Goal: Task Accomplishment & Management: Use online tool/utility

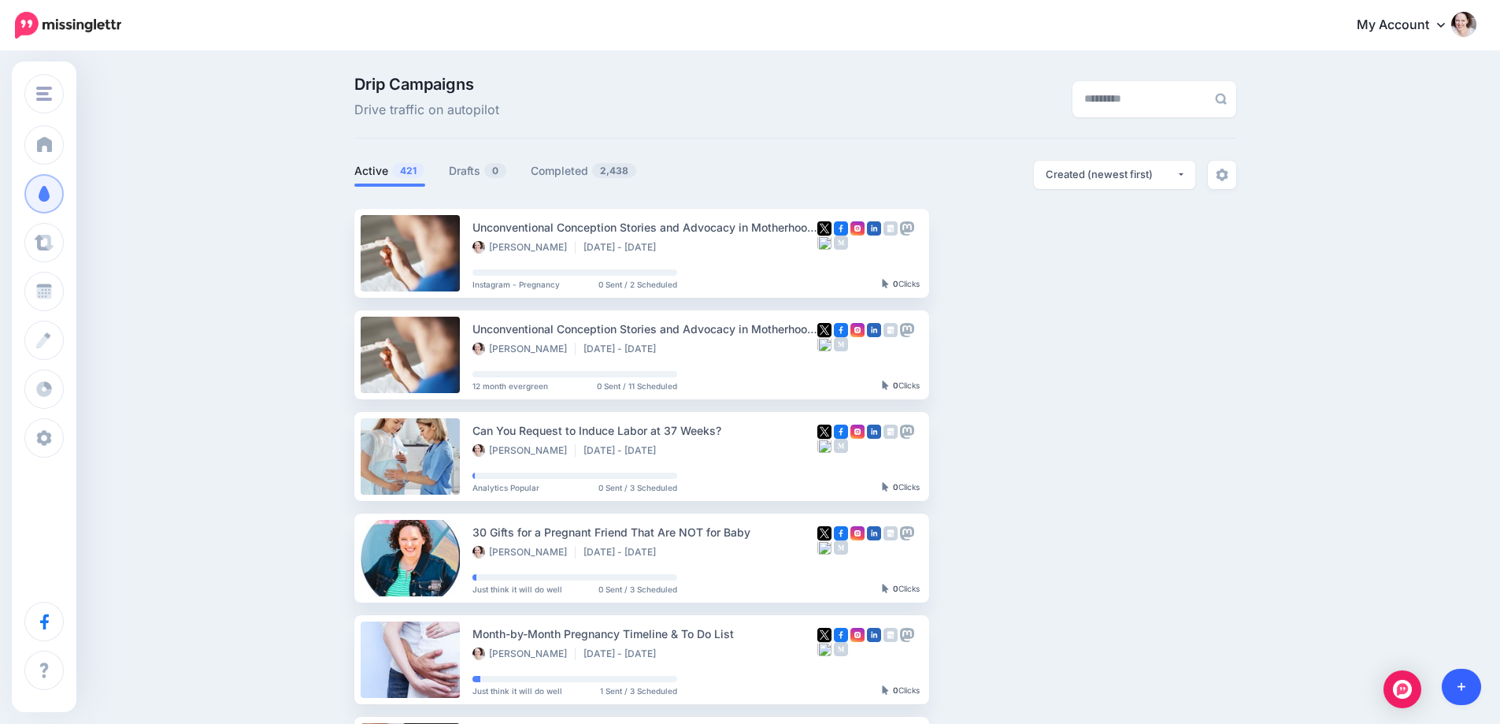
click at [1461, 676] on link at bounding box center [1462, 687] width 40 height 36
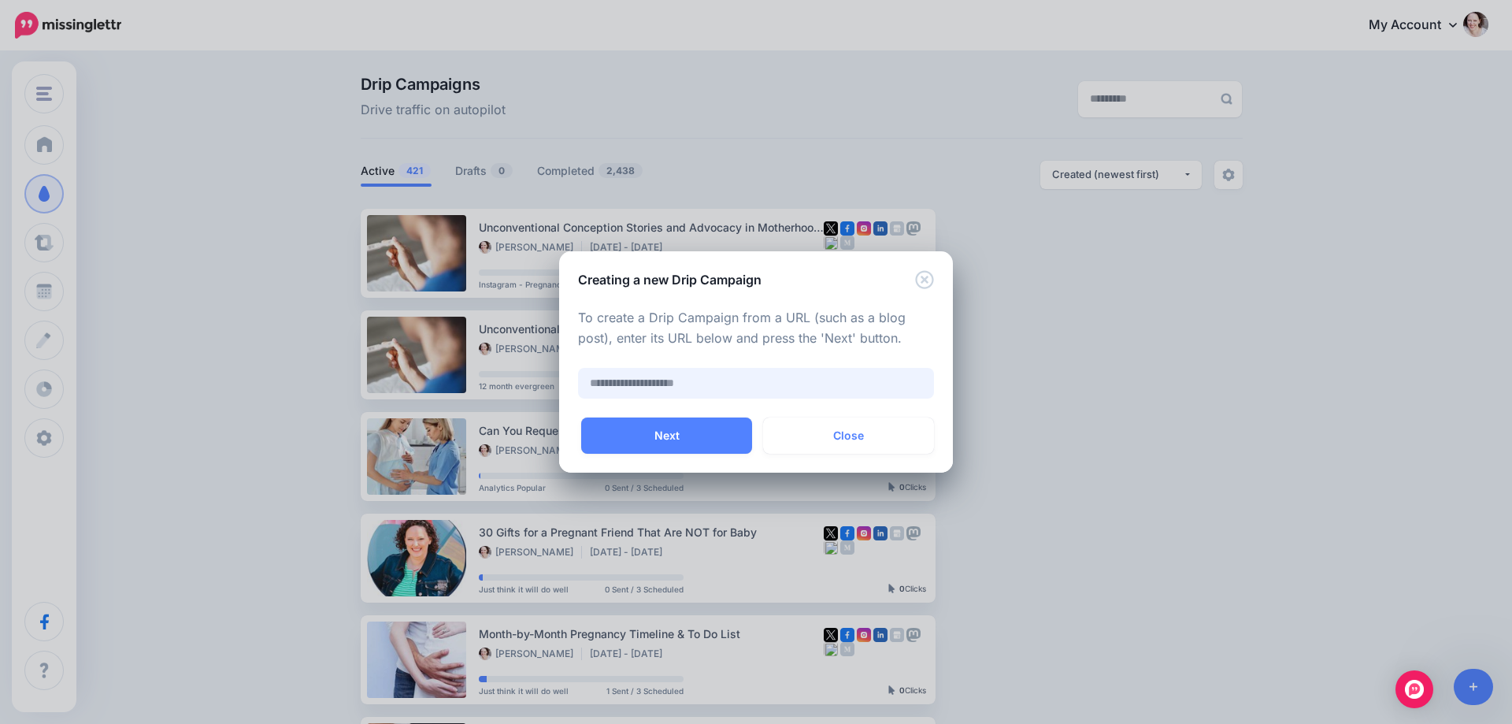
paste input "**********"
type input "**********"
click at [644, 438] on button "Next" at bounding box center [666, 435] width 171 height 36
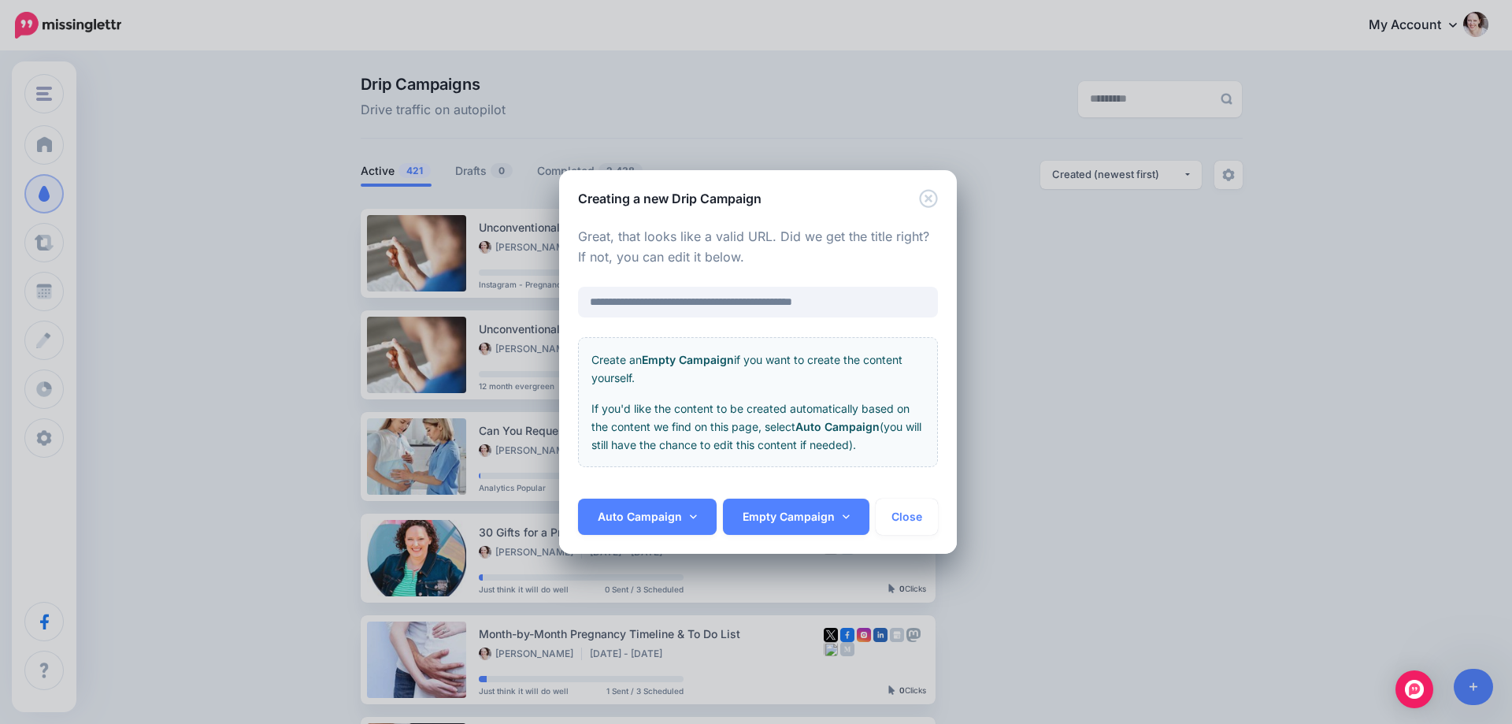
click at [644, 543] on div "Auto Campaign Month-long Promo Just think it will do well Youtube Video Push PN…" at bounding box center [758, 525] width 398 height 55
click at [649, 518] on link "Auto Campaign" at bounding box center [647, 516] width 139 height 36
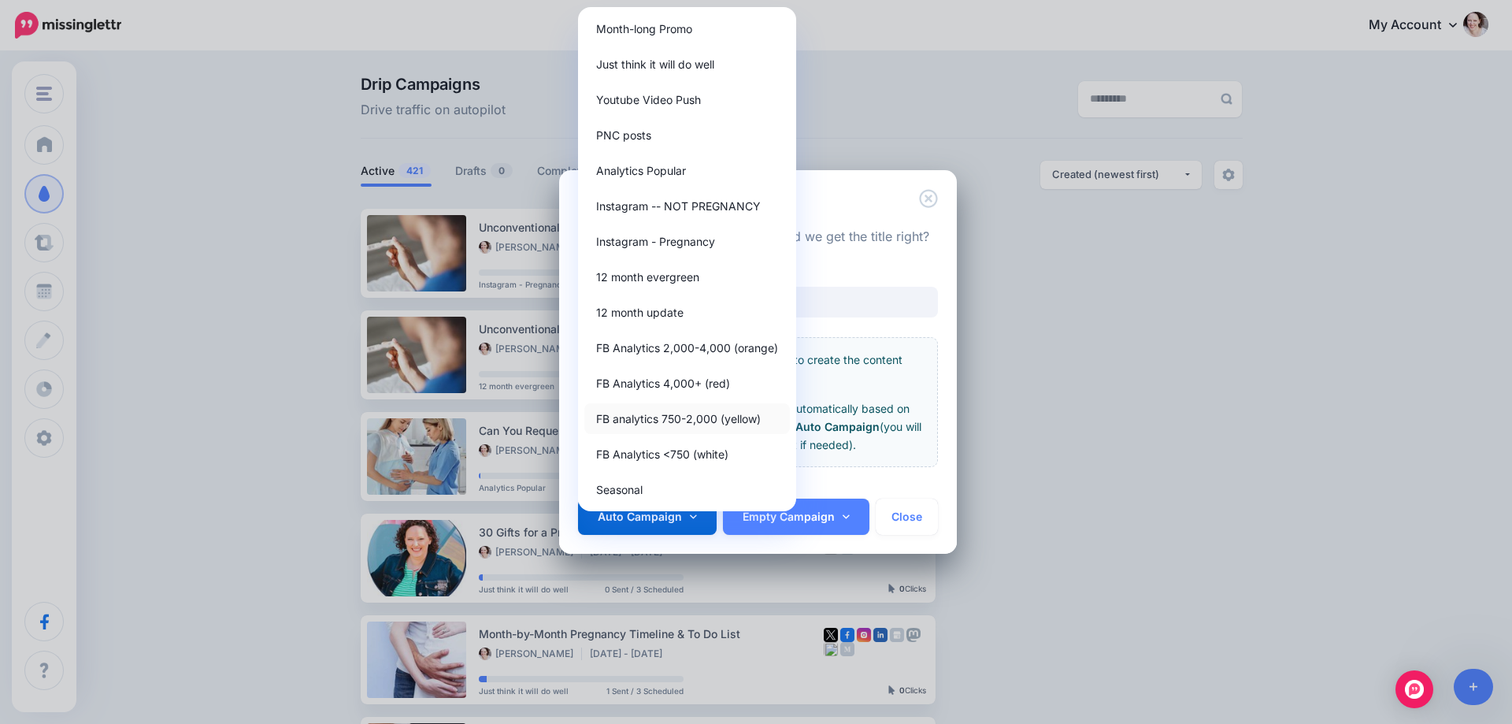
click at [666, 424] on link "FB analytics 750-2,000 (yellow)" at bounding box center [687, 418] width 206 height 31
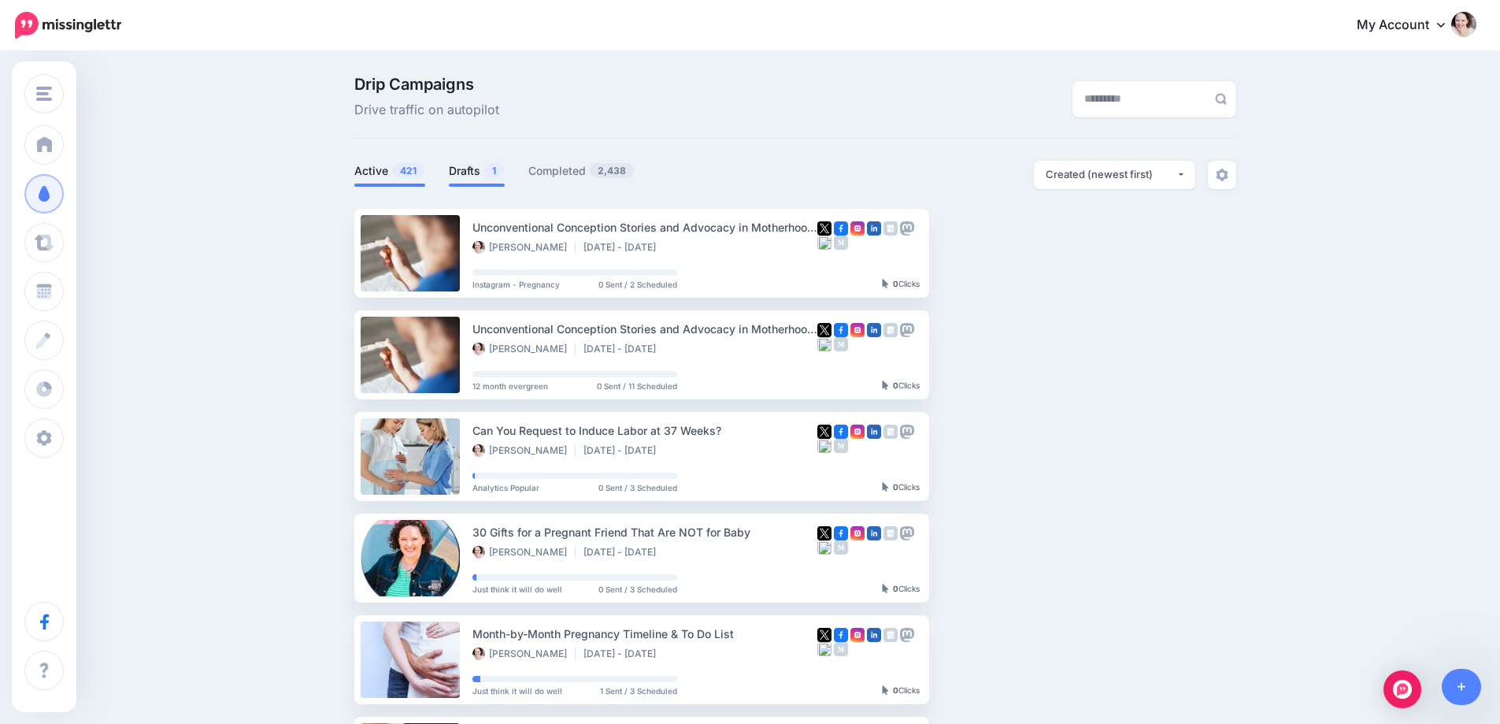
click at [473, 163] on link "Drafts 1" at bounding box center [477, 170] width 56 height 19
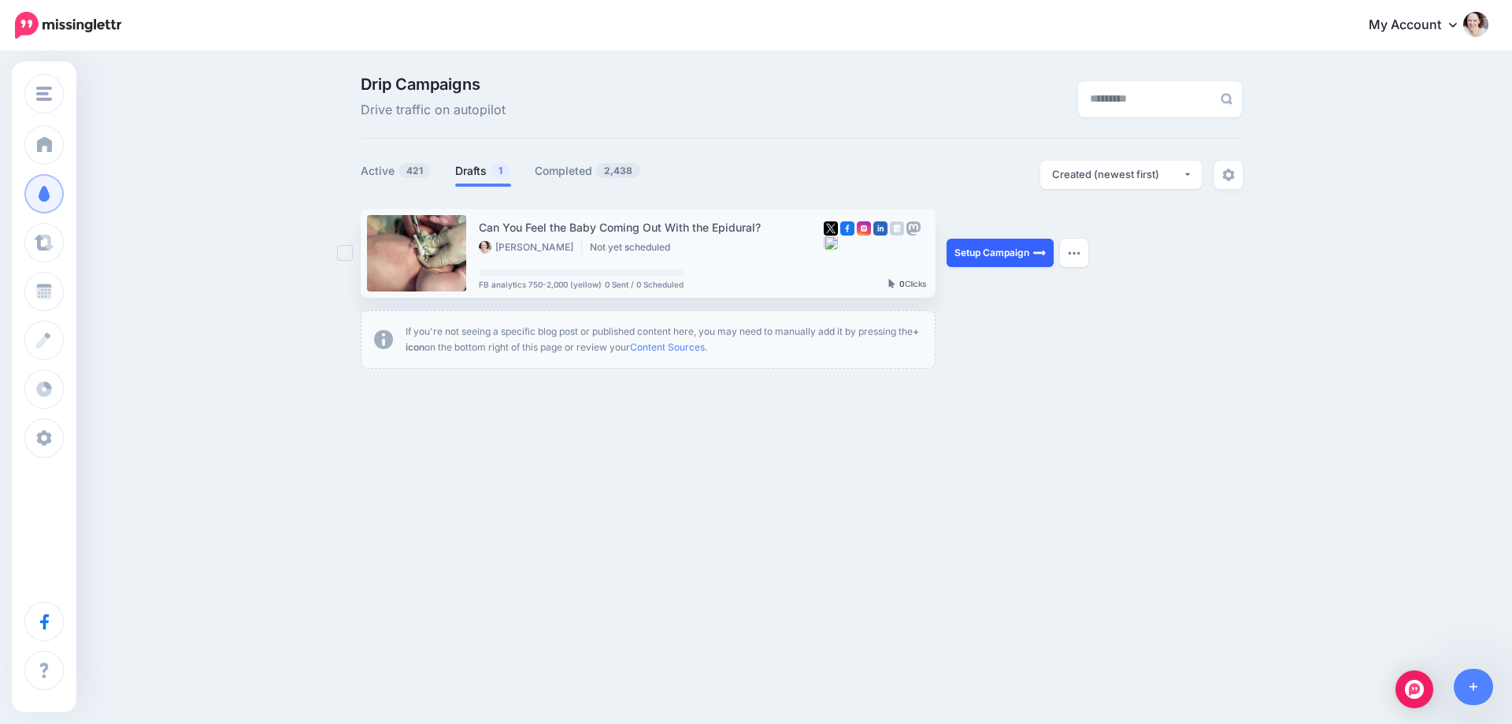
click at [995, 254] on link "Setup Campaign" at bounding box center [999, 253] width 107 height 28
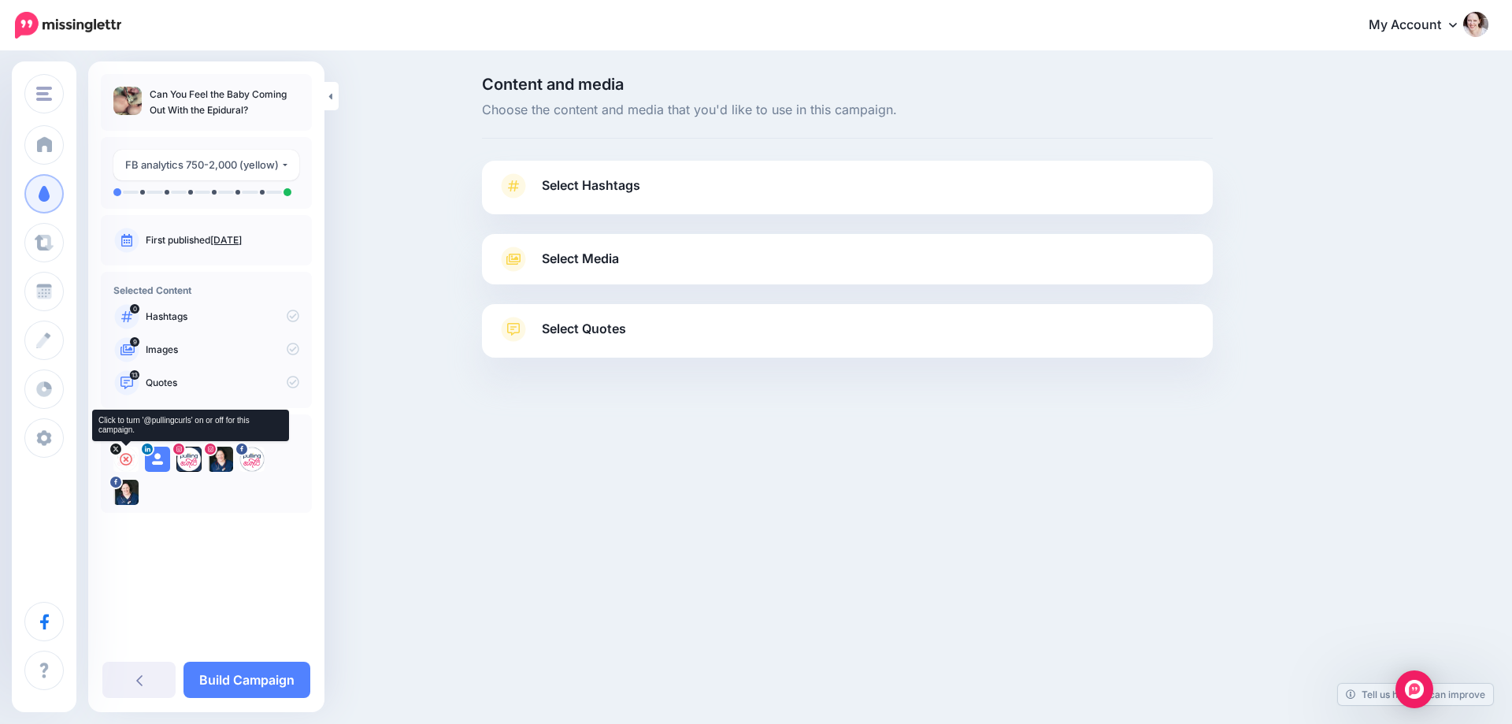
click at [127, 462] on icon at bounding box center [126, 459] width 13 height 13
click at [156, 461] on icon at bounding box center [157, 459] width 13 height 13
click at [188, 462] on icon at bounding box center [189, 459] width 13 height 13
click at [220, 460] on icon at bounding box center [220, 459] width 13 height 13
click at [253, 463] on icon at bounding box center [252, 459] width 13 height 13
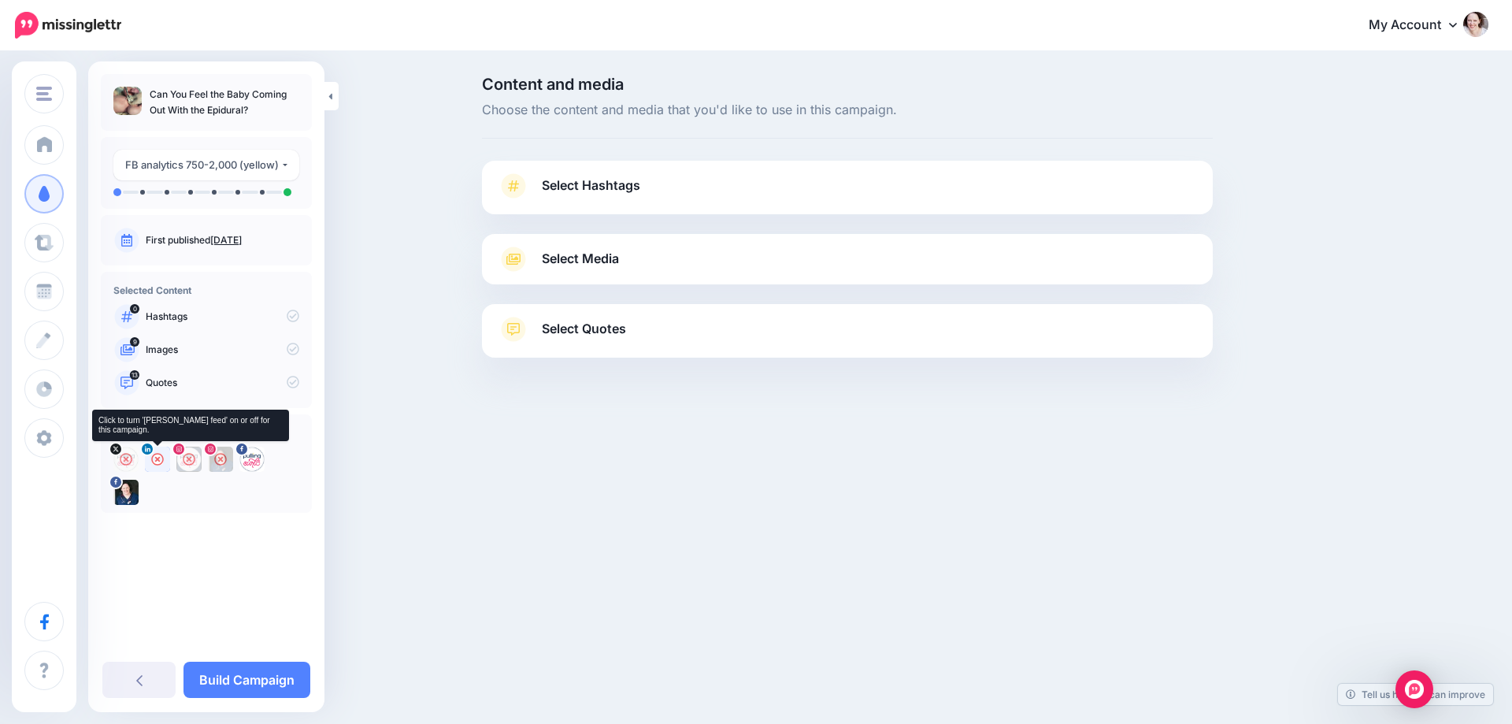
click at [156, 458] on icon at bounding box center [157, 459] width 13 height 13
click at [252, 456] on icon at bounding box center [252, 459] width 13 height 13
click at [659, 186] on link "Select Hashtags" at bounding box center [847, 193] width 699 height 41
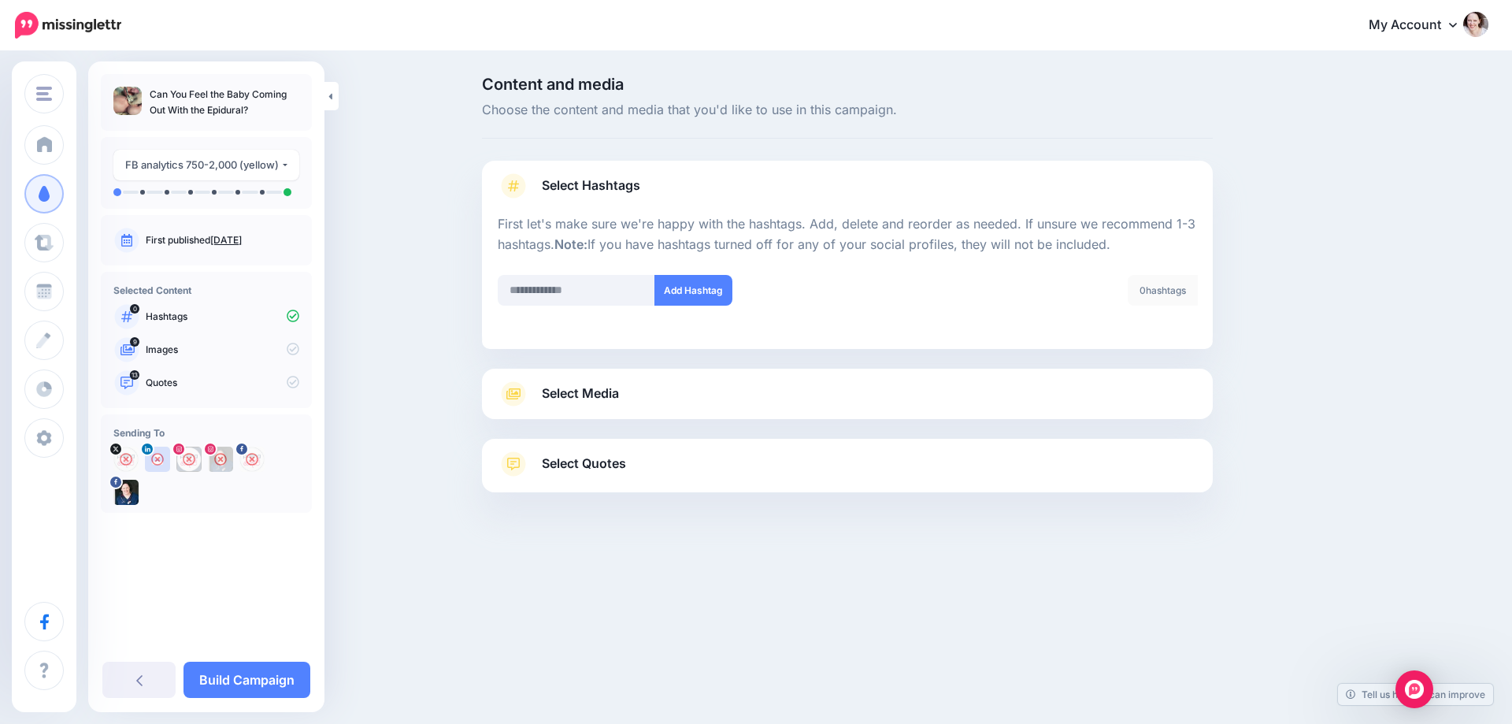
click at [668, 390] on link "Select Media" at bounding box center [847, 393] width 699 height 25
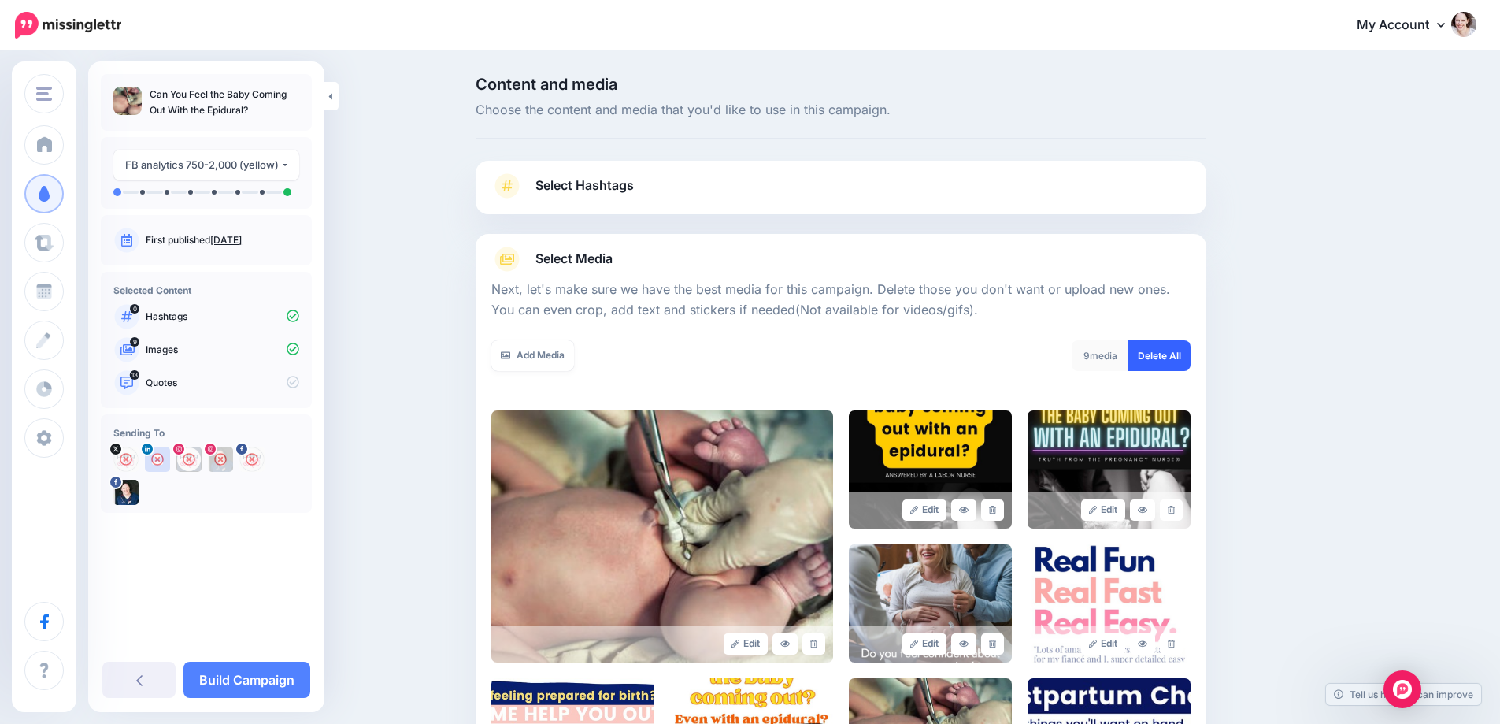
click at [1151, 349] on link "Delete All" at bounding box center [1159, 355] width 62 height 31
click at [539, 345] on link "Add Media" at bounding box center [532, 355] width 83 height 31
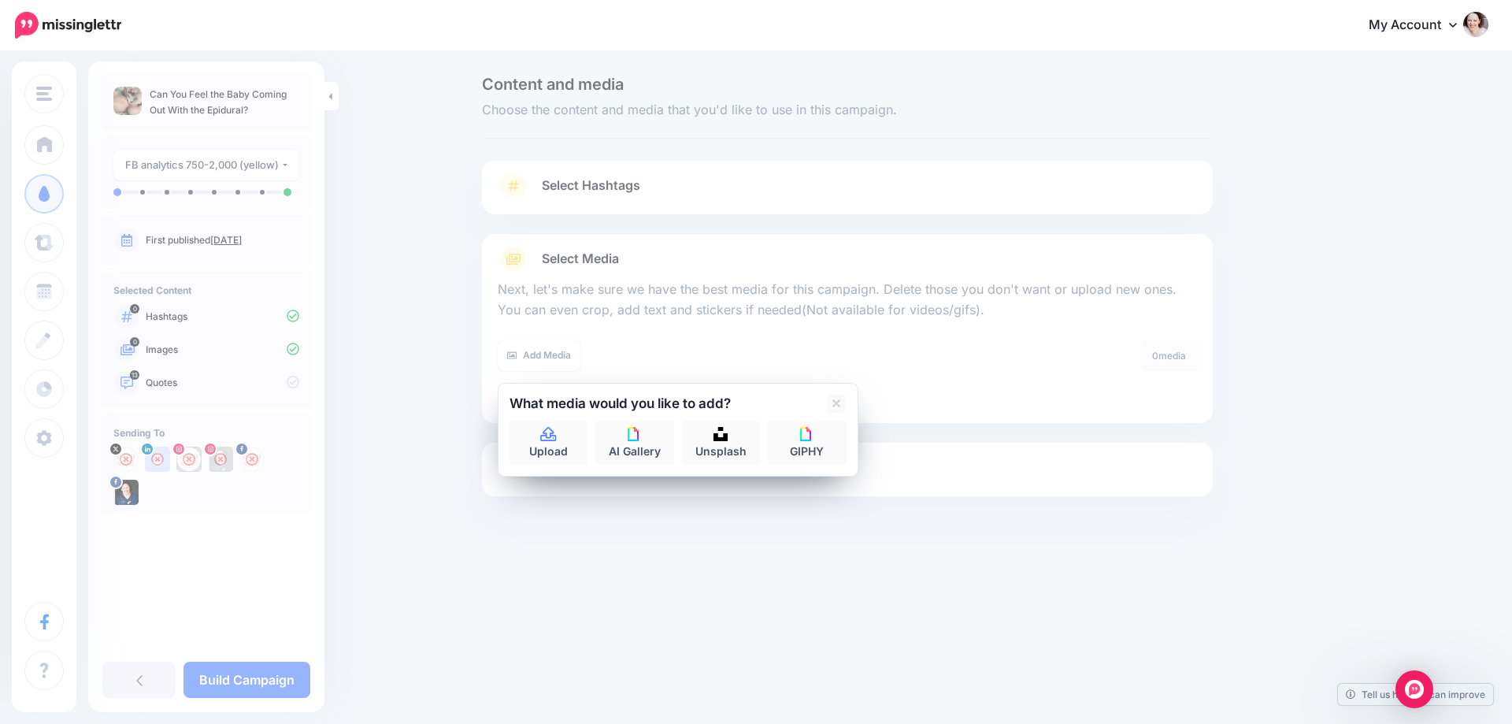
click at [444, 376] on div "Content and media Choose the content and media that you'd like to use in this c…" at bounding box center [756, 326] width 1512 height 546
click at [829, 403] on link at bounding box center [836, 404] width 20 height 18
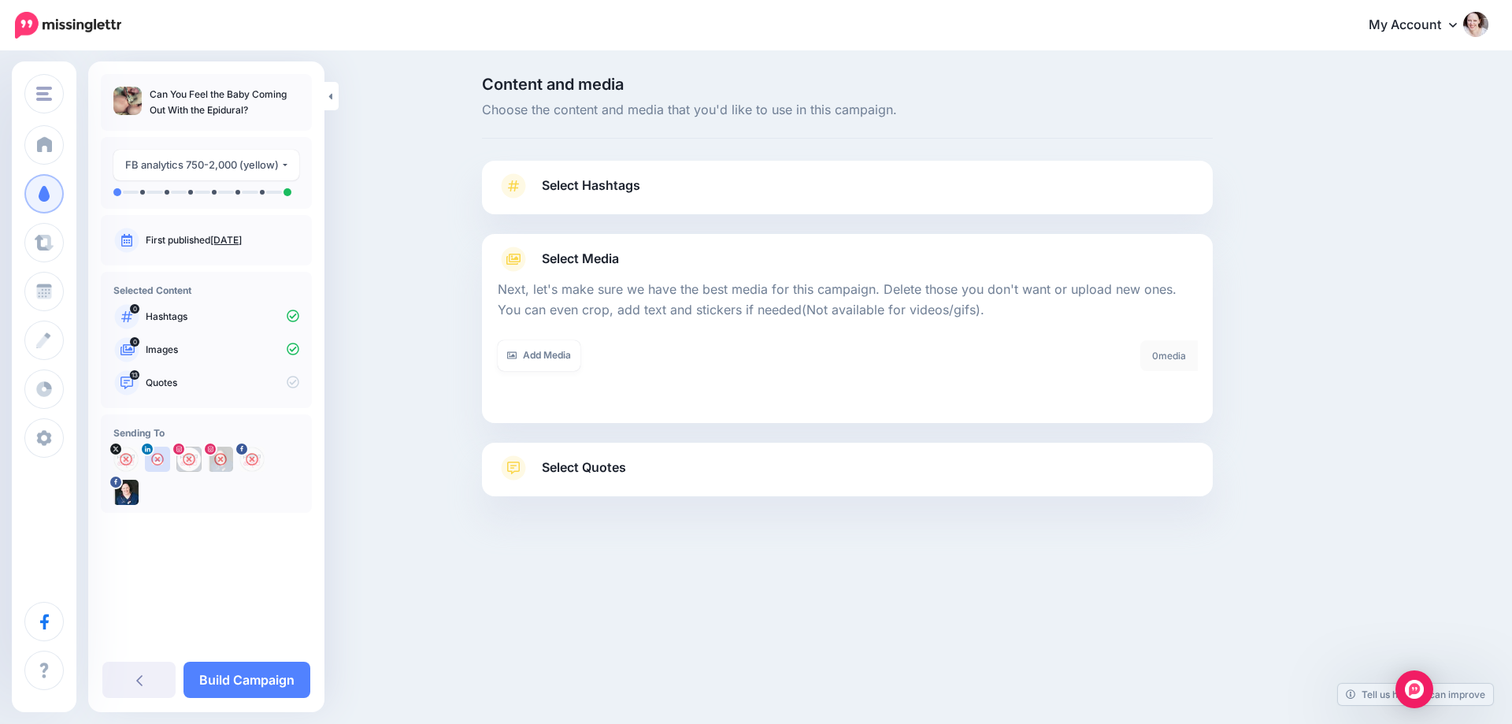
click at [627, 465] on link "Select Quotes" at bounding box center [847, 475] width 699 height 41
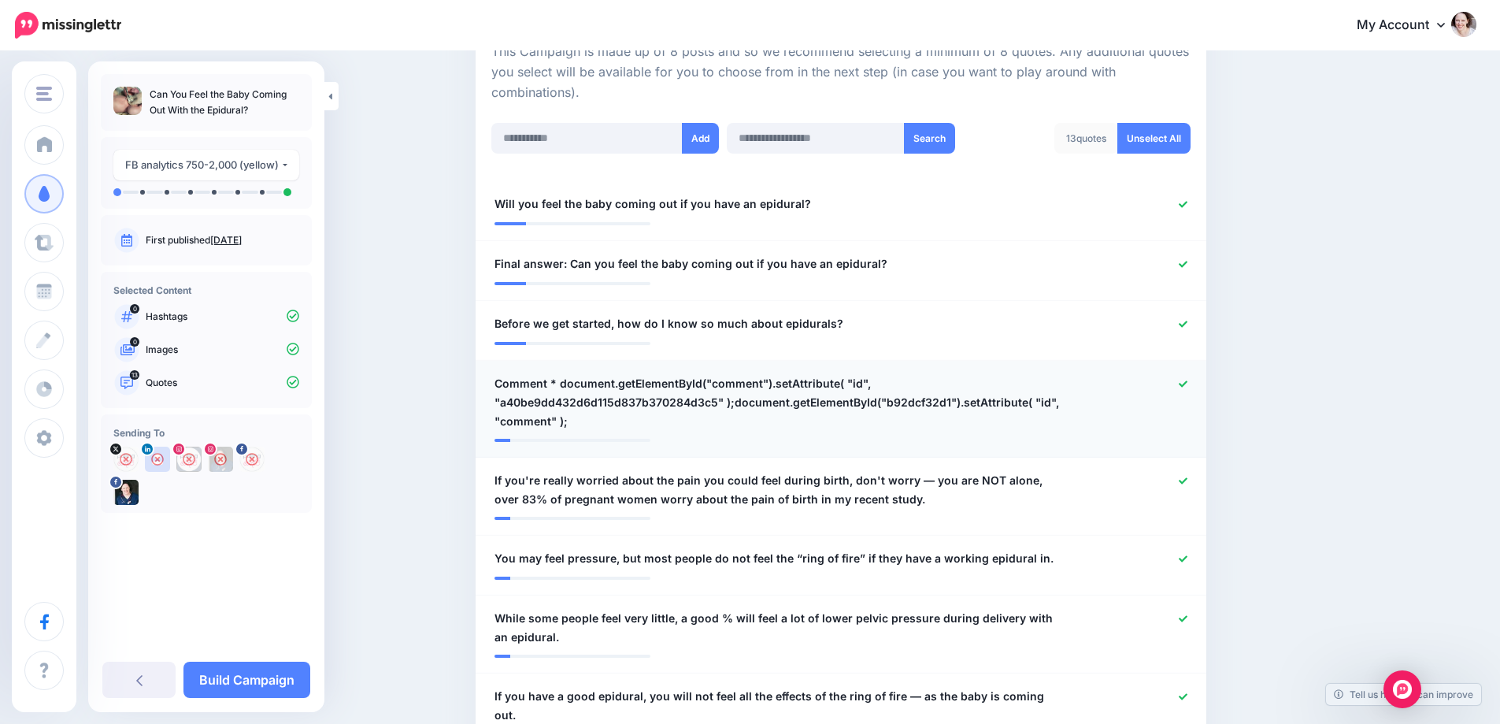
scroll to position [394, 0]
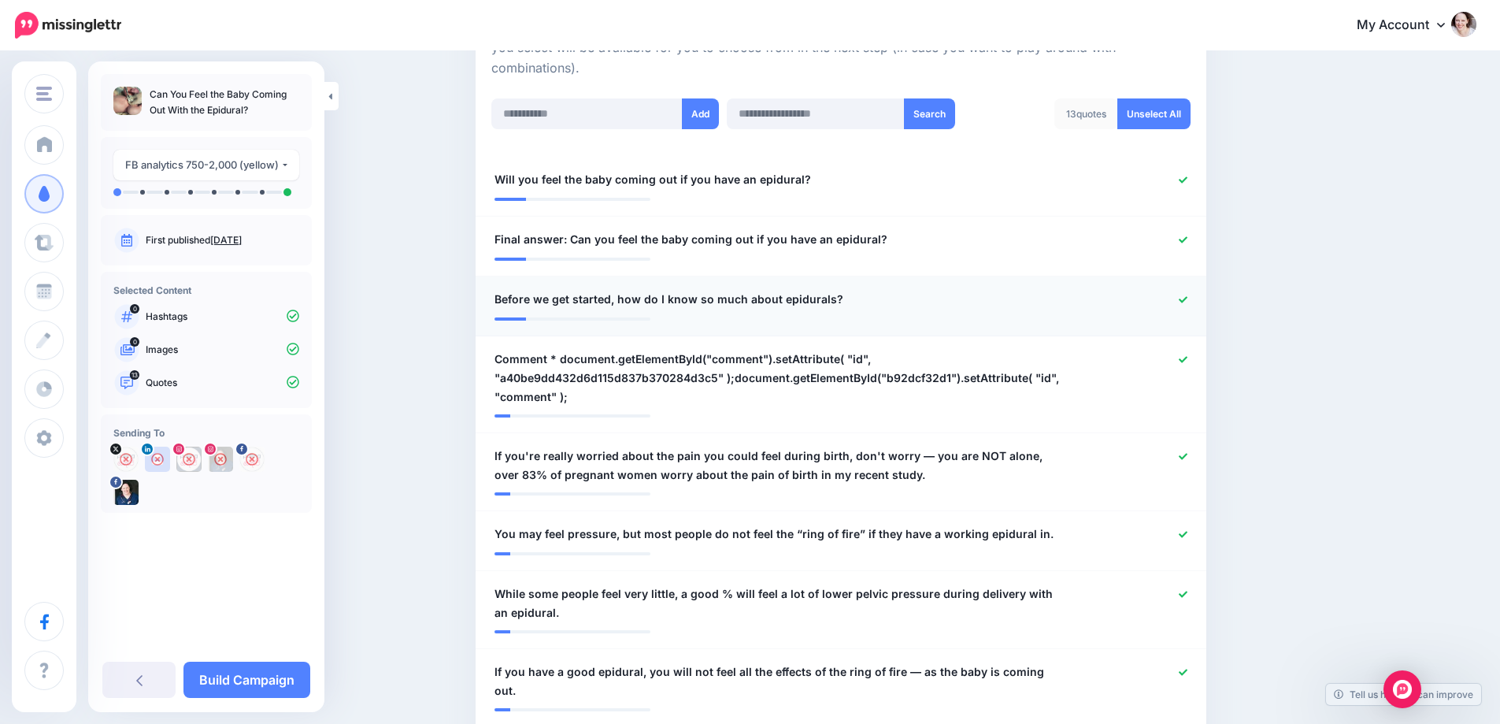
click at [1187, 295] on icon at bounding box center [1183, 299] width 9 height 9
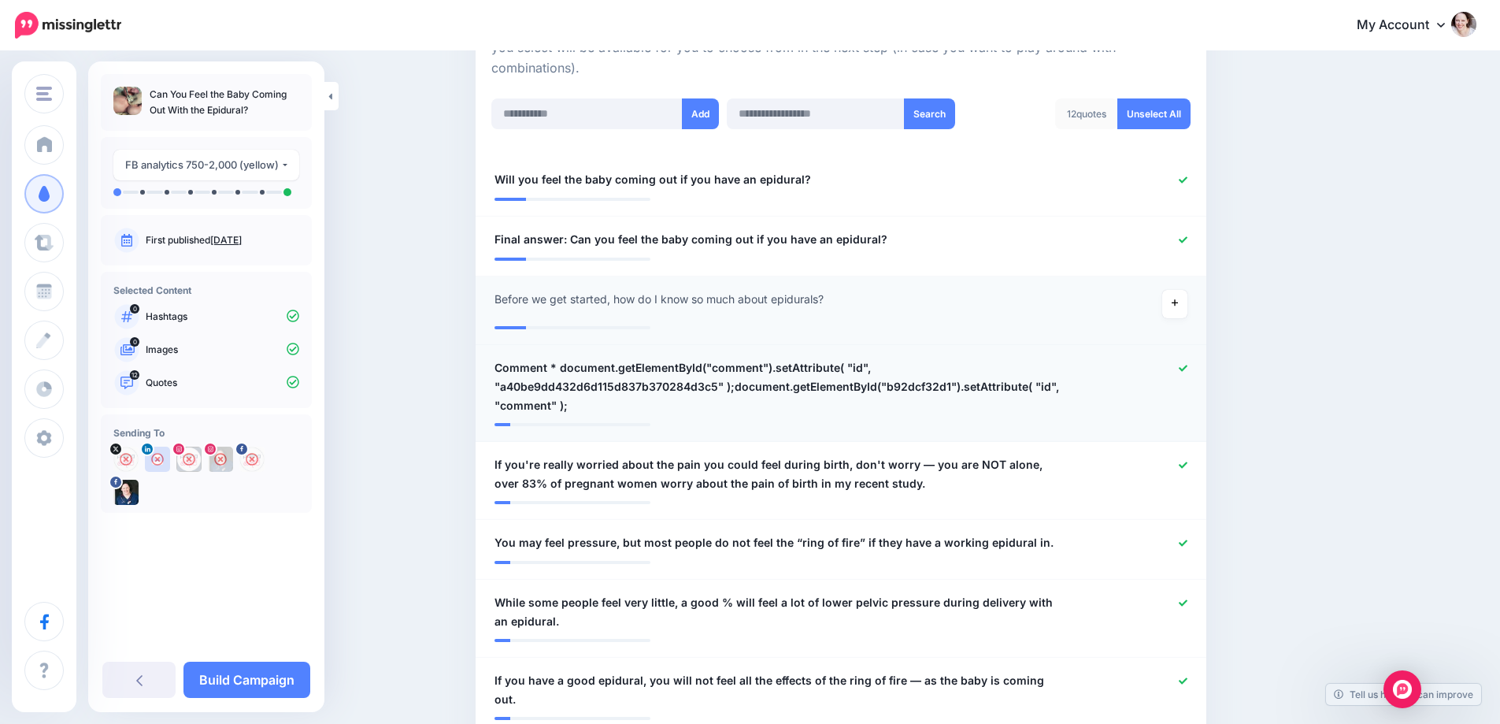
click at [1187, 360] on div at bounding box center [1140, 386] width 120 height 57
click at [1186, 365] on icon at bounding box center [1183, 368] width 9 height 9
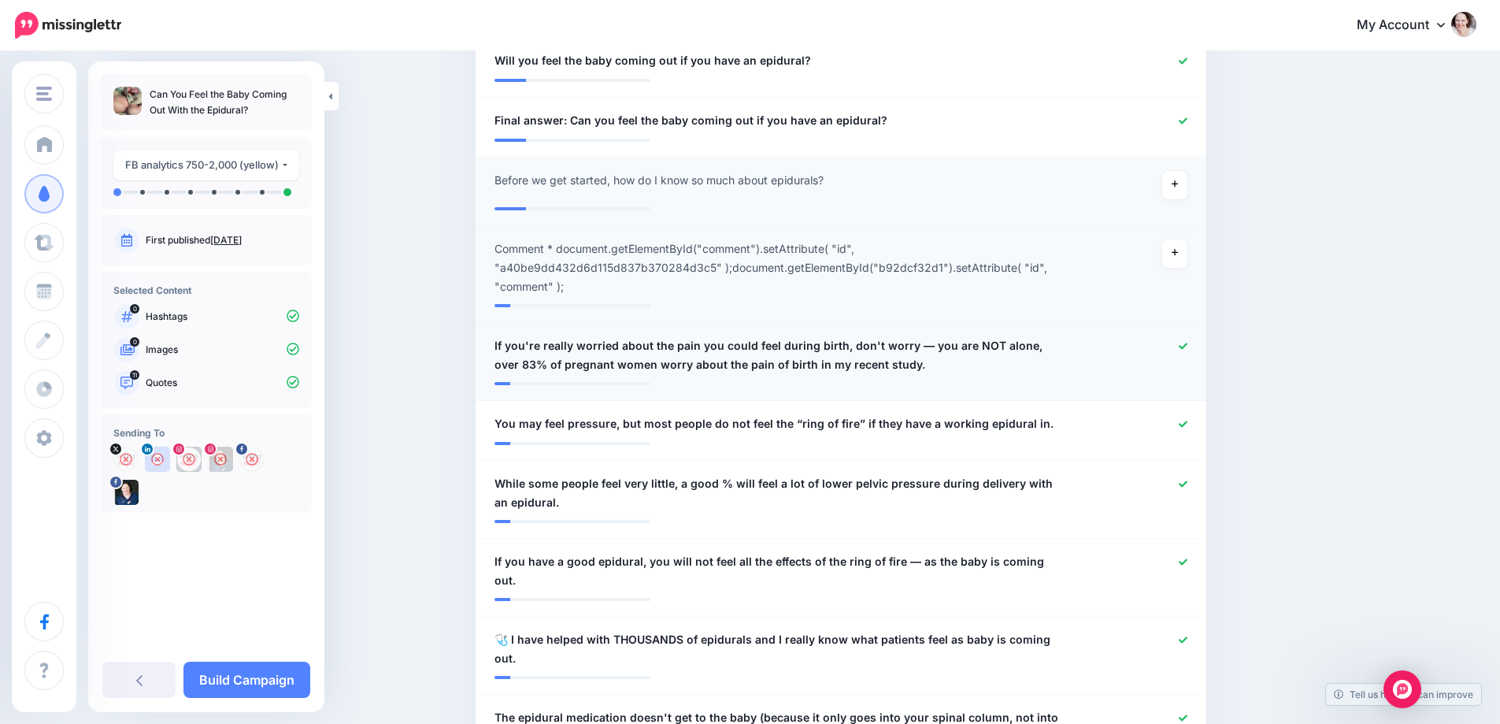
scroll to position [551, 0]
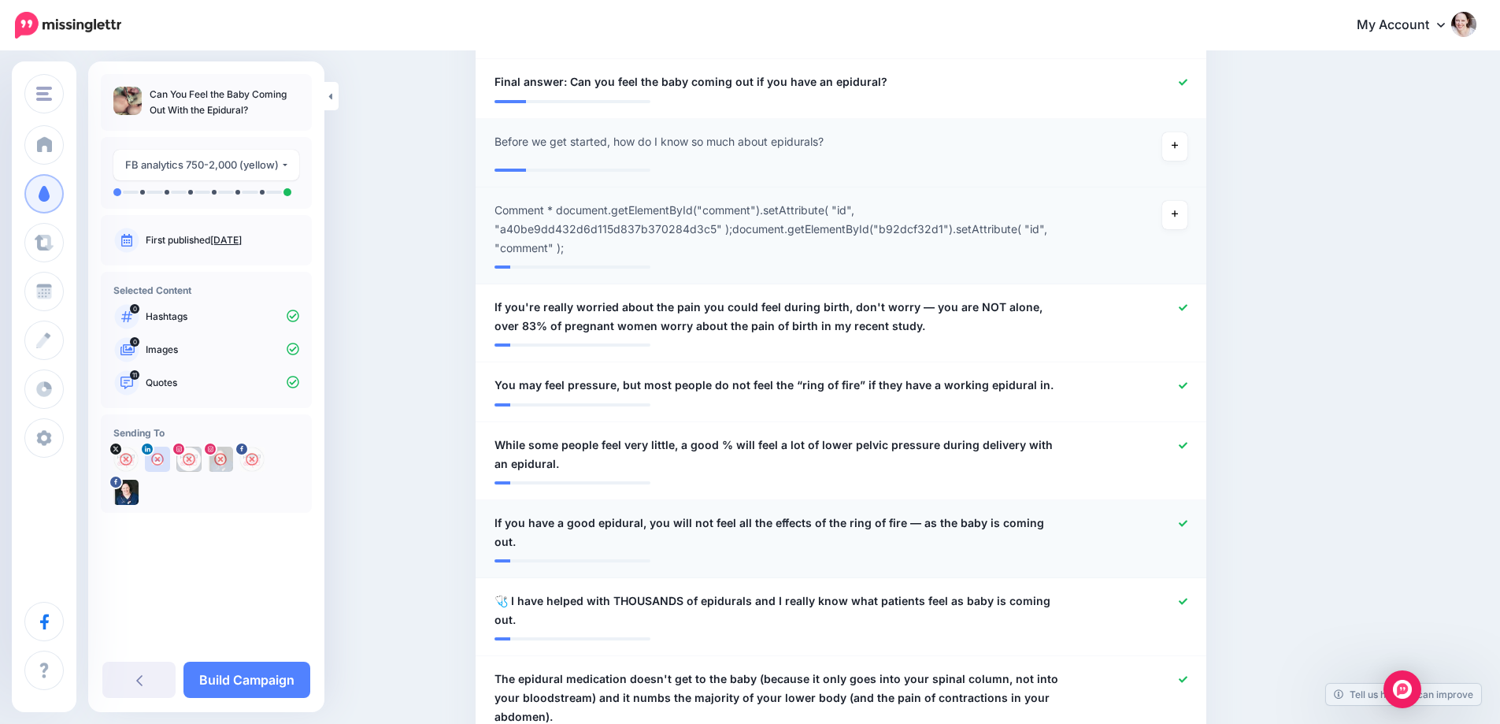
click at [1187, 524] on icon at bounding box center [1183, 523] width 9 height 6
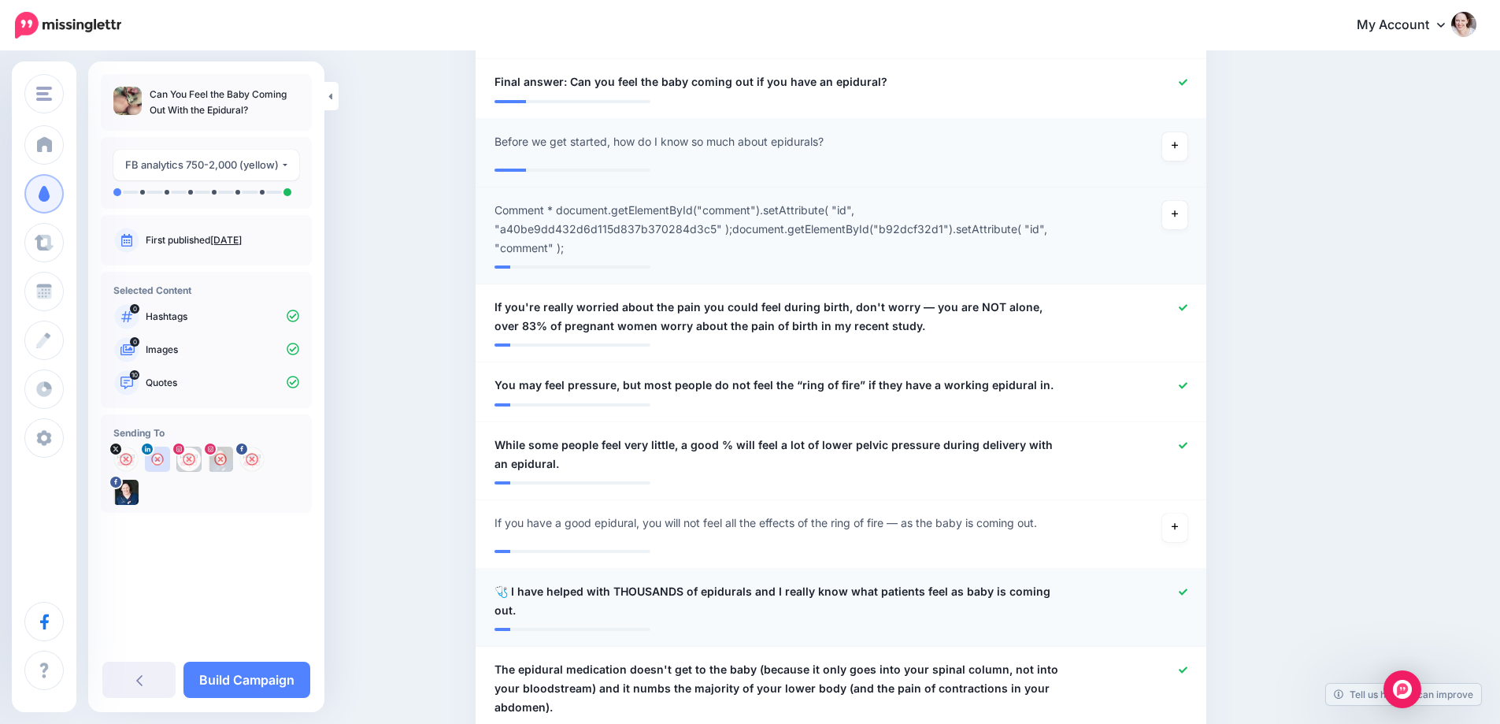
click at [1187, 591] on icon at bounding box center [1183, 591] width 9 height 9
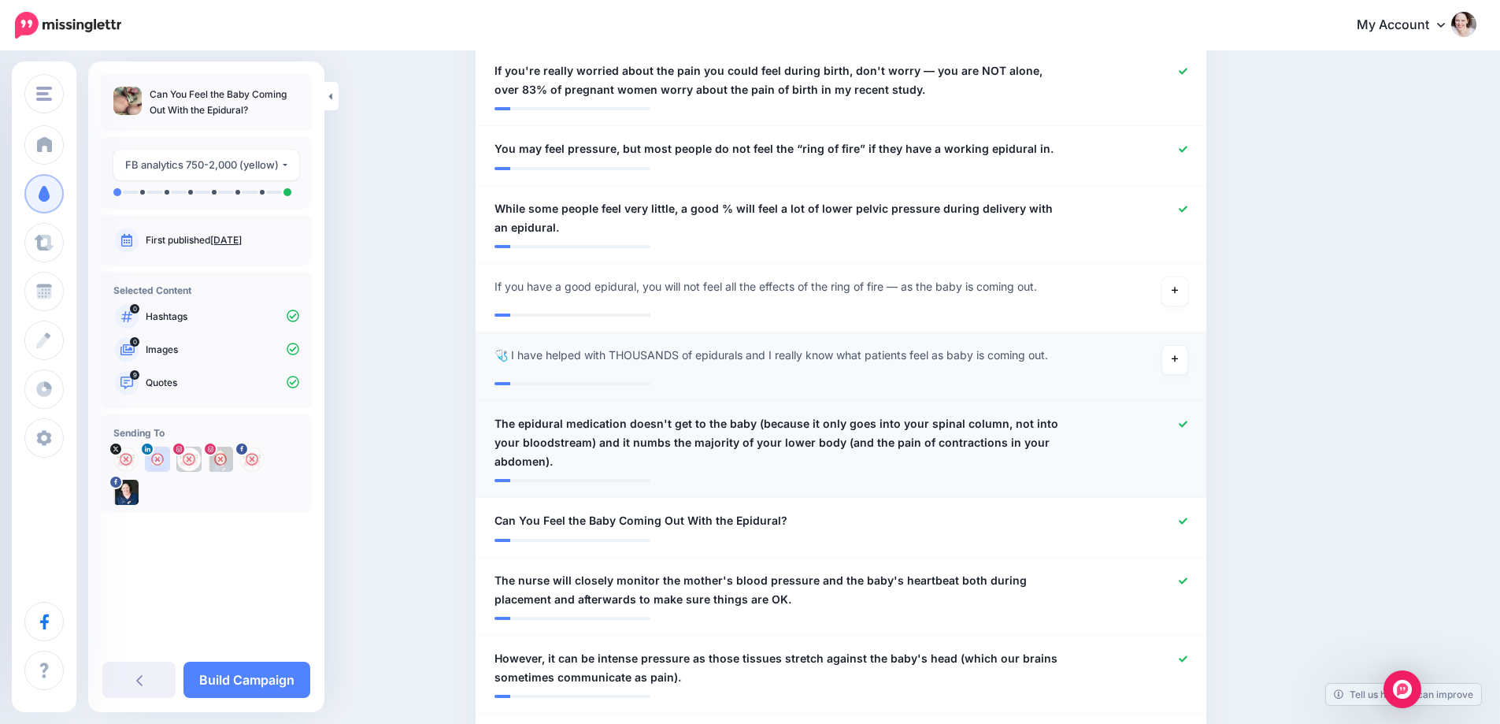
scroll to position [866, 0]
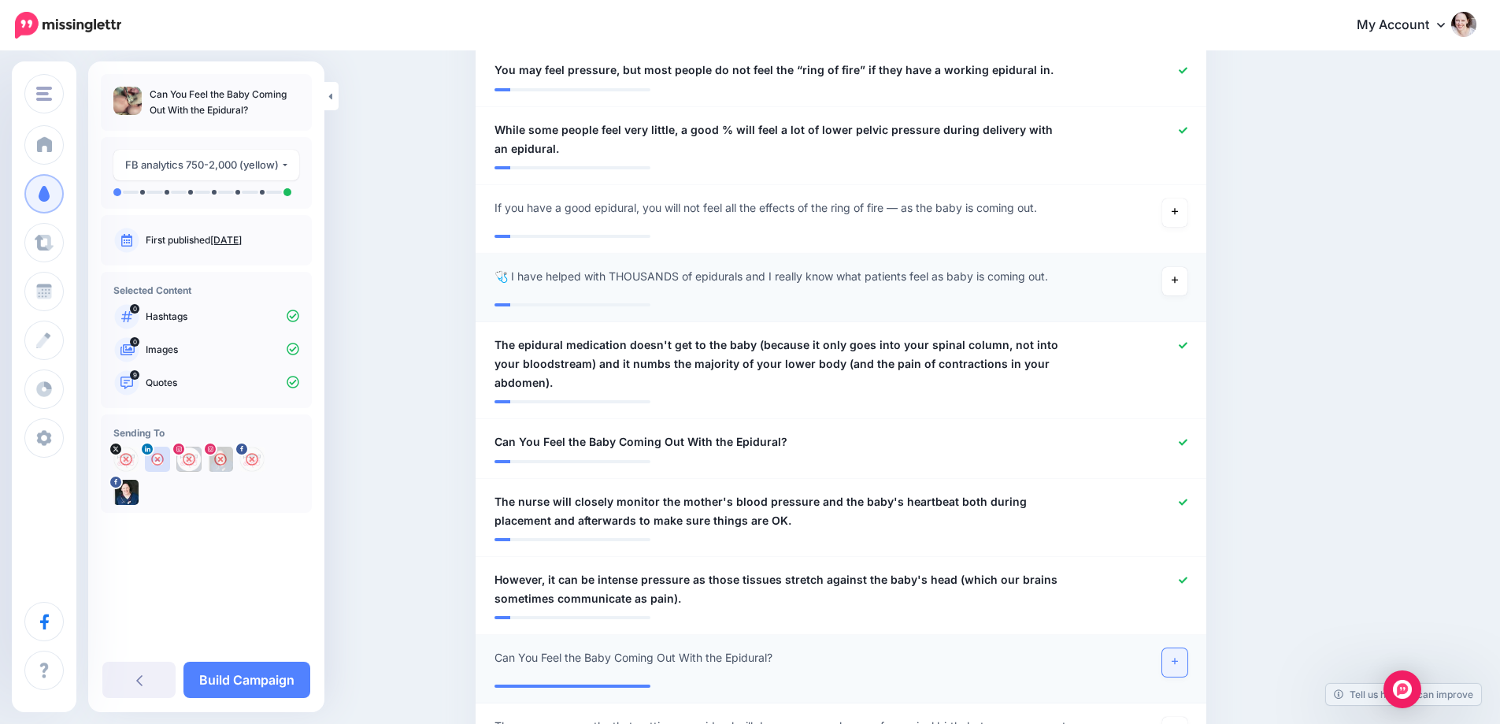
click at [1178, 657] on icon at bounding box center [1175, 661] width 6 height 9
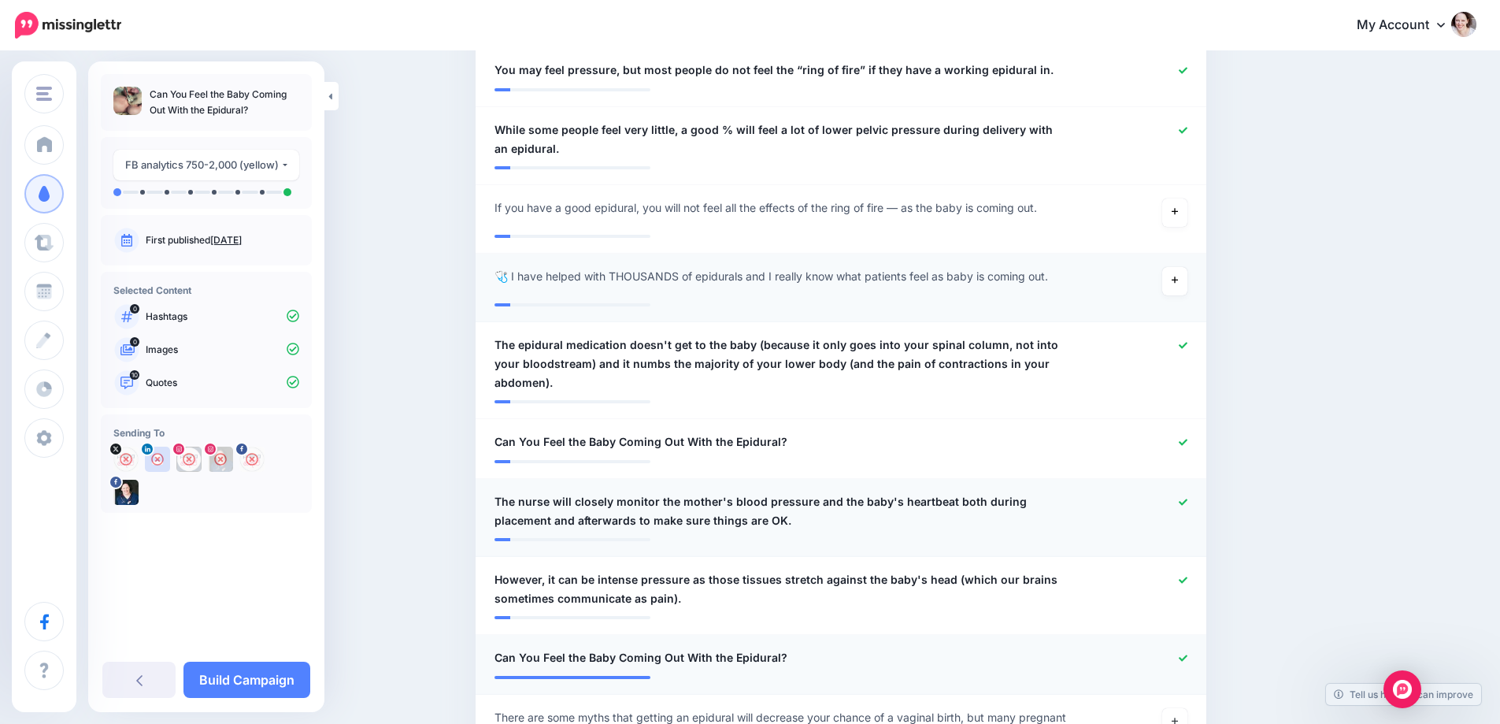
click at [1187, 498] on icon at bounding box center [1183, 502] width 9 height 9
click at [1187, 344] on icon at bounding box center [1183, 345] width 9 height 9
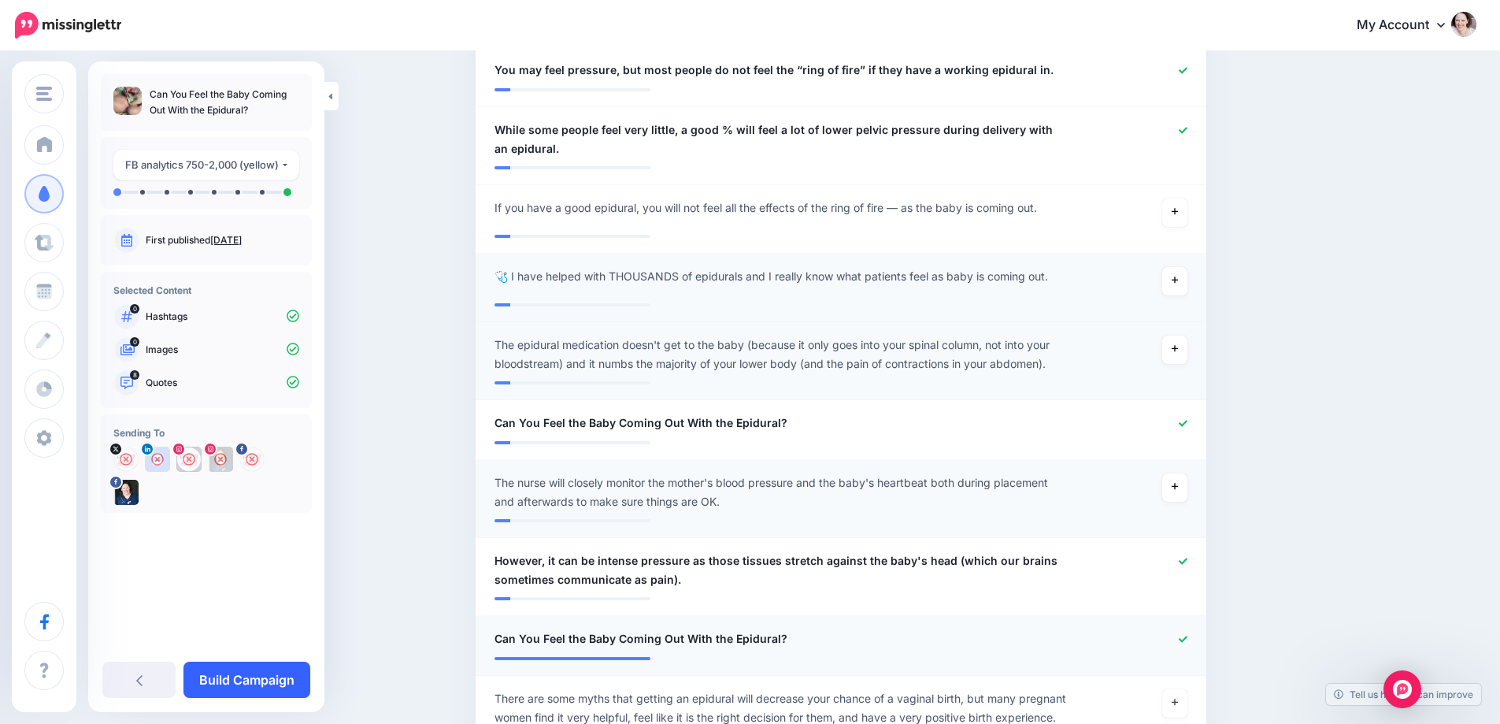
click at [250, 670] on link "Build Campaign" at bounding box center [246, 679] width 127 height 36
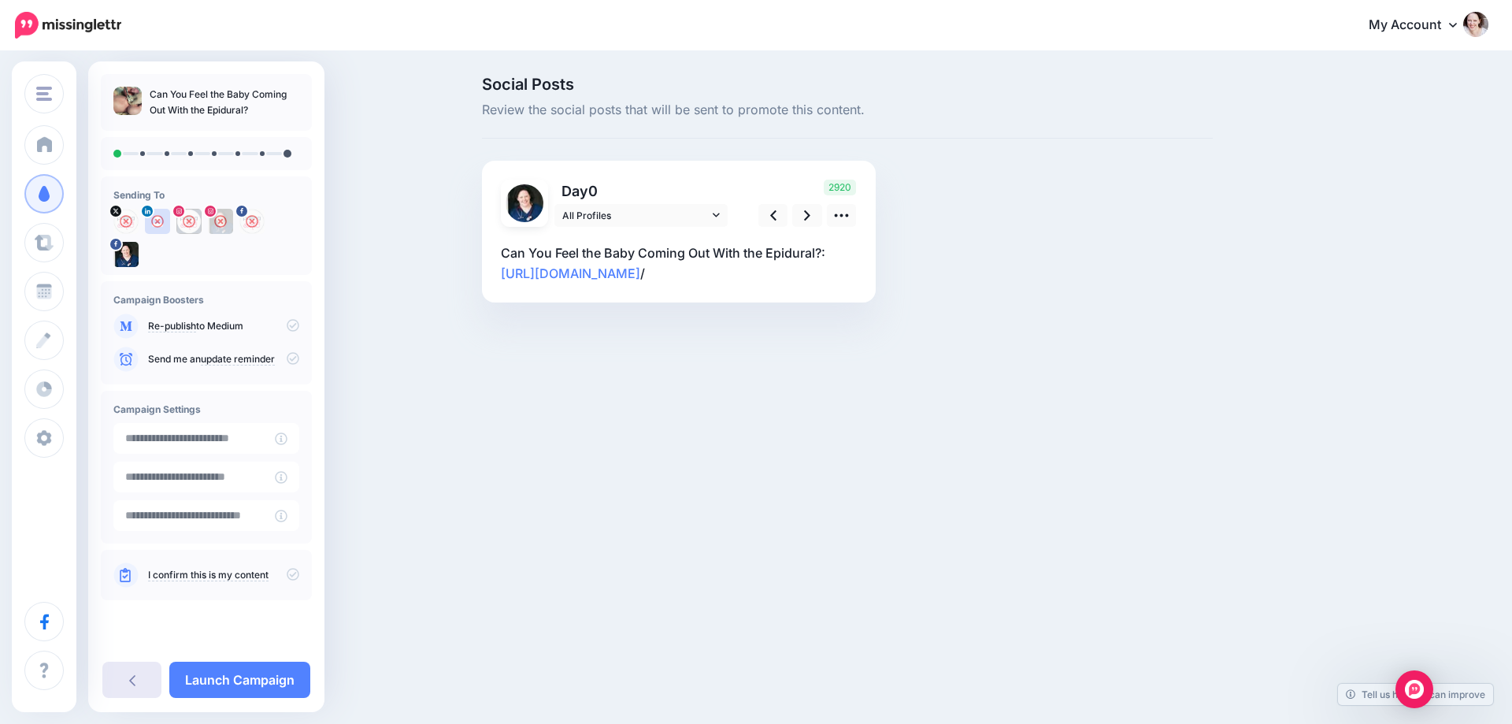
click at [128, 686] on link at bounding box center [131, 679] width 59 height 36
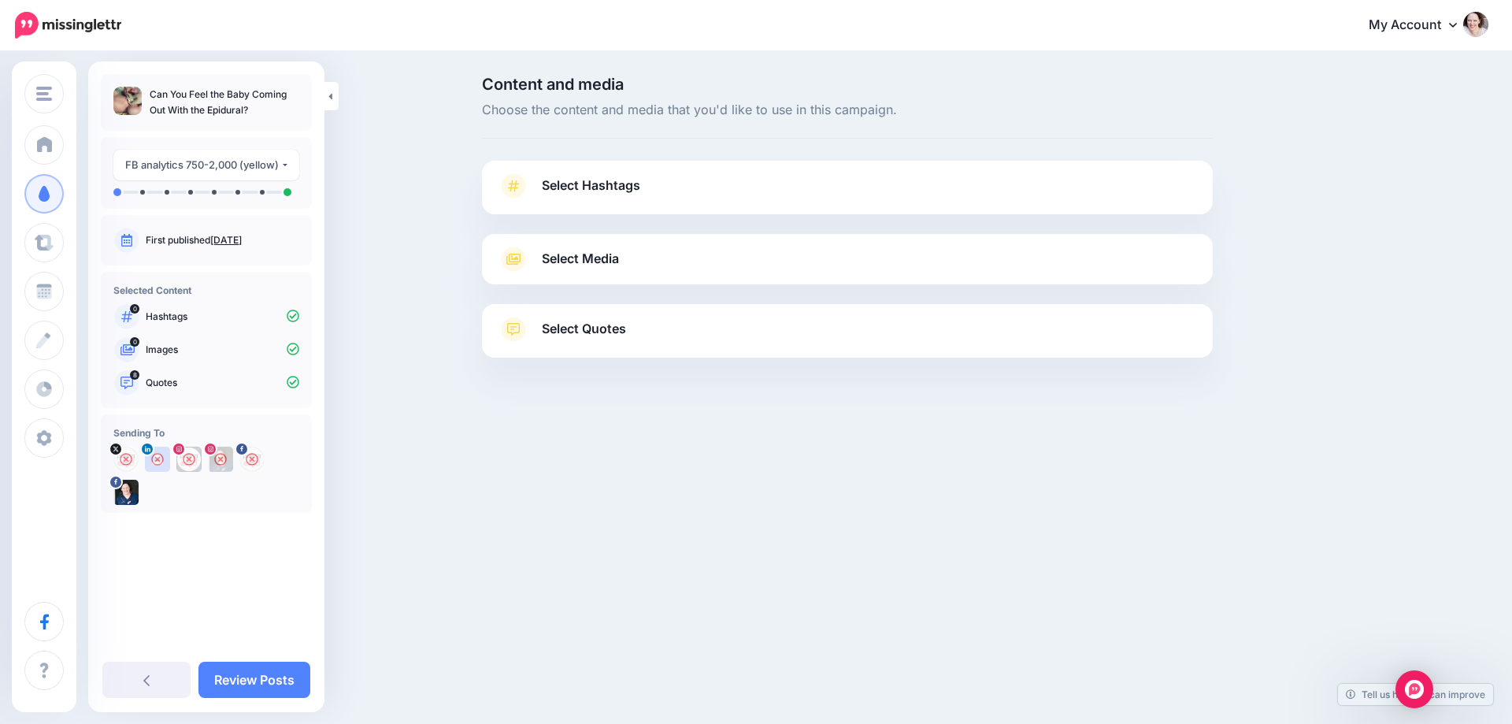
click at [587, 264] on span "Select Media" at bounding box center [580, 258] width 77 height 21
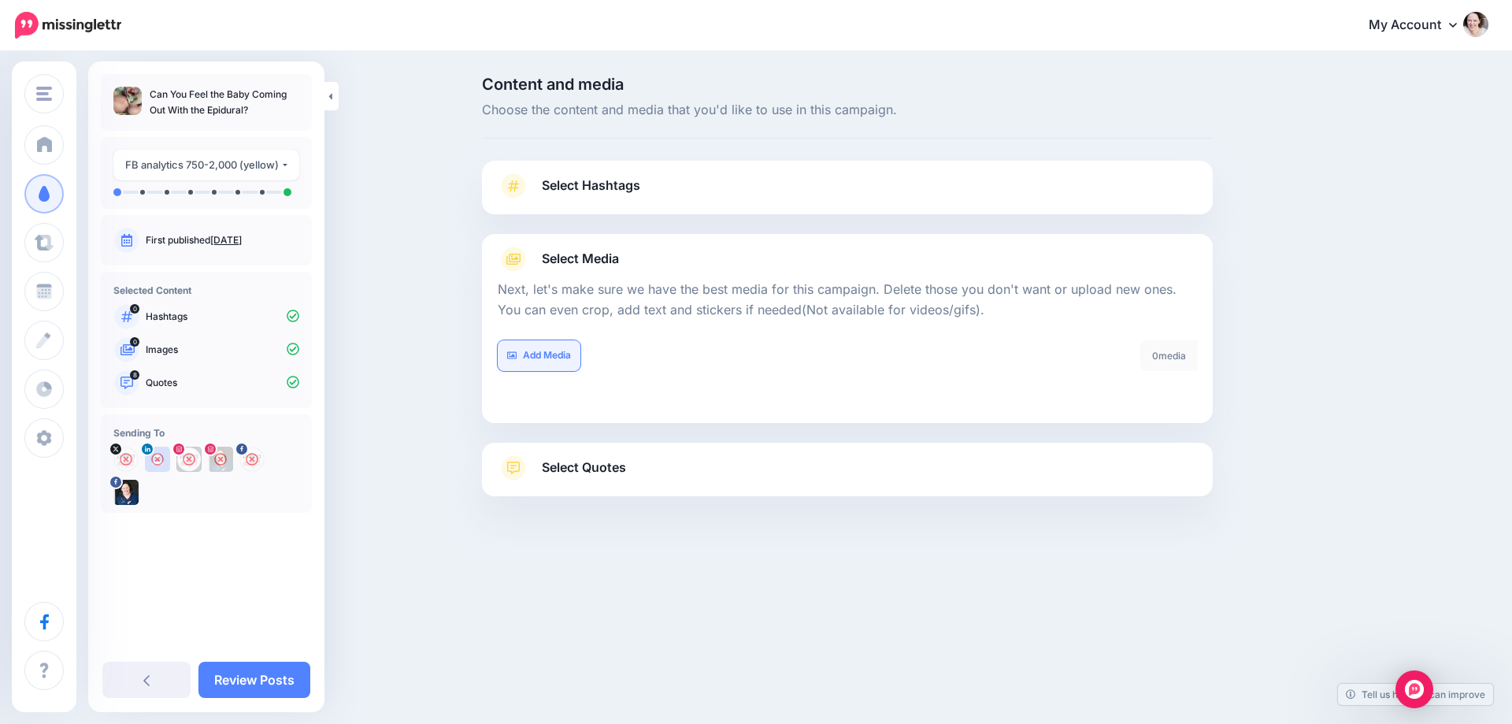
click at [543, 361] on link "Add Media" at bounding box center [539, 355] width 83 height 31
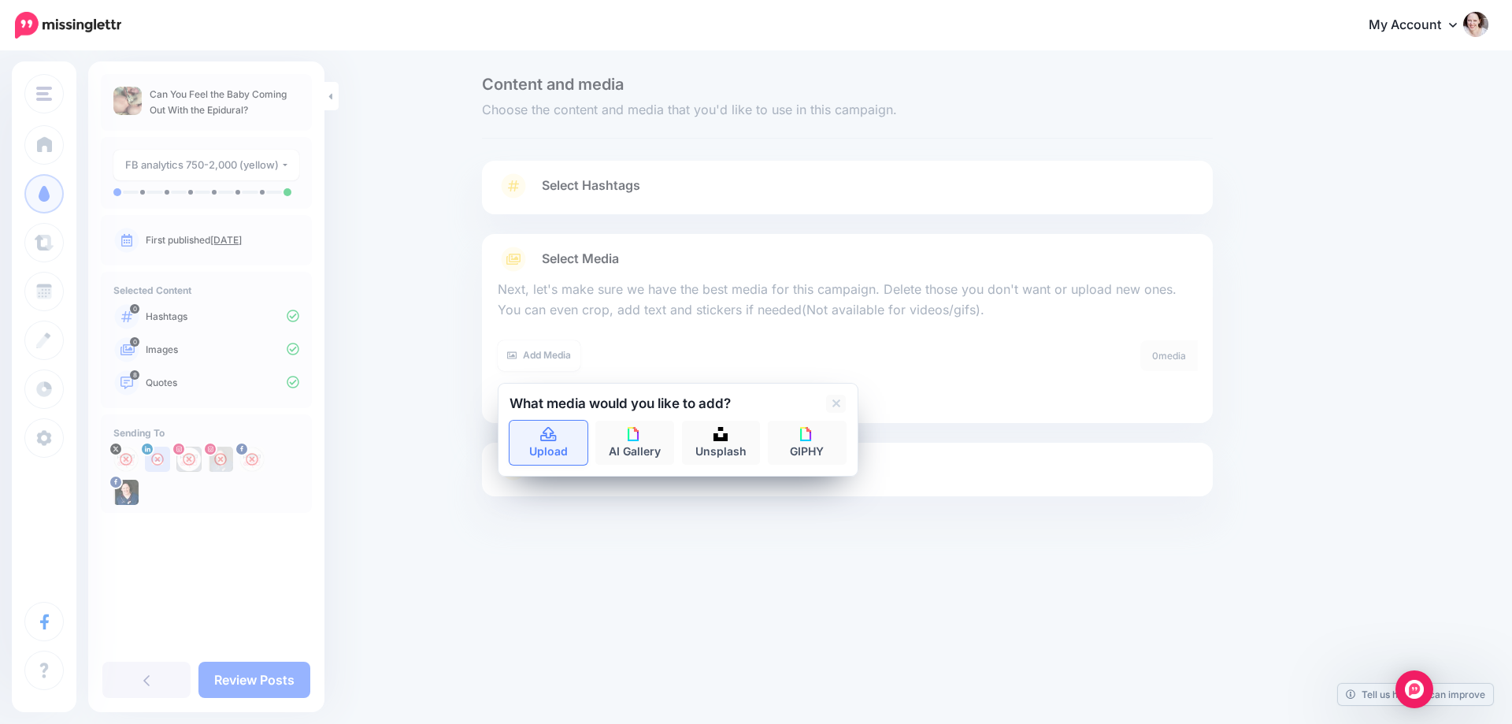
click at [539, 458] on link "Upload" at bounding box center [548, 442] width 79 height 44
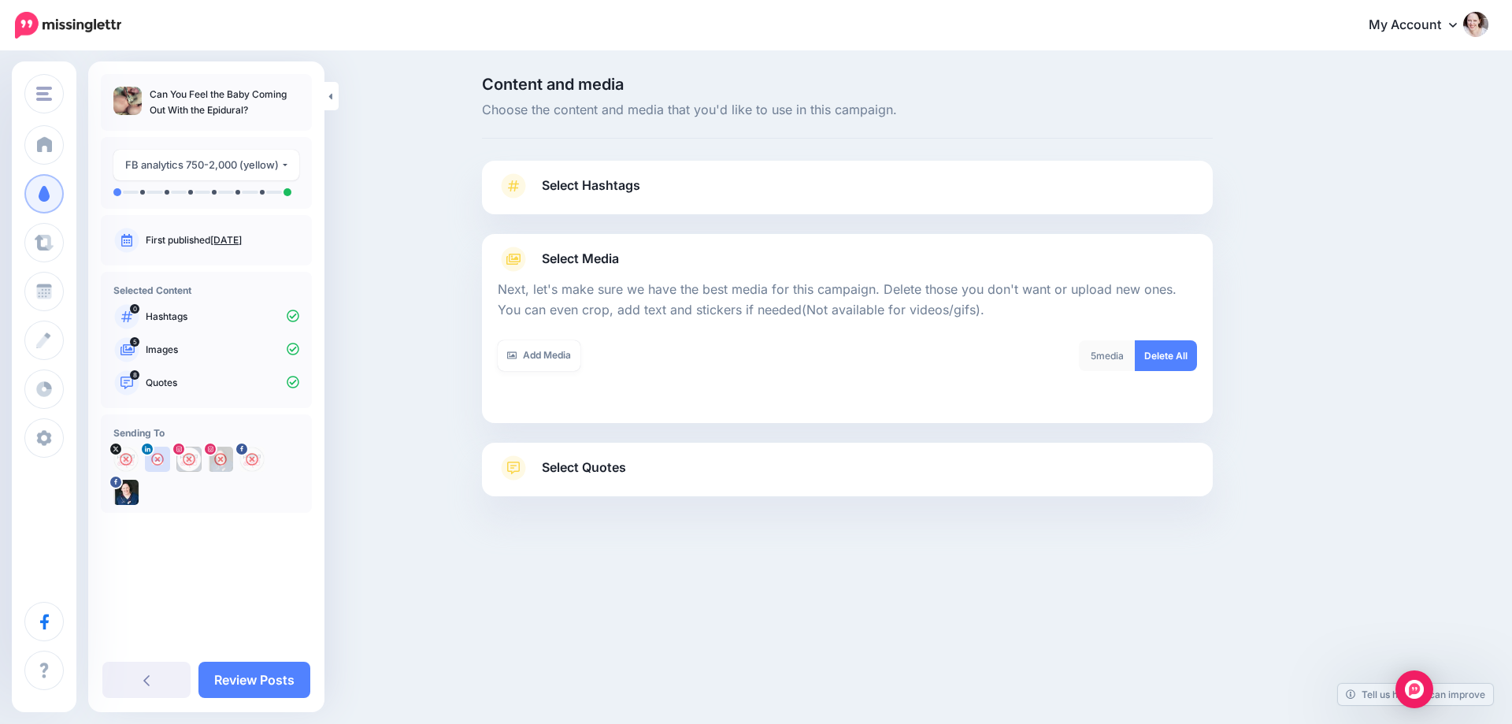
click at [575, 471] on span "Select Quotes" at bounding box center [584, 467] width 84 height 21
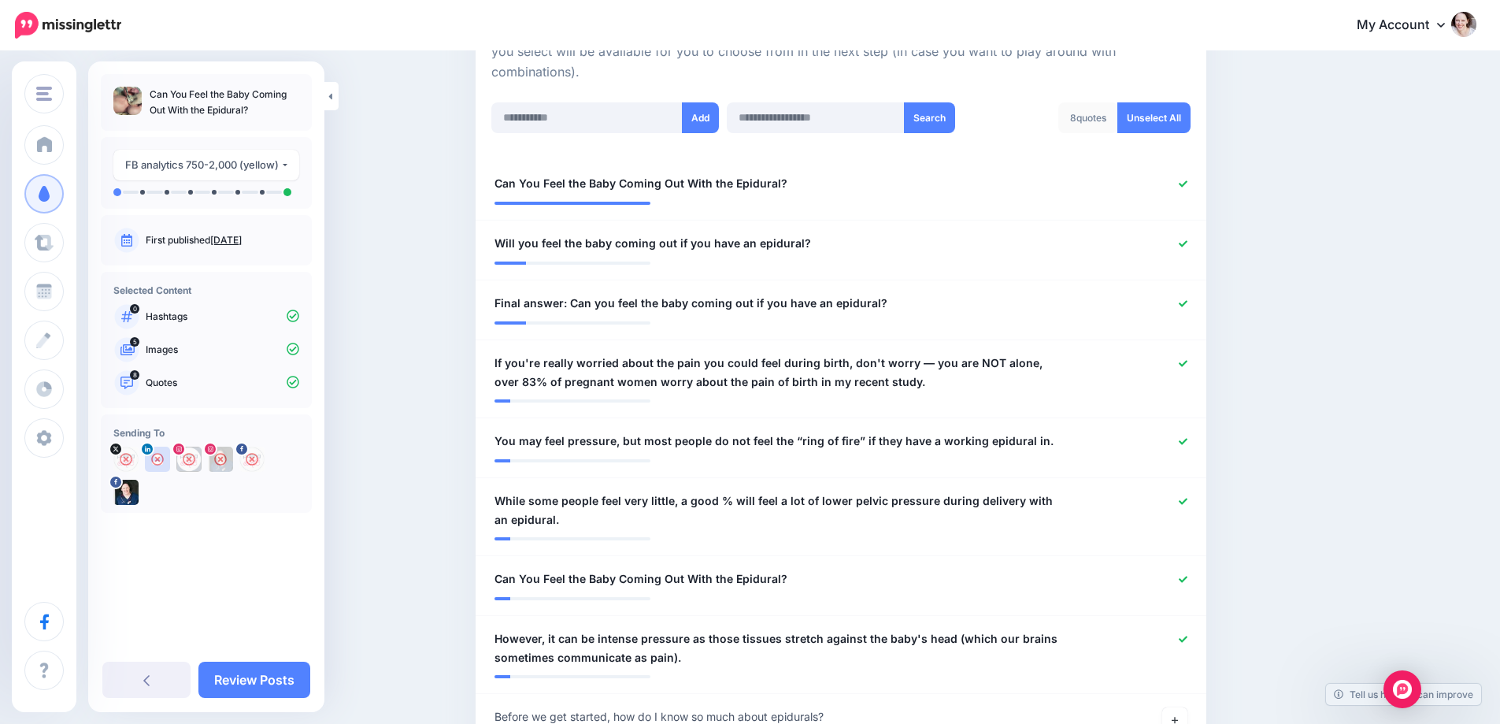
scroll to position [394, 0]
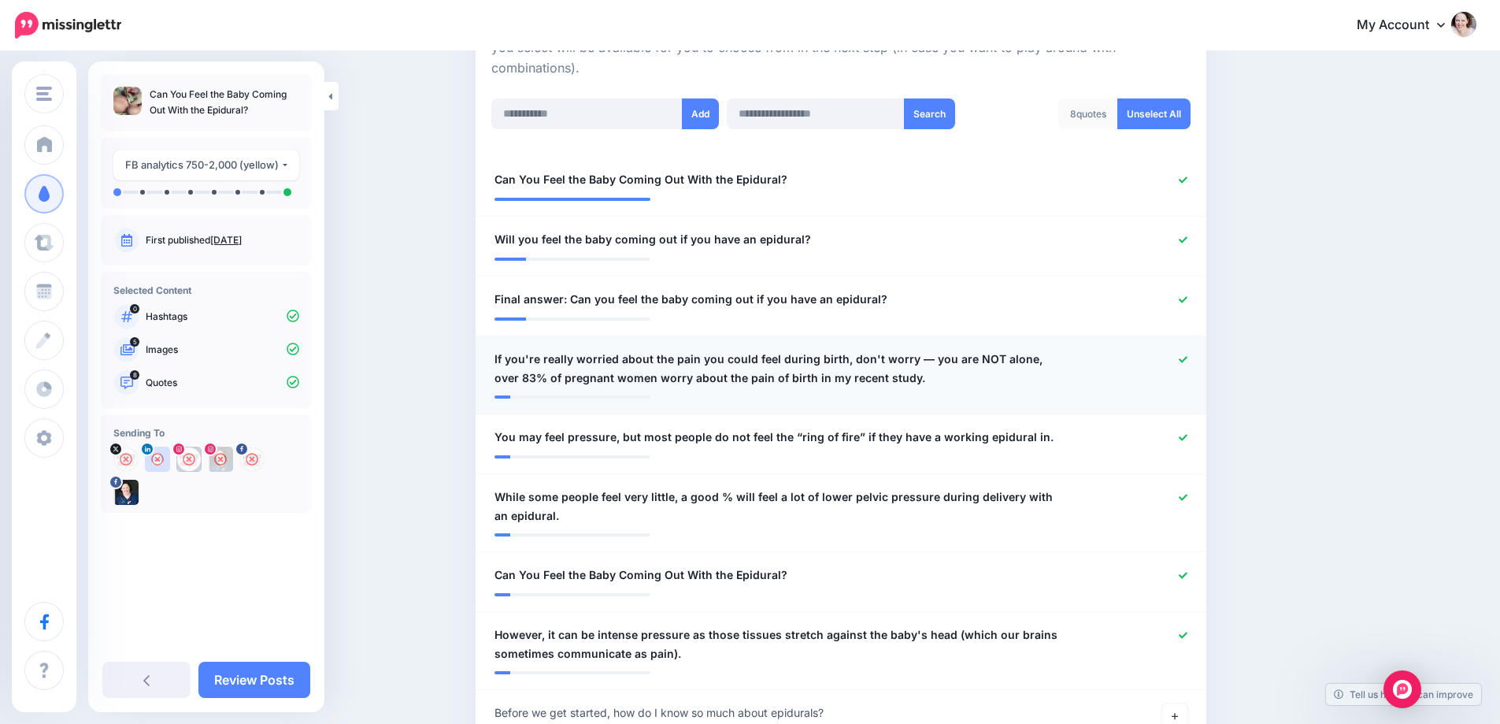
click at [1187, 362] on icon at bounding box center [1183, 359] width 9 height 9
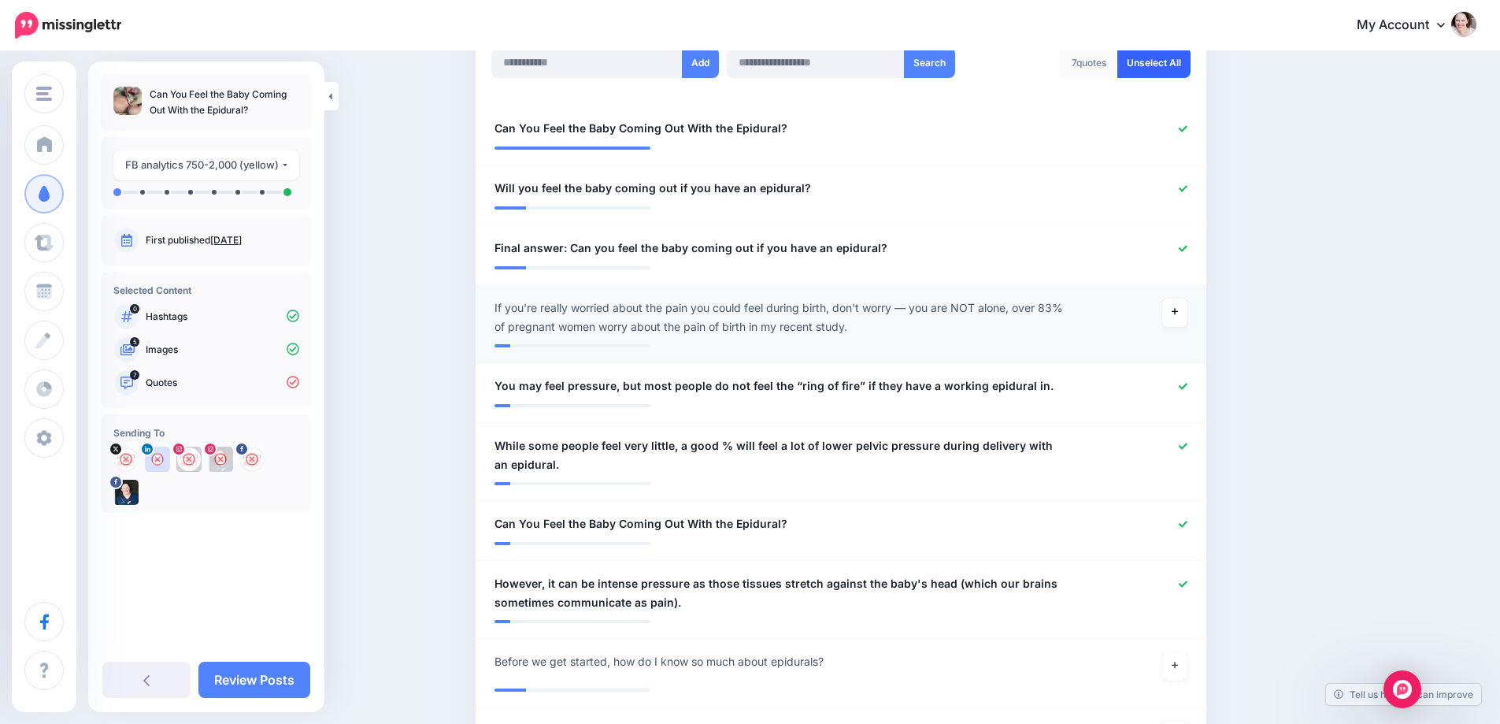
scroll to position [472, 0]
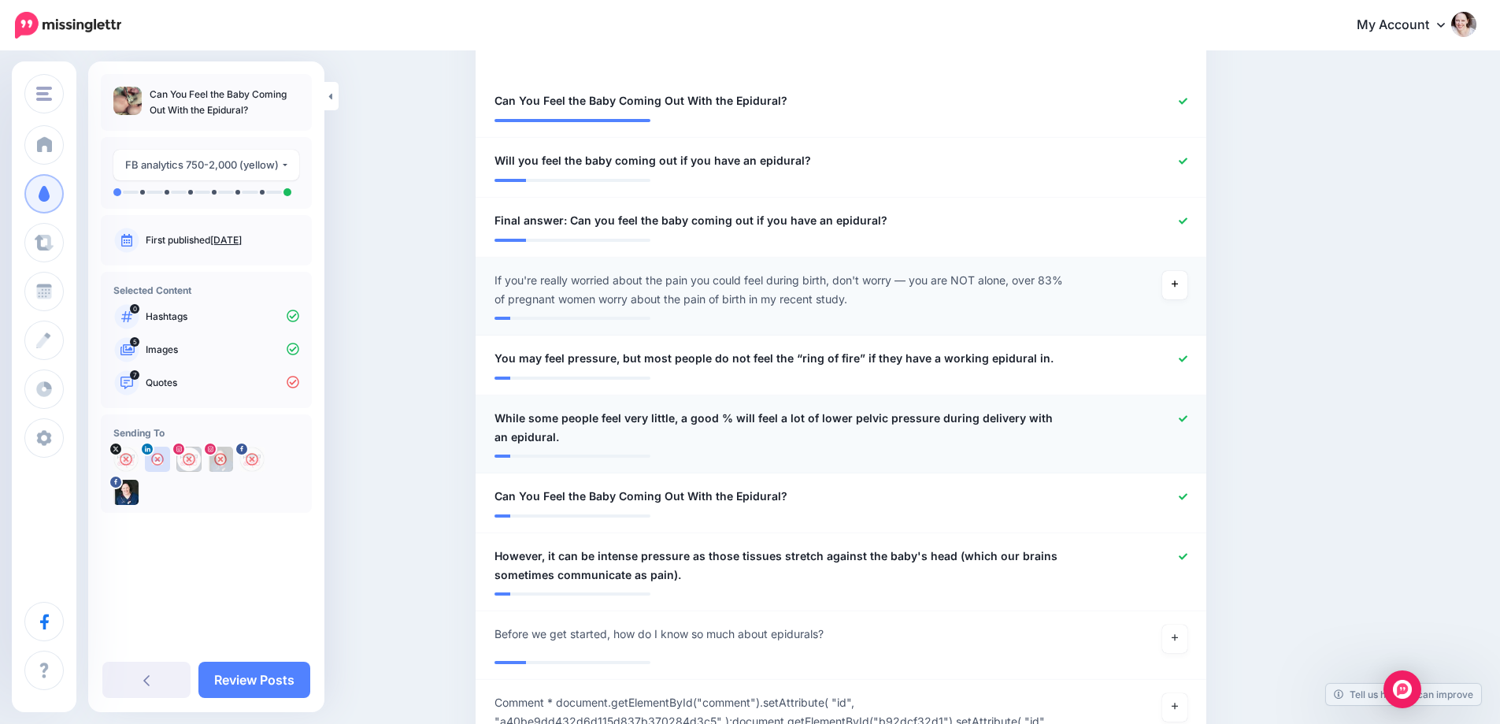
click at [1187, 419] on icon at bounding box center [1183, 418] width 9 height 6
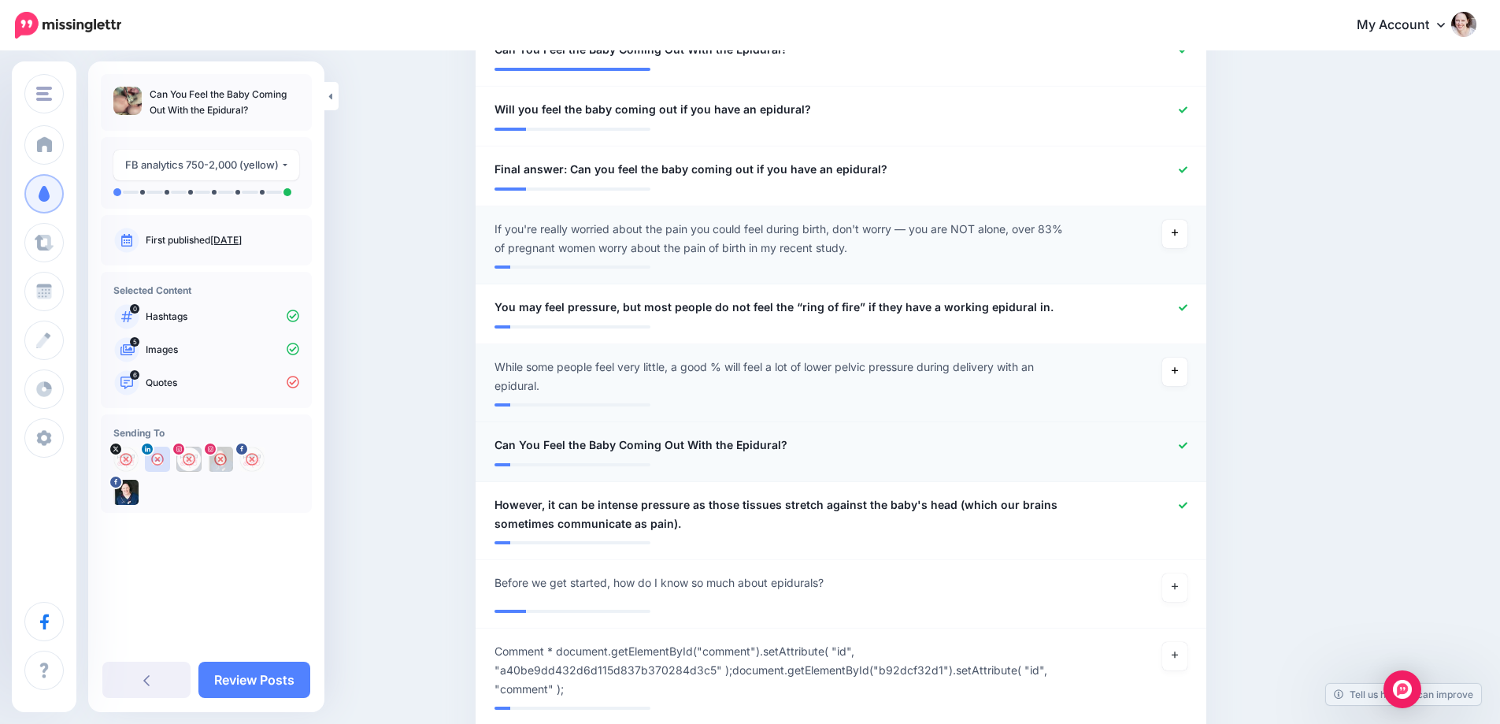
scroll to position [551, 0]
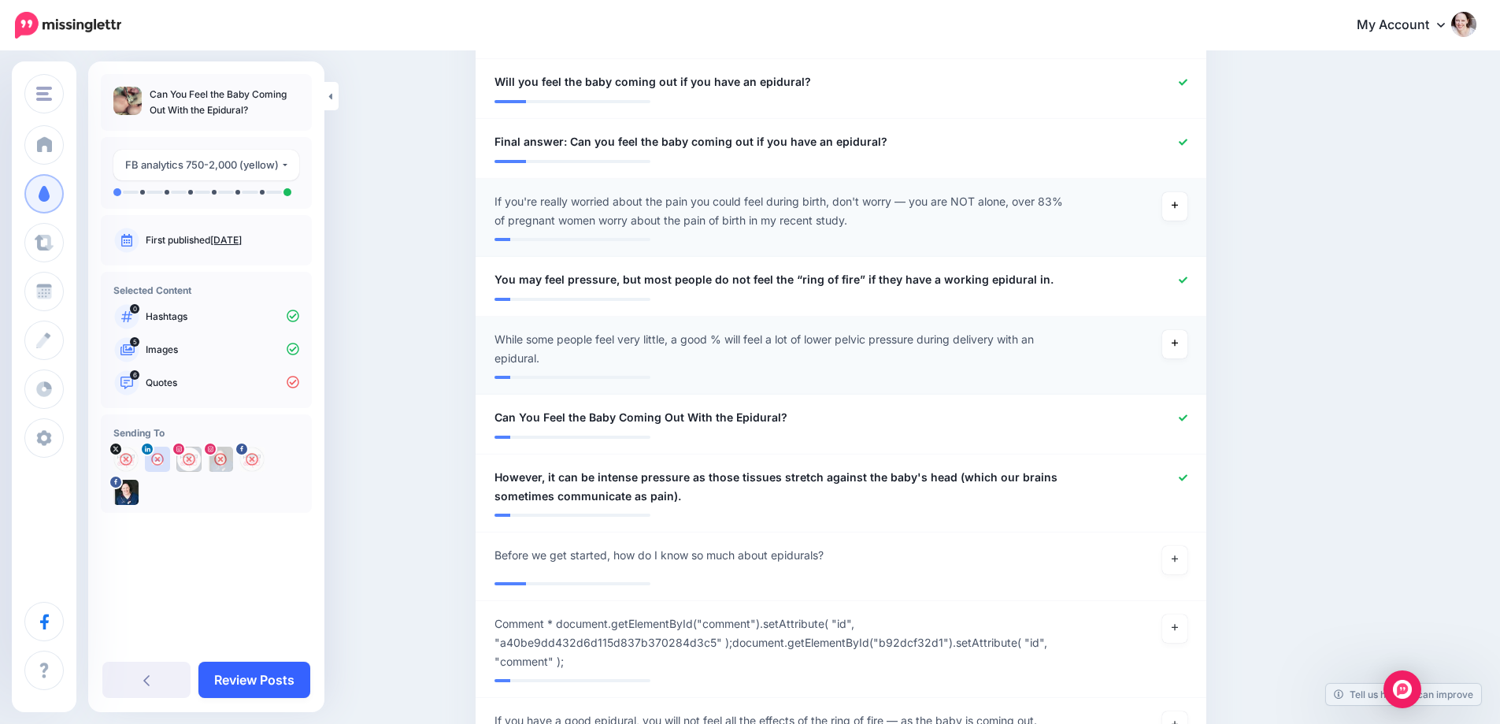
click at [220, 681] on link "Review Posts" at bounding box center [254, 679] width 112 height 36
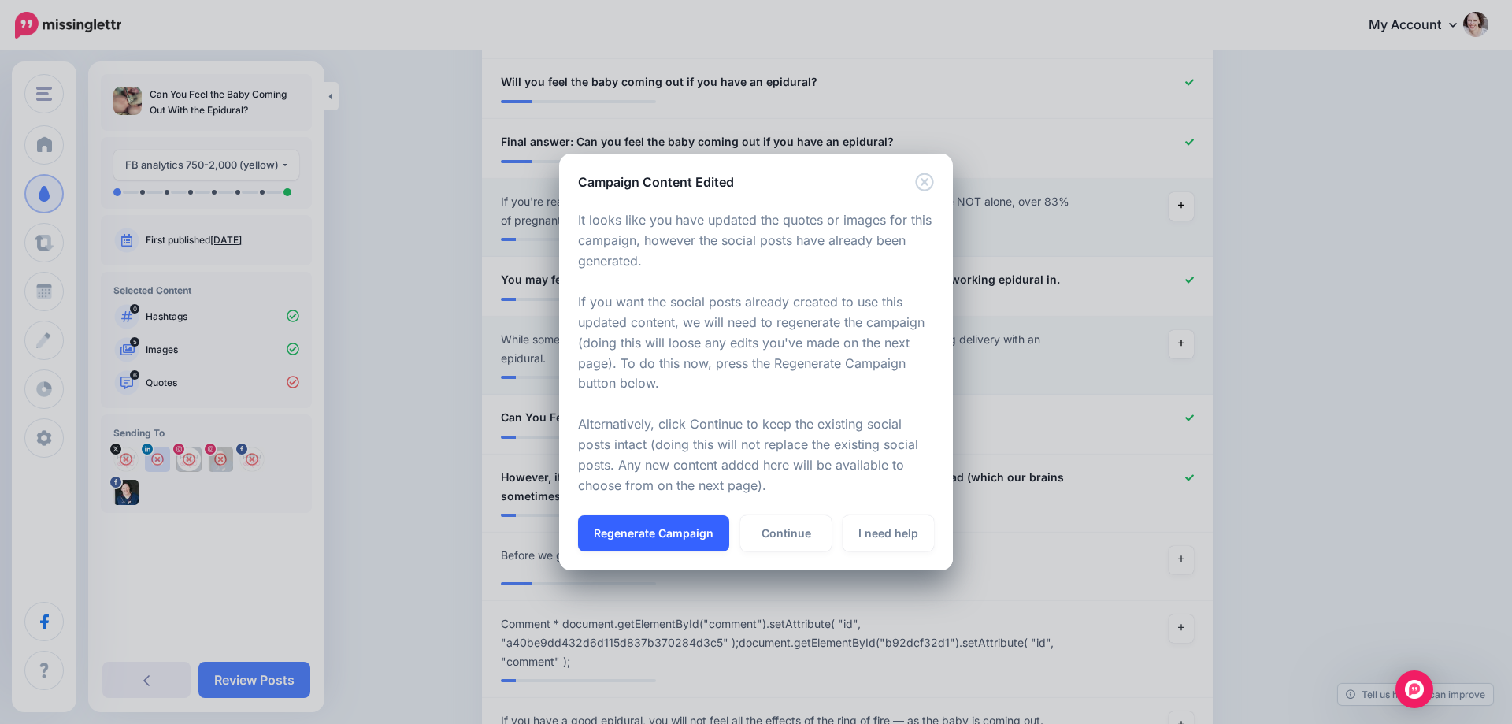
click at [661, 532] on button "Regenerate Campaign" at bounding box center [653, 533] width 151 height 36
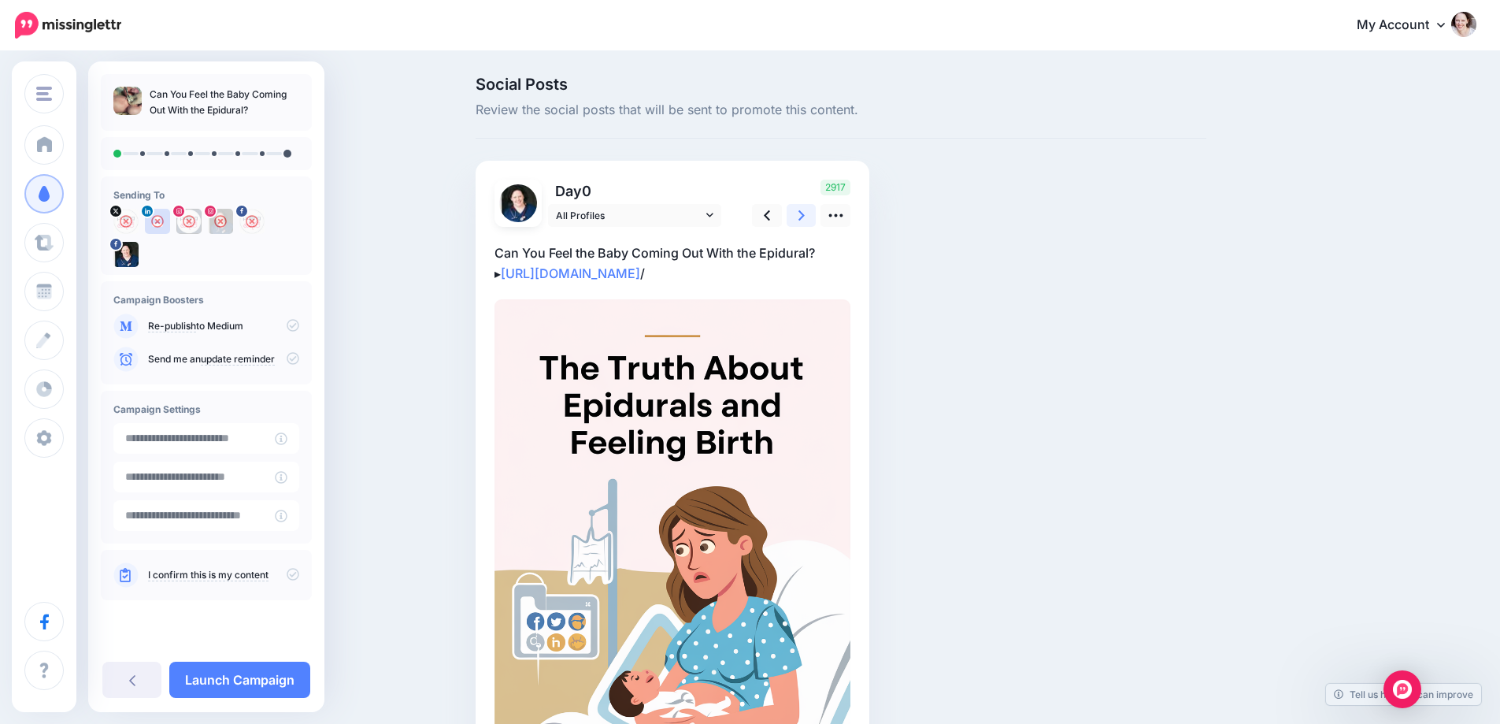
click at [817, 213] on link at bounding box center [802, 215] width 30 height 23
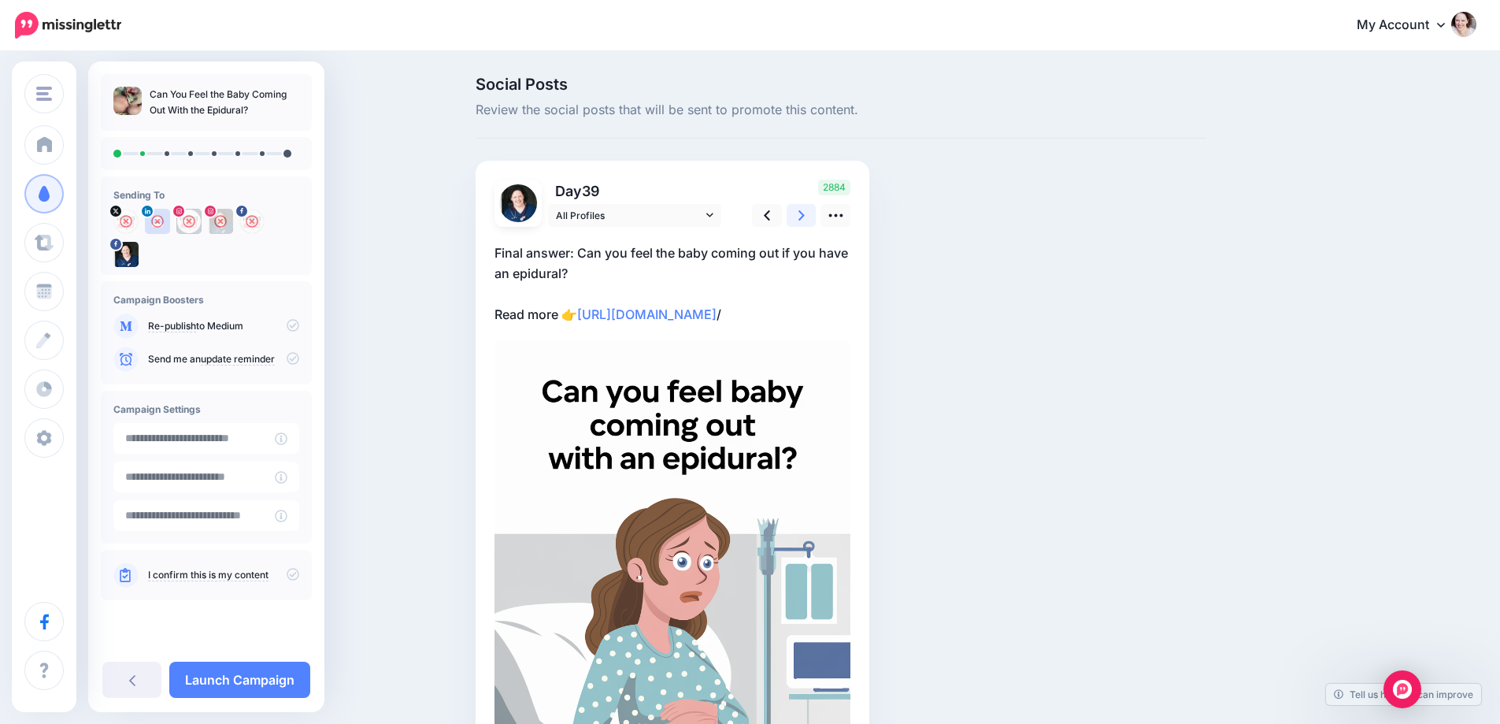
click at [817, 213] on link at bounding box center [802, 215] width 30 height 23
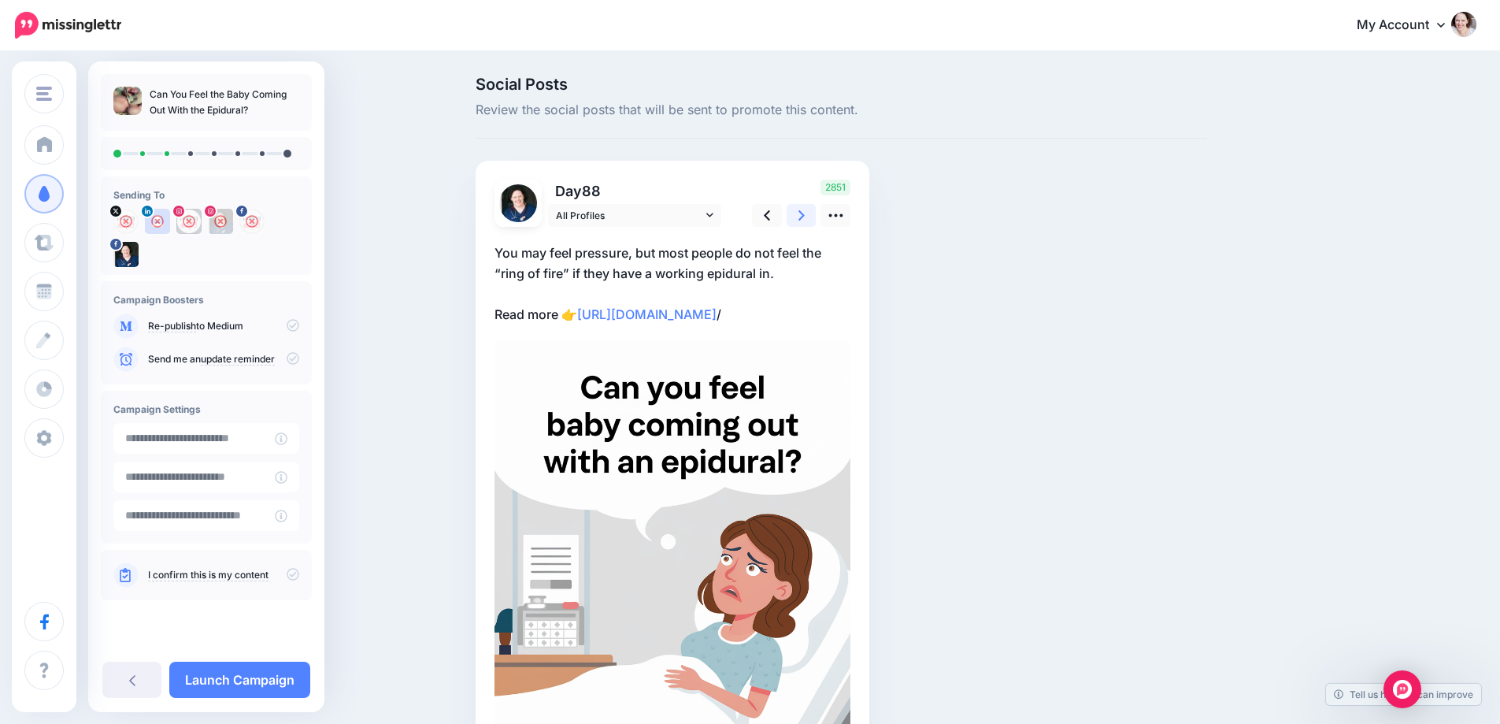
click at [817, 213] on link at bounding box center [802, 215] width 30 height 23
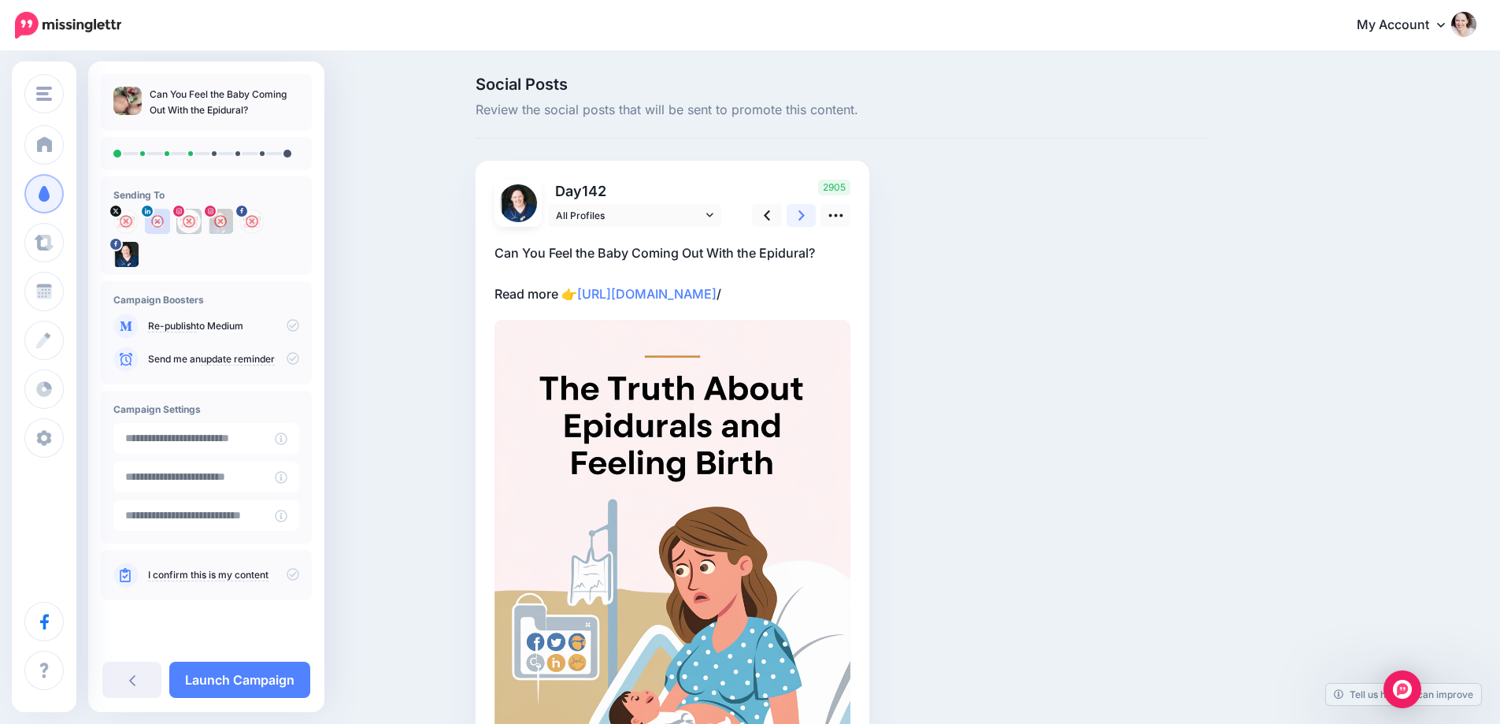
click at [804, 205] on link at bounding box center [802, 215] width 30 height 23
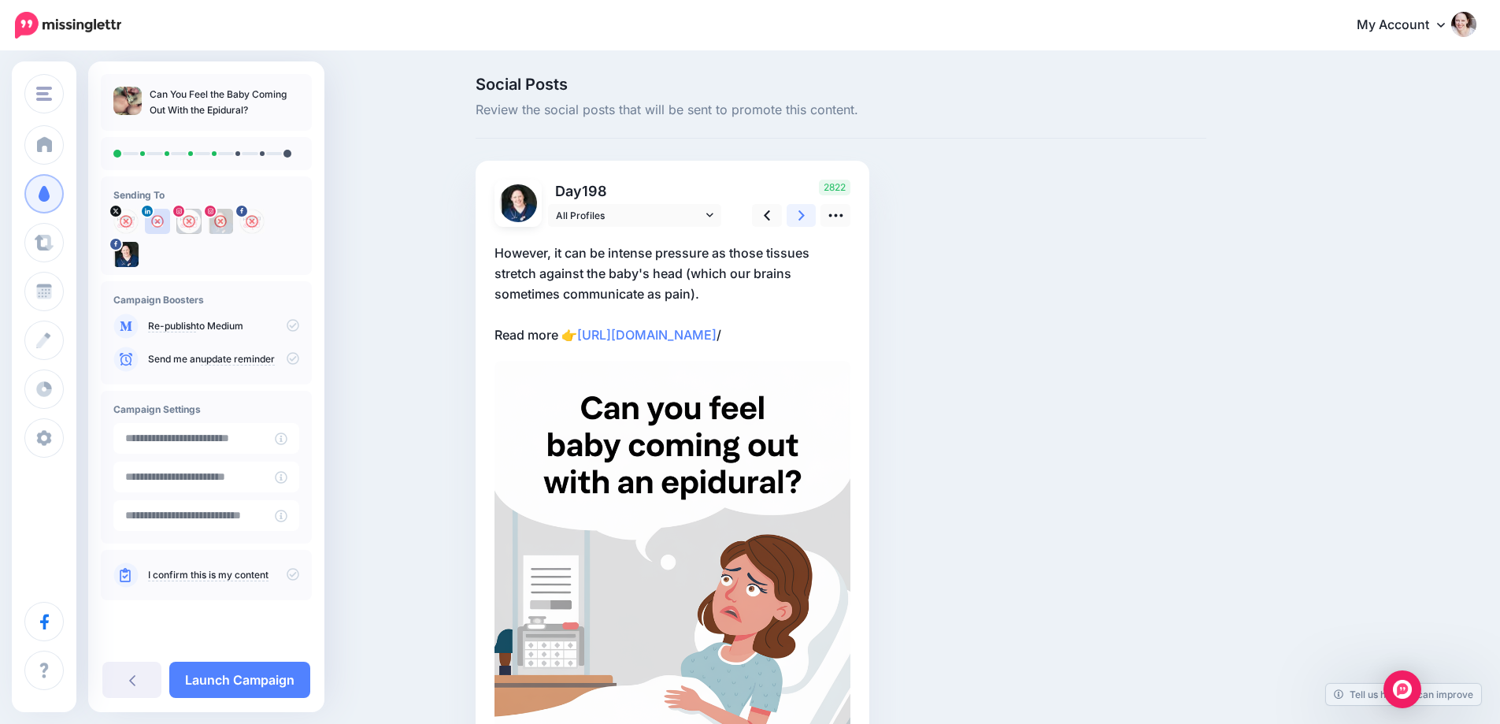
click at [804, 205] on link at bounding box center [802, 215] width 30 height 23
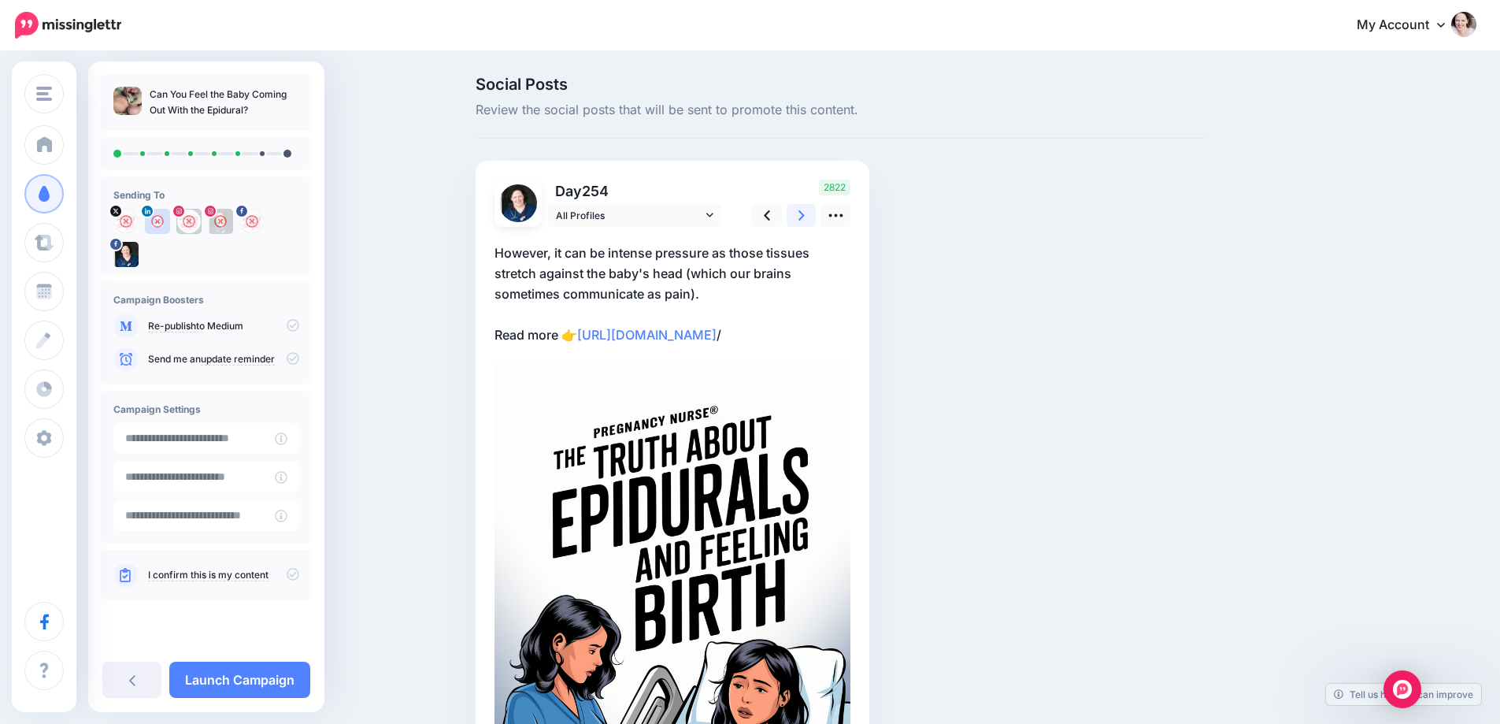
click at [804, 205] on link at bounding box center [802, 215] width 30 height 23
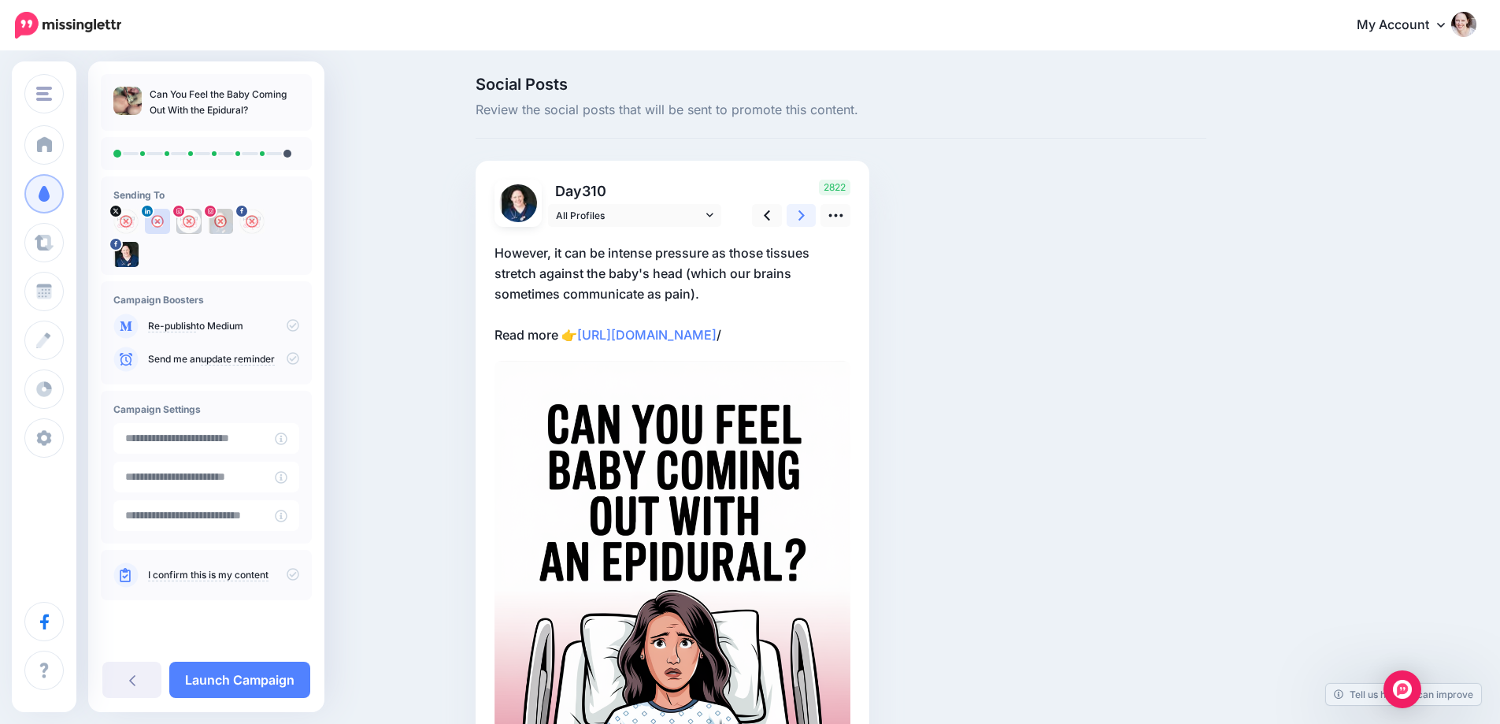
click at [804, 205] on link at bounding box center [802, 215] width 30 height 23
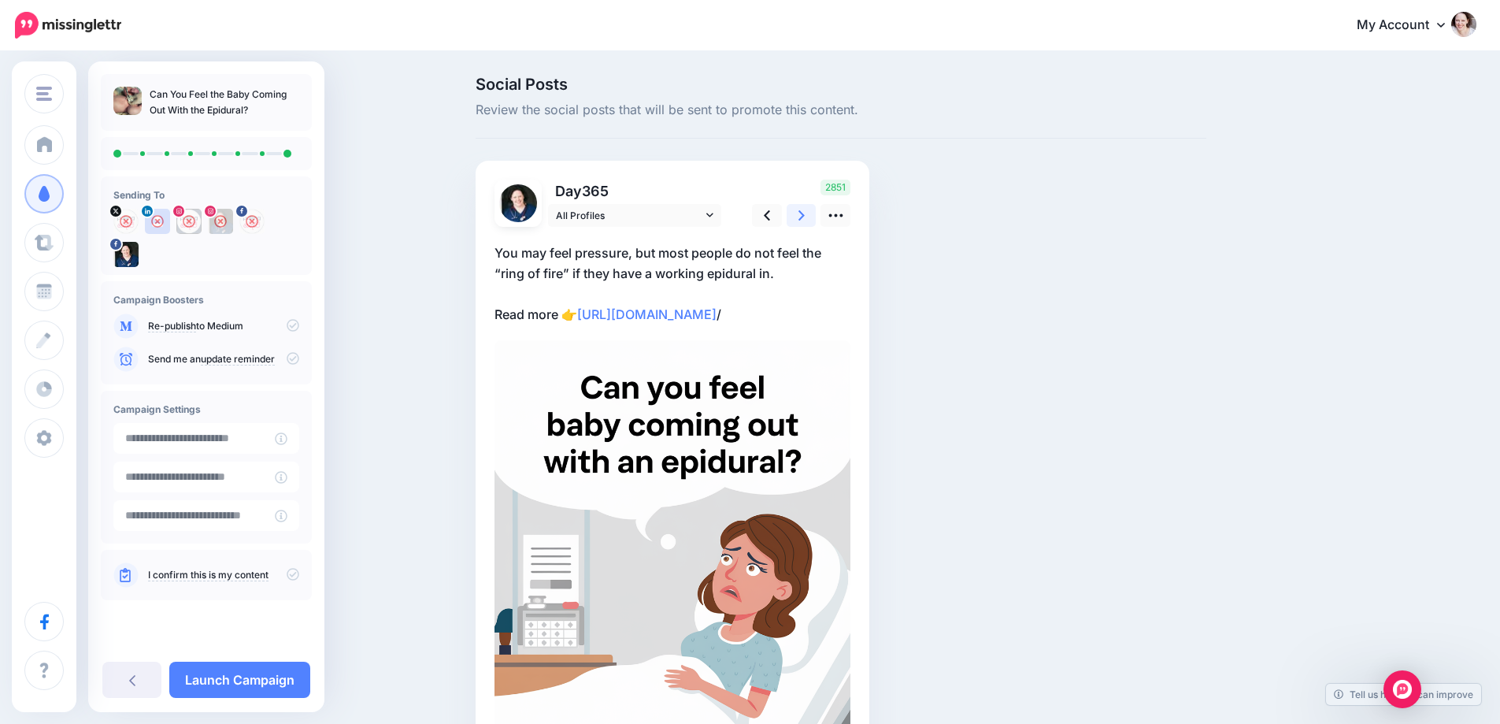
click at [804, 205] on link at bounding box center [802, 215] width 30 height 23
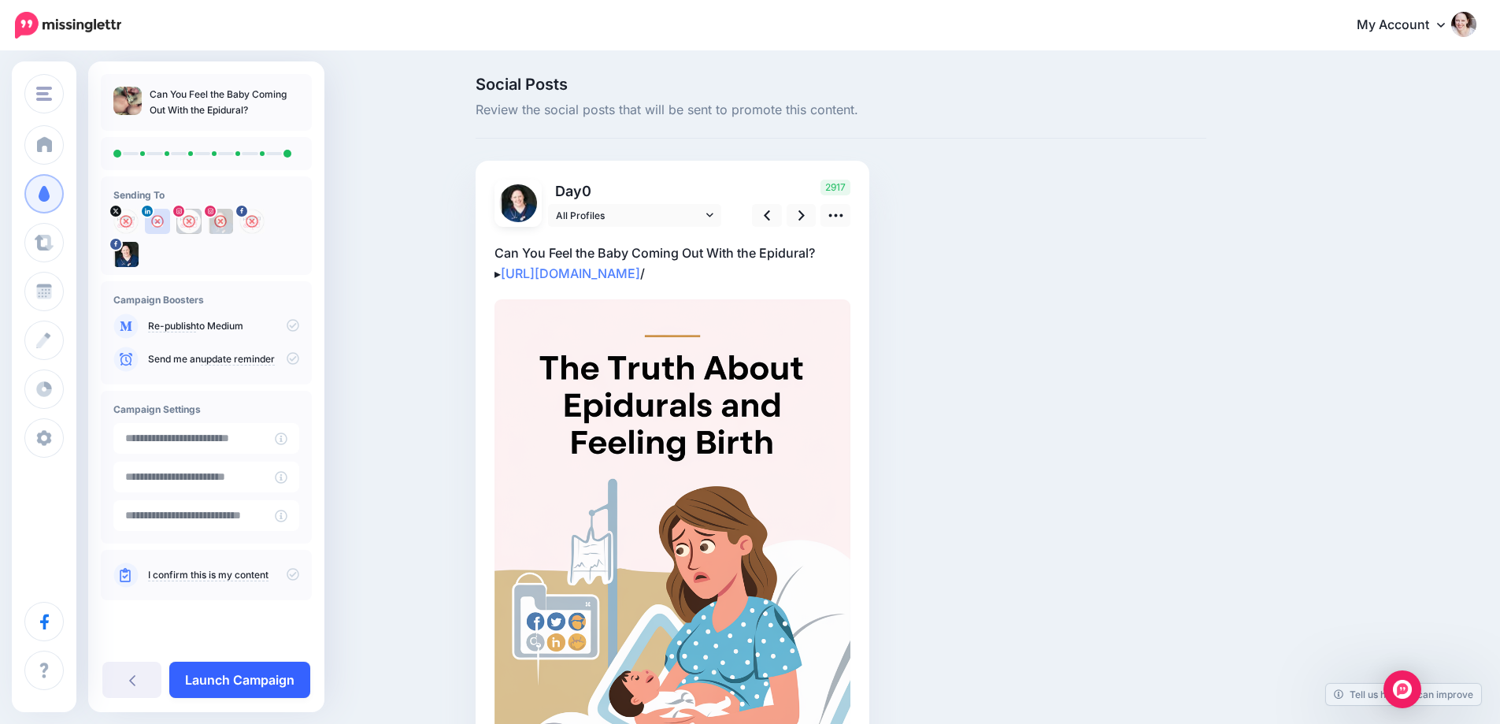
click at [202, 673] on link "Launch Campaign" at bounding box center [239, 679] width 141 height 36
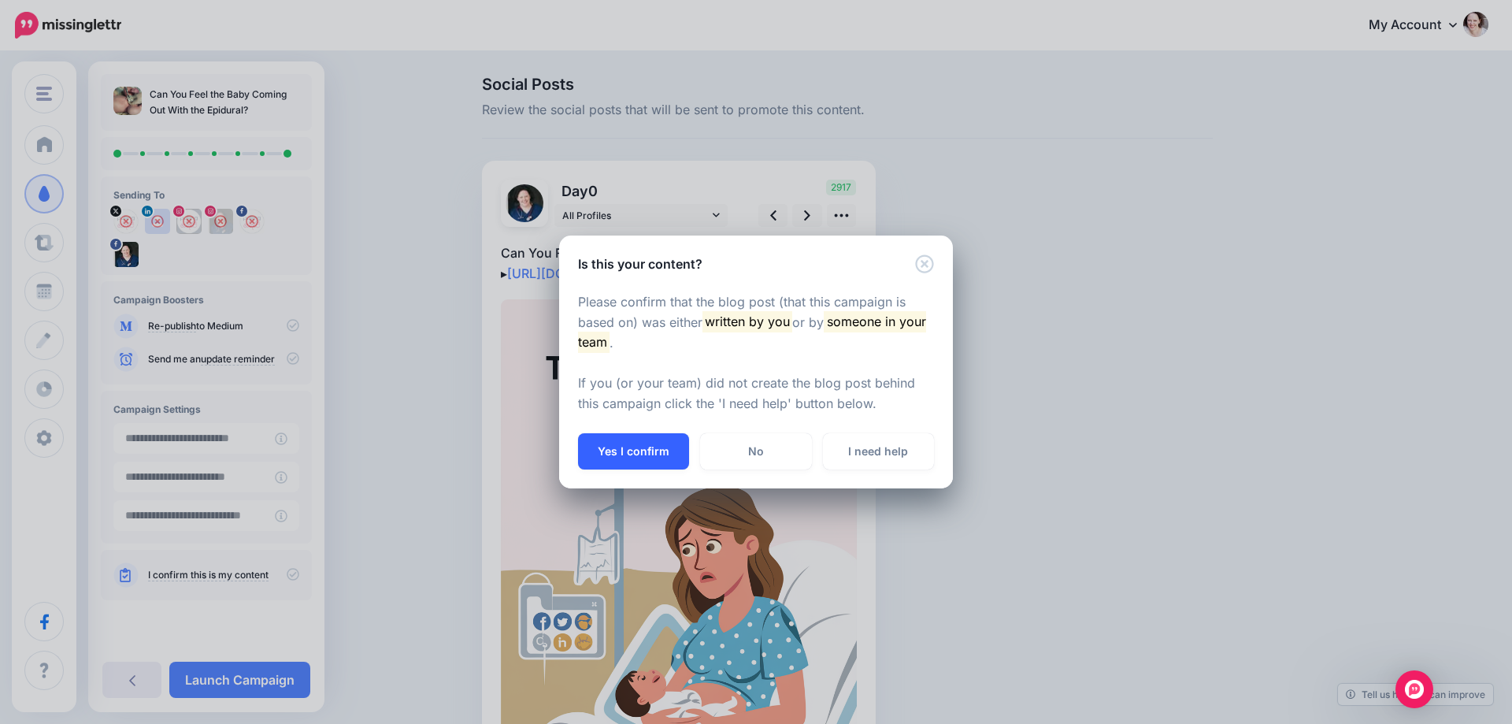
click at [644, 453] on button "Yes I confirm" at bounding box center [633, 451] width 111 height 36
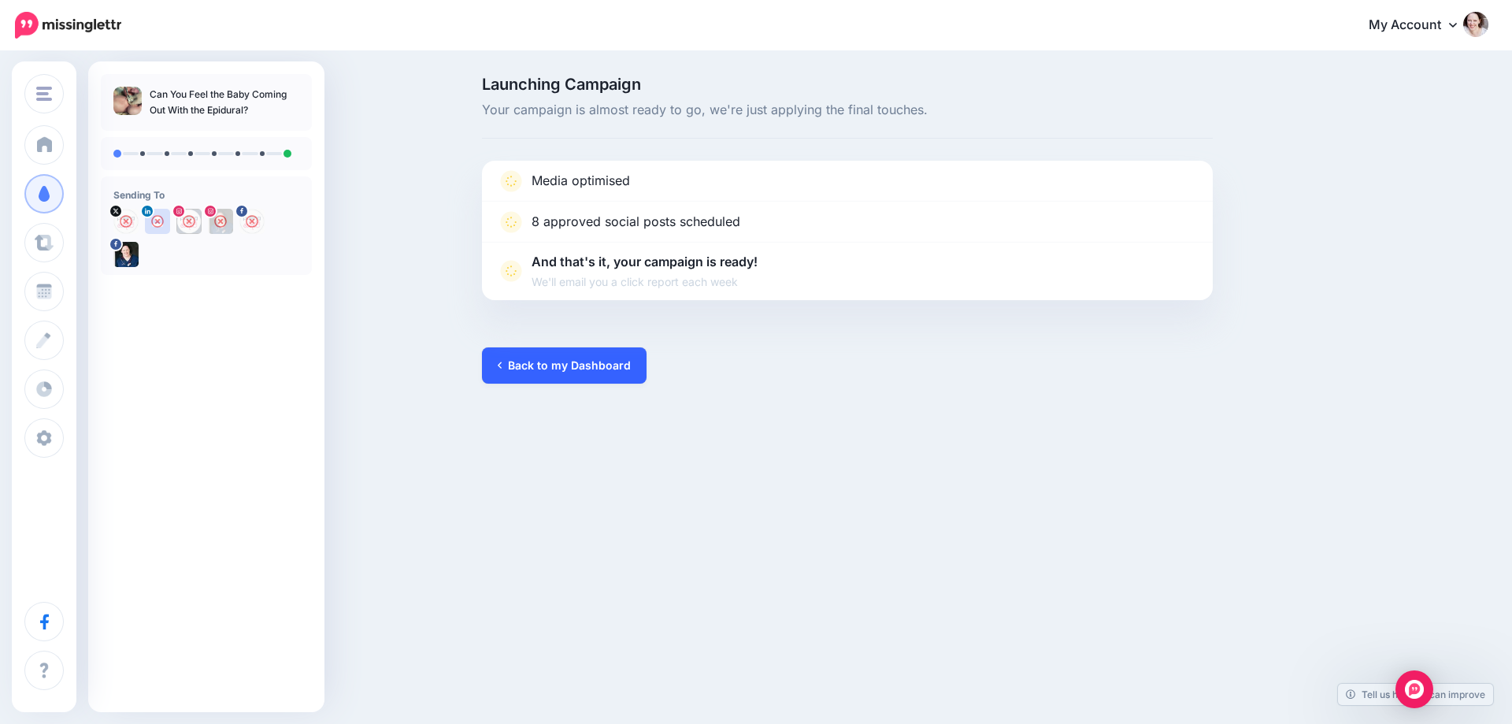
click at [513, 372] on link "Back to my Dashboard" at bounding box center [564, 365] width 165 height 36
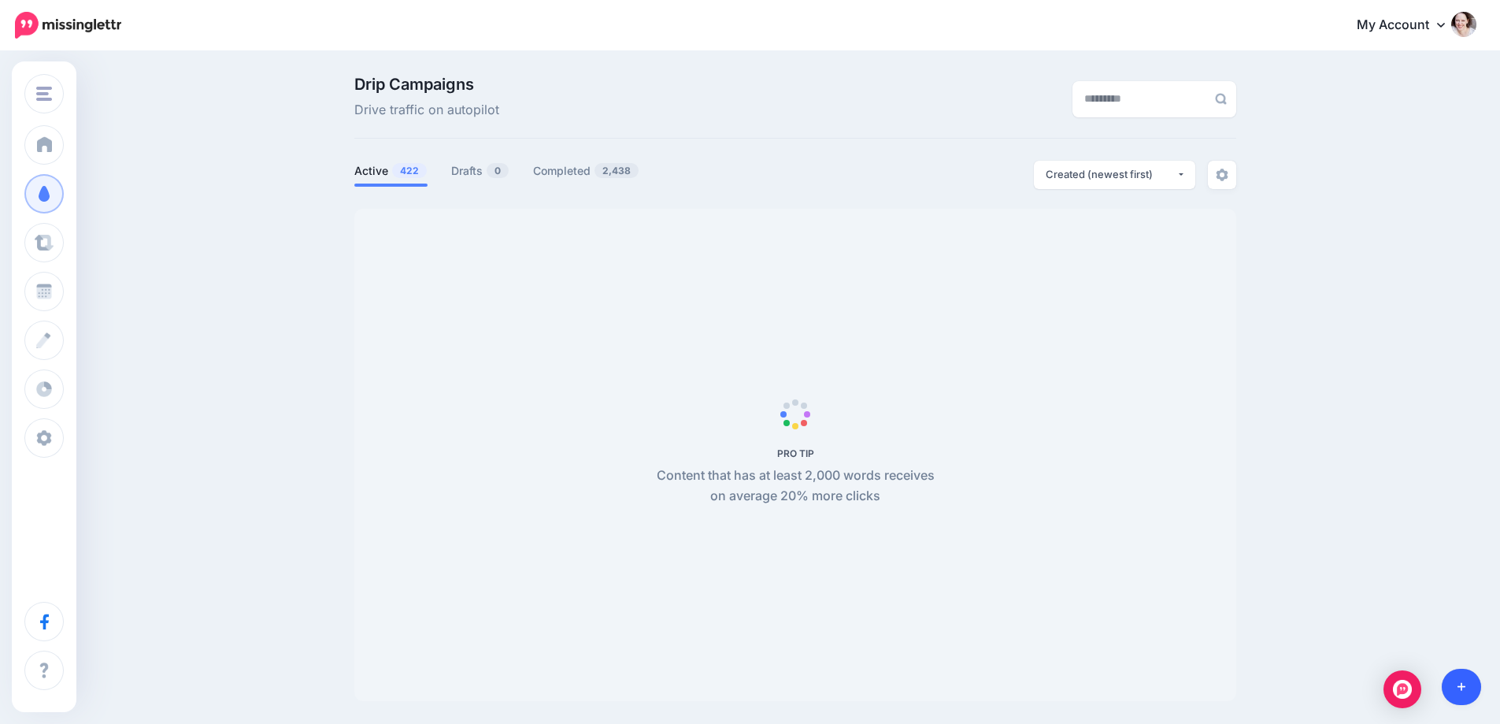
click at [1458, 695] on link at bounding box center [1462, 687] width 40 height 36
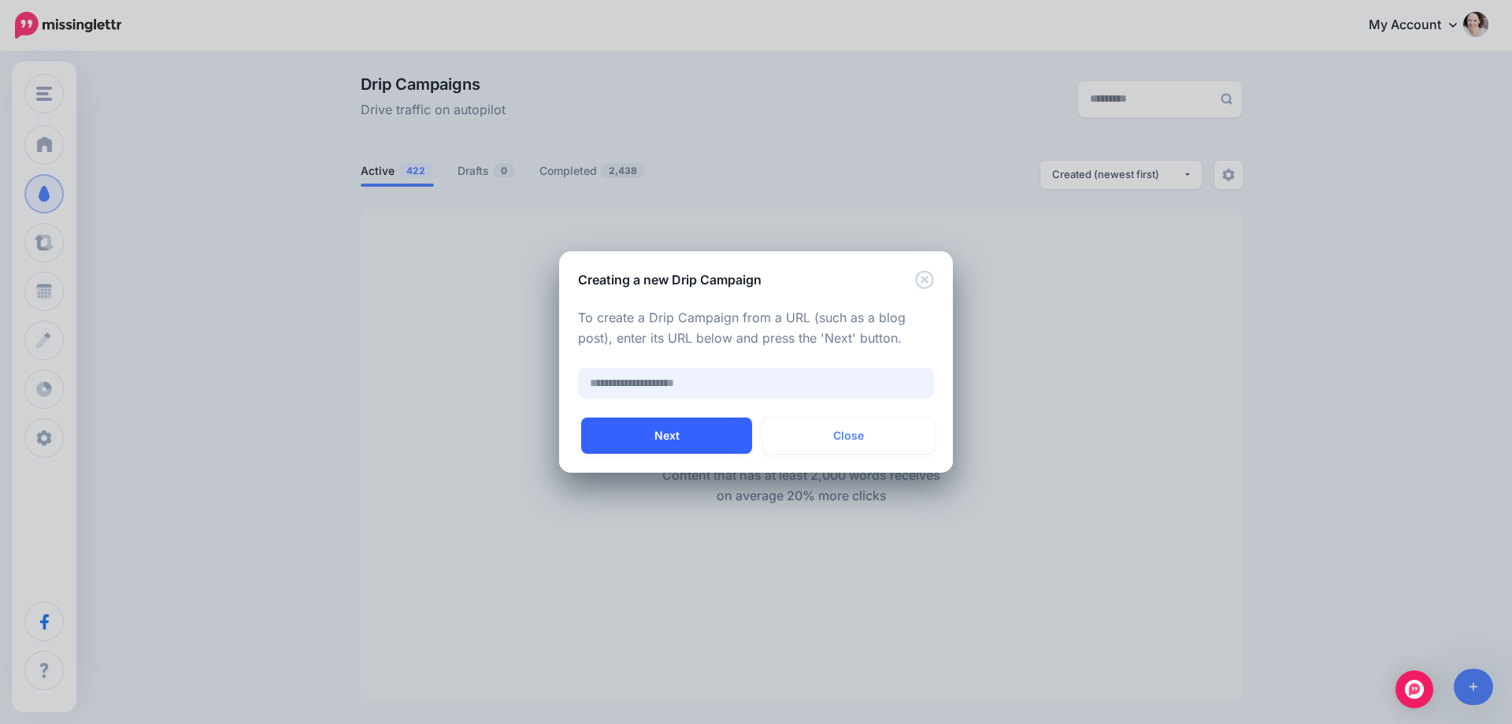
paste input "**********"
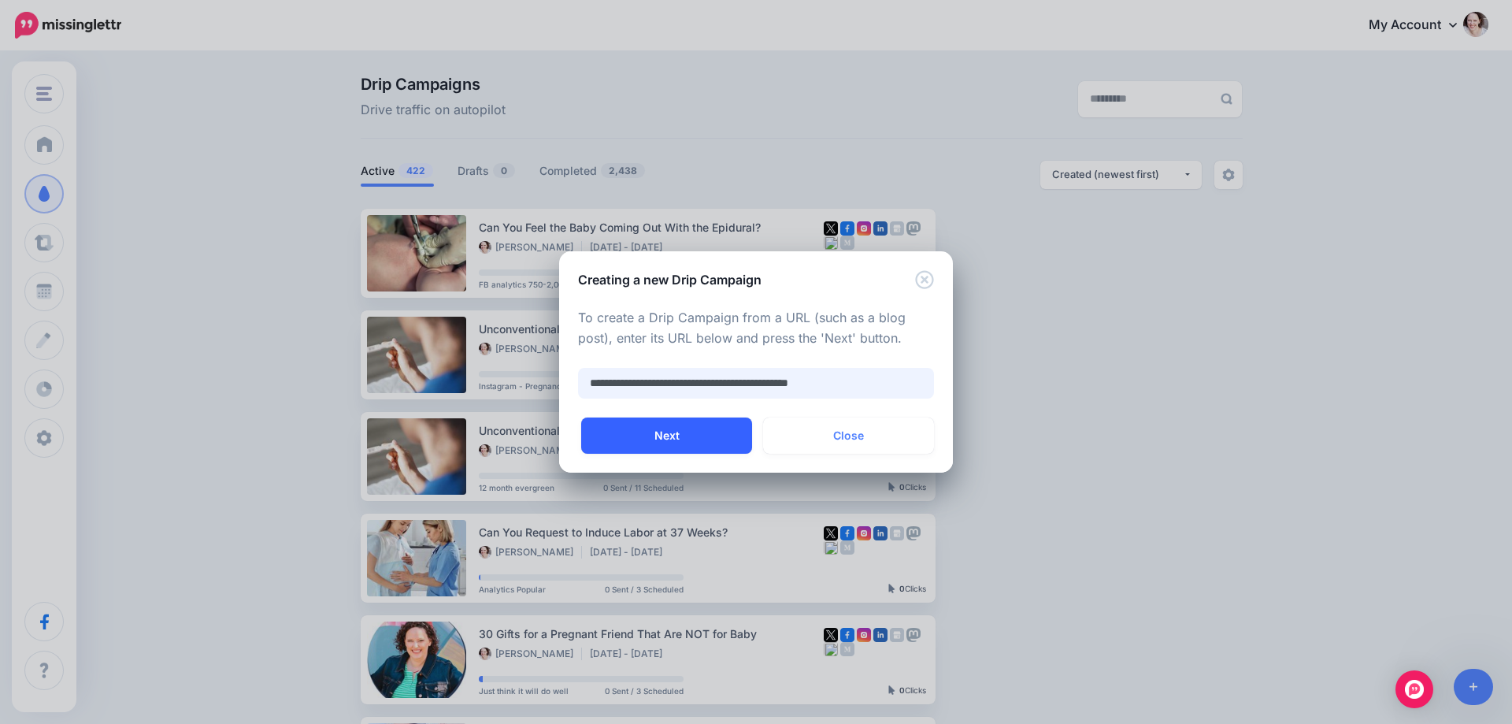
type input "**********"
click at [664, 435] on button "Next" at bounding box center [666, 435] width 171 height 36
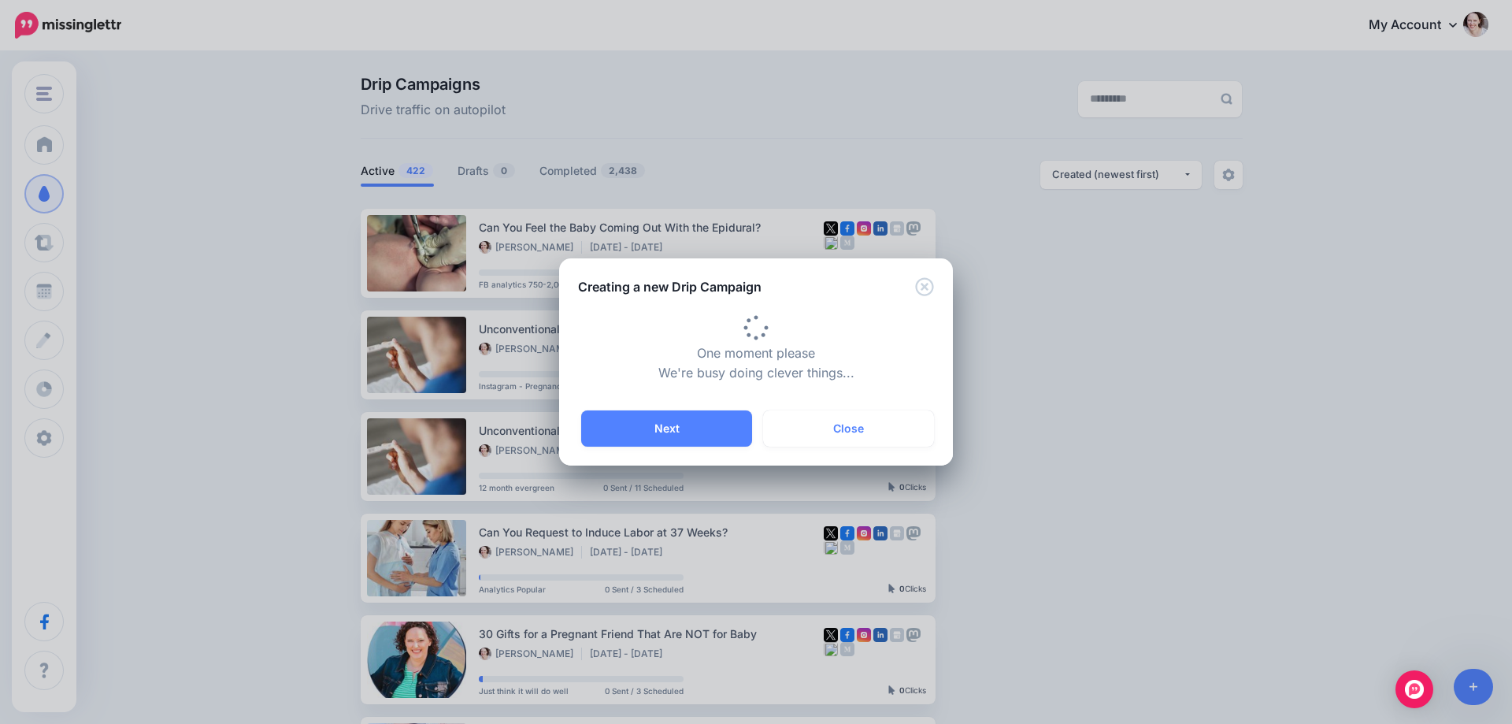
type input "**********"
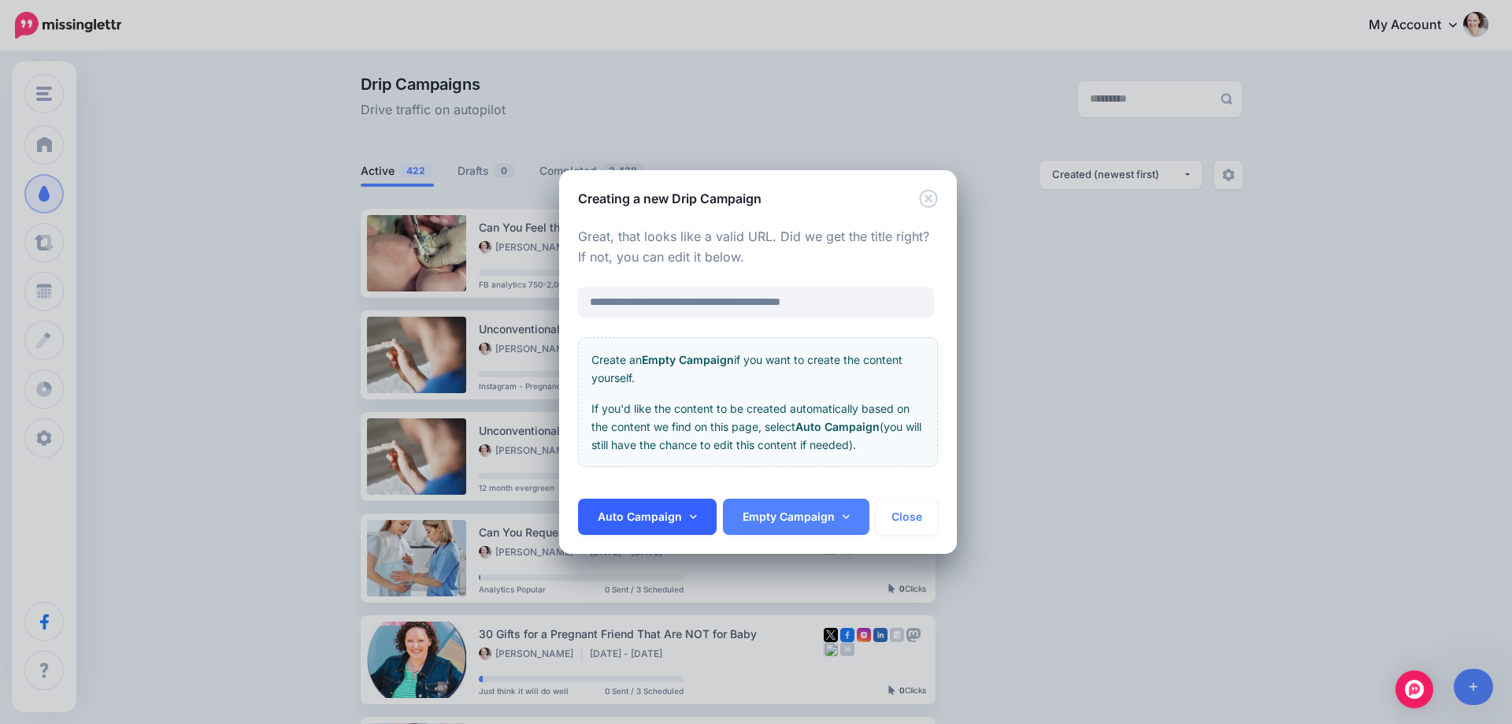
click at [660, 526] on link "Auto Campaign" at bounding box center [647, 516] width 139 height 36
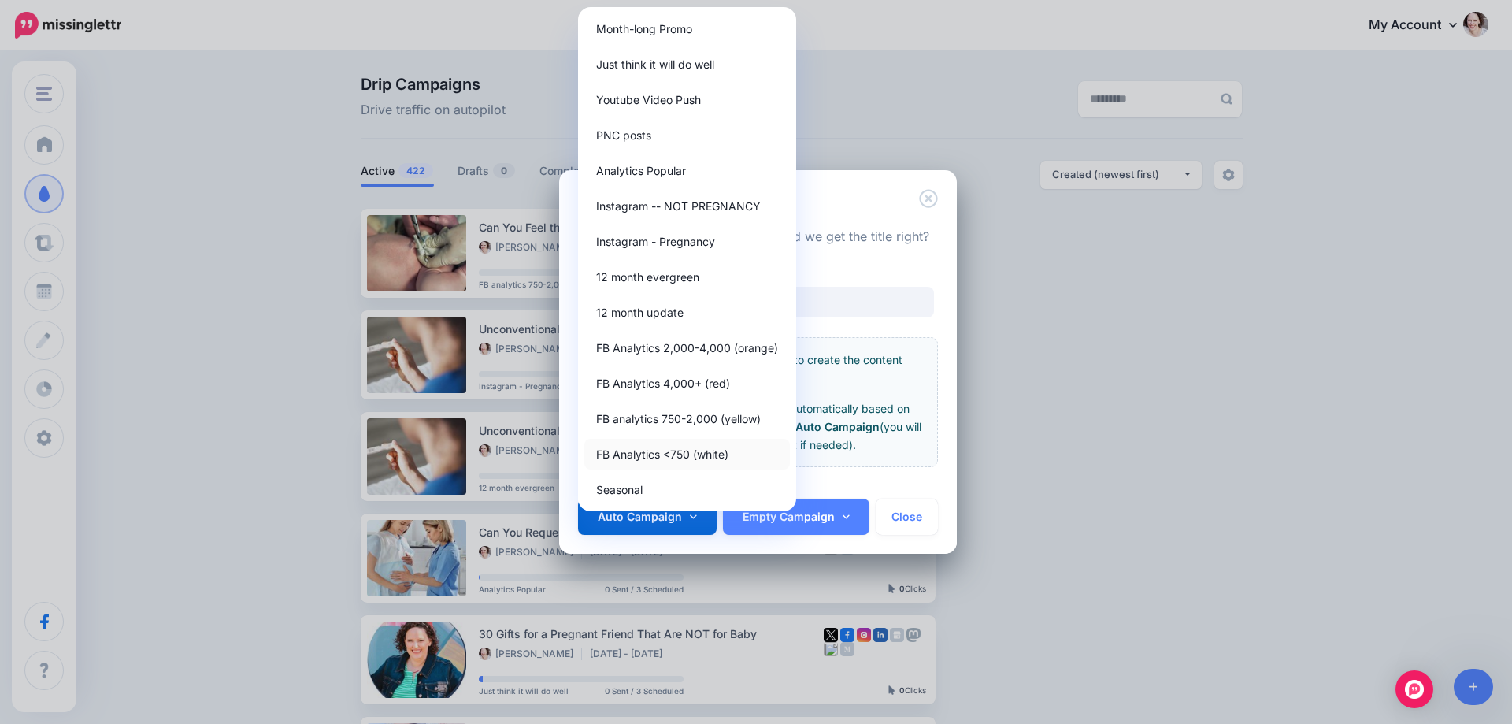
click at [624, 458] on link "FB Analytics <750 (white)" at bounding box center [687, 454] width 206 height 31
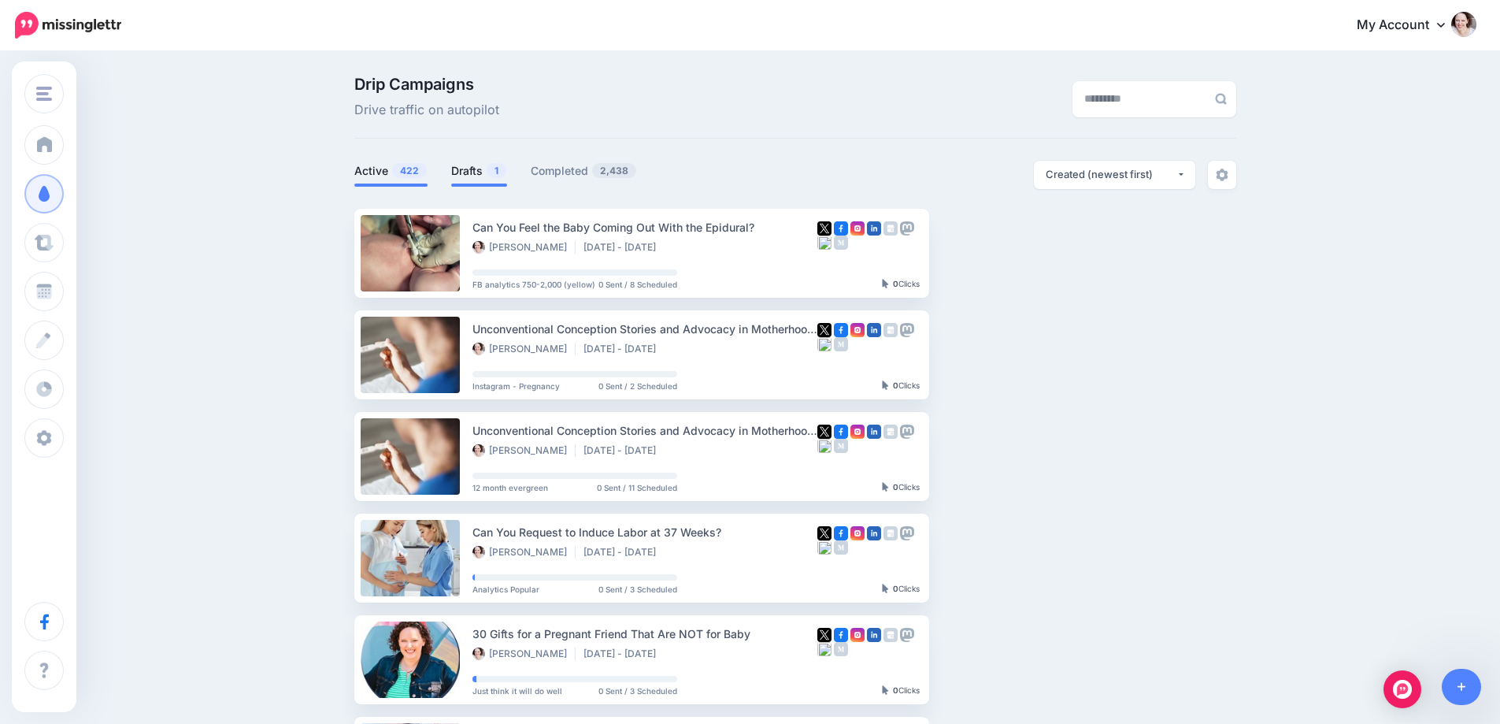
click at [476, 167] on link "Drafts 1" at bounding box center [479, 170] width 56 height 19
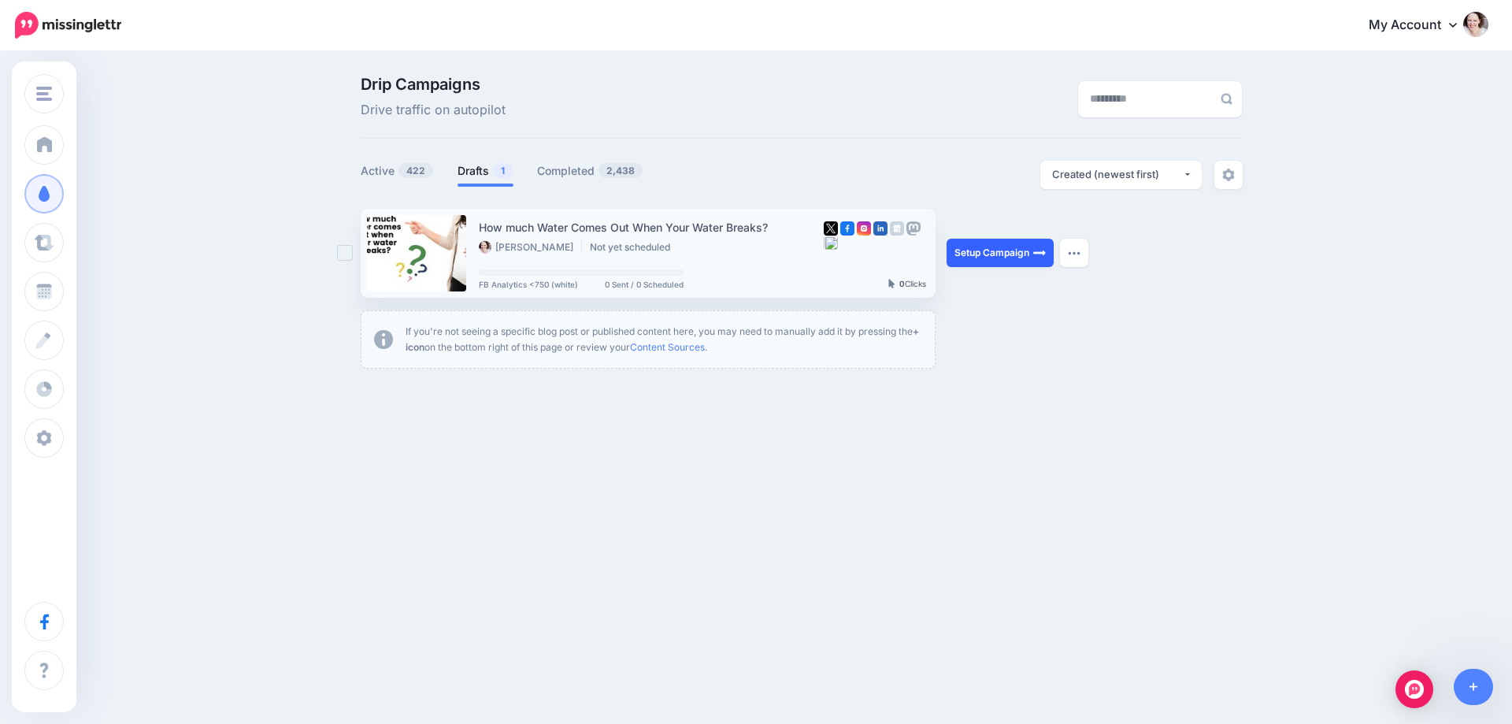
click at [1016, 246] on link "Setup Campaign" at bounding box center [999, 253] width 107 height 28
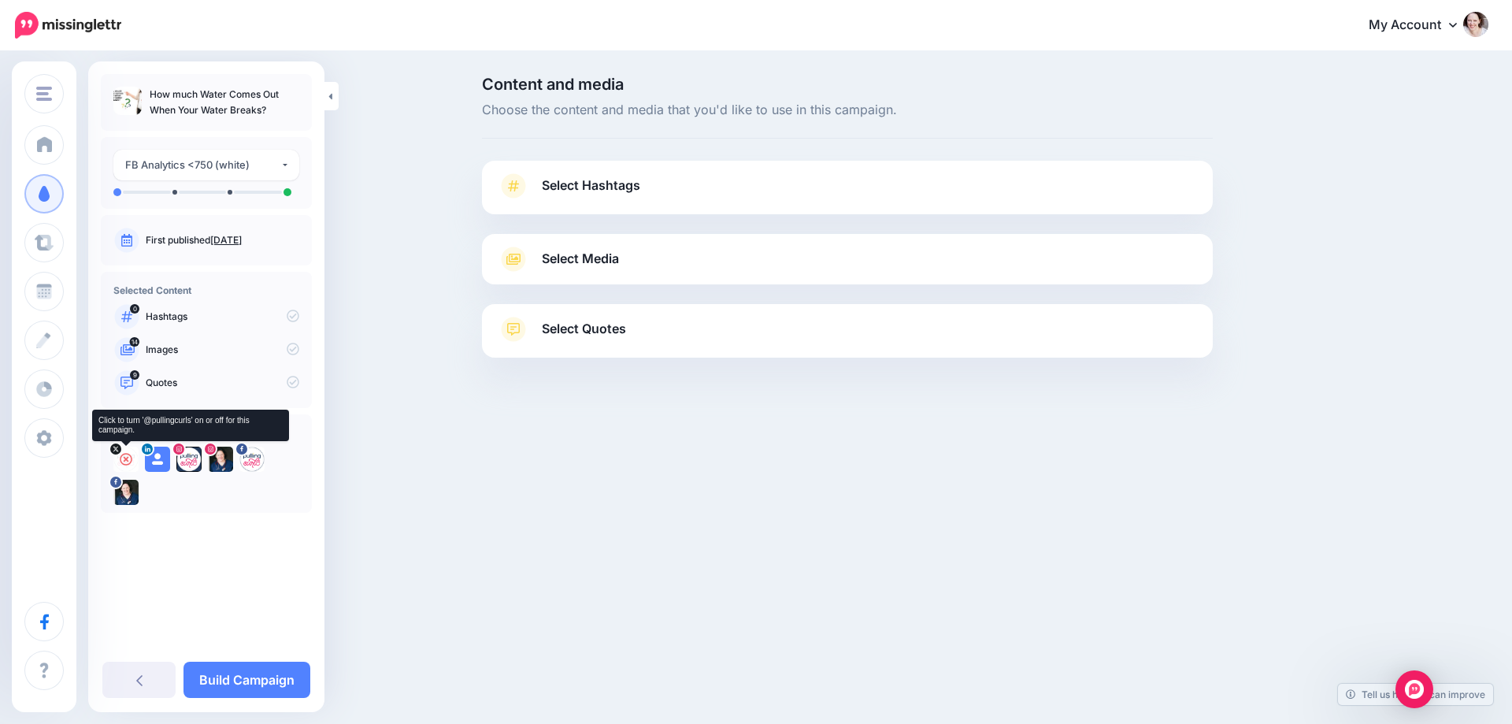
click at [128, 459] on icon at bounding box center [126, 459] width 13 height 13
click at [159, 461] on icon at bounding box center [157, 459] width 13 height 13
click at [189, 459] on icon at bounding box center [189, 459] width 13 height 13
click at [217, 459] on icon at bounding box center [220, 459] width 13 height 13
click at [256, 461] on icon at bounding box center [252, 459] width 13 height 13
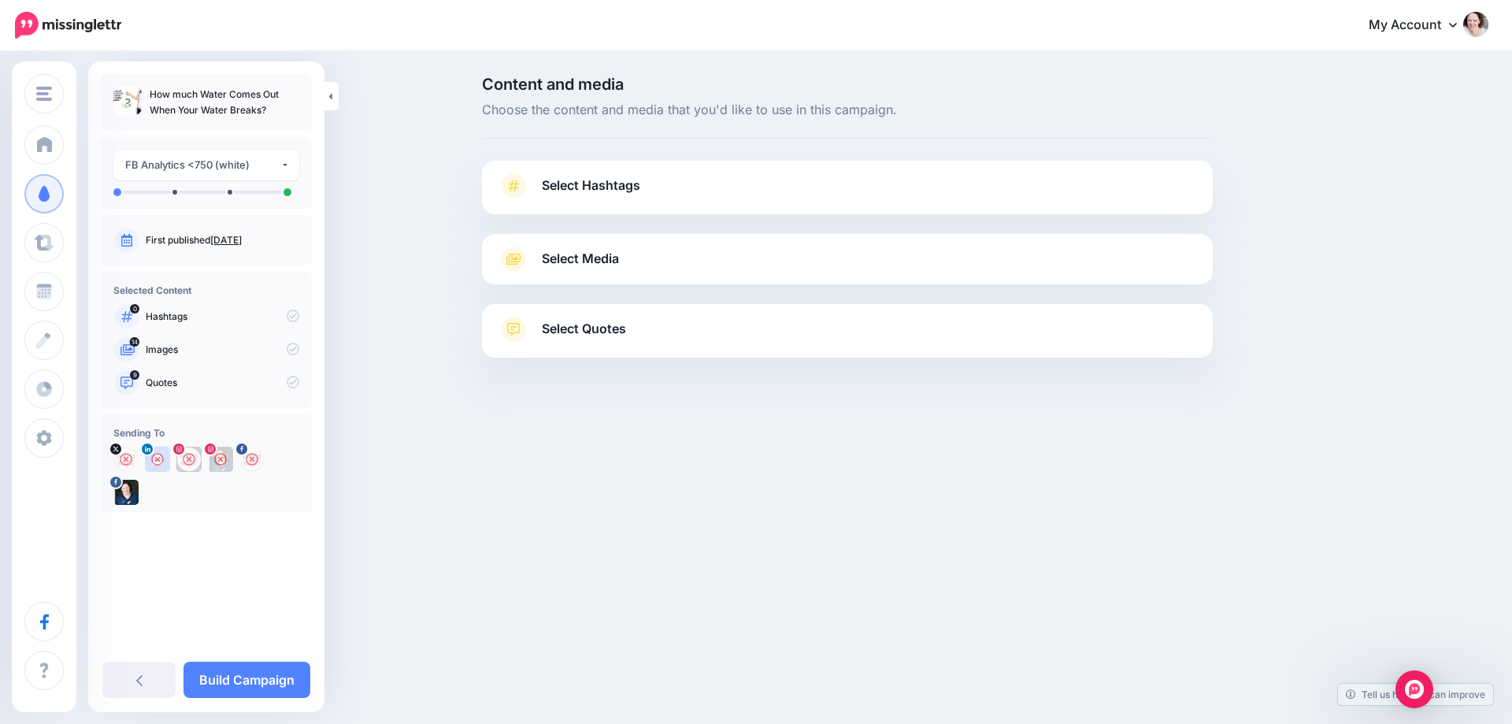
click at [591, 170] on div "Select Hashtags First let's make sure we're happy with the hashtags. Add, delet…" at bounding box center [847, 188] width 731 height 54
click at [584, 185] on span "Select Hashtags" at bounding box center [591, 185] width 98 height 21
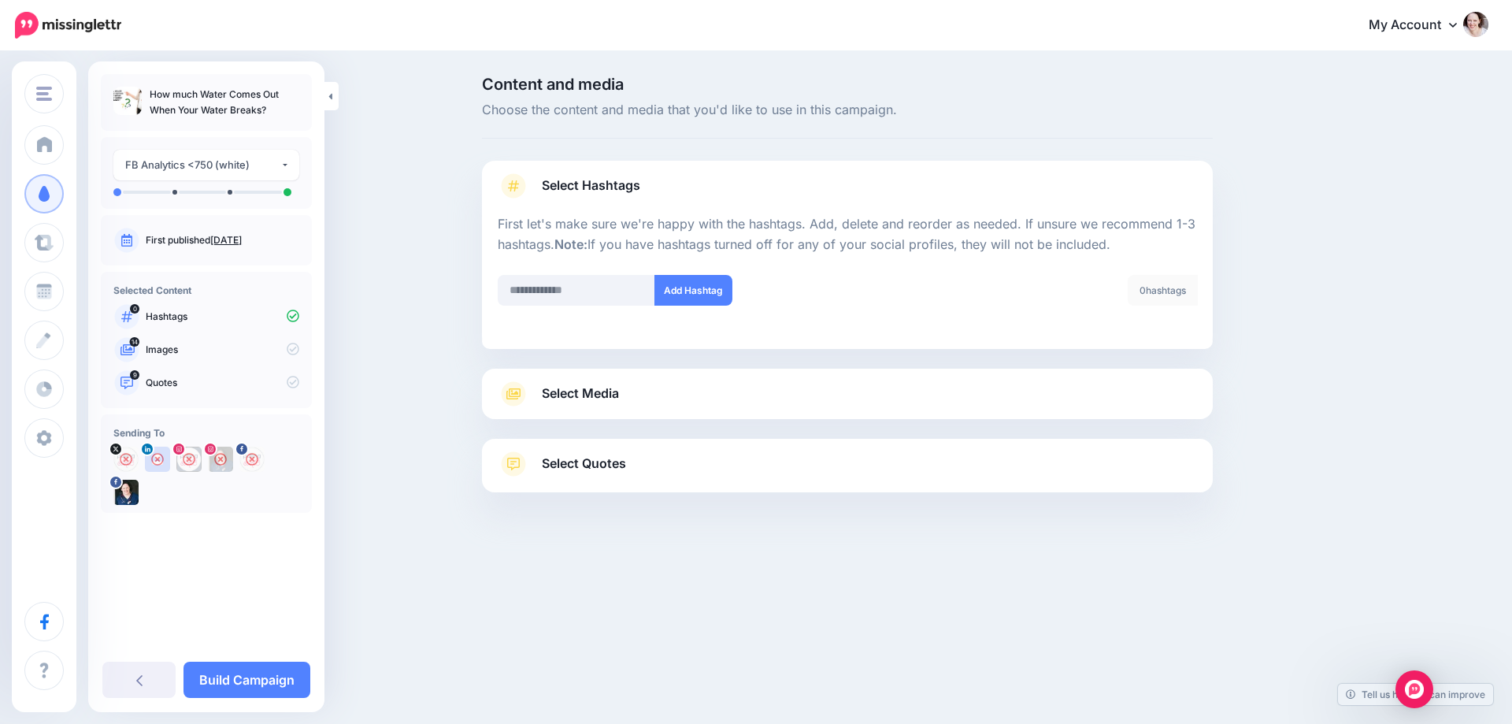
click at [601, 469] on span "Select Quotes" at bounding box center [584, 463] width 84 height 21
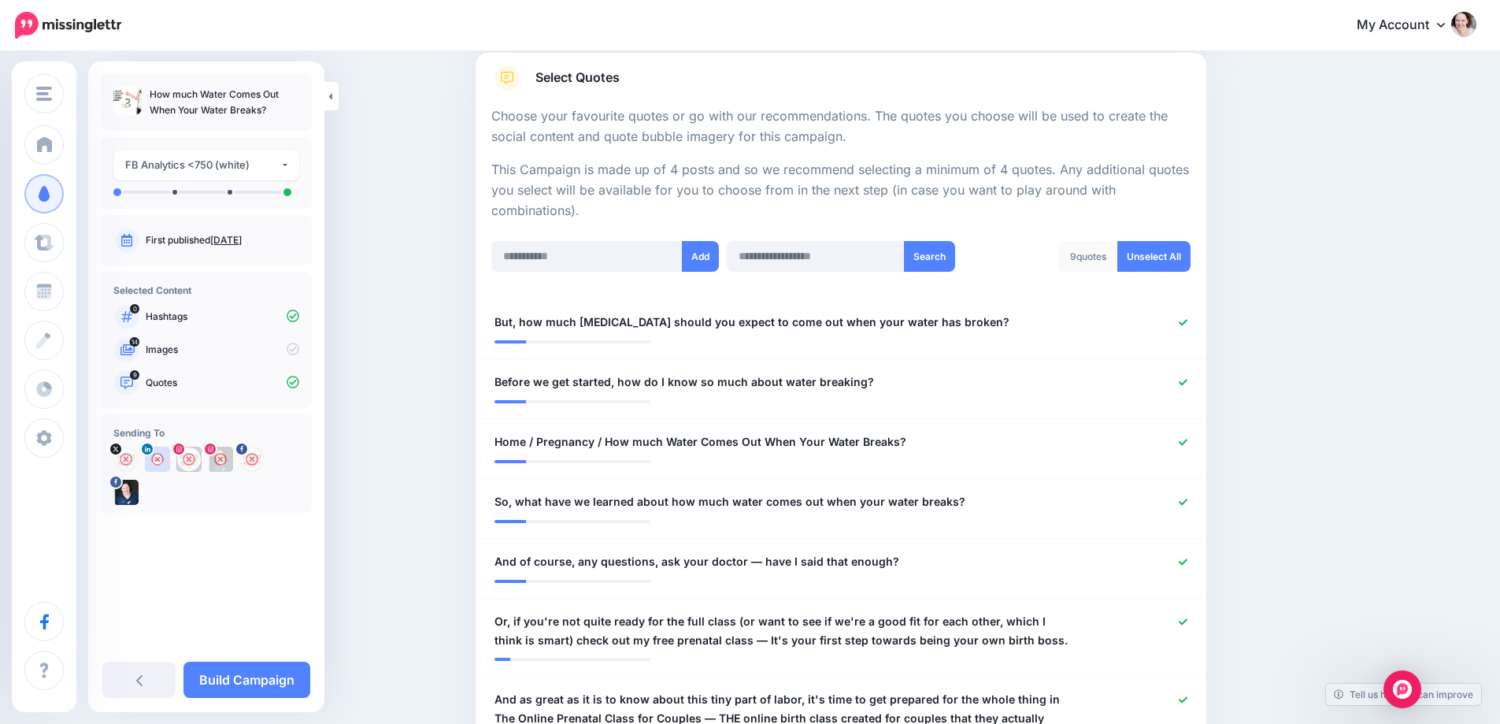
scroll to position [315, 0]
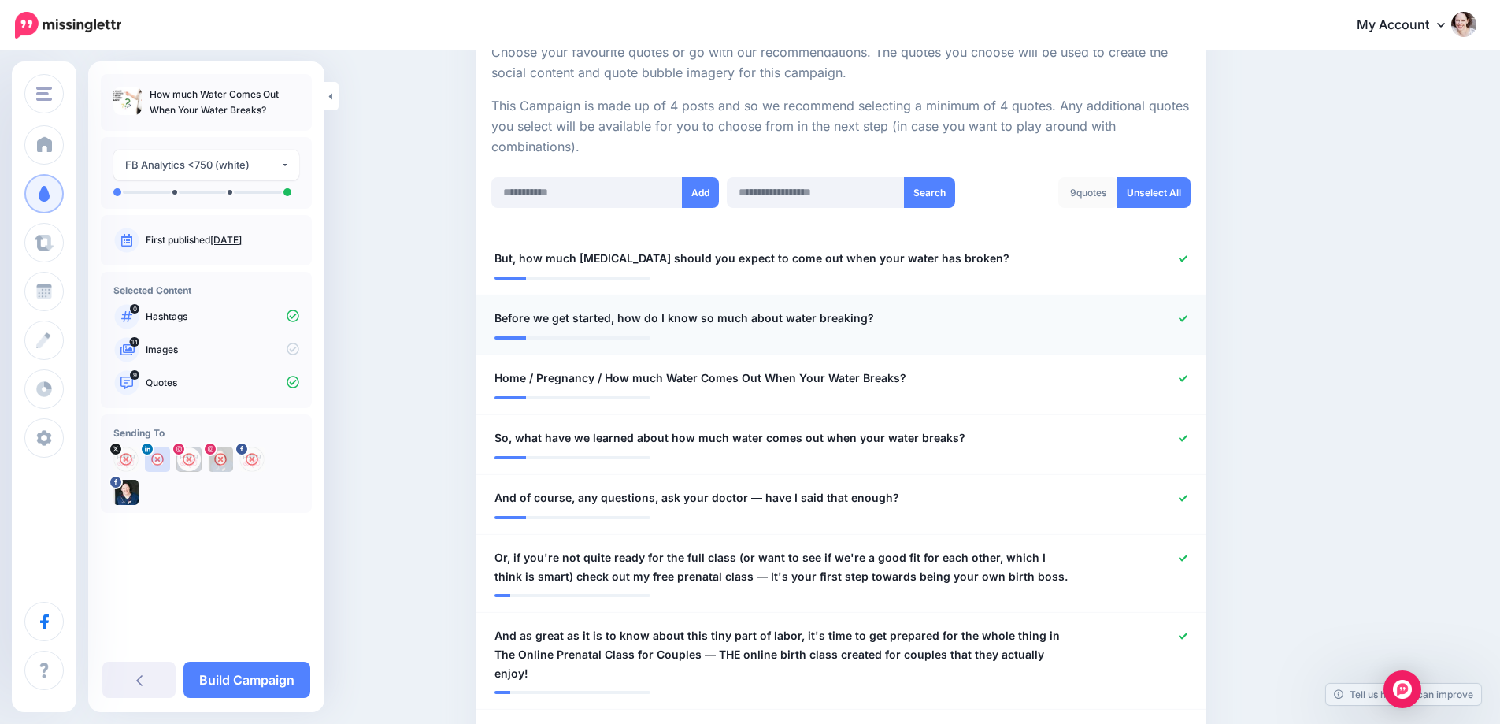
click at [1187, 320] on icon at bounding box center [1183, 318] width 9 height 6
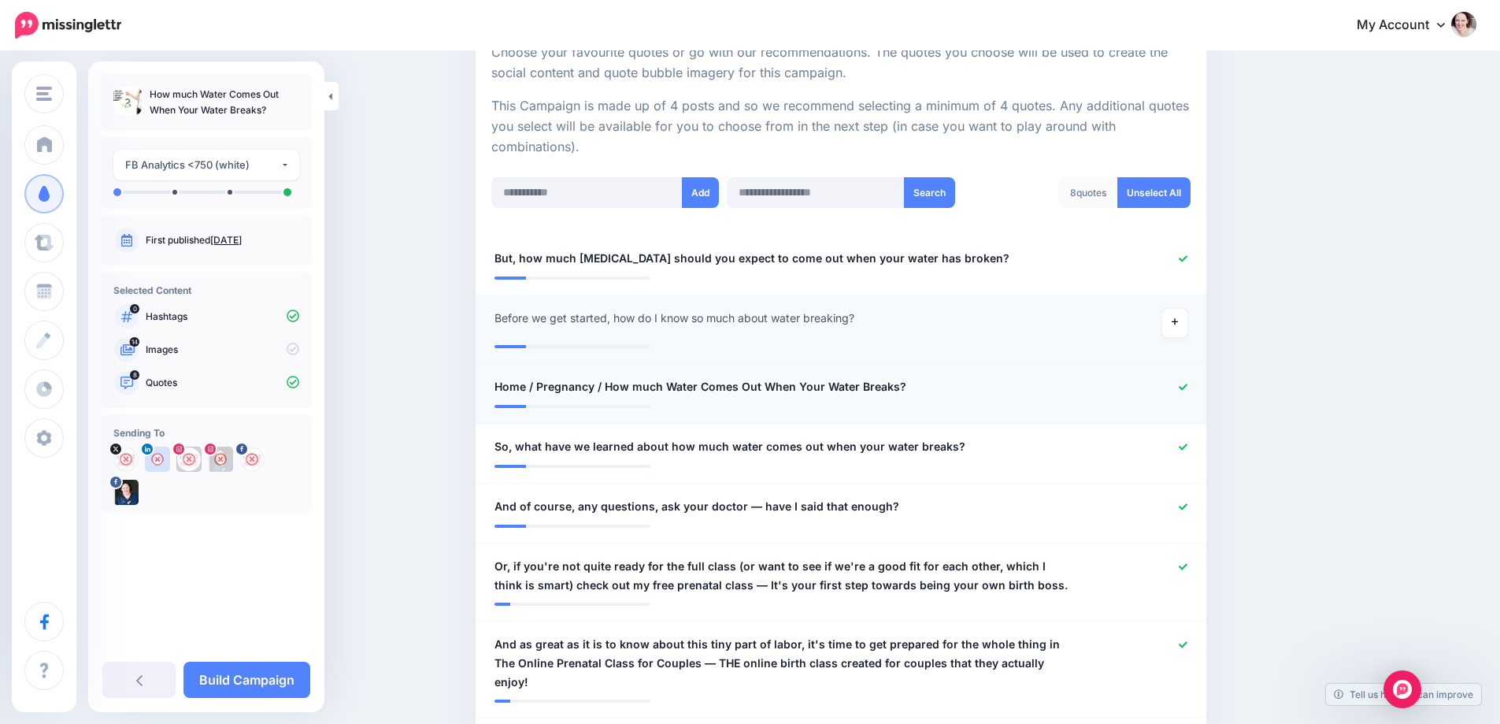
click at [1187, 377] on div at bounding box center [1140, 387] width 120 height 20
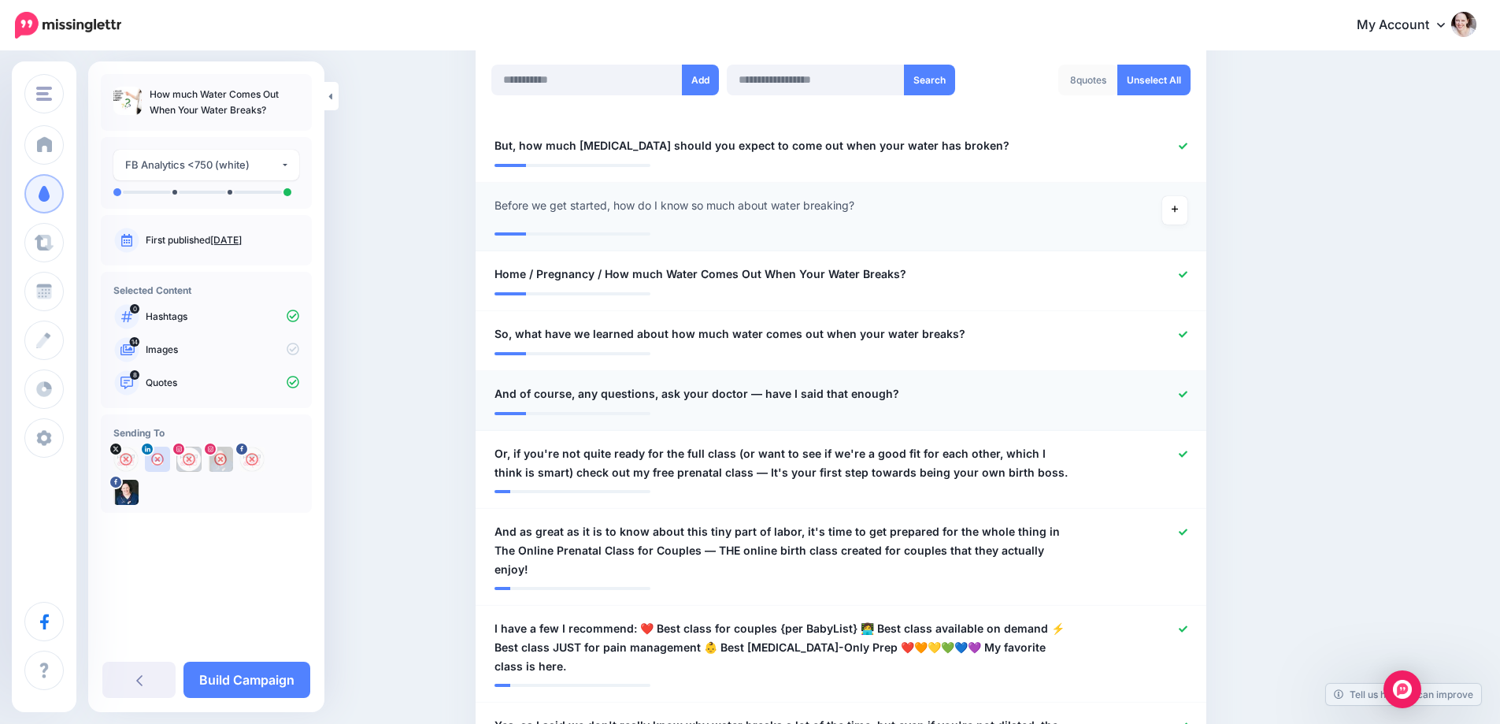
scroll to position [472, 0]
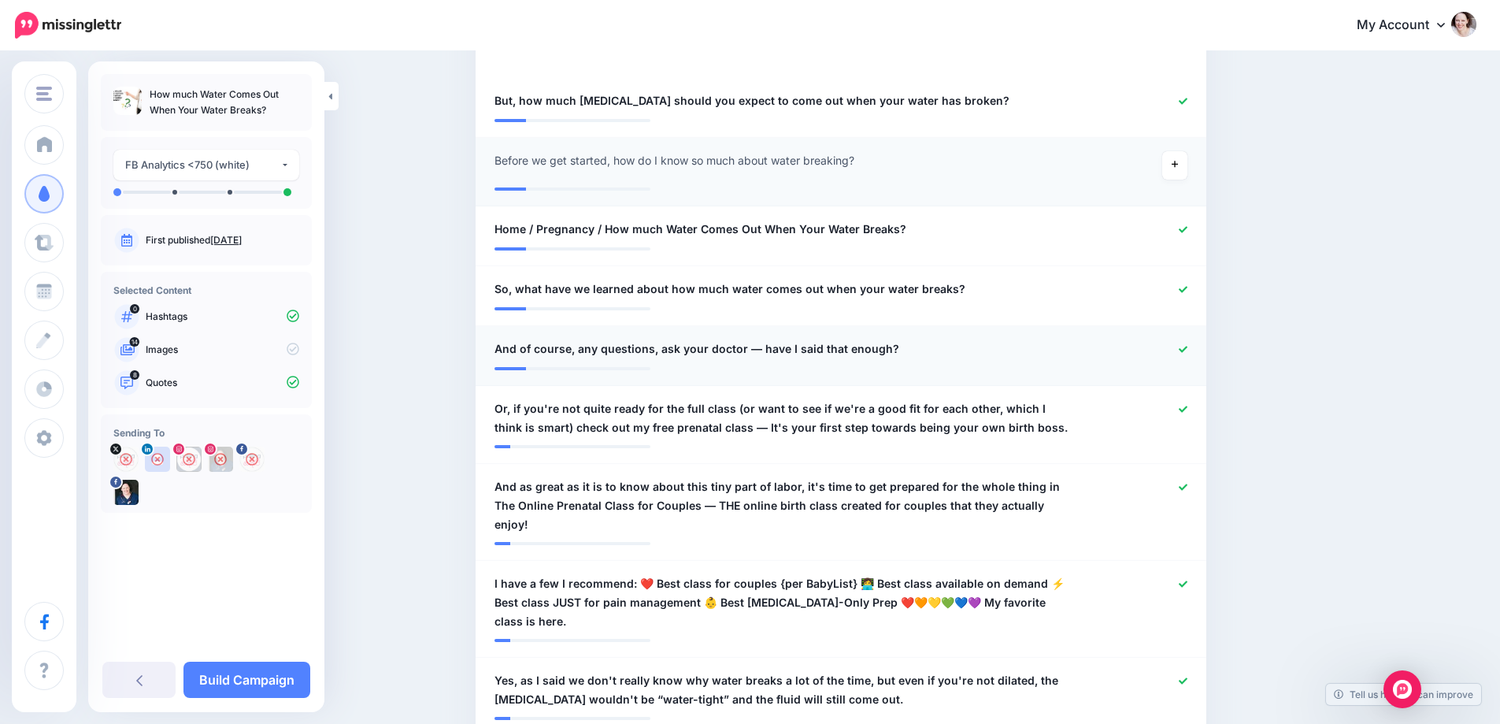
click at [1184, 350] on icon at bounding box center [1183, 349] width 9 height 9
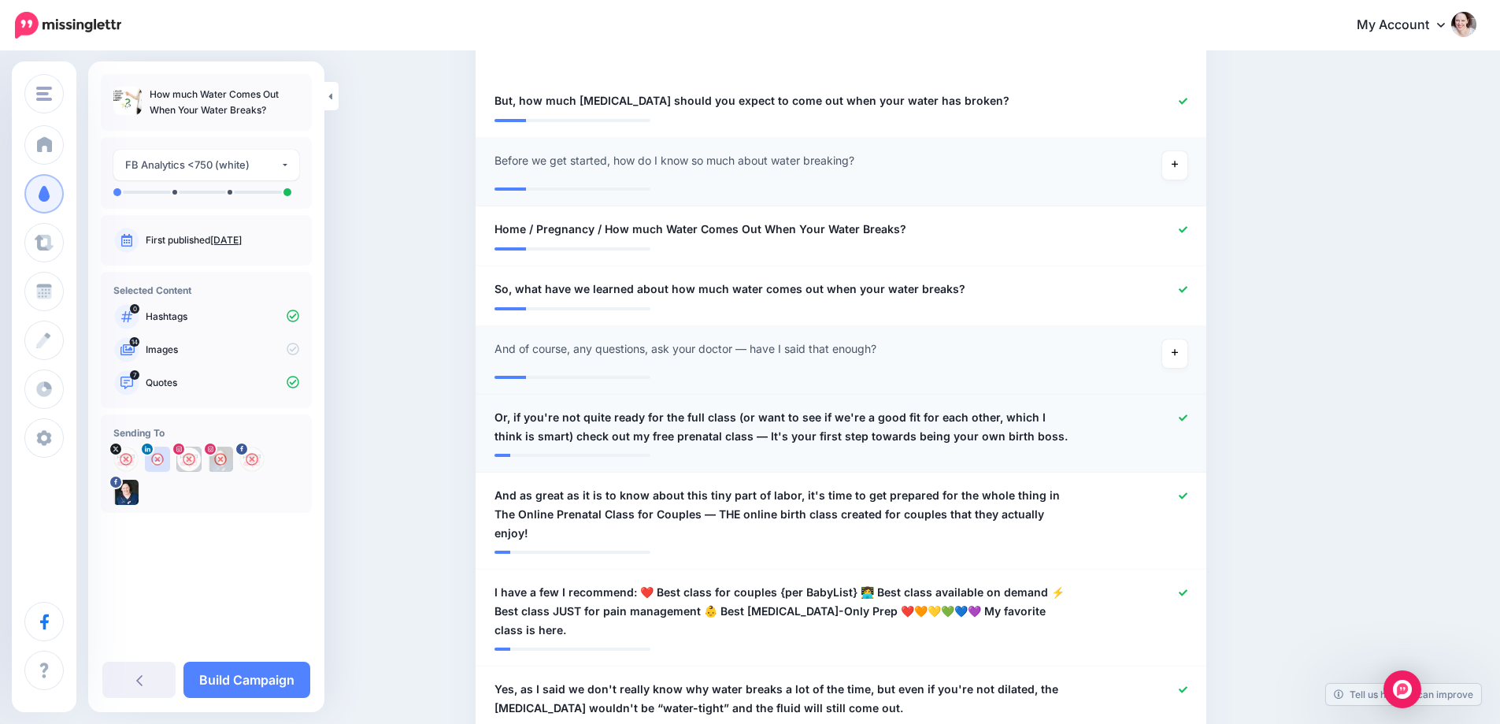
click at [1191, 406] on li "**********" at bounding box center [841, 434] width 731 height 78
click at [1187, 497] on icon at bounding box center [1183, 495] width 9 height 6
click at [1187, 414] on icon at bounding box center [1183, 417] width 9 height 9
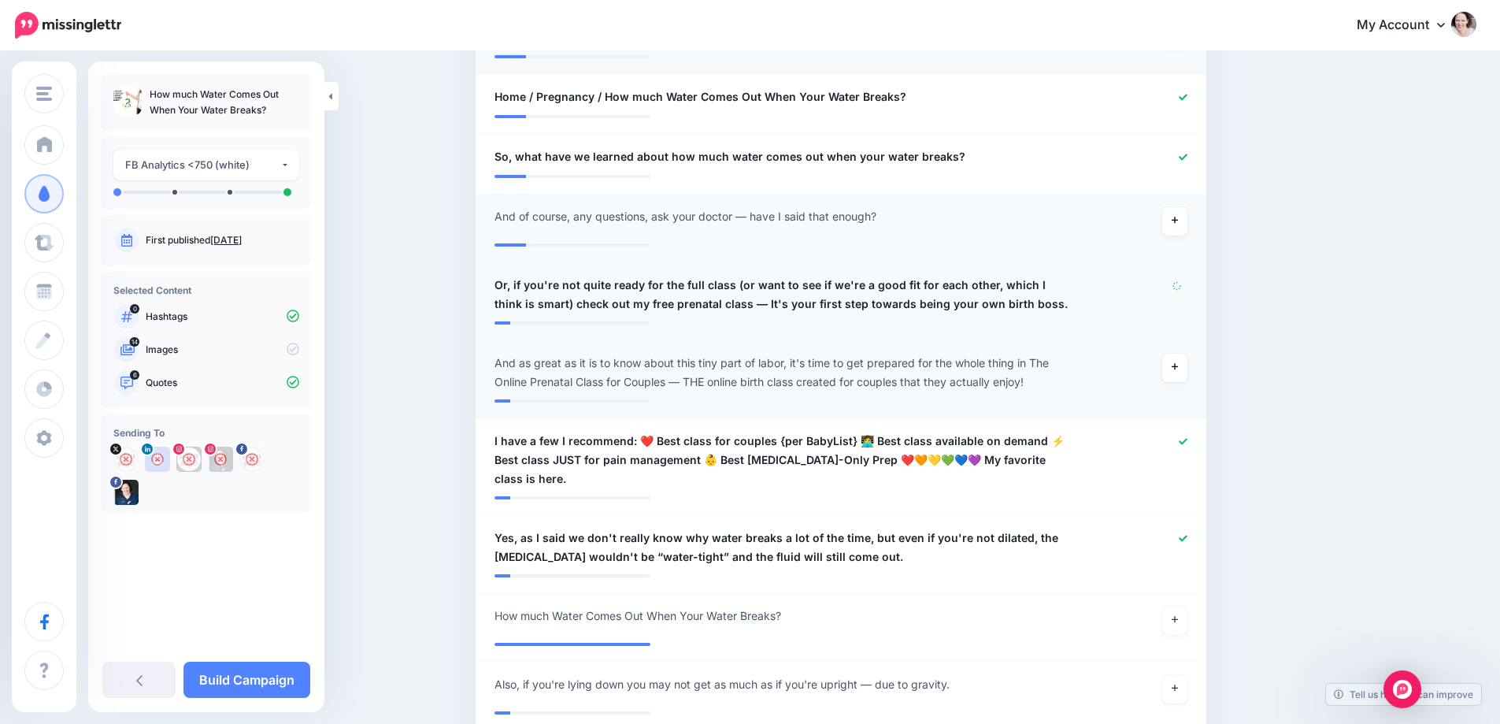
scroll to position [630, 0]
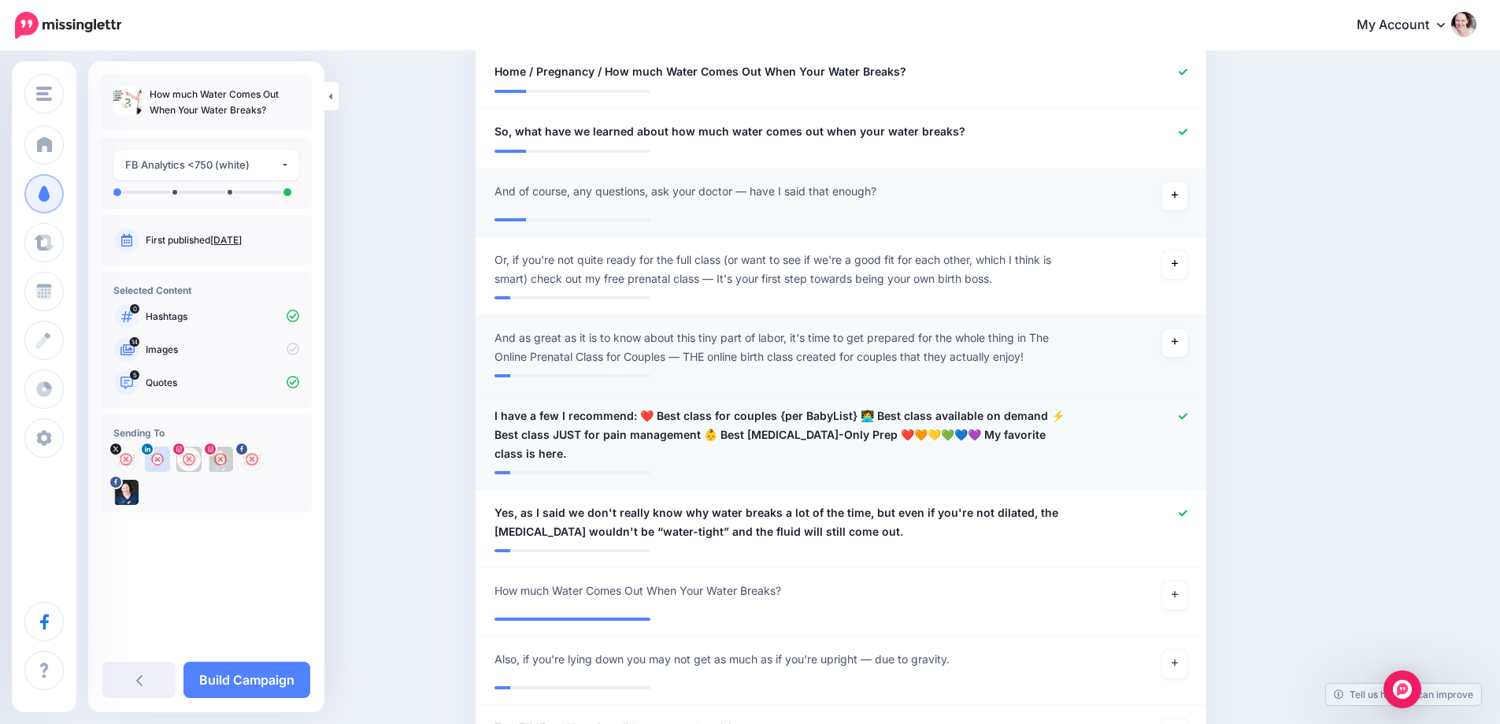
click at [1187, 412] on icon at bounding box center [1183, 416] width 9 height 9
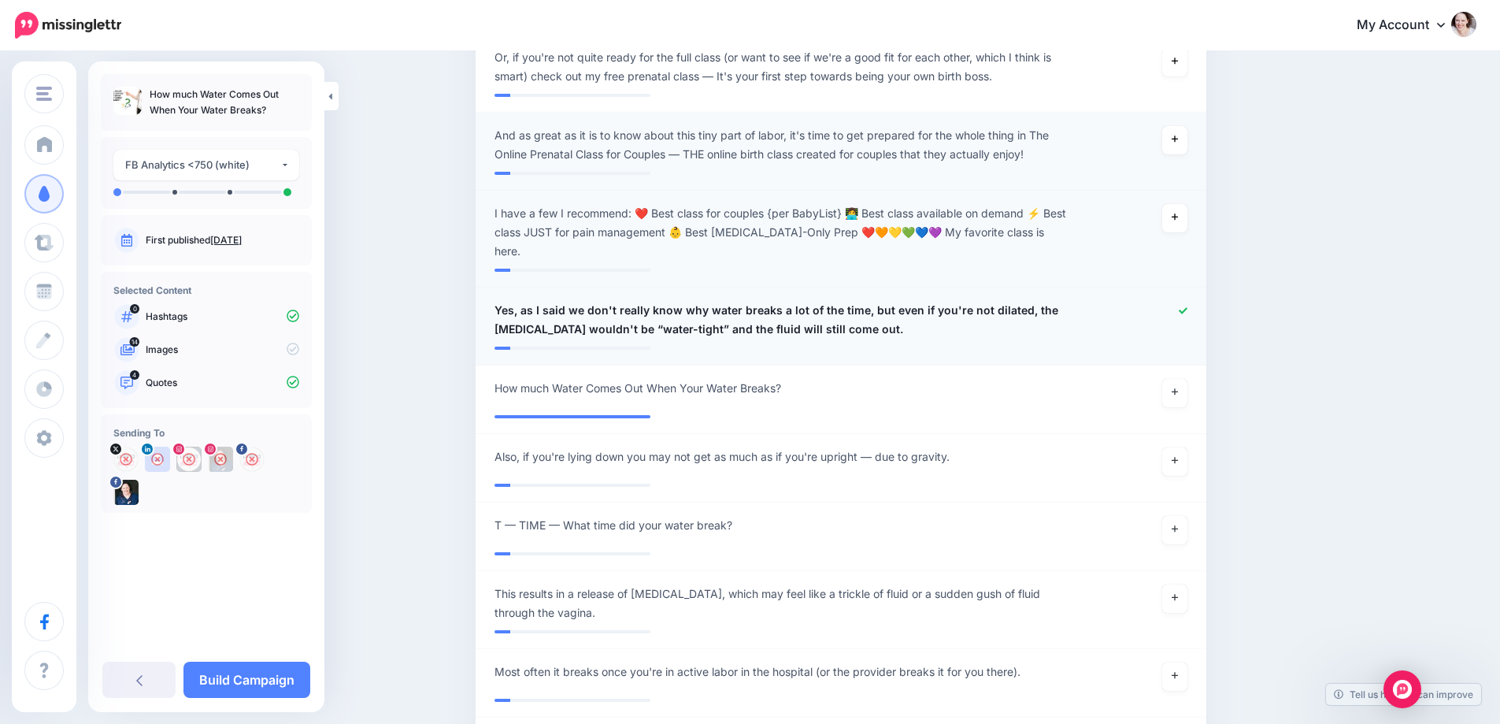
scroll to position [866, 0]
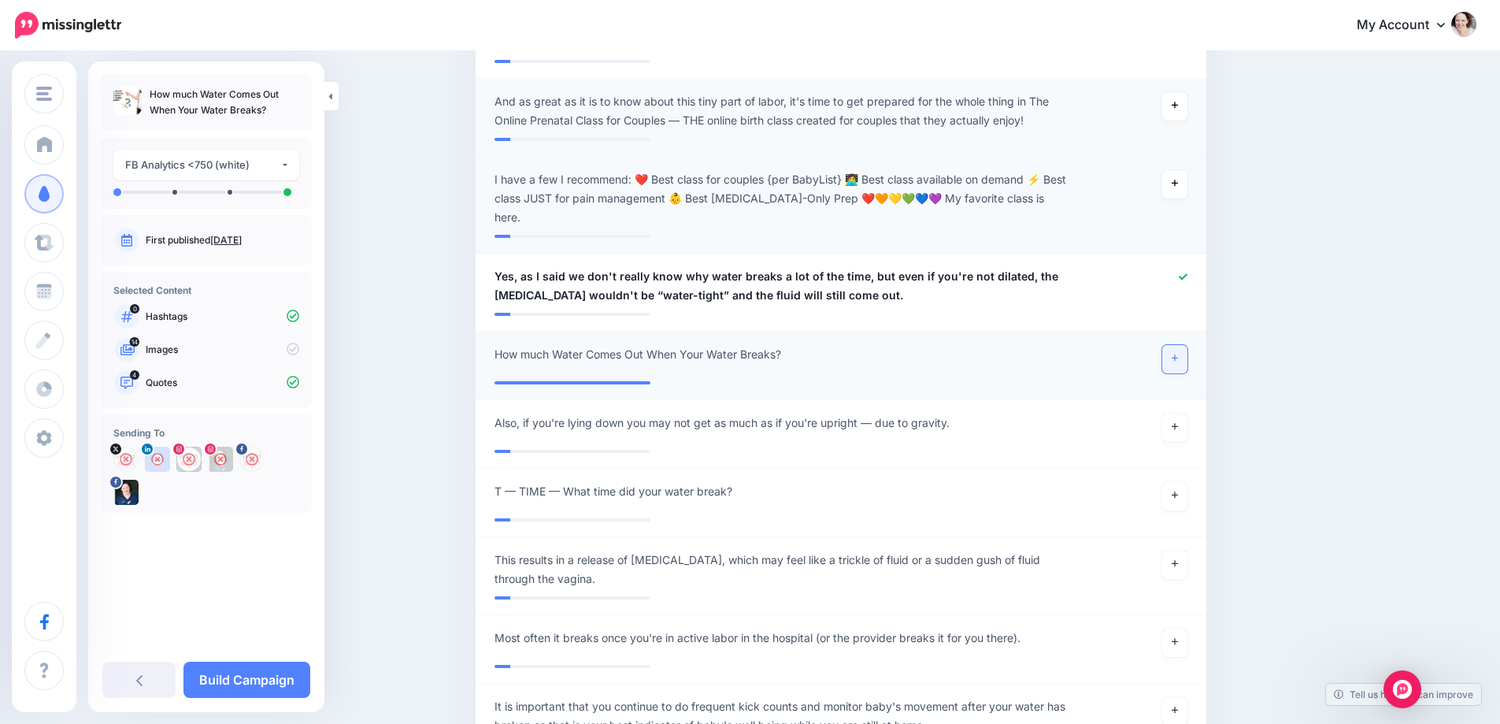
click at [1178, 358] on icon at bounding box center [1175, 358] width 6 height 6
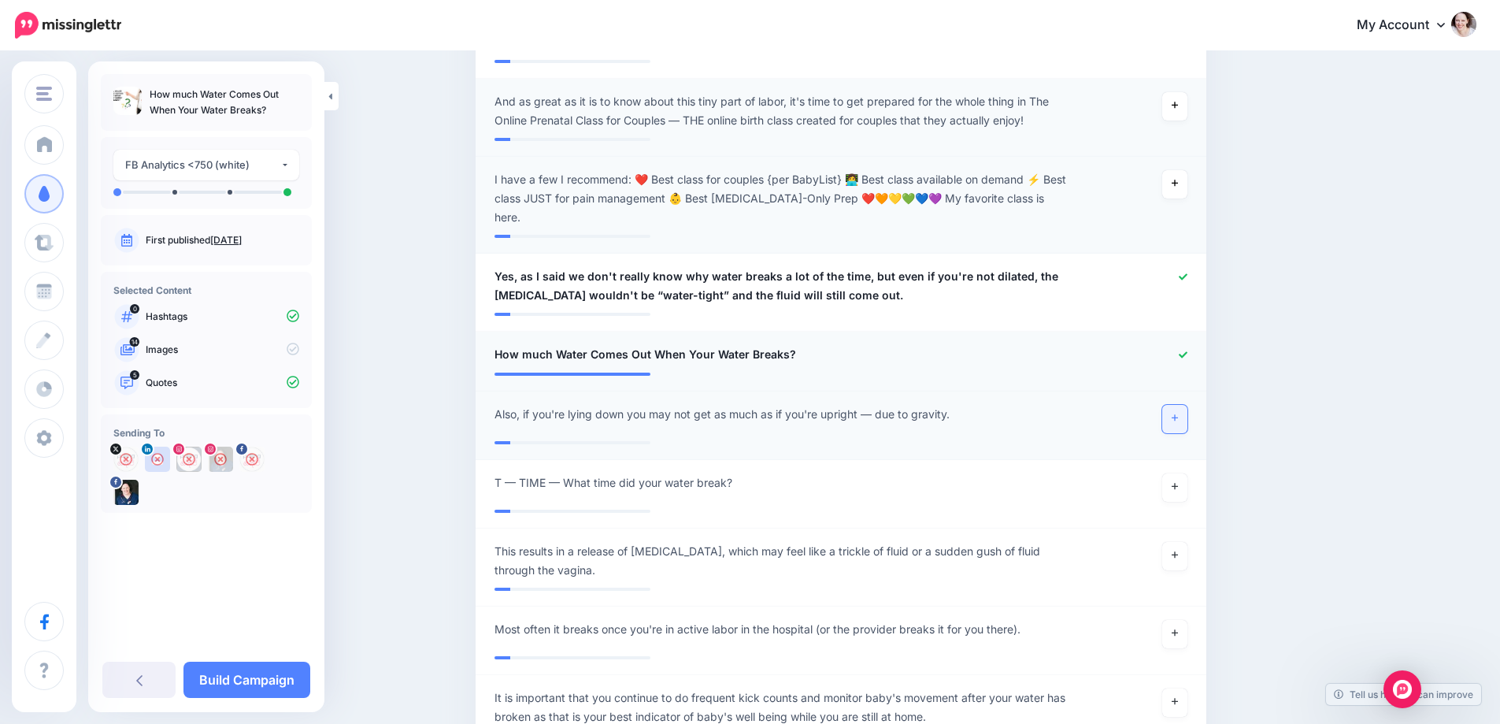
click at [1178, 414] on icon at bounding box center [1175, 417] width 6 height 9
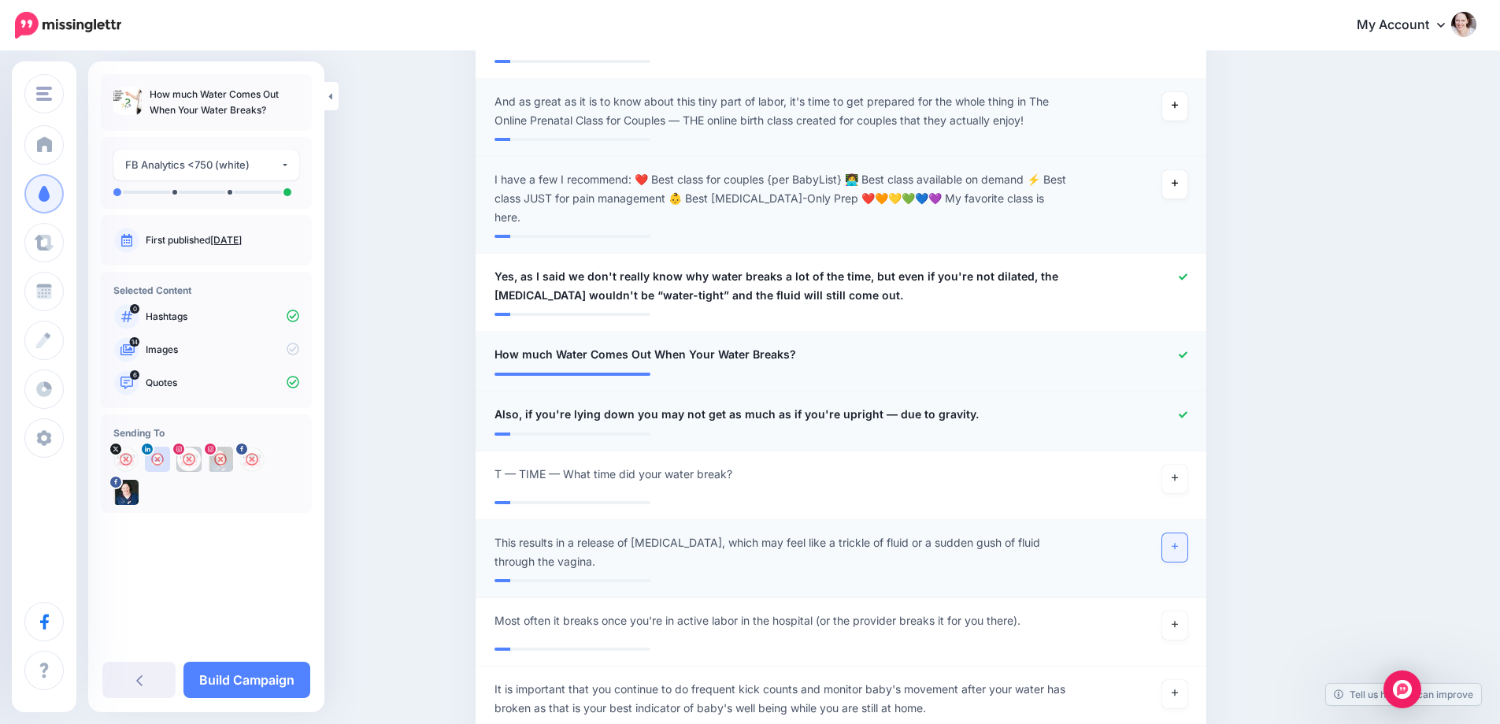
click at [1178, 546] on icon at bounding box center [1175, 546] width 6 height 6
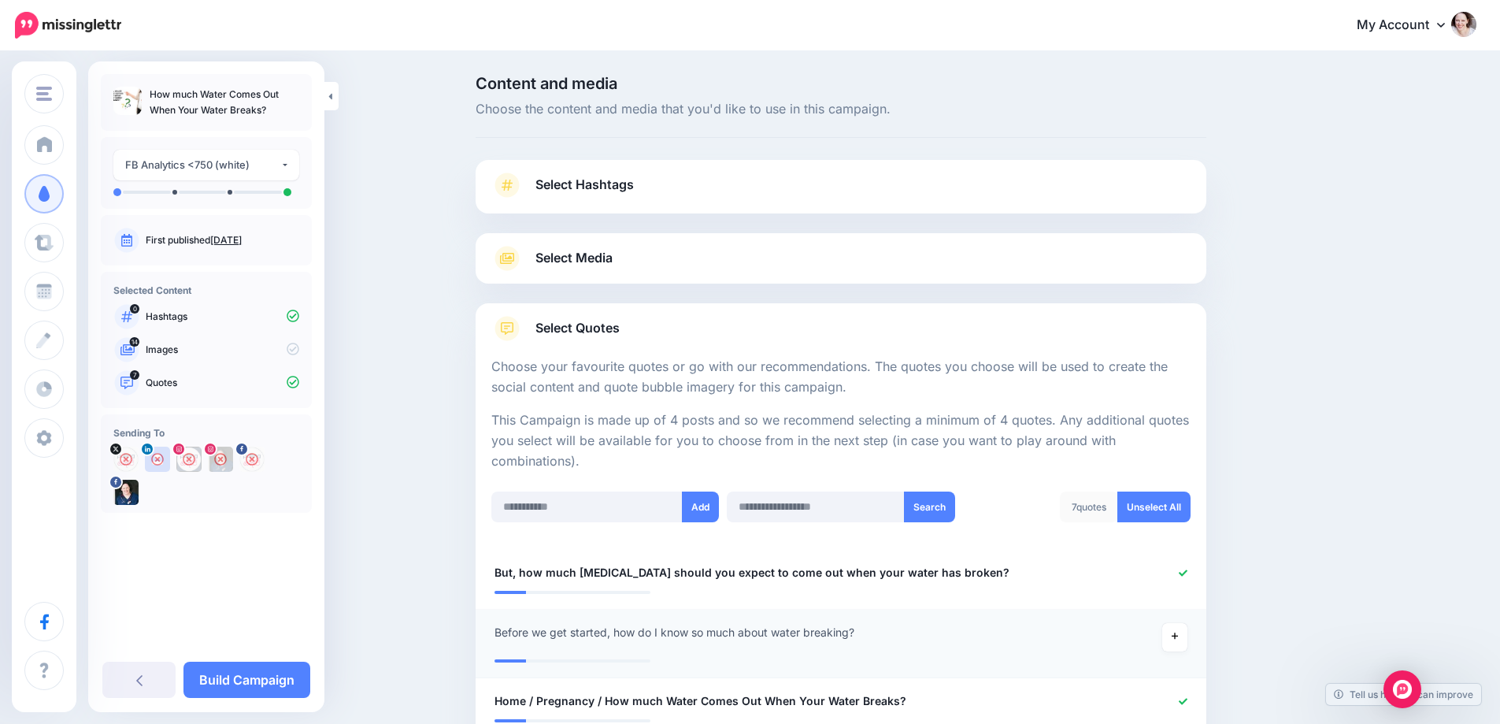
scroll to position [0, 0]
click at [574, 272] on div "Select Media Next, let's make sure we have the best media for this campaign. De…" at bounding box center [841, 259] width 731 height 50
click at [584, 266] on span "Select Media" at bounding box center [573, 258] width 77 height 21
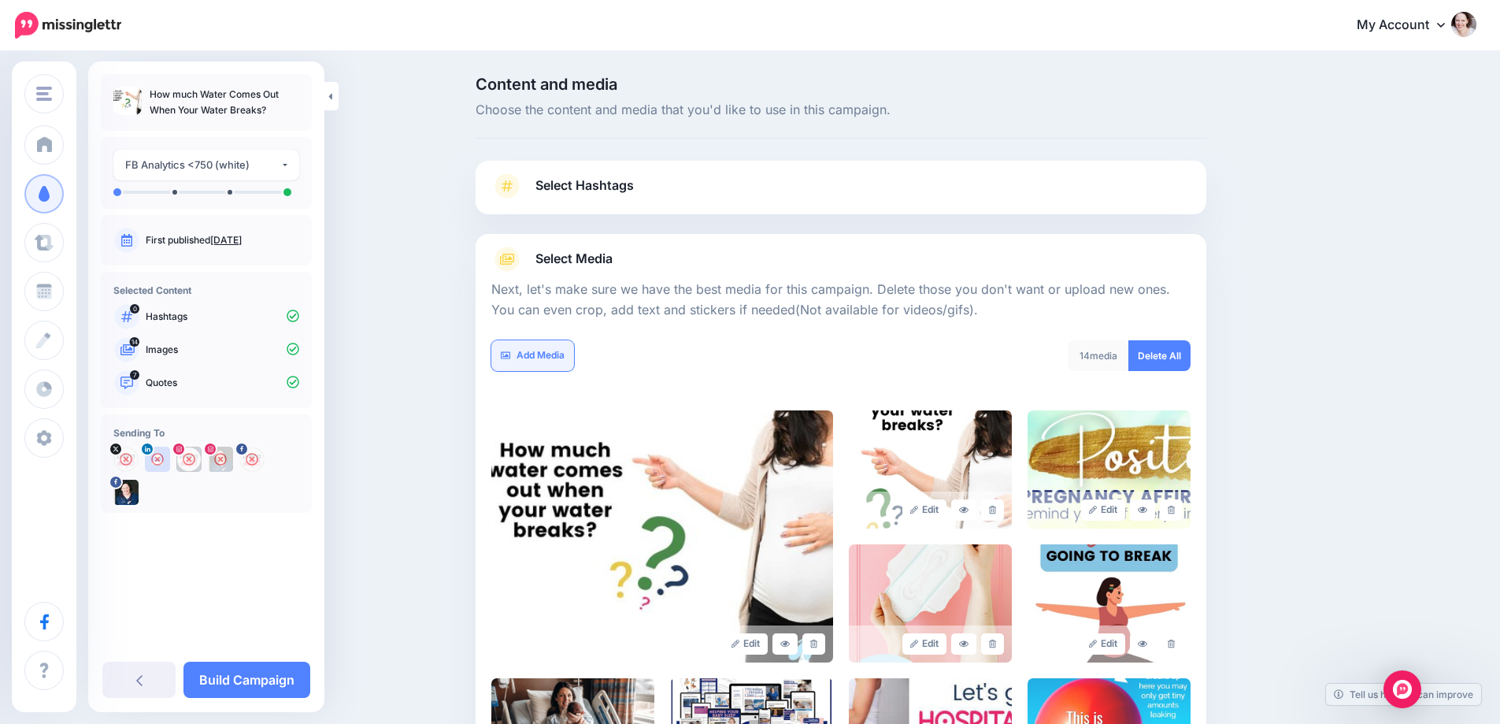
click at [546, 368] on link "Add Media" at bounding box center [532, 355] width 83 height 31
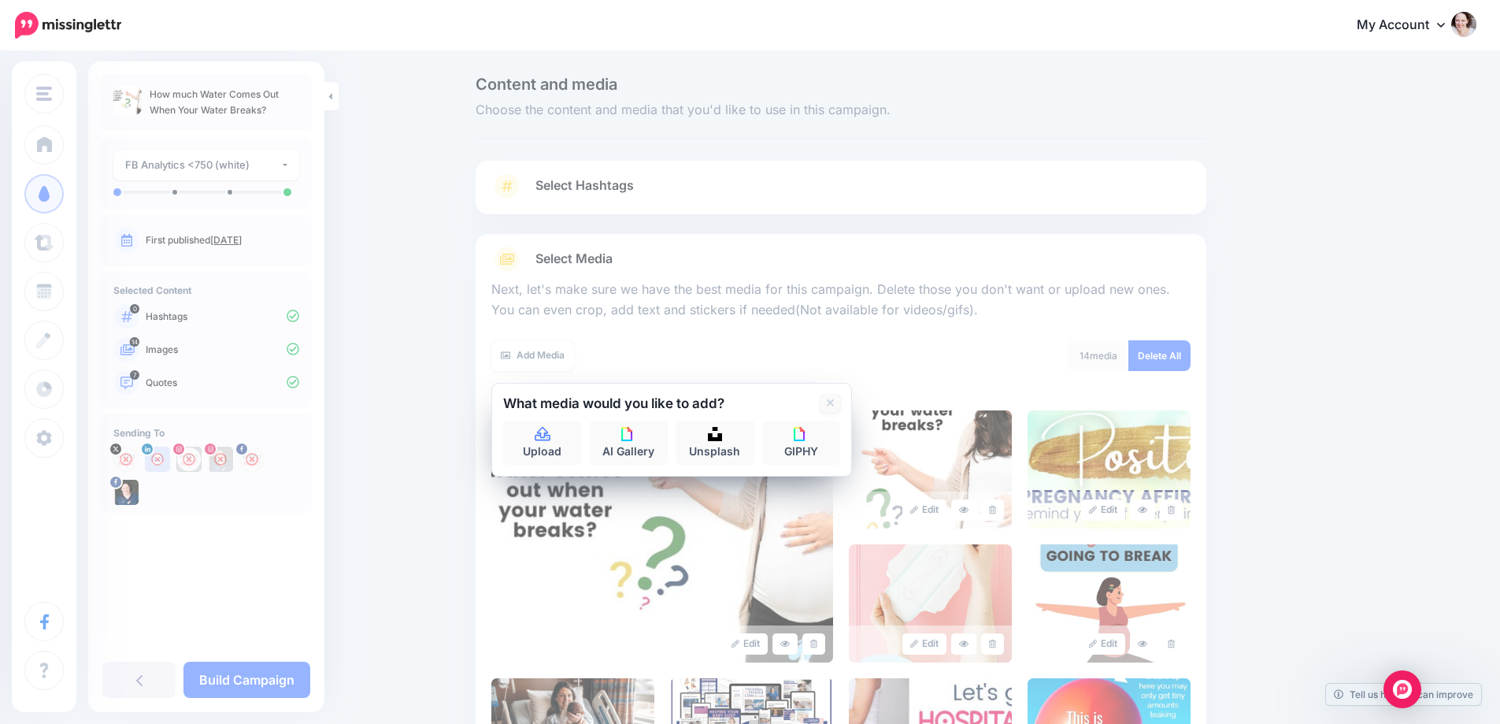
click at [831, 405] on link at bounding box center [831, 404] width 20 height 18
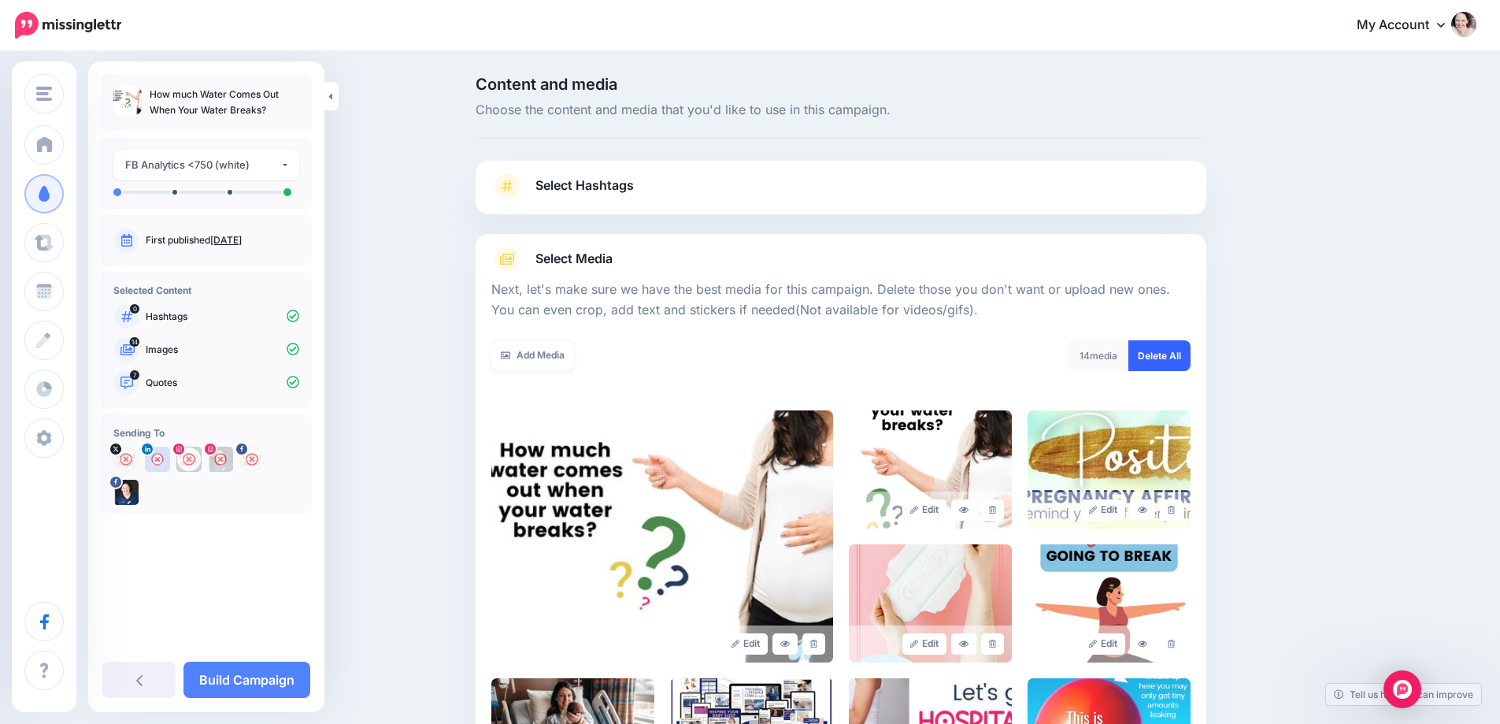
click at [1164, 363] on link "Delete All" at bounding box center [1159, 355] width 62 height 31
click at [527, 350] on link "Add Media" at bounding box center [532, 355] width 83 height 31
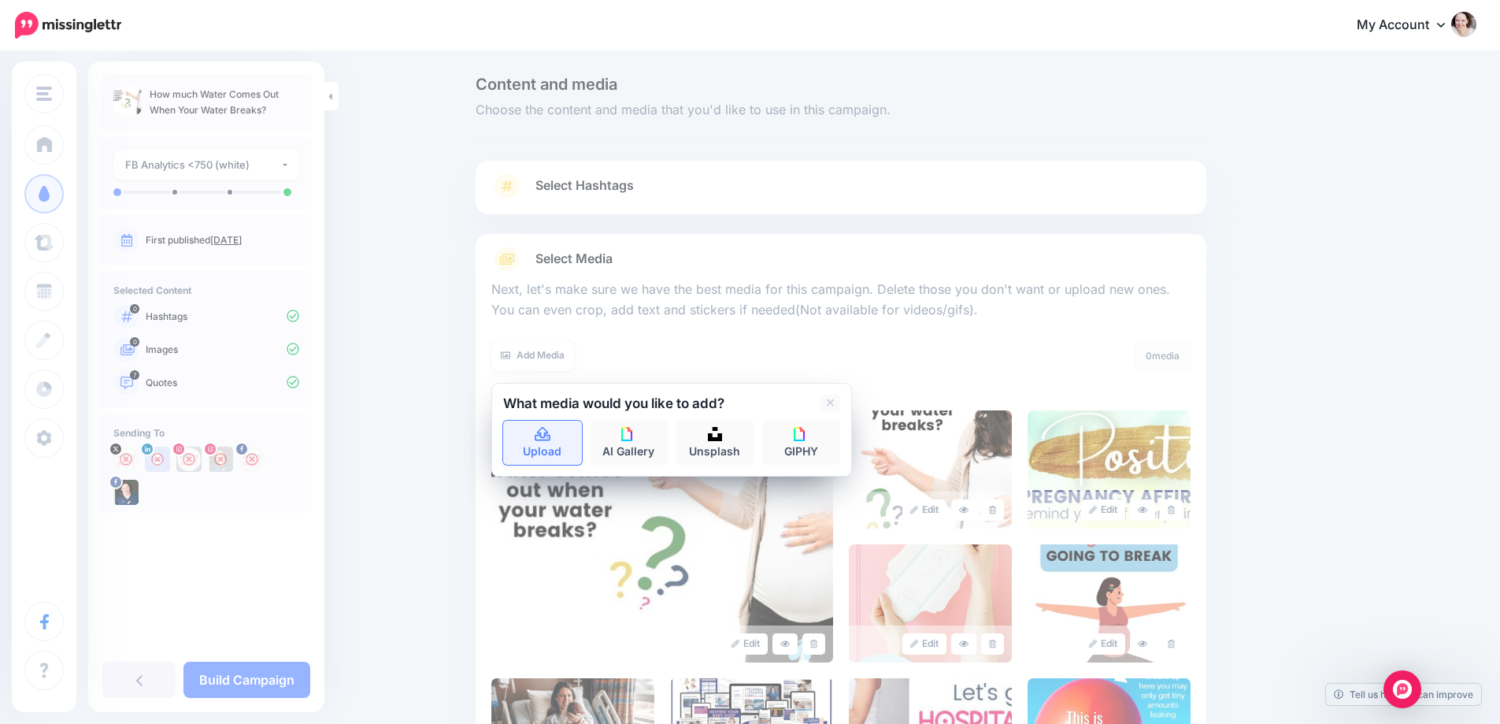
click at [546, 450] on link "Upload" at bounding box center [542, 442] width 79 height 44
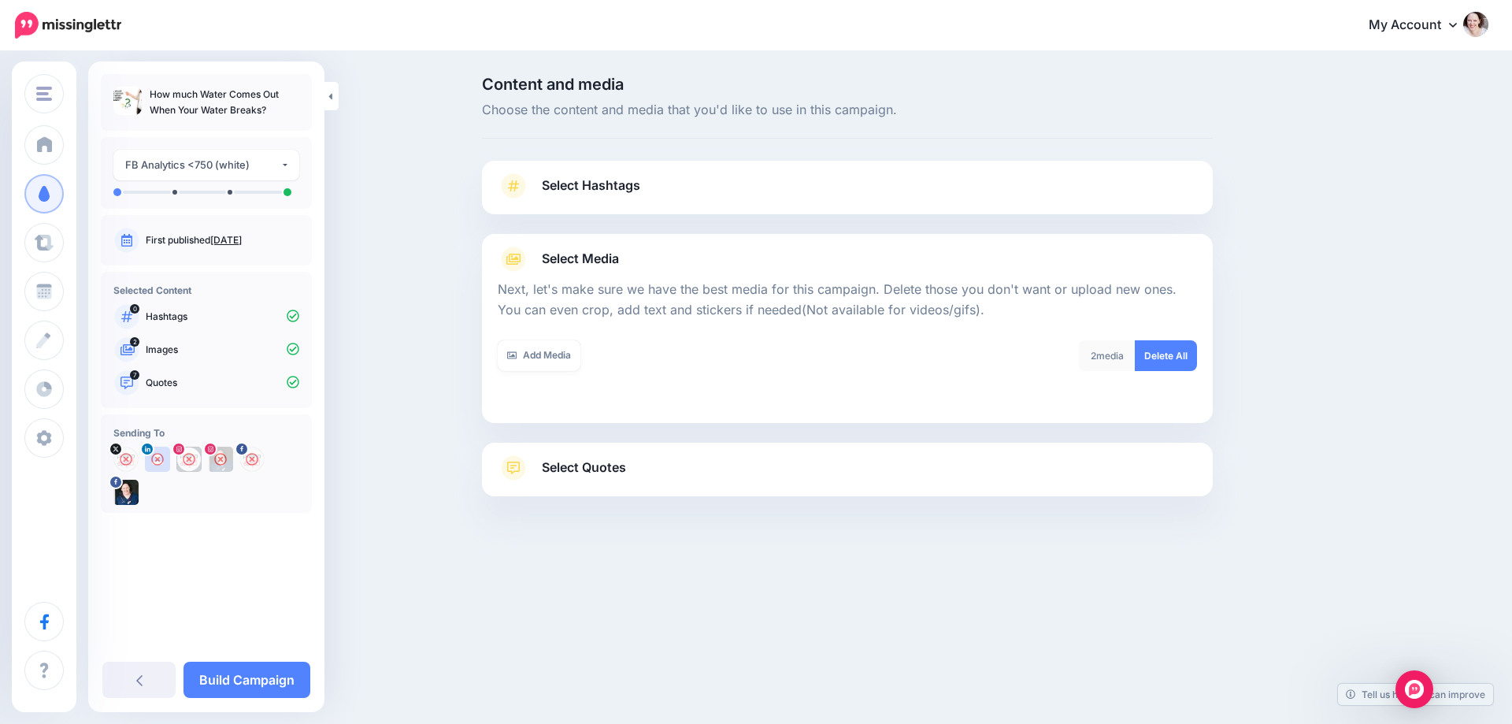
click at [574, 476] on span "Select Quotes" at bounding box center [584, 467] width 84 height 21
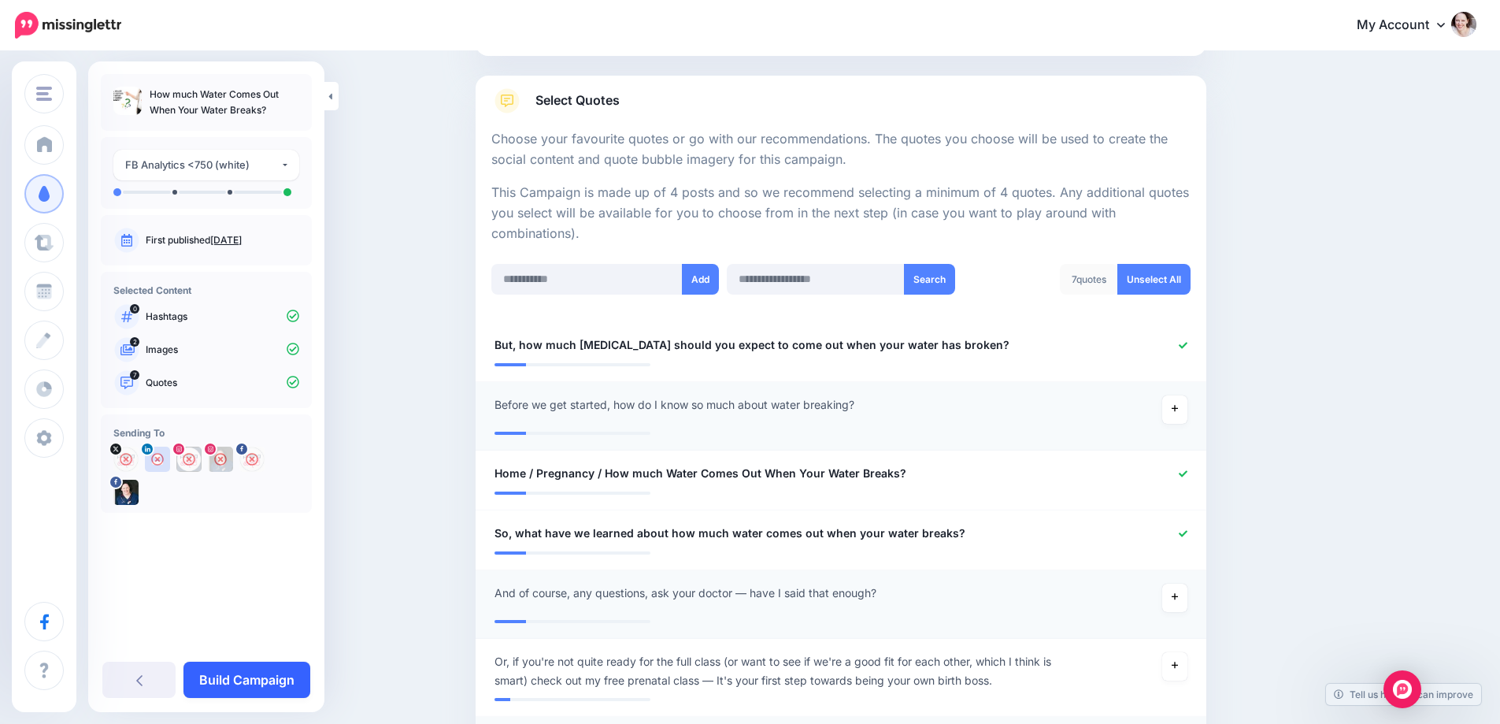
scroll to position [236, 0]
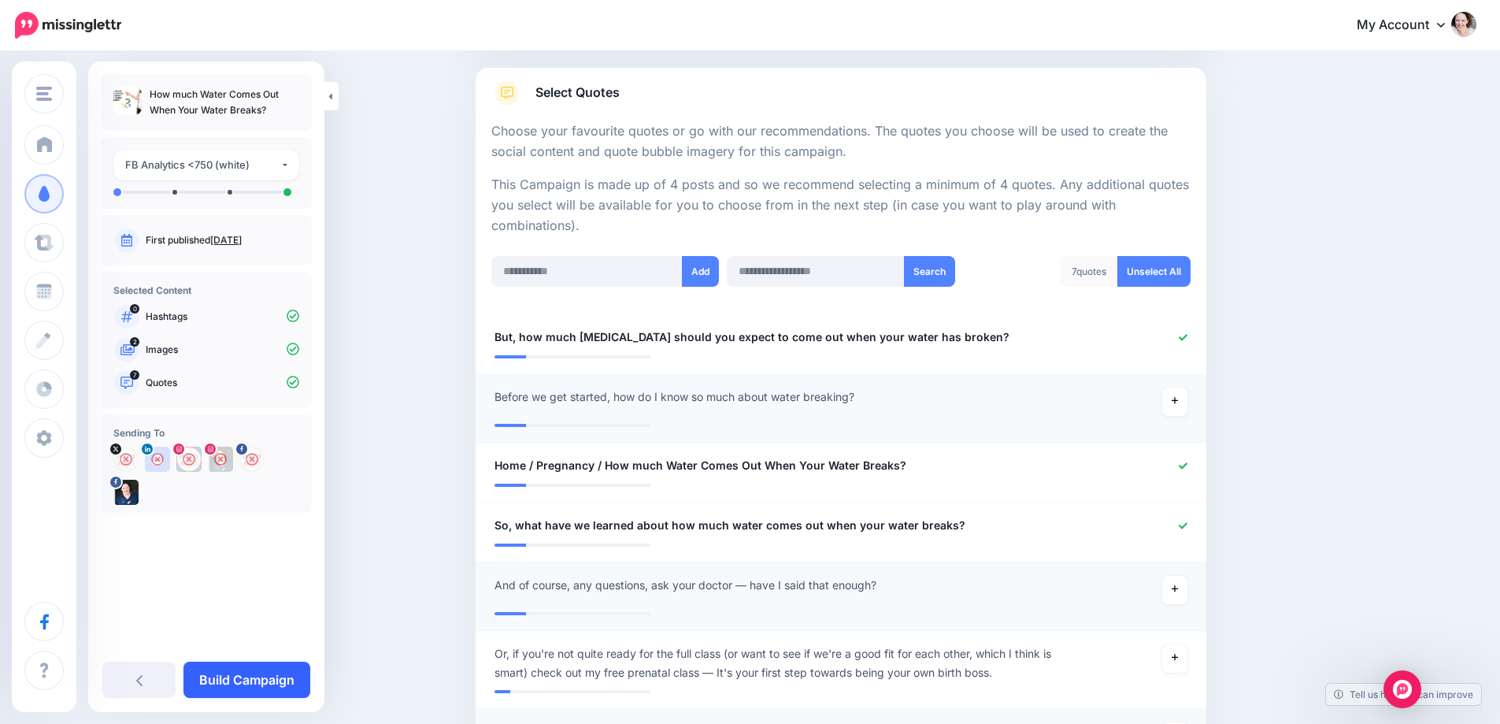
click at [240, 694] on link "Build Campaign" at bounding box center [246, 679] width 127 height 36
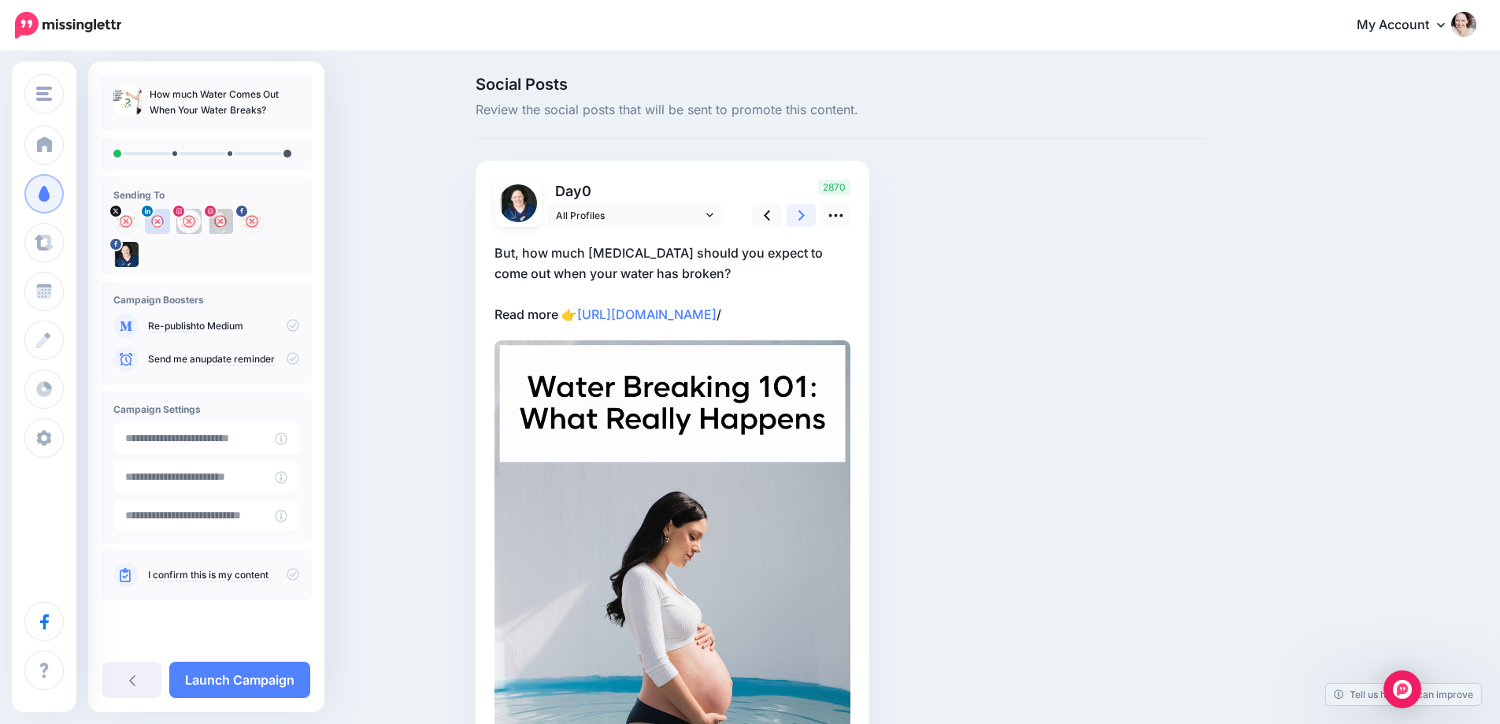
click at [804, 208] on icon at bounding box center [801, 215] width 6 height 17
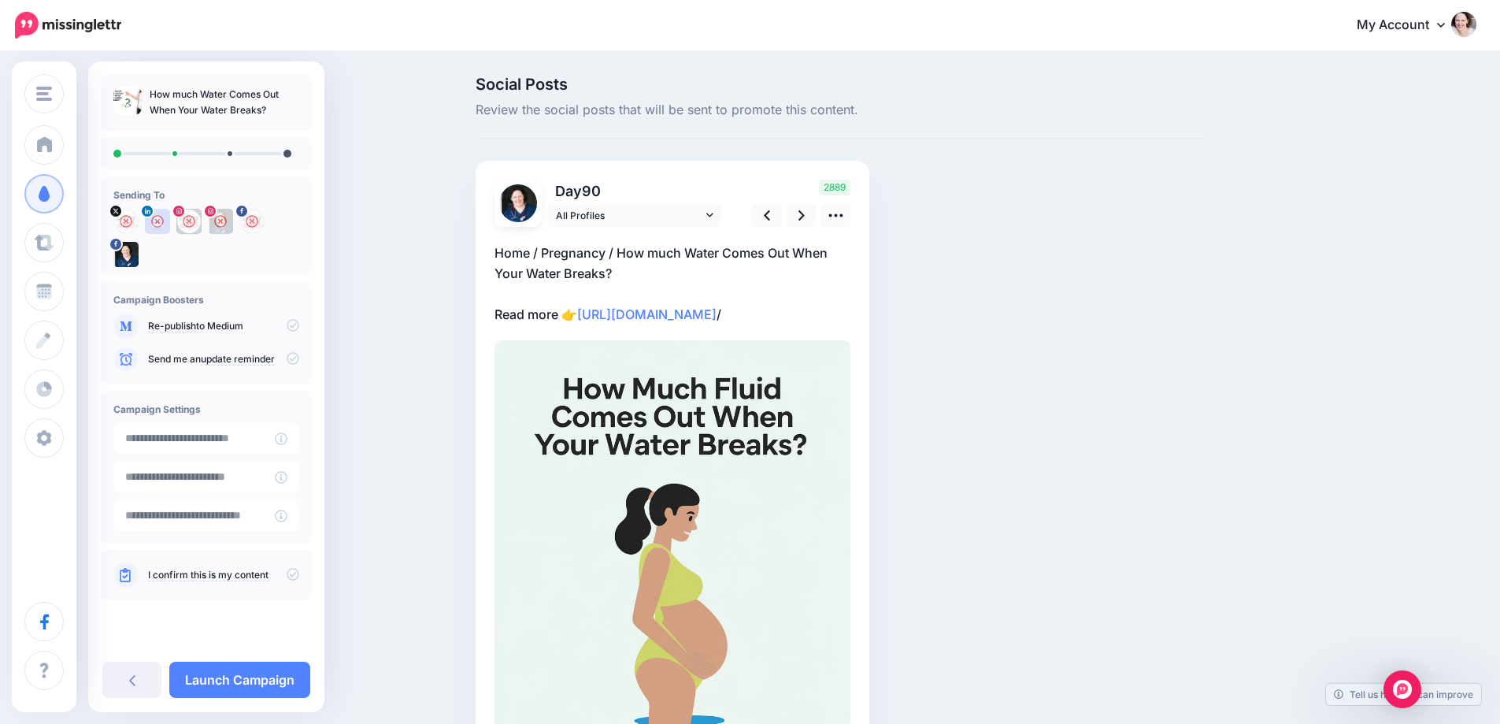
click at [695, 280] on p "Home / Pregnancy / How much Water Comes Out When Your Water Breaks? Read more 👉…" at bounding box center [673, 284] width 356 height 82
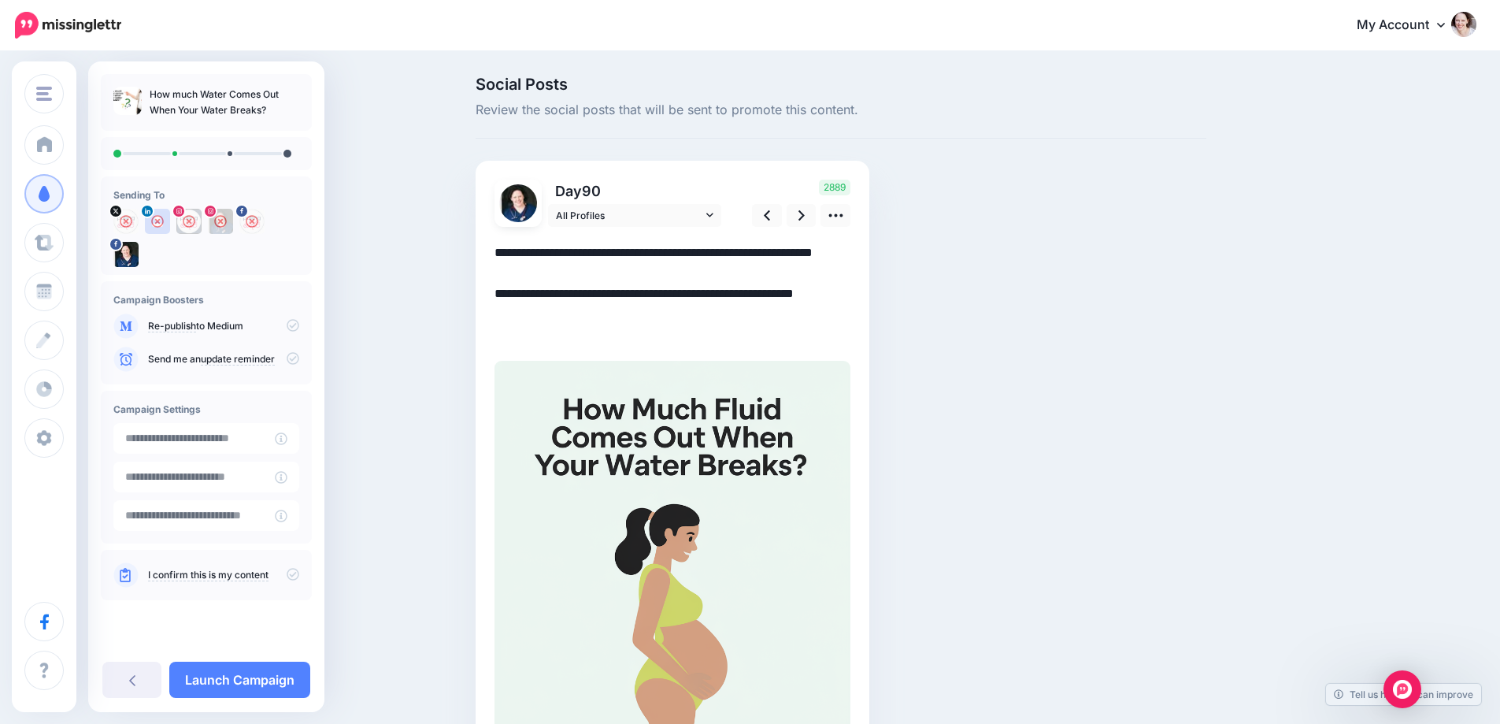
click at [691, 257] on textarea "**********" at bounding box center [673, 294] width 356 height 102
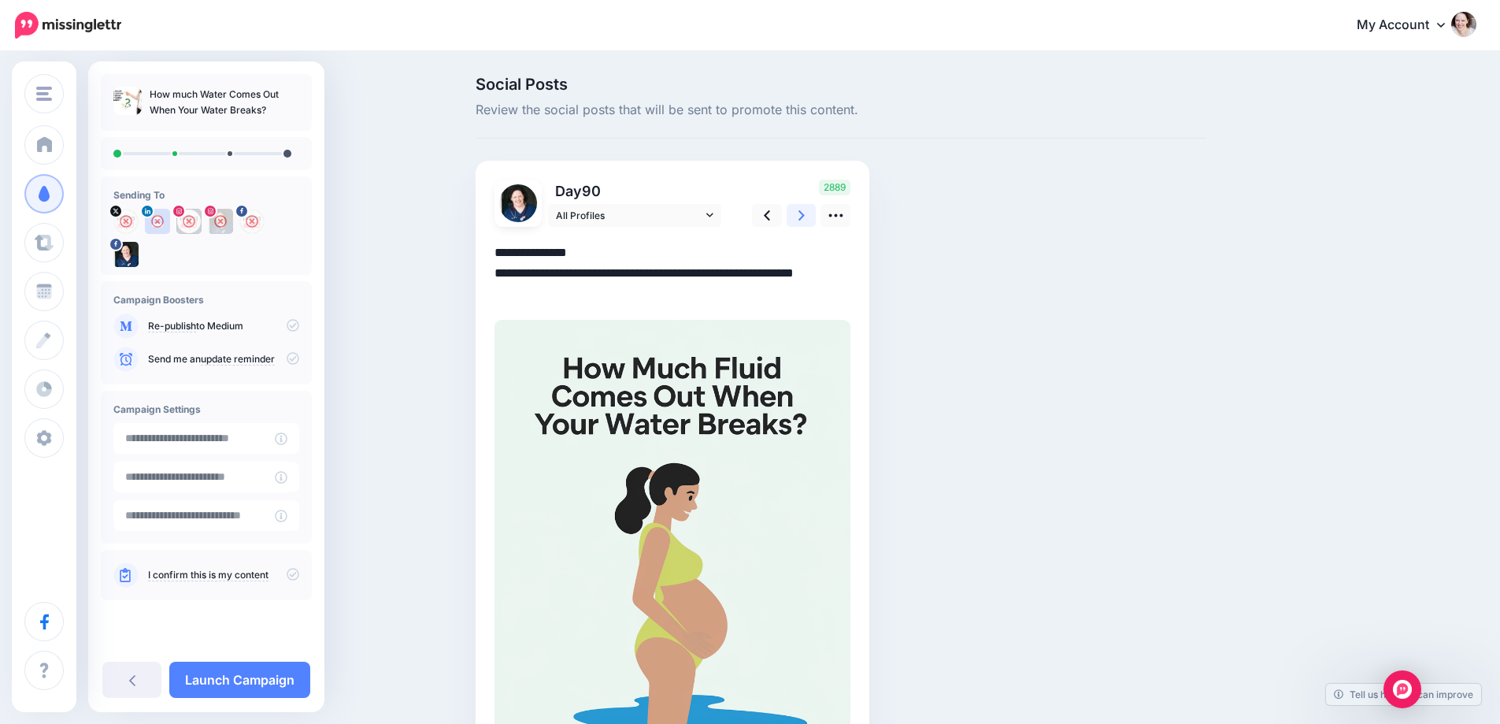
type textarea "**********"
click at [805, 223] on icon at bounding box center [801, 215] width 6 height 17
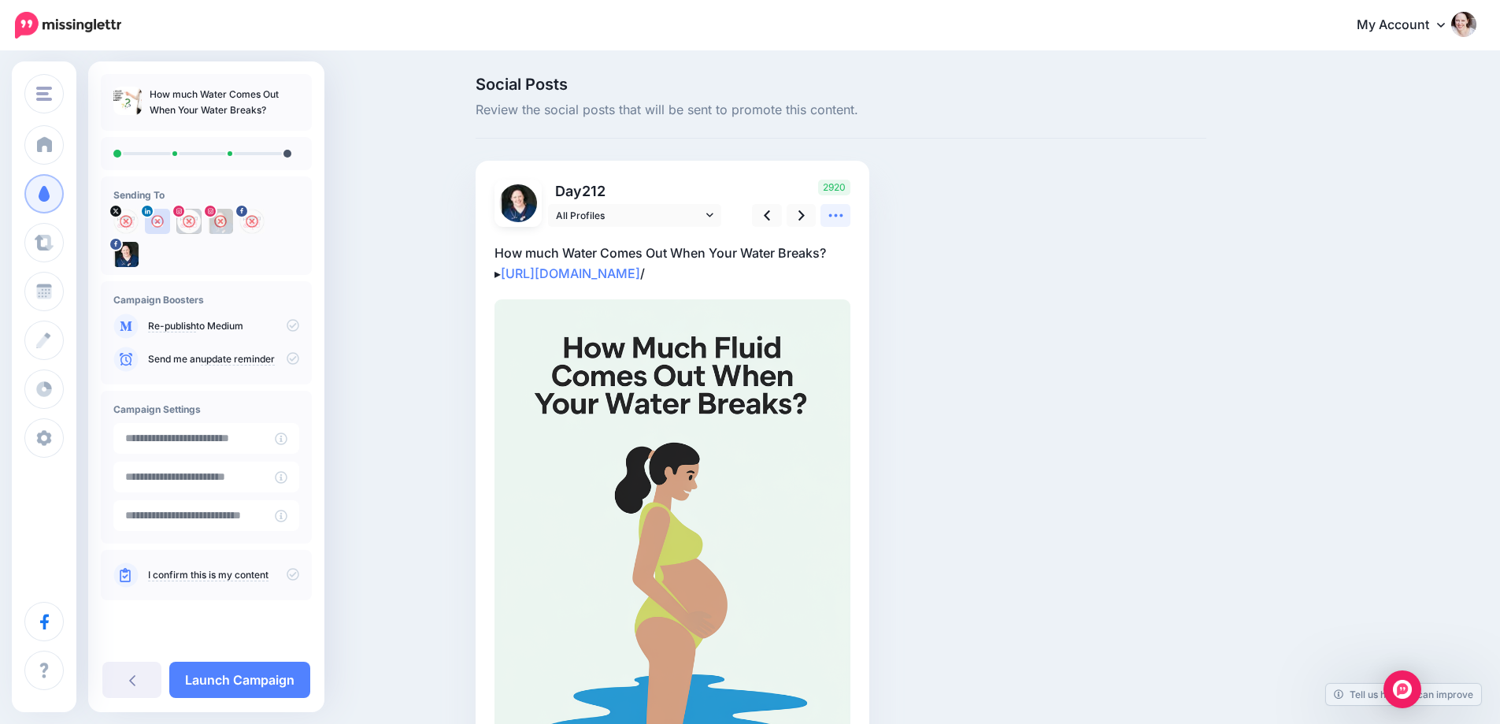
click at [850, 219] on link at bounding box center [836, 215] width 30 height 23
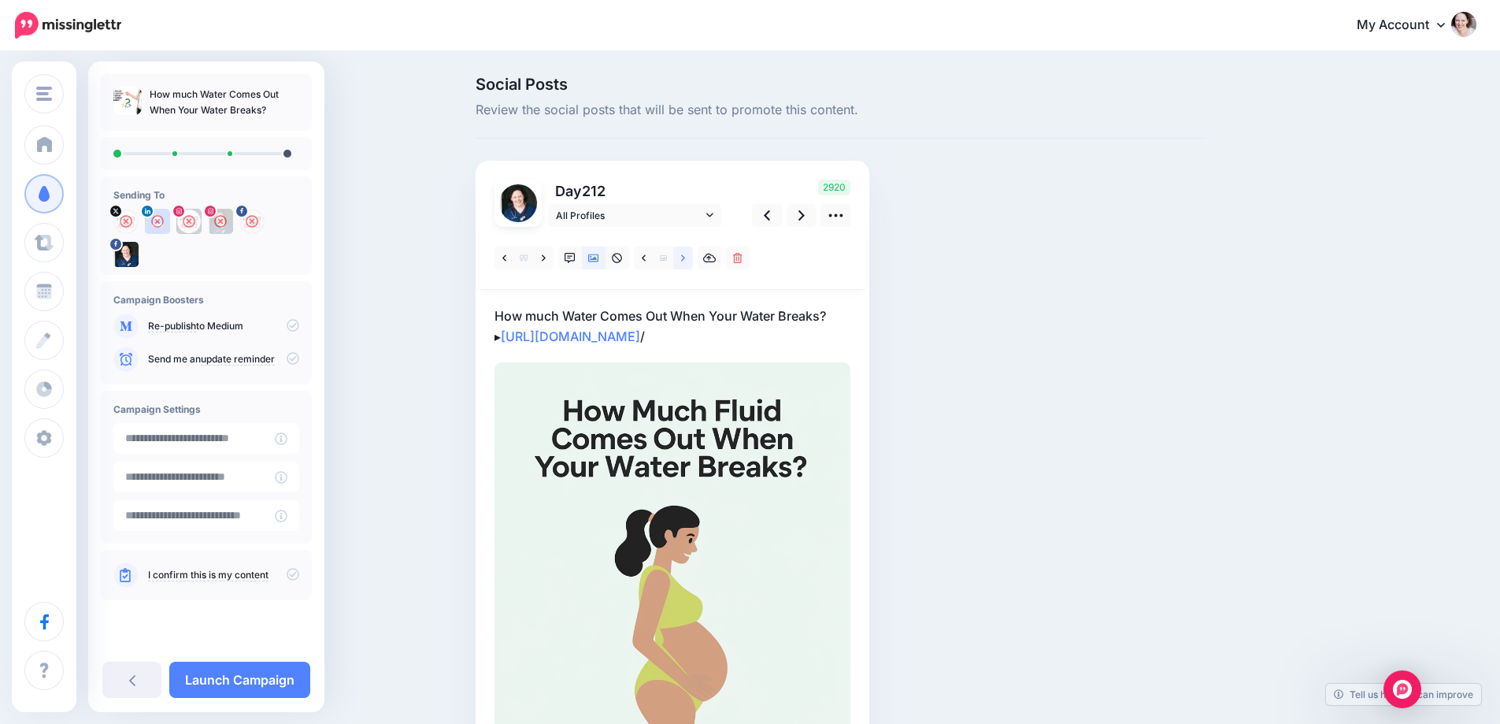
click at [685, 256] on link at bounding box center [683, 257] width 20 height 23
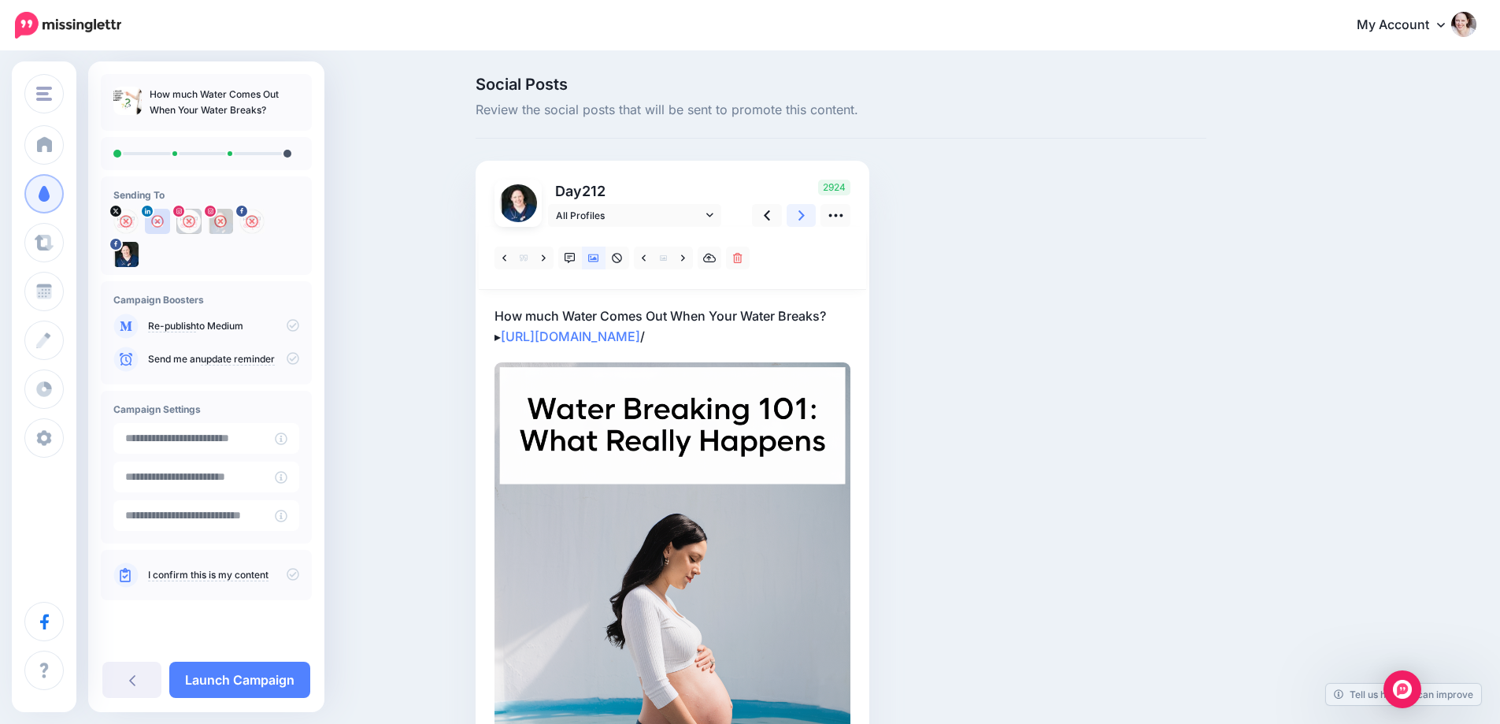
click at [805, 212] on icon at bounding box center [801, 215] width 6 height 17
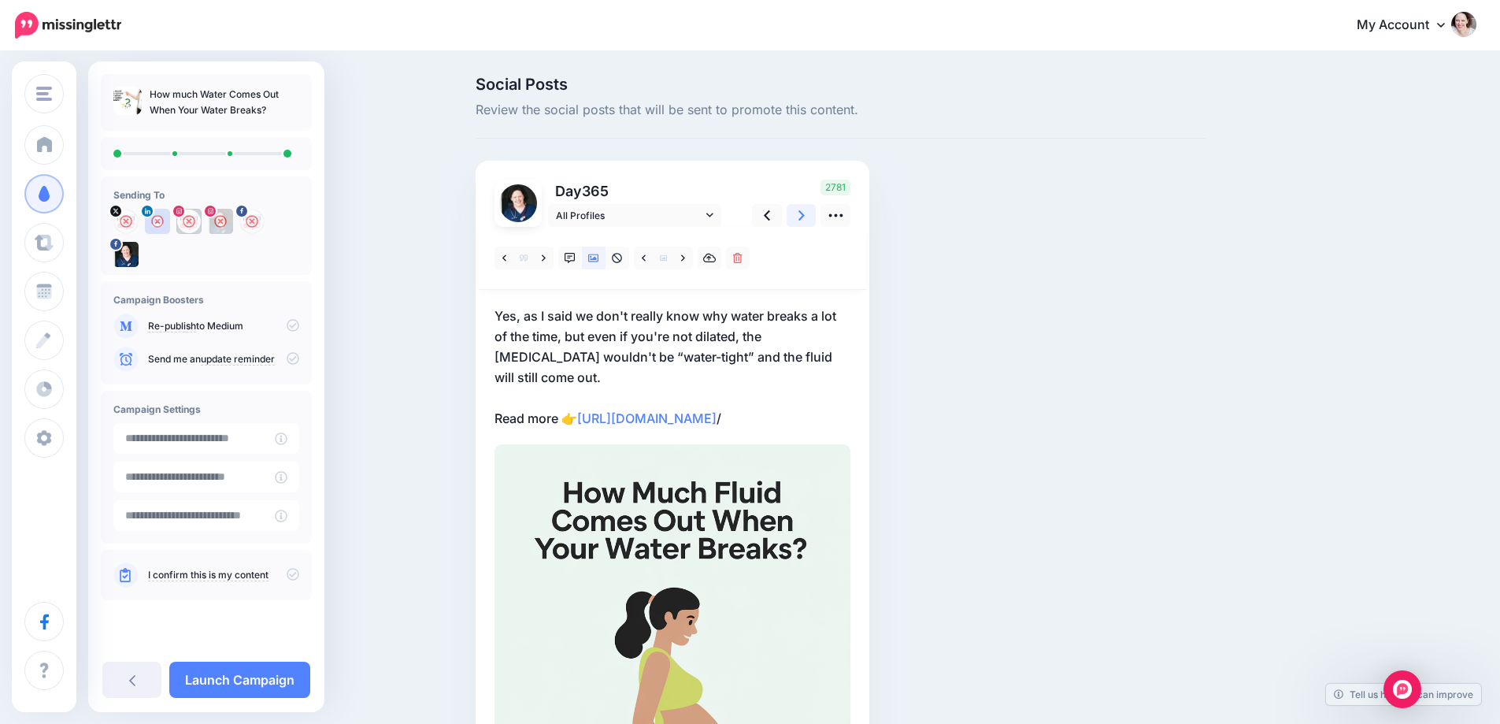
click at [805, 212] on icon at bounding box center [801, 215] width 6 height 17
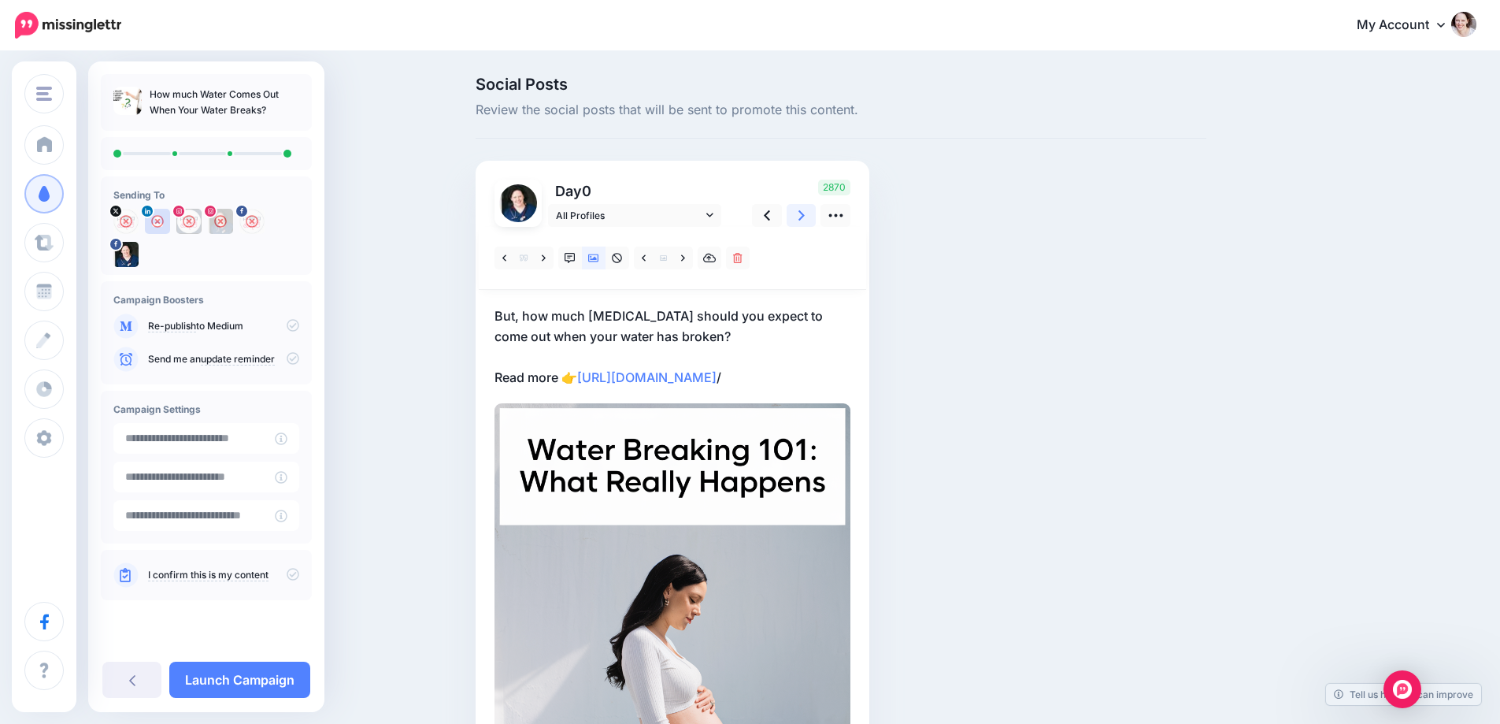
click at [805, 212] on icon at bounding box center [801, 215] width 6 height 17
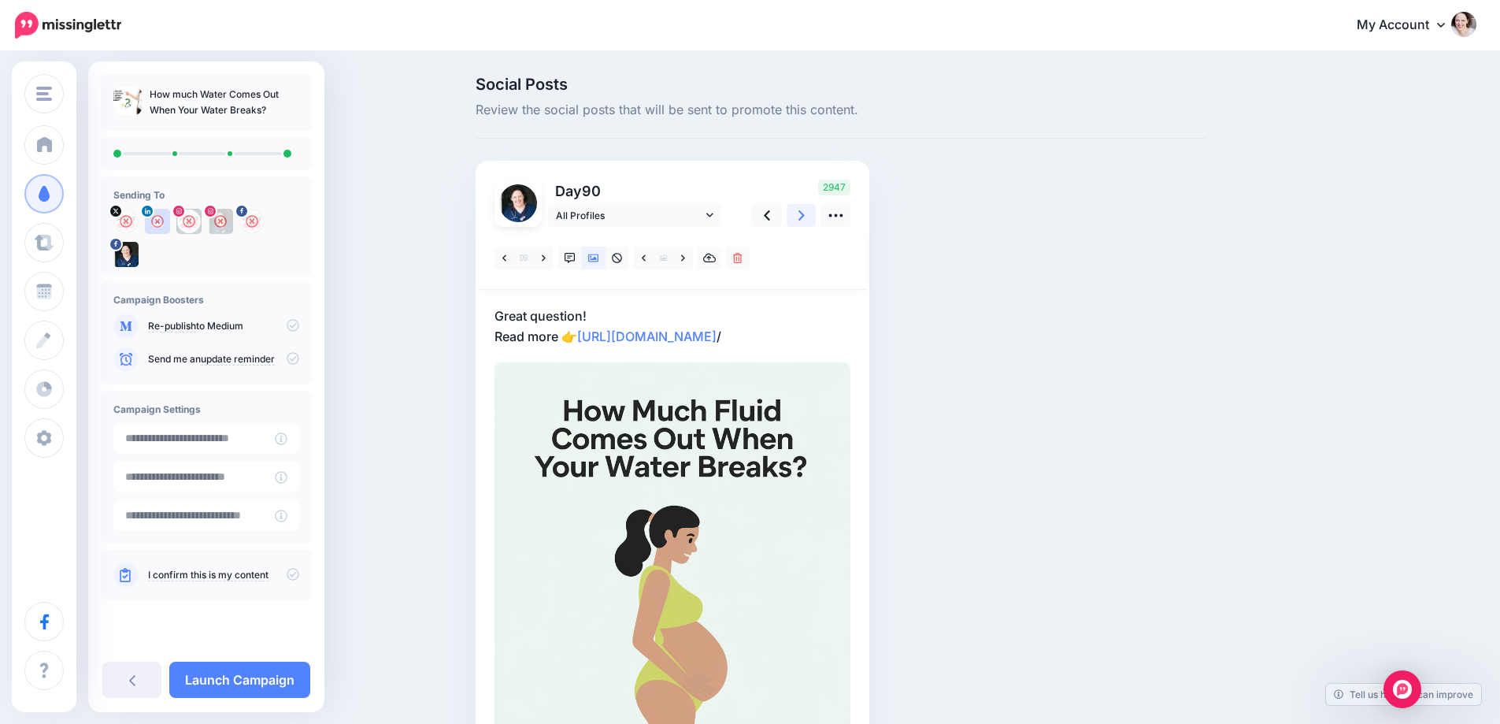
click at [805, 212] on icon at bounding box center [801, 215] width 6 height 17
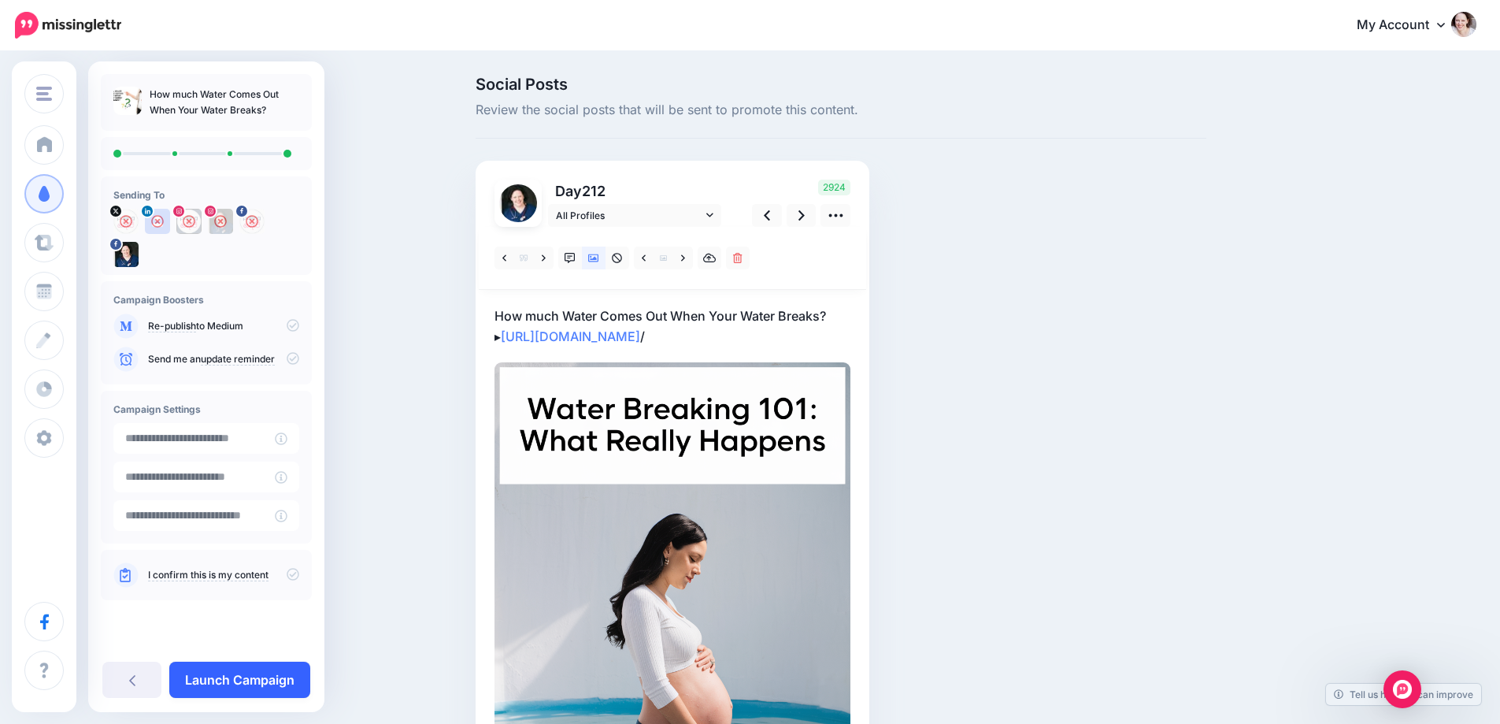
click at [237, 688] on link "Launch Campaign" at bounding box center [239, 679] width 141 height 36
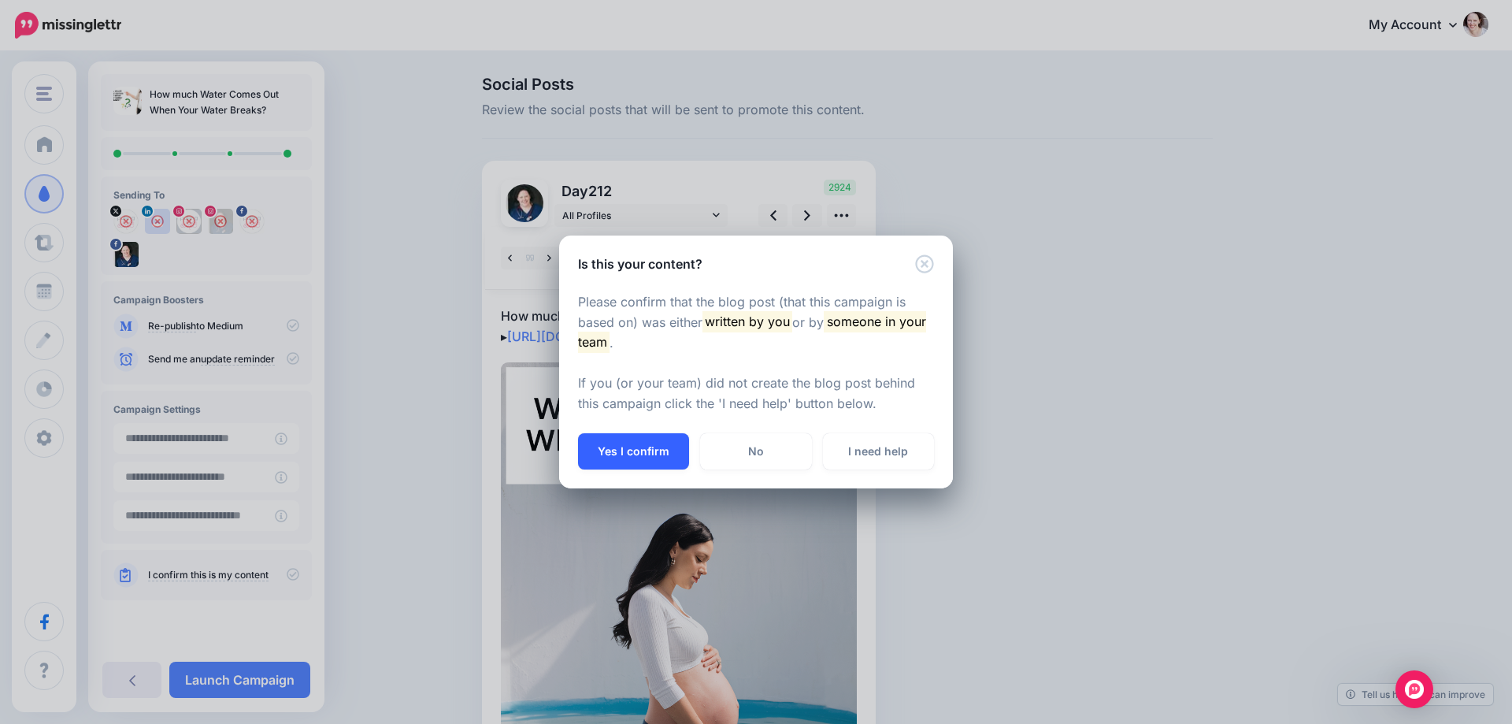
click at [631, 451] on button "Yes I confirm" at bounding box center [633, 451] width 111 height 36
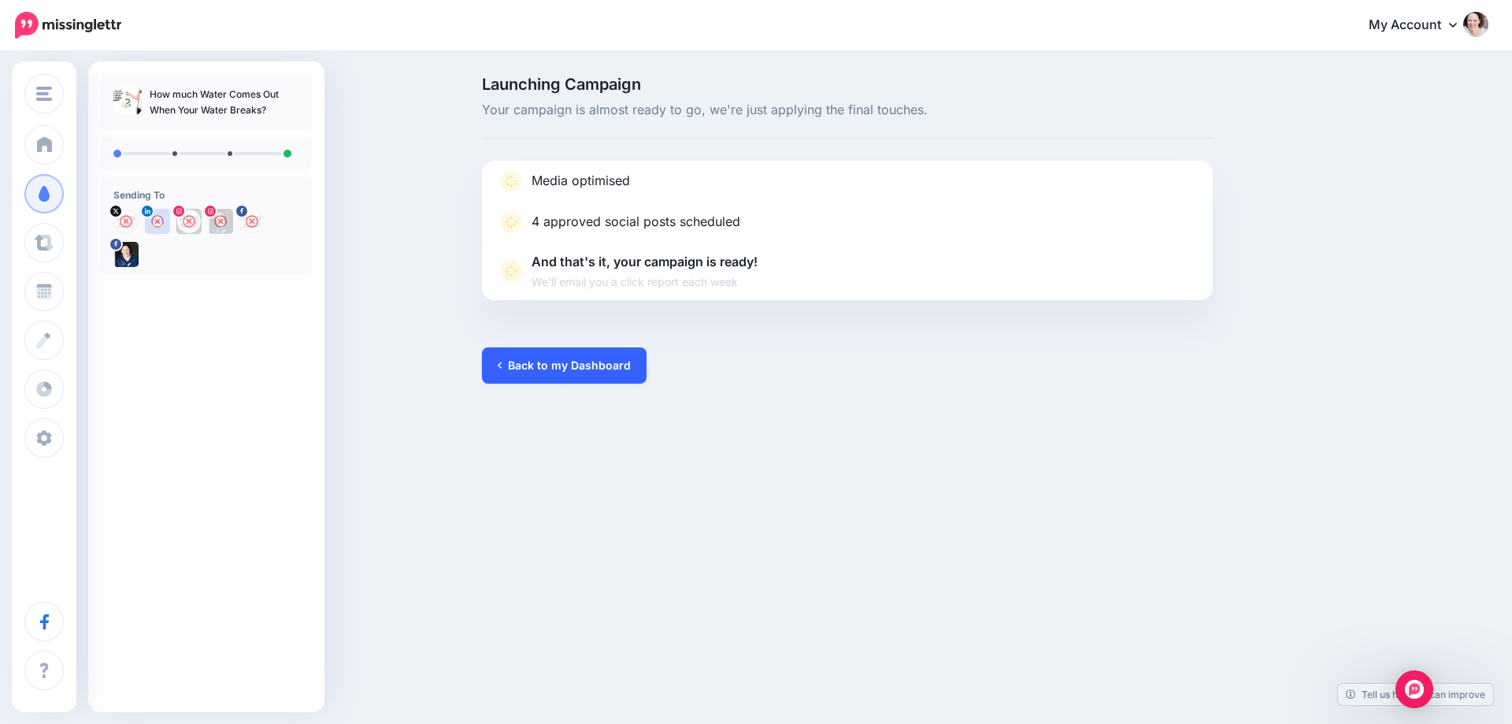
click at [551, 362] on link "Back to my Dashboard" at bounding box center [564, 365] width 165 height 36
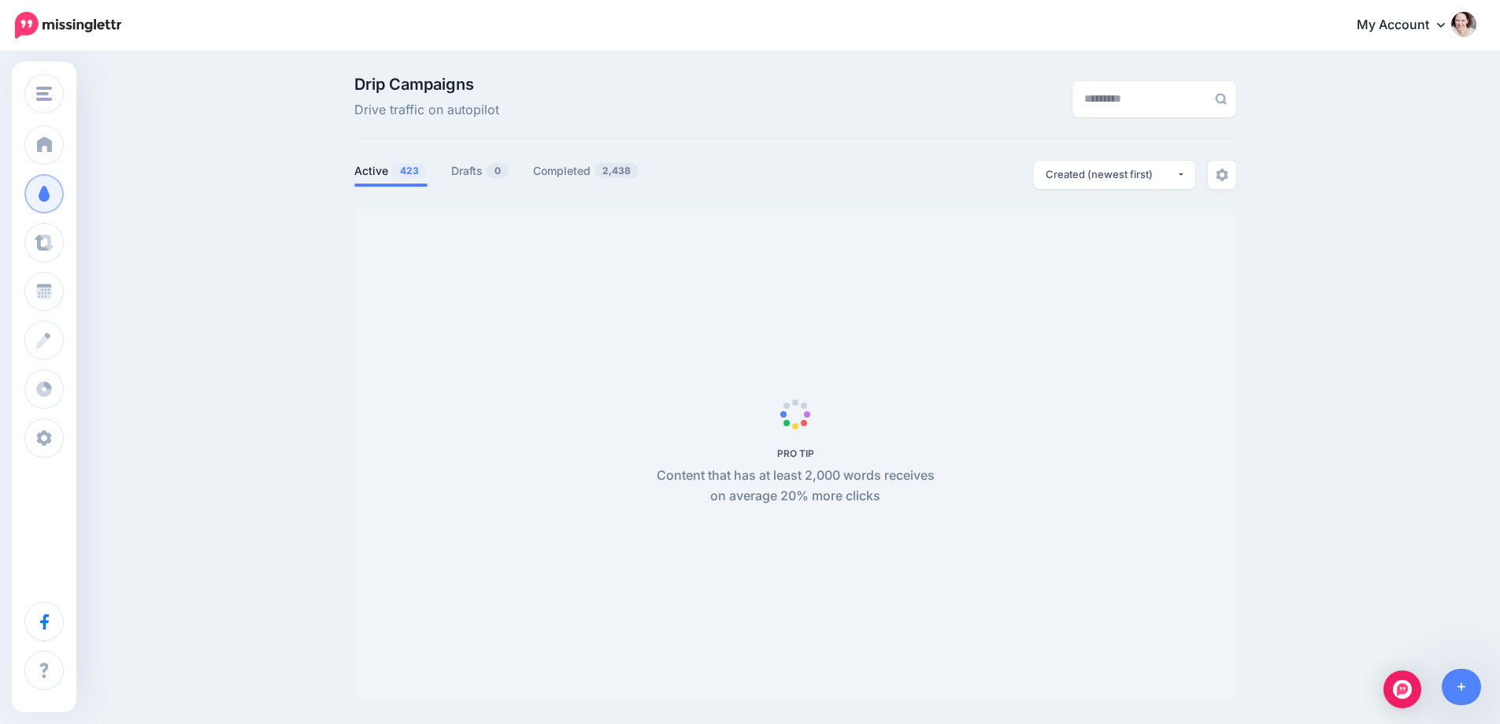
click at [1497, 698] on div "Drip Campaigns Drive traffic on autopilot Active 423 0 2,438" at bounding box center [750, 394] width 1500 height 683
click at [1476, 685] on link at bounding box center [1462, 687] width 40 height 36
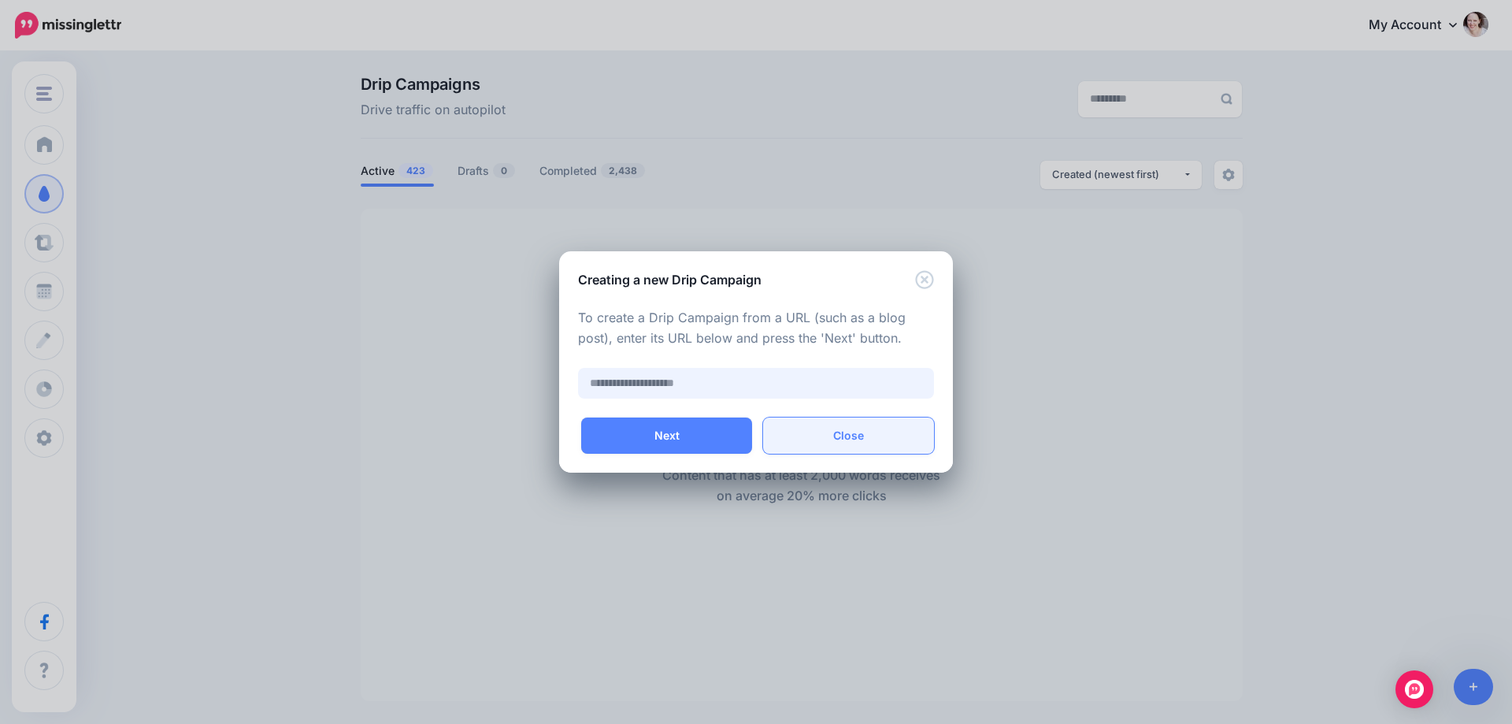
paste input "**********"
type input "**********"
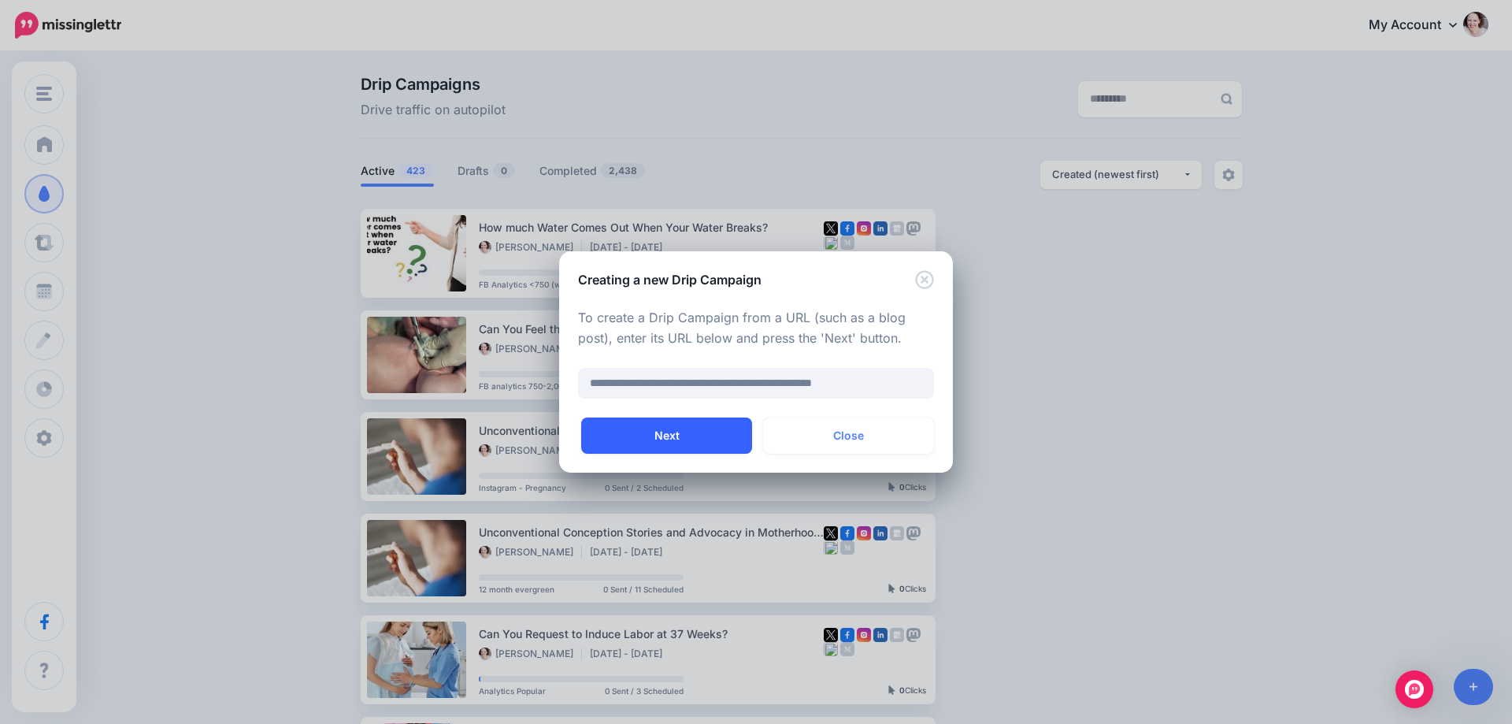
click at [682, 439] on button "Next" at bounding box center [666, 435] width 171 height 36
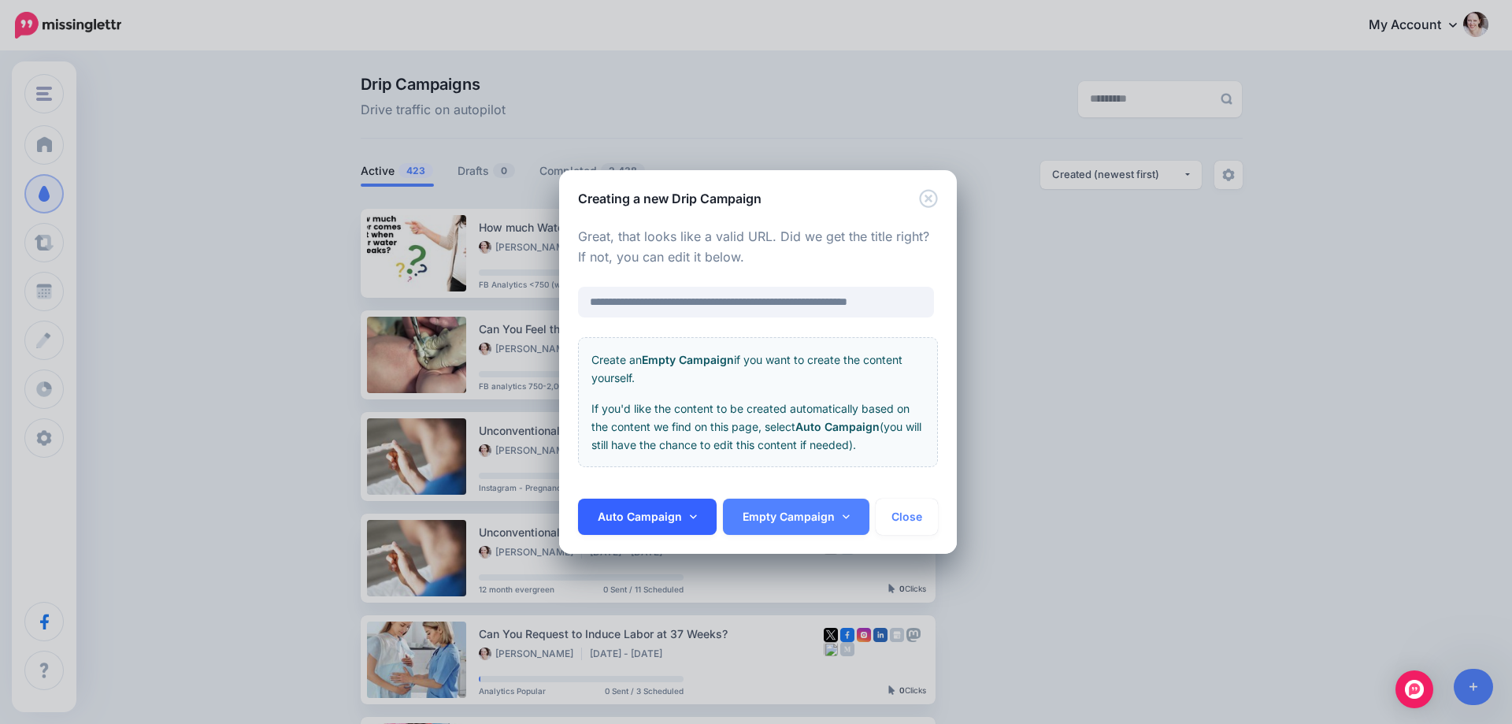
click at [651, 519] on link "Auto Campaign" at bounding box center [647, 516] width 139 height 36
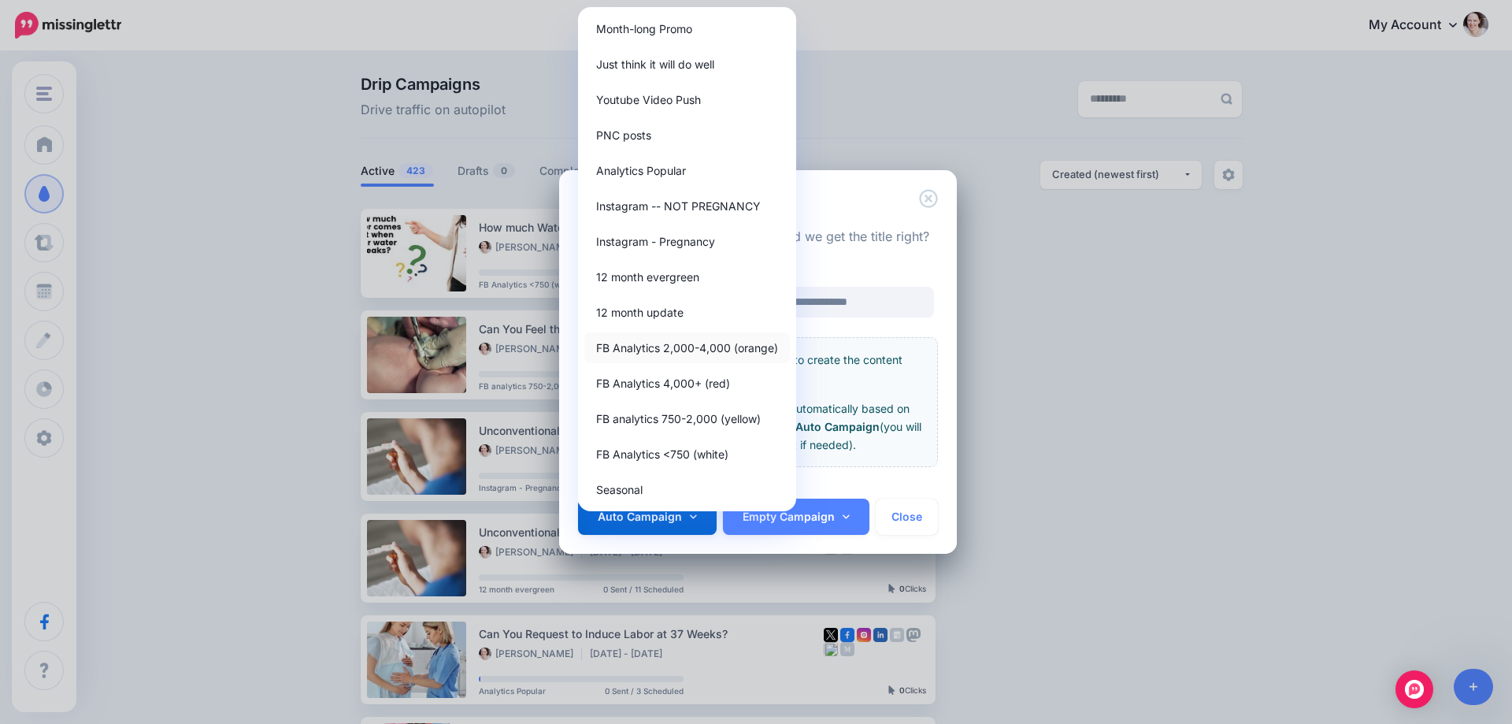
click at [654, 343] on link "FB Analytics 2,000-4,000 (orange)" at bounding box center [687, 347] width 206 height 31
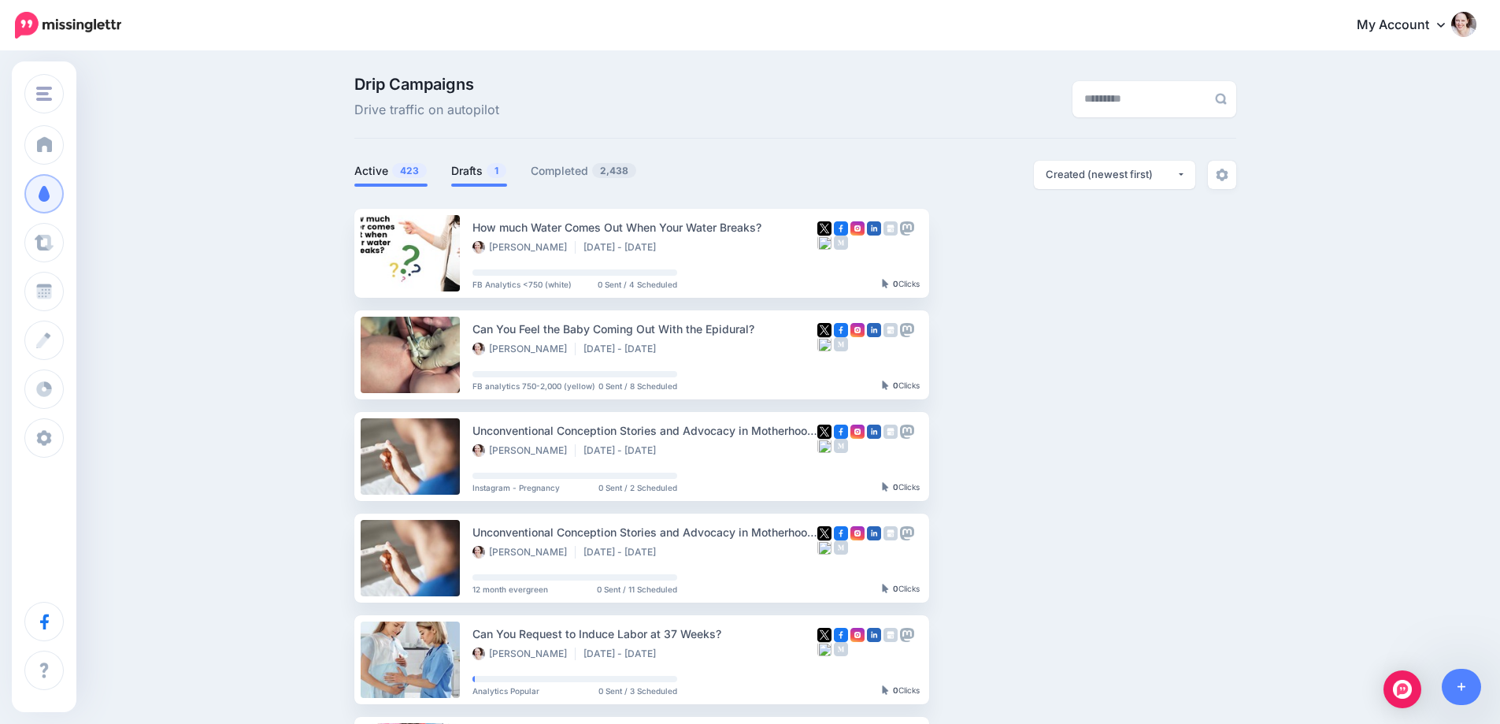
click at [481, 161] on link "Drafts 1" at bounding box center [479, 170] width 56 height 19
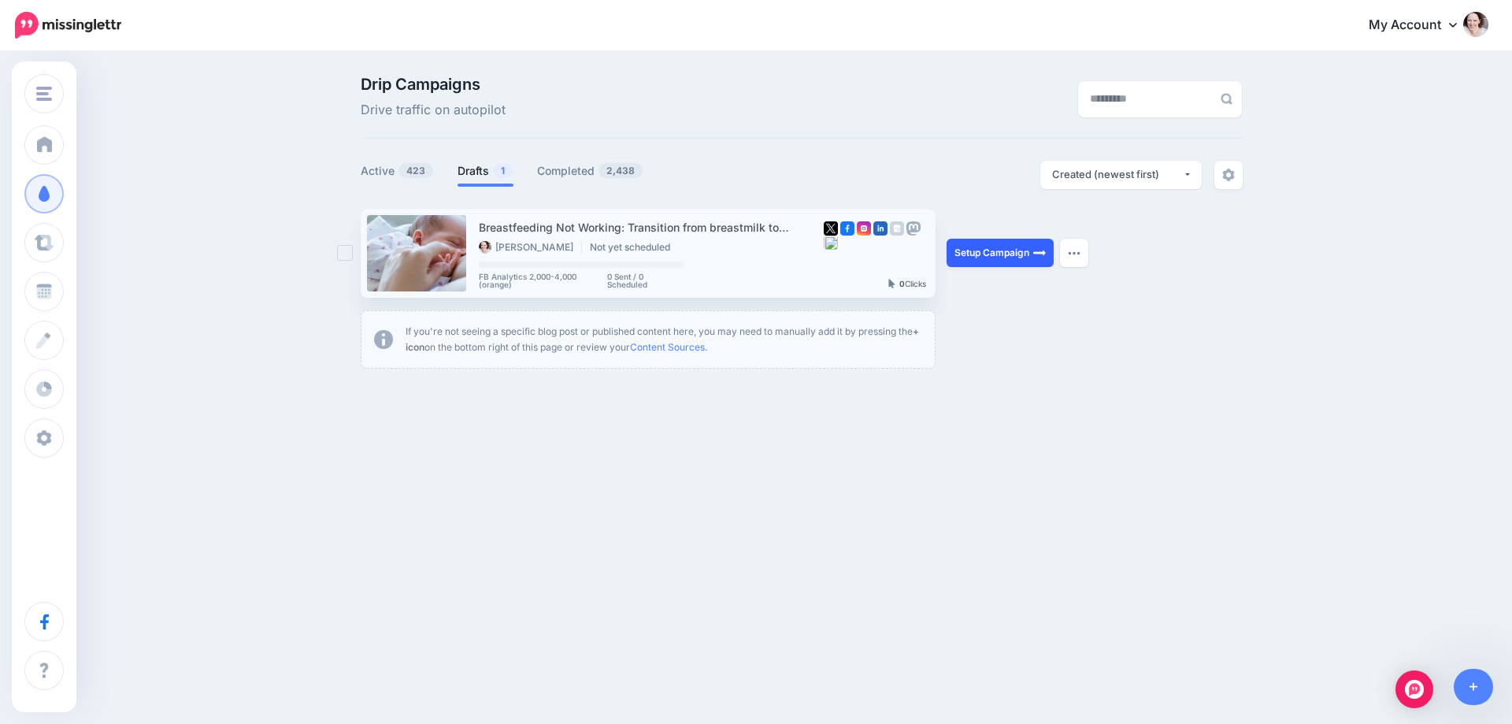
click at [1000, 246] on link "Setup Campaign" at bounding box center [999, 253] width 107 height 28
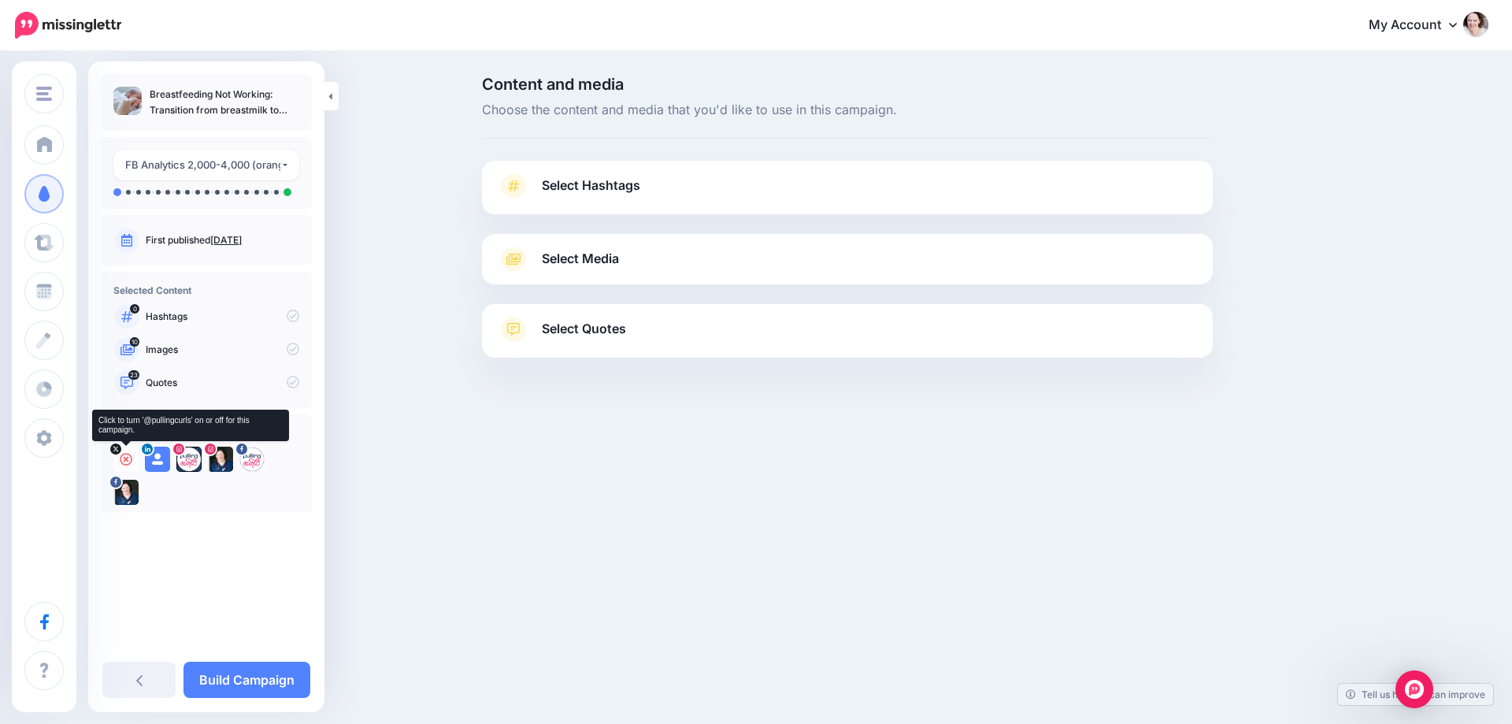
click at [124, 454] on icon at bounding box center [126, 459] width 13 height 13
click at [158, 461] on icon at bounding box center [157, 459] width 13 height 13
click at [180, 455] on div at bounding box center [179, 449] width 14 height 14
click at [215, 454] on icon at bounding box center [220, 459] width 13 height 13
click at [253, 455] on icon at bounding box center [252, 459] width 13 height 13
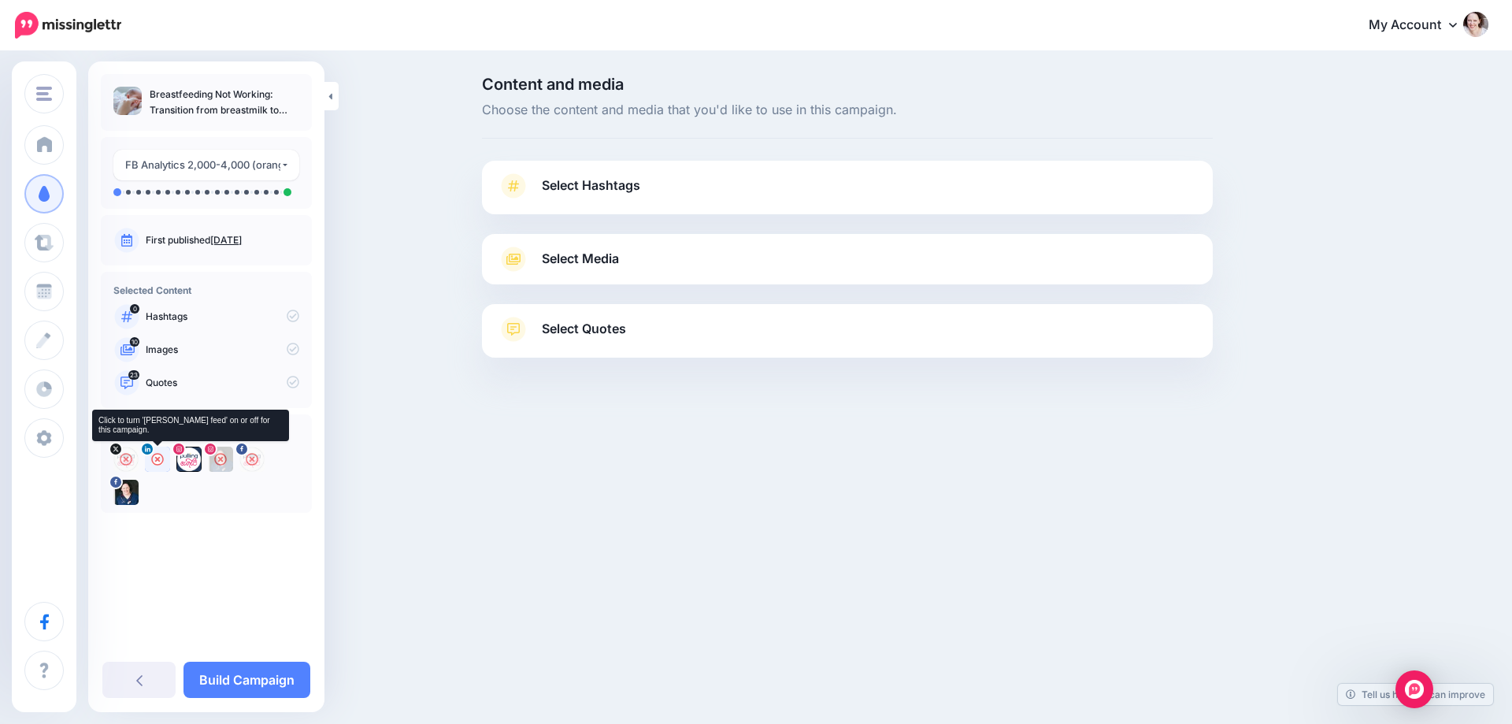
click at [161, 461] on icon at bounding box center [157, 459] width 13 height 13
click at [187, 461] on icon at bounding box center [189, 459] width 13 height 13
click at [608, 175] on span "Select Hashtags" at bounding box center [591, 185] width 98 height 21
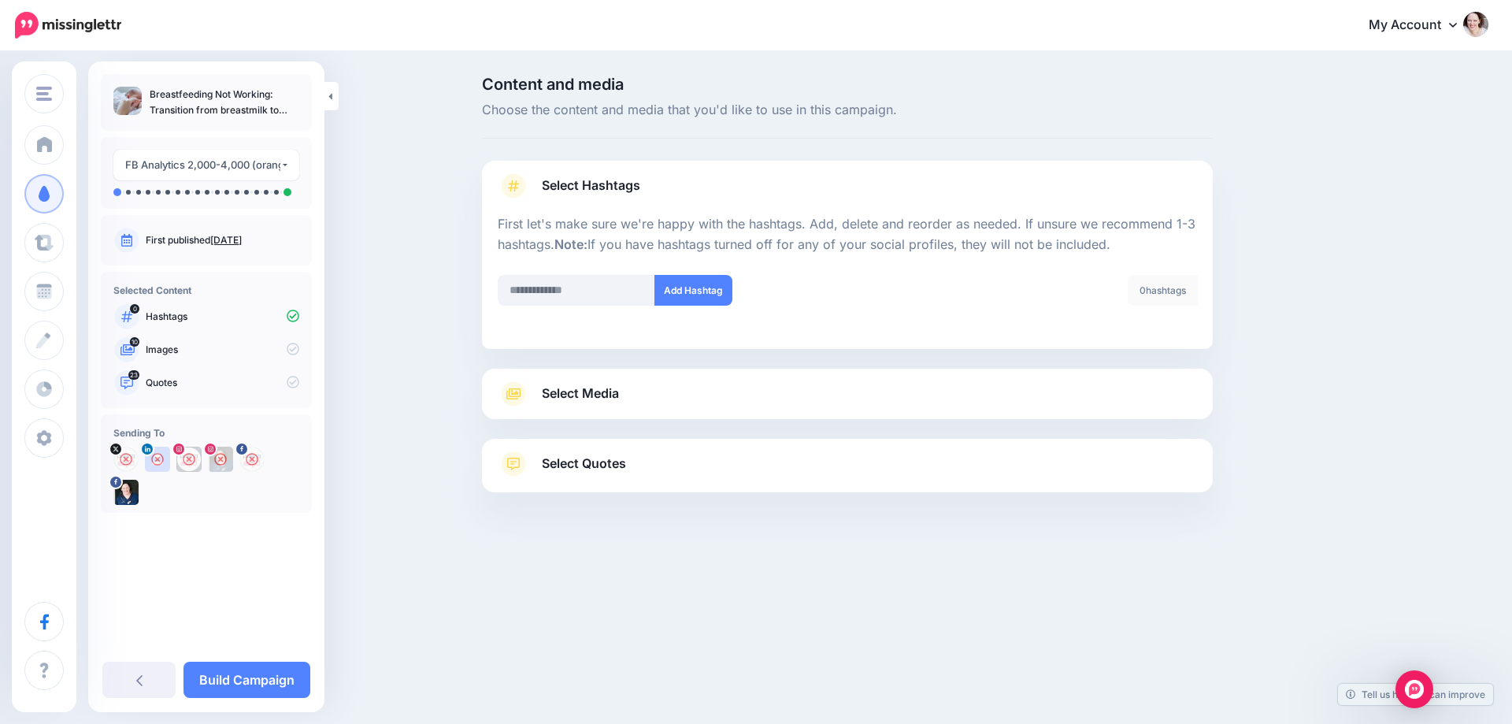
click at [609, 398] on span "Select Media" at bounding box center [580, 393] width 77 height 21
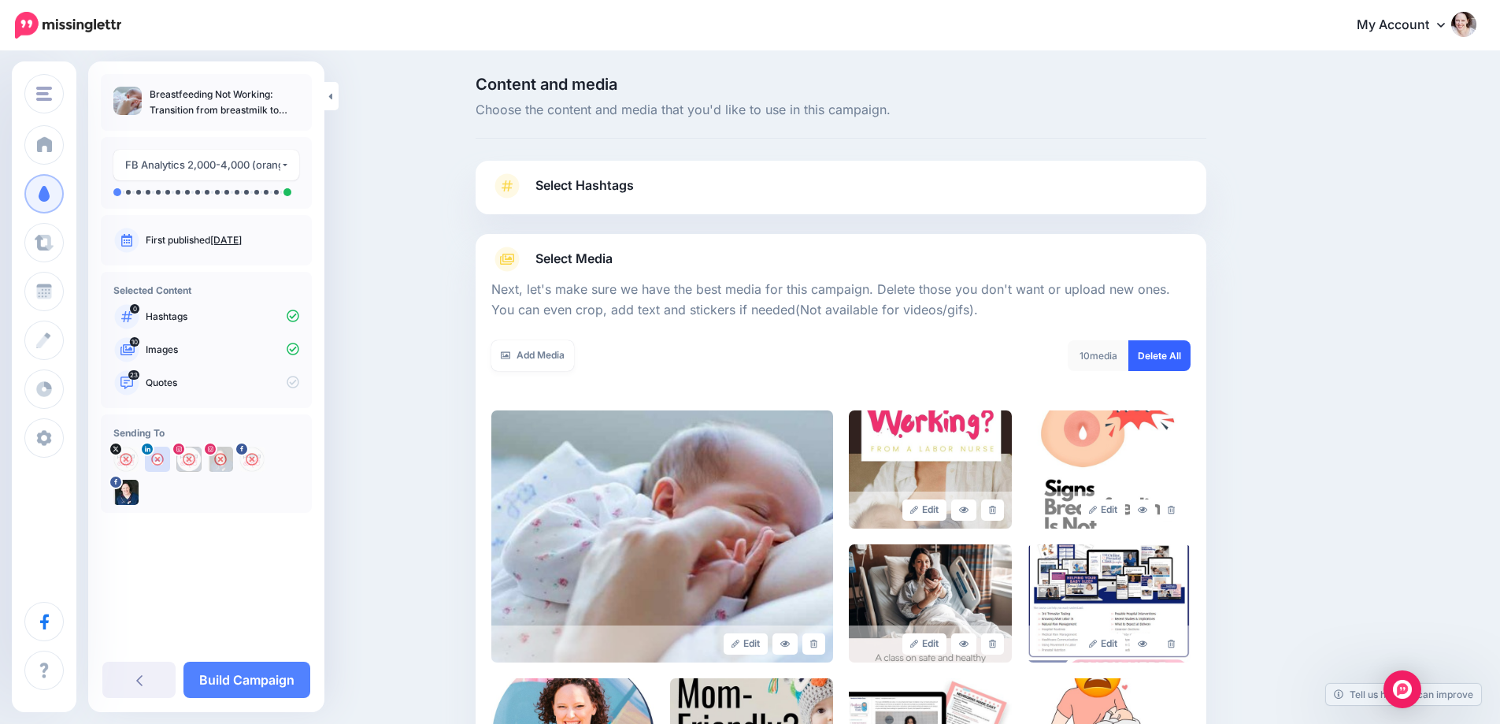
click at [1154, 353] on link "Delete All" at bounding box center [1159, 355] width 62 height 31
click at [569, 355] on link "Add Media" at bounding box center [532, 355] width 83 height 31
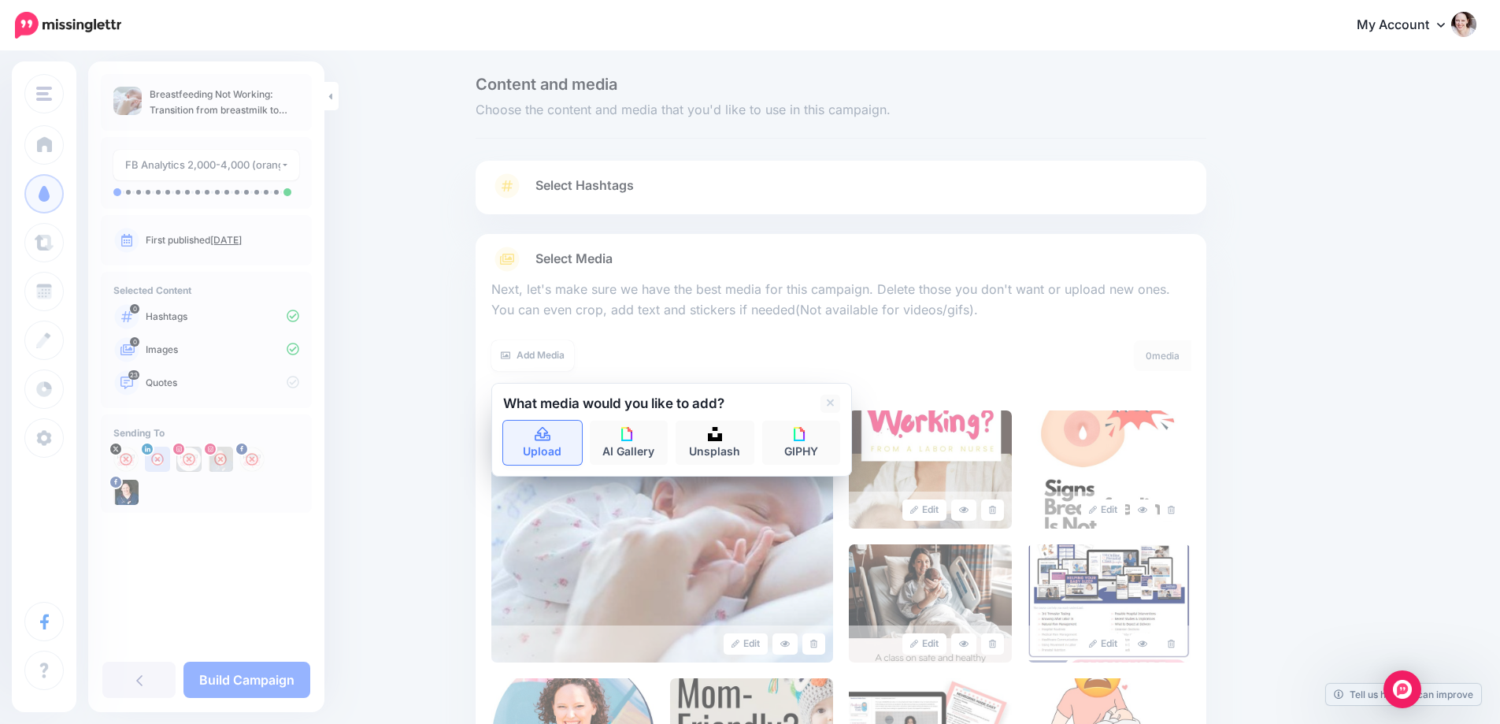
click at [550, 447] on link "Upload" at bounding box center [542, 442] width 79 height 44
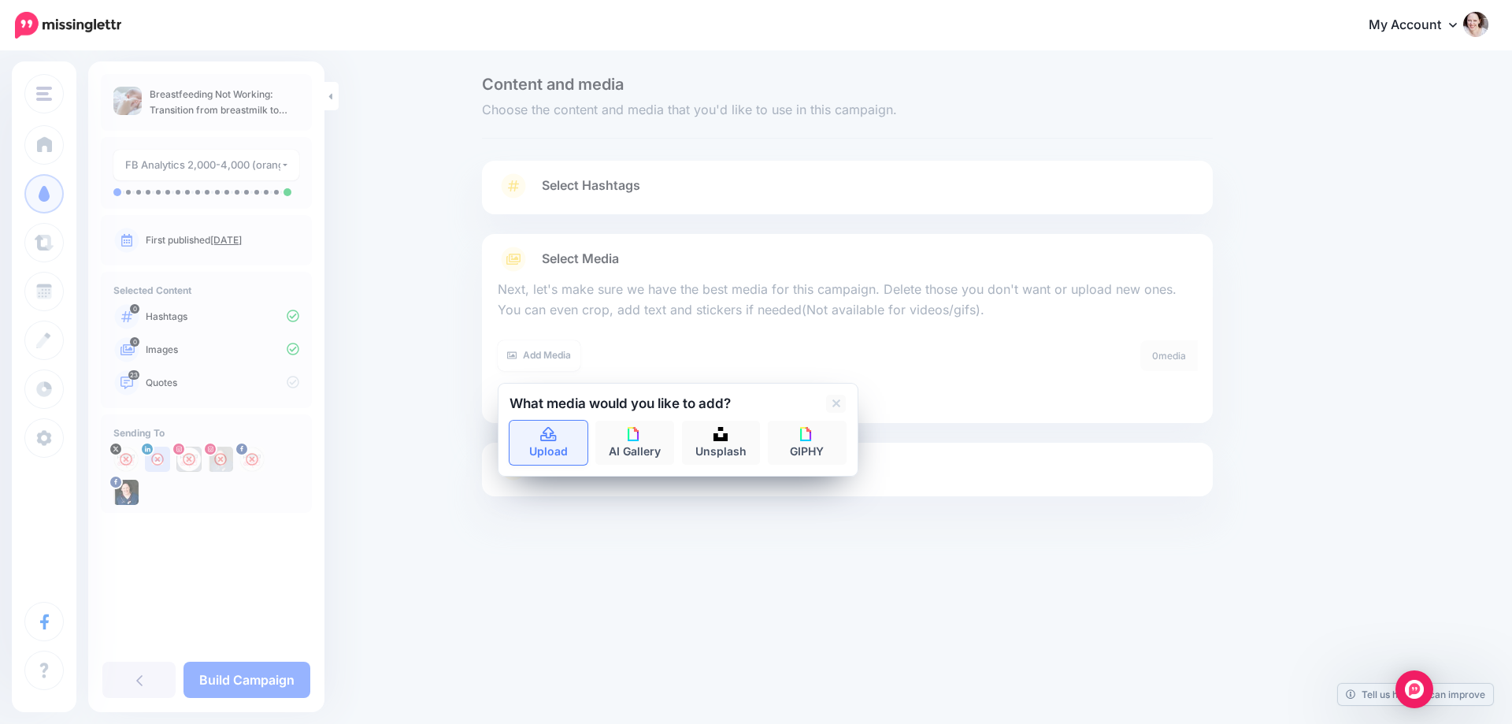
click at [569, 450] on link "Upload" at bounding box center [548, 442] width 79 height 44
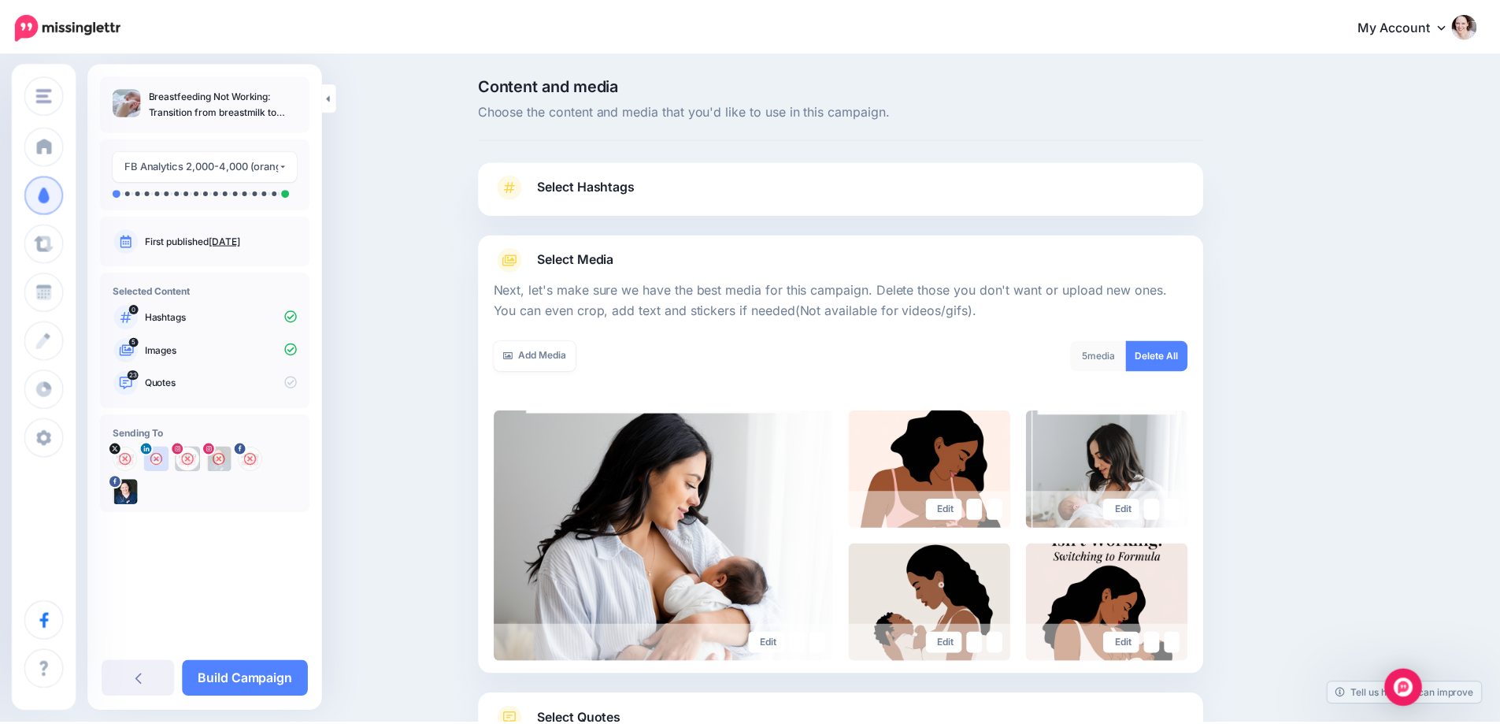
scroll to position [127, 0]
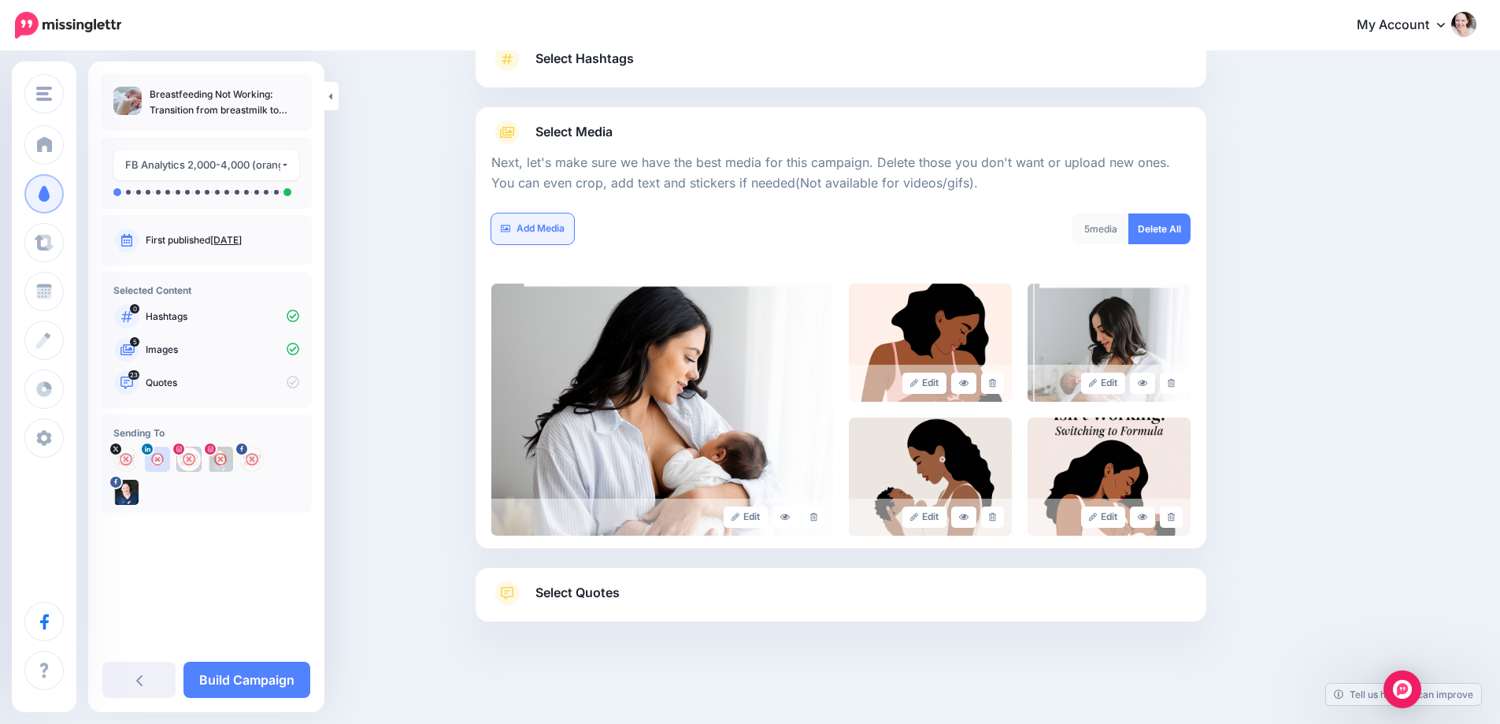
click at [520, 232] on link "Add Media" at bounding box center [532, 228] width 83 height 31
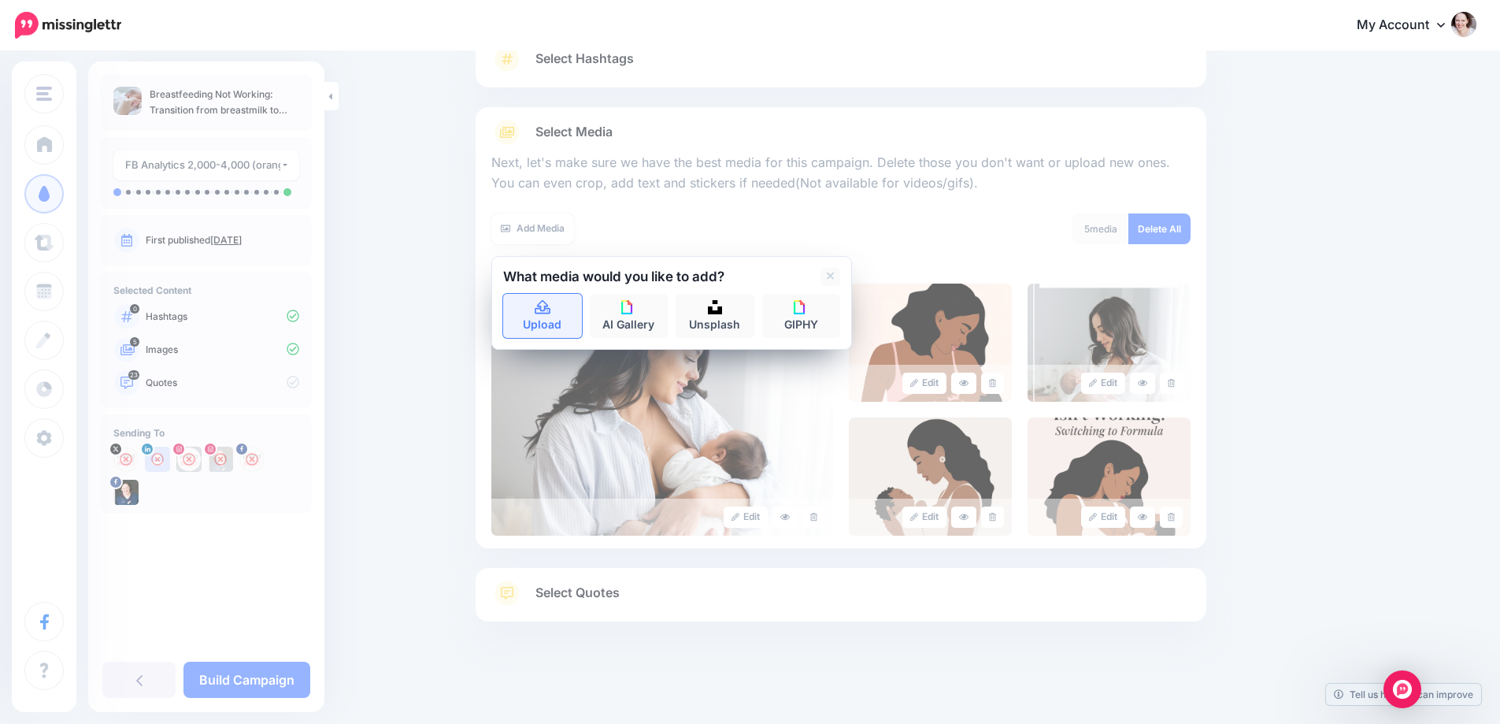
click at [523, 311] on link "Upload" at bounding box center [542, 316] width 79 height 44
click at [634, 602] on link "Select Quotes" at bounding box center [840, 600] width 699 height 41
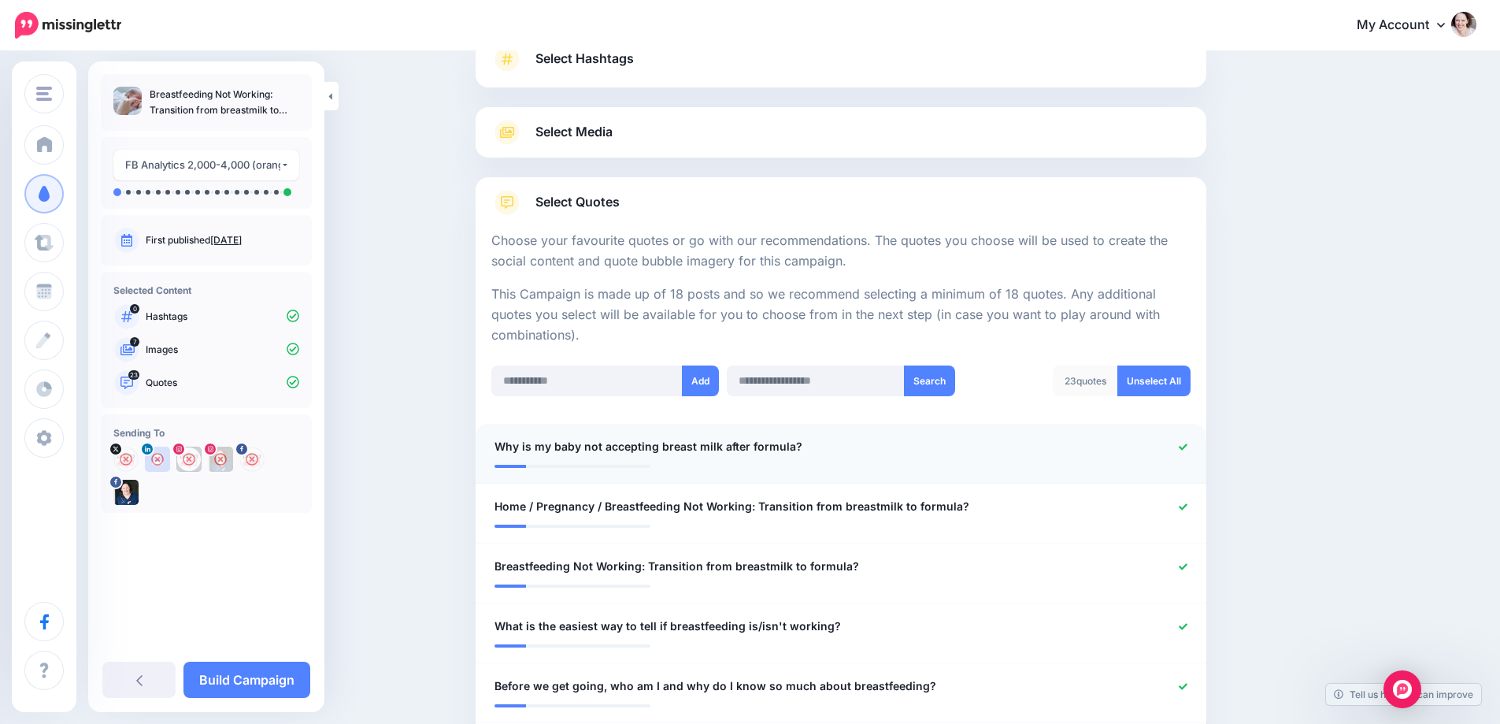
click at [1187, 444] on icon at bounding box center [1183, 446] width 9 height 6
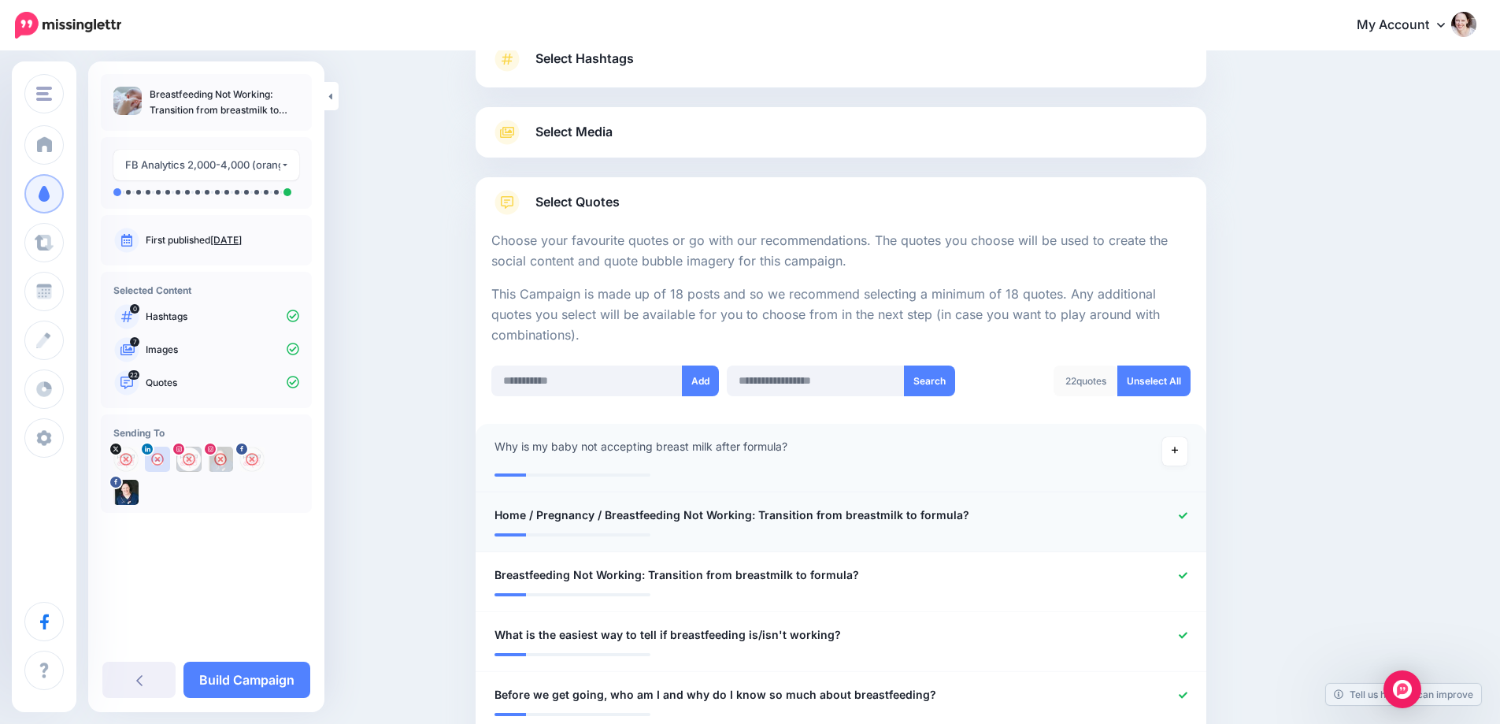
click at [1187, 506] on div at bounding box center [1140, 516] width 120 height 20
click at [1189, 523] on div at bounding box center [1140, 516] width 120 height 20
click at [1187, 516] on icon at bounding box center [1183, 515] width 9 height 9
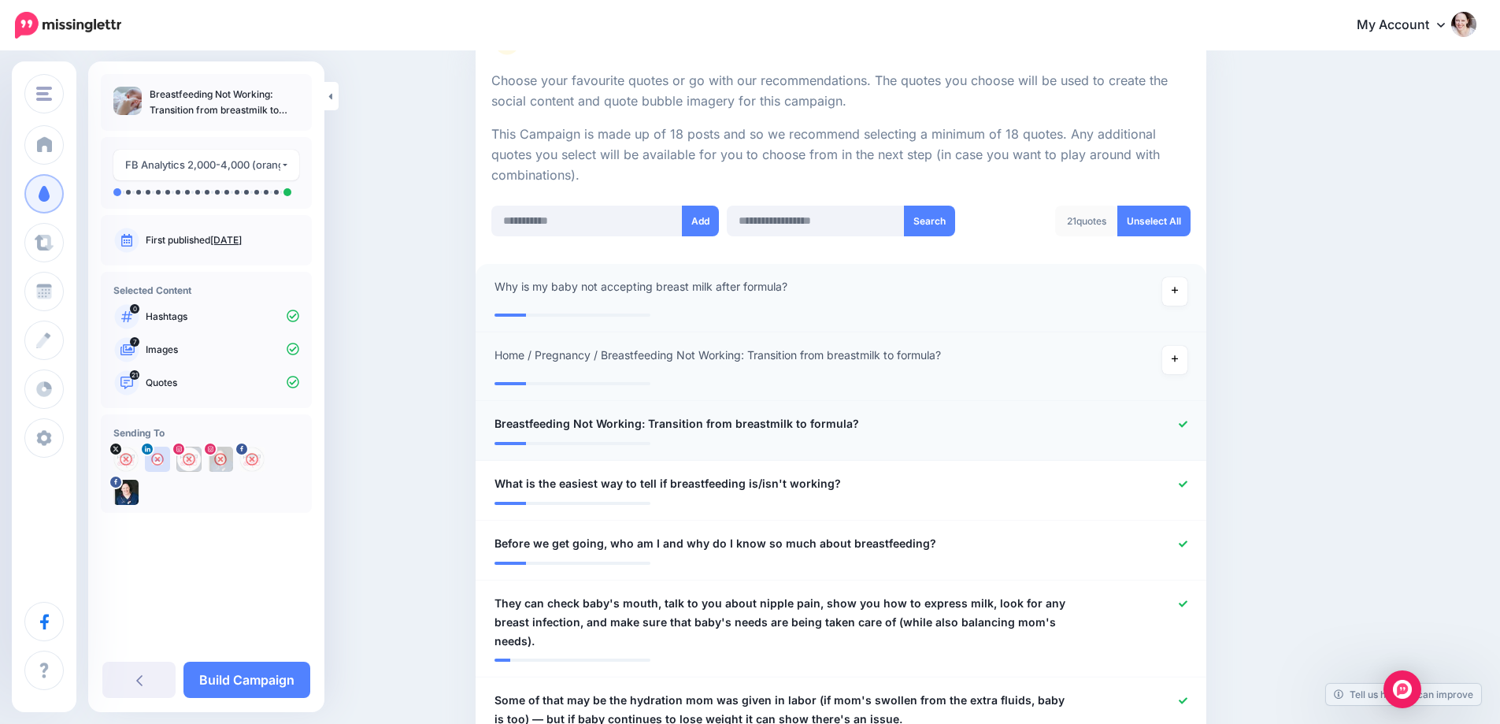
scroll to position [315, 0]
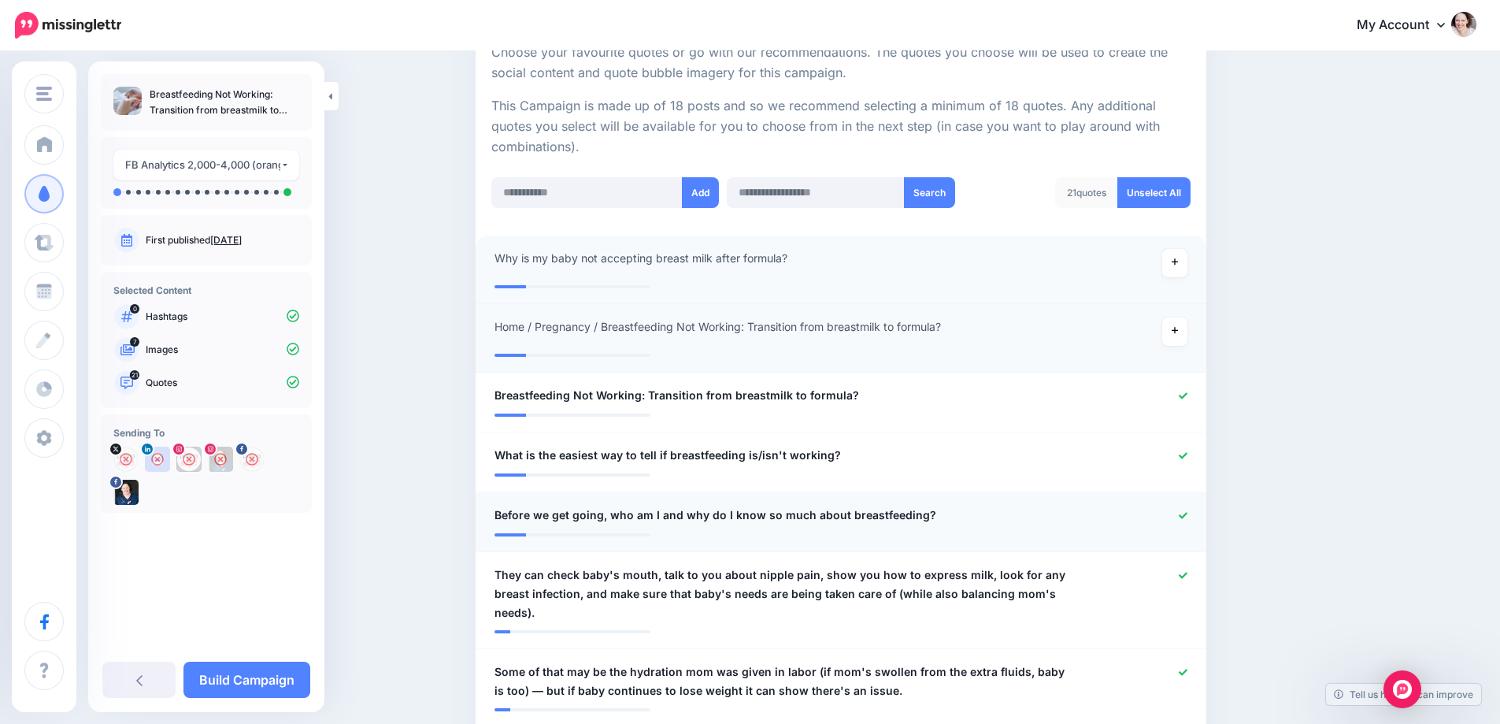
click at [1187, 515] on icon at bounding box center [1183, 515] width 9 height 9
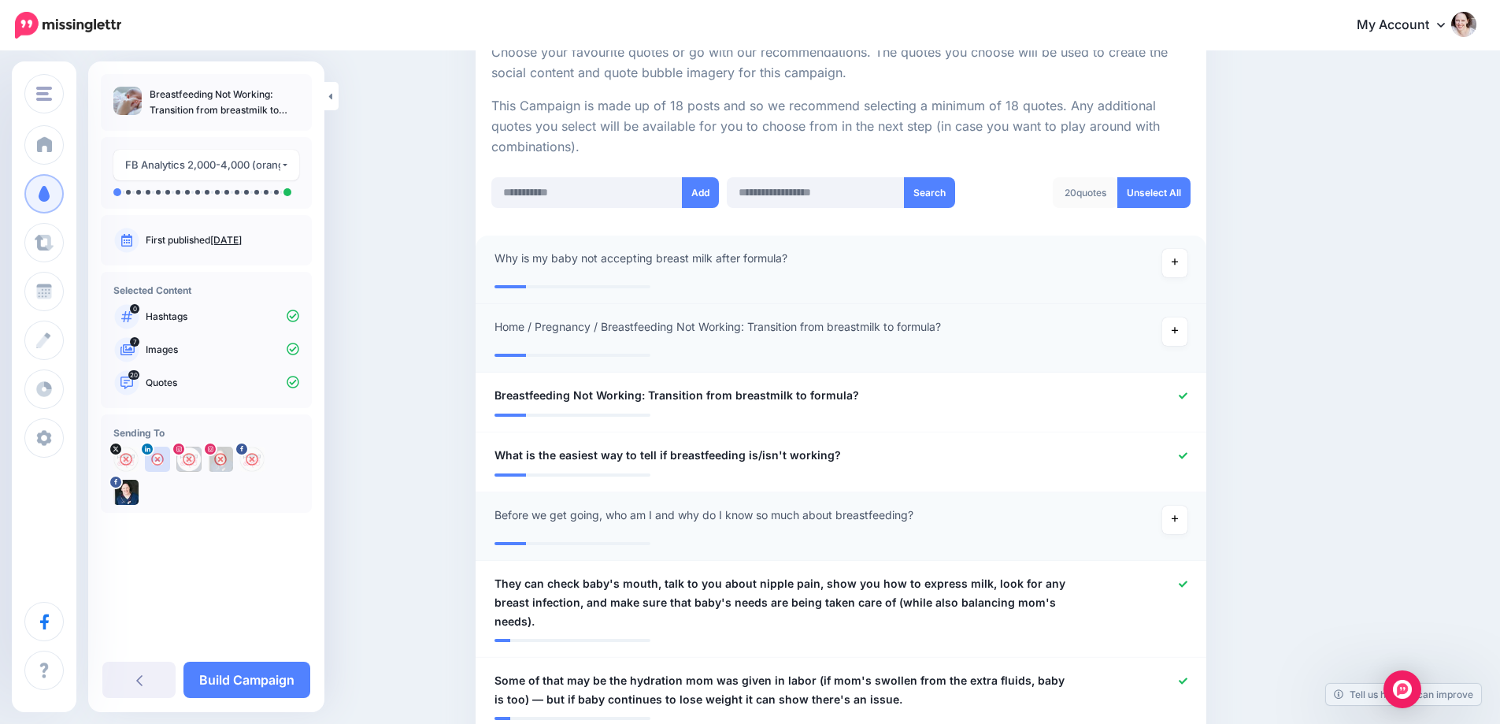
scroll to position [394, 0]
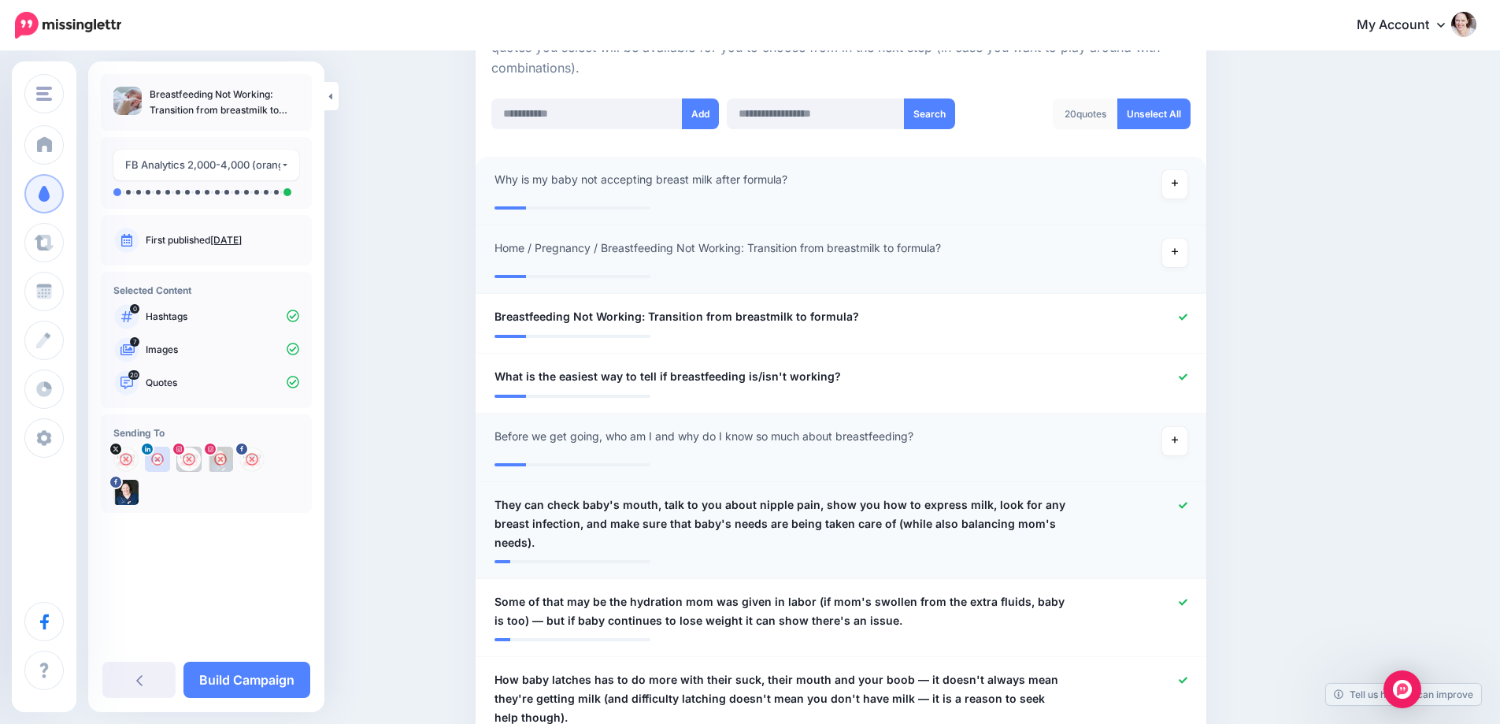
click at [1187, 507] on icon at bounding box center [1183, 505] width 9 height 6
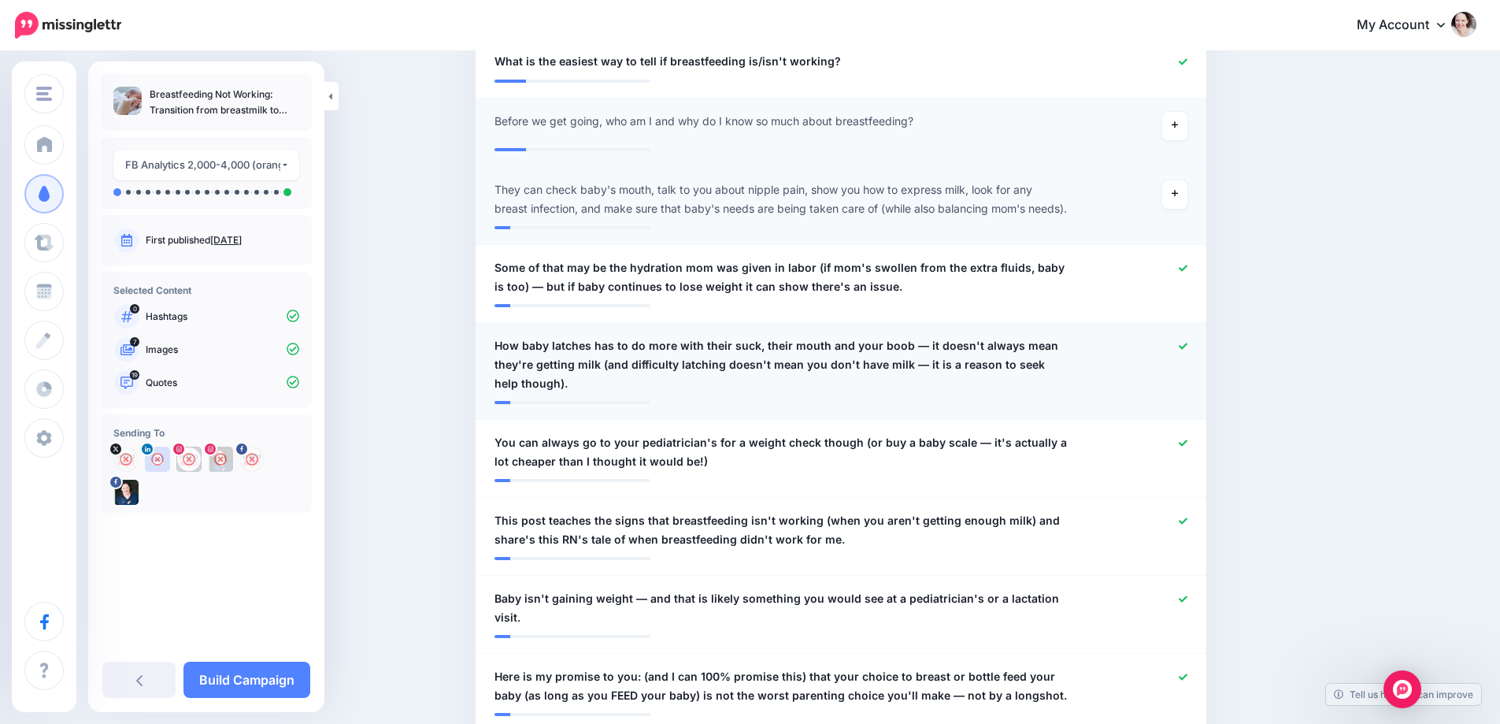
scroll to position [787, 0]
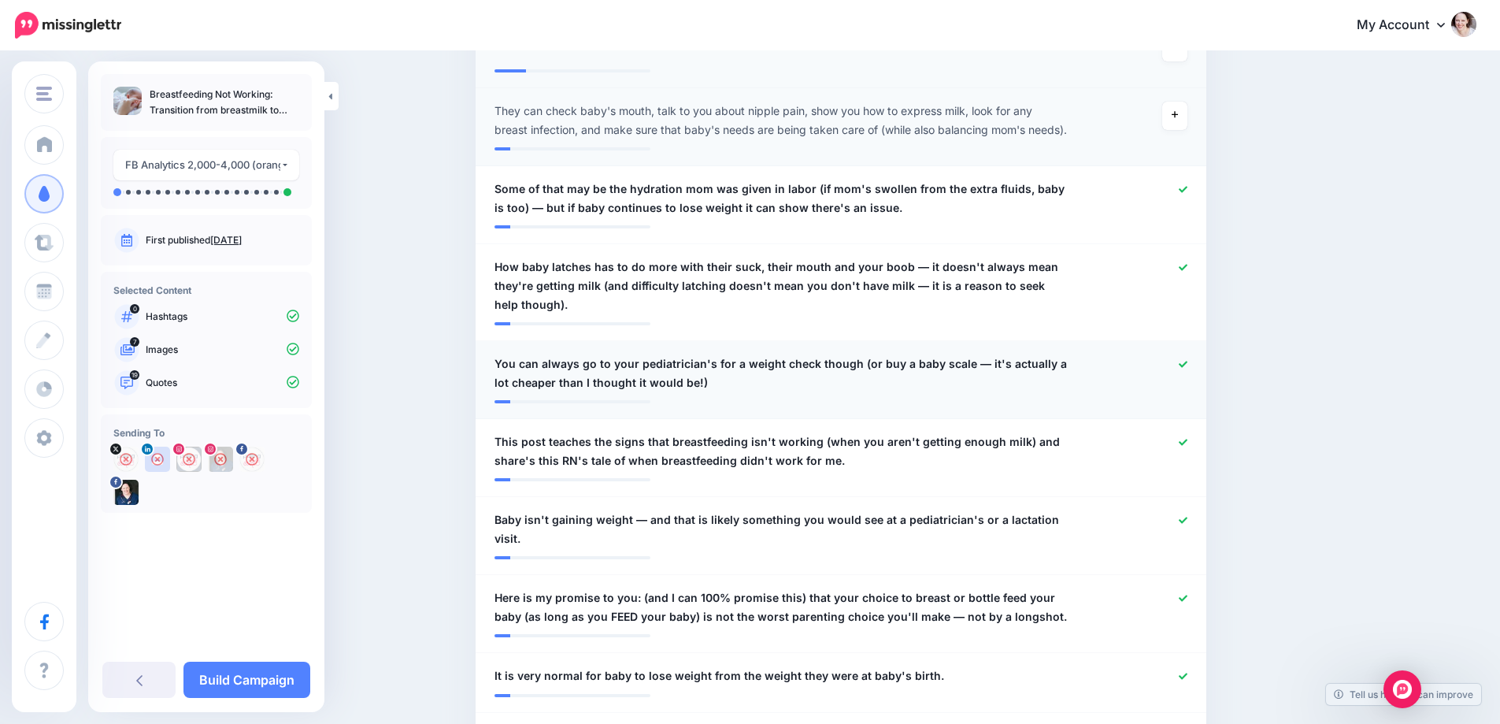
click at [869, 376] on span "You can always go to your pediatrician's for a weight check though (or buy a ba…" at bounding box center [782, 373] width 574 height 38
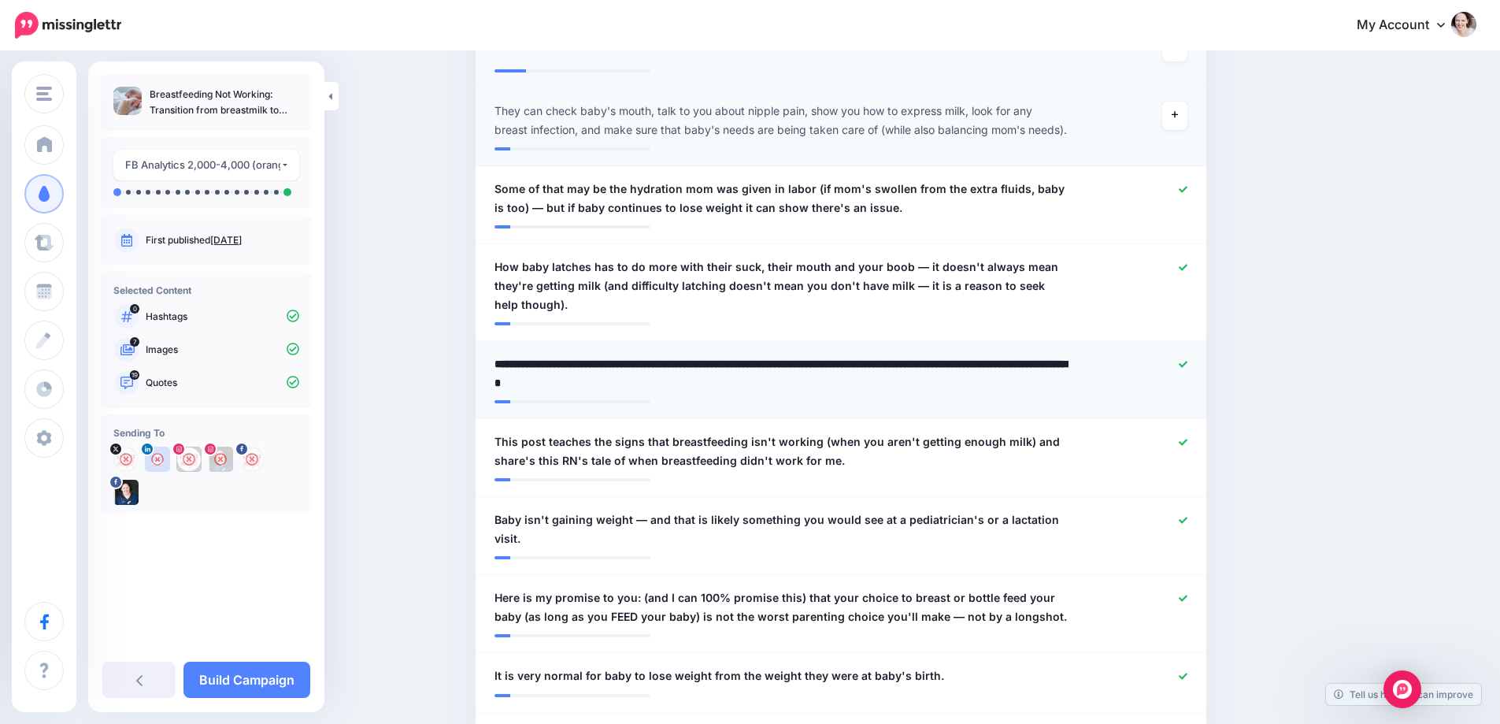
drag, startPoint x: 816, startPoint y: 383, endPoint x: 838, endPoint y: 412, distance: 36.5
click at [838, 412] on li "**********" at bounding box center [841, 380] width 731 height 78
type textarea "**********"
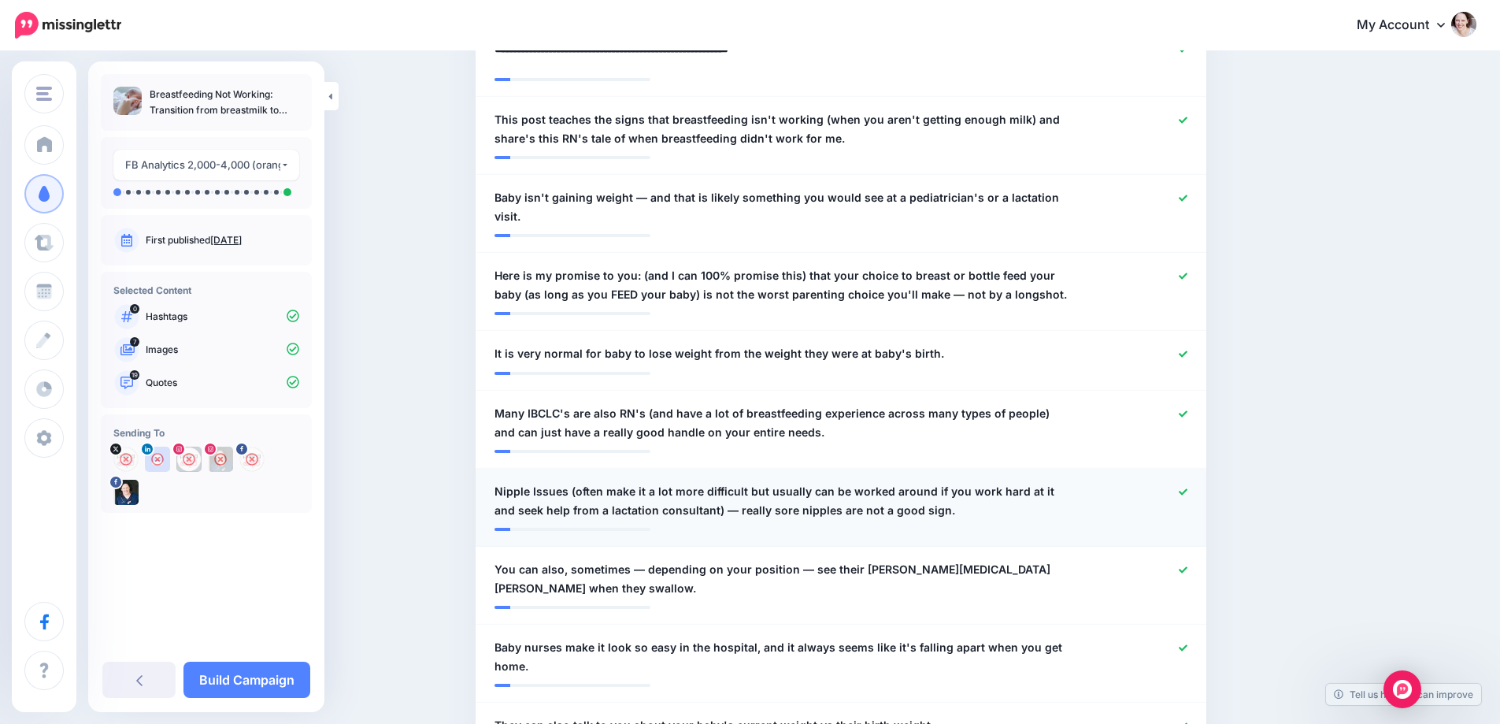
scroll to position [1181, 0]
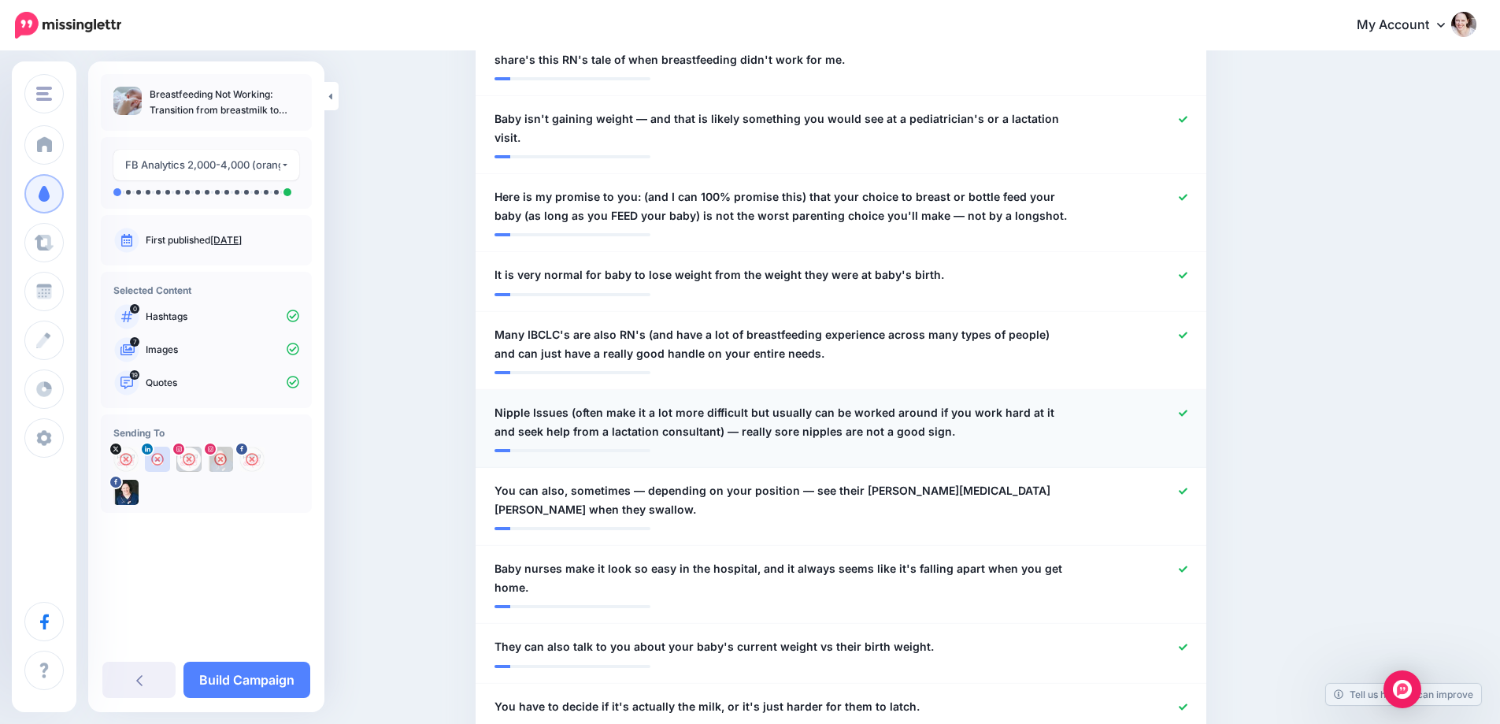
click at [1189, 413] on div at bounding box center [1140, 422] width 120 height 38
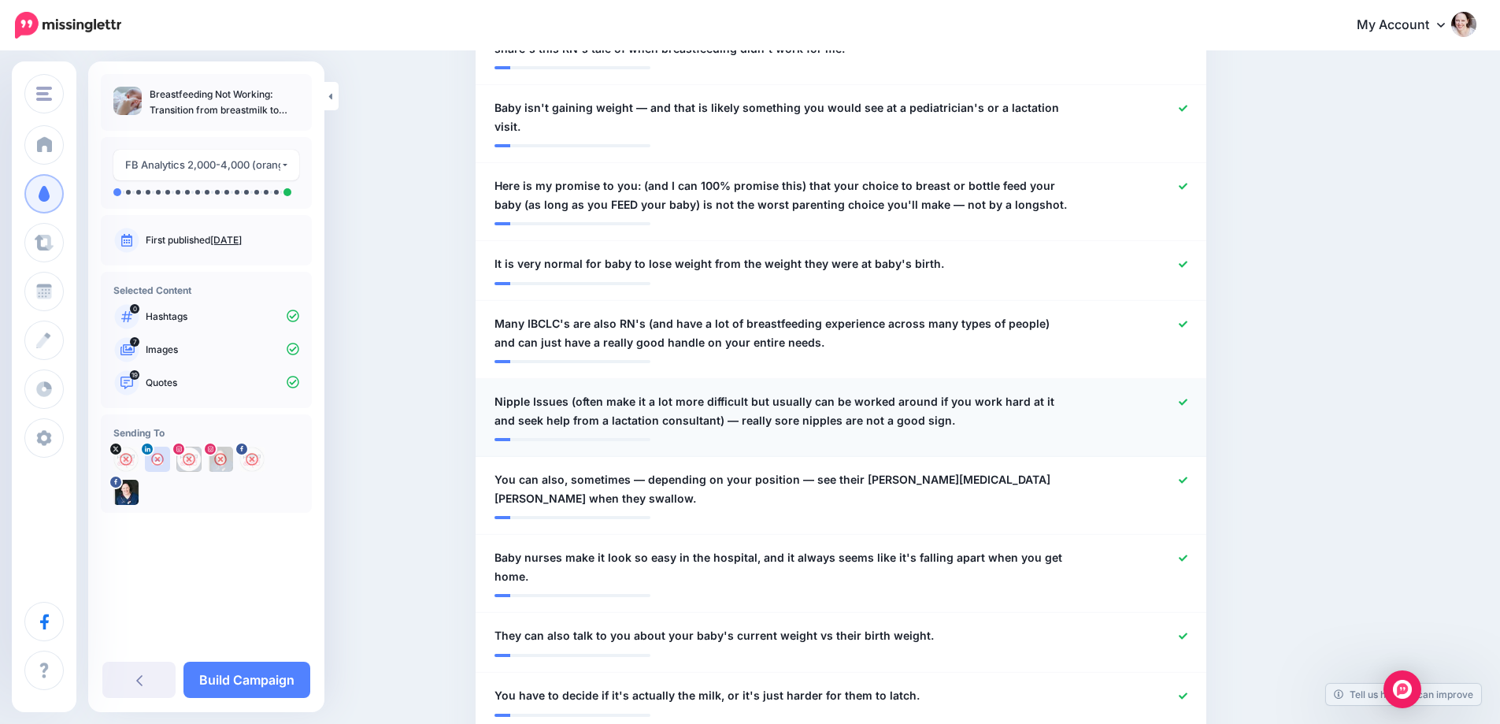
click at [1187, 399] on icon at bounding box center [1183, 402] width 9 height 9
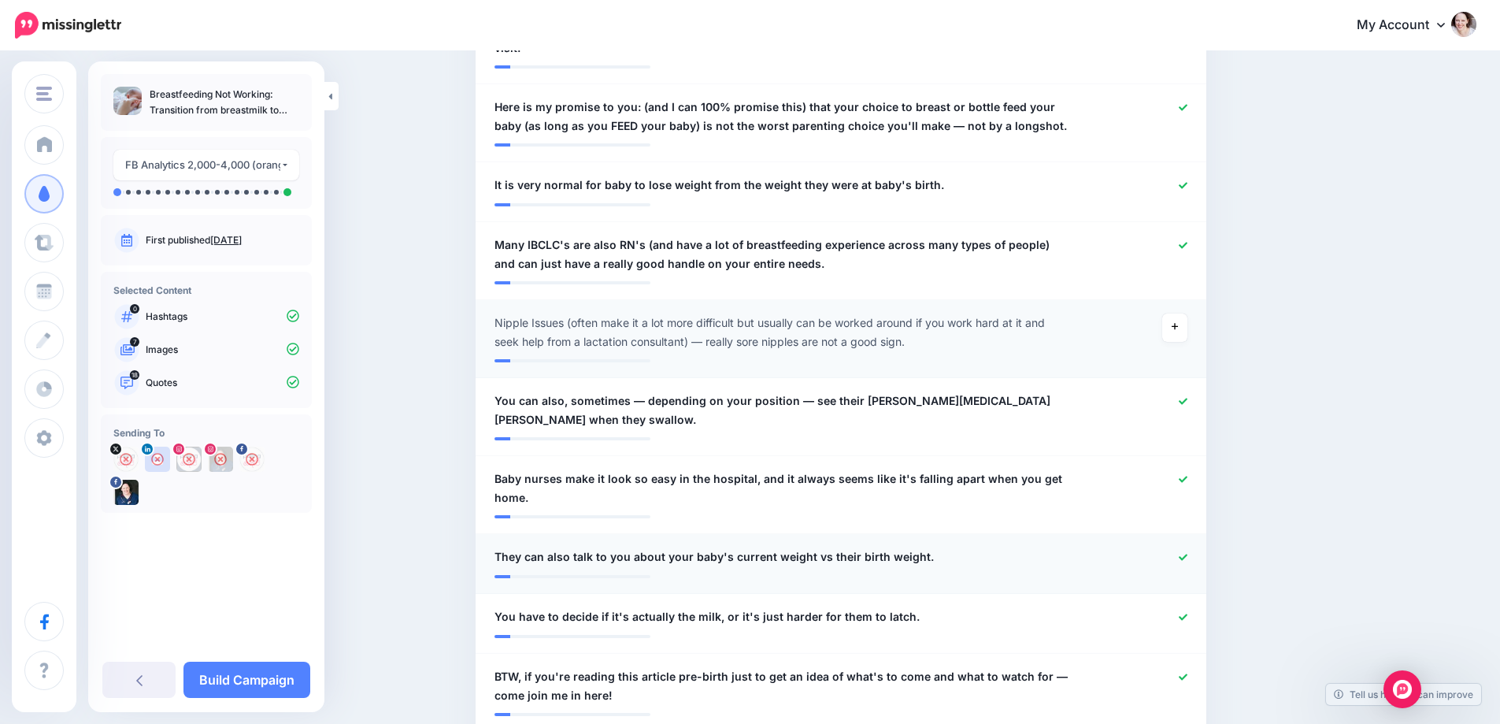
scroll to position [1339, 0]
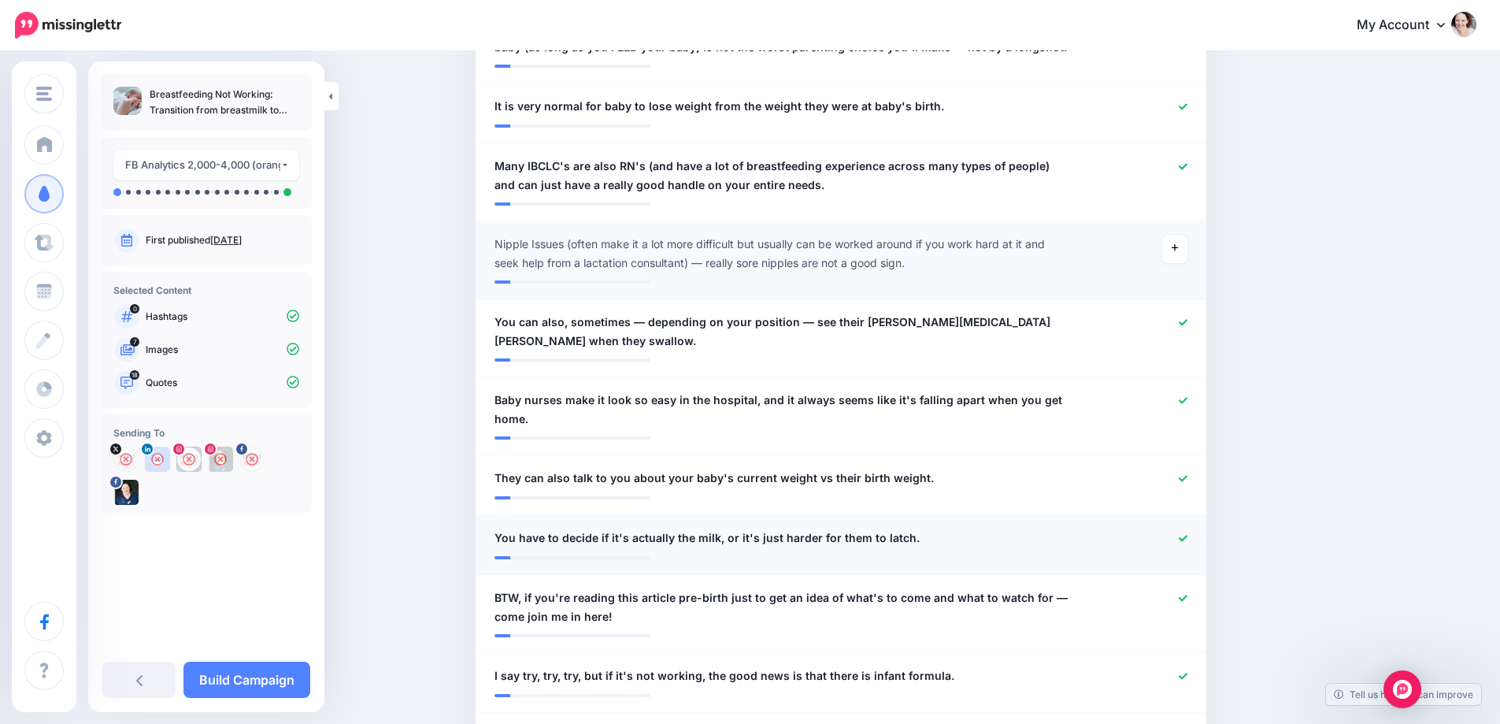
click at [1187, 534] on icon at bounding box center [1183, 538] width 9 height 9
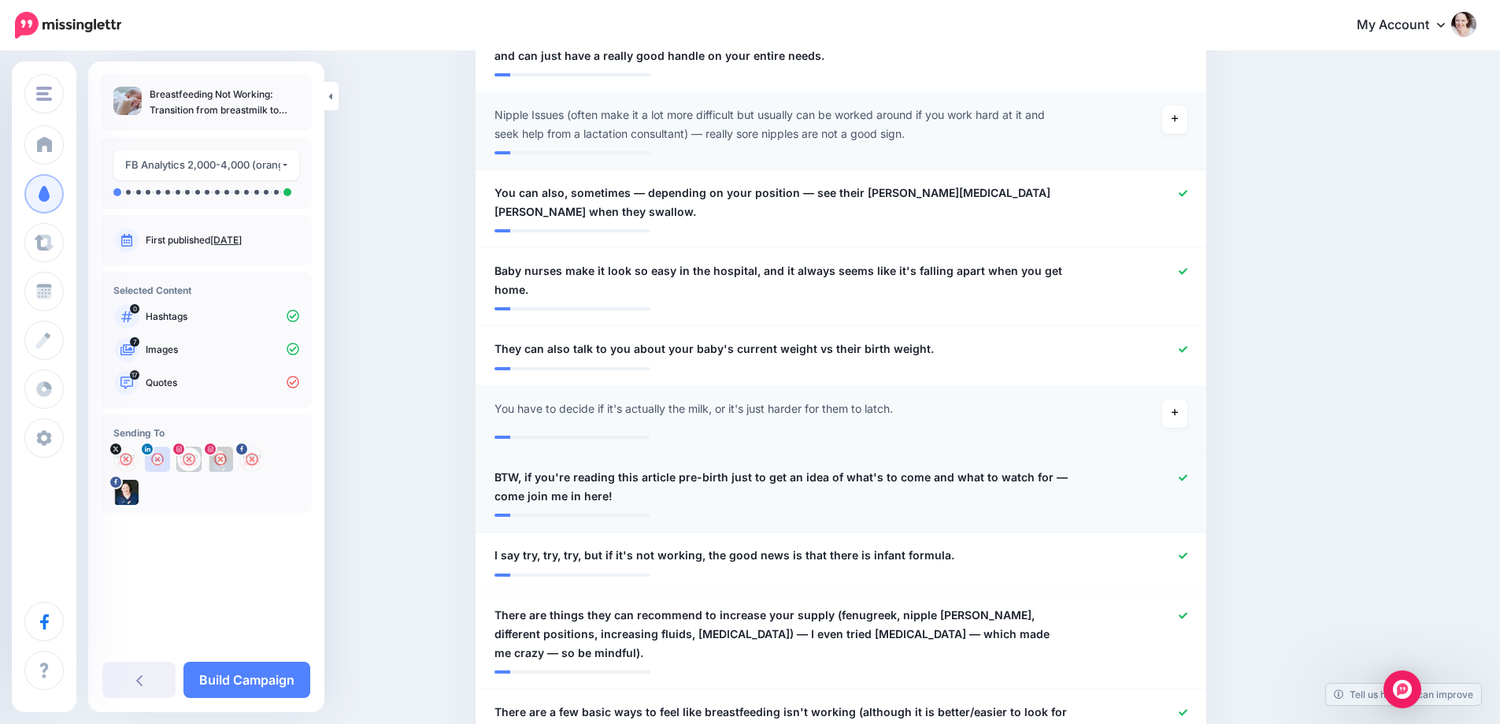
scroll to position [1496, 0]
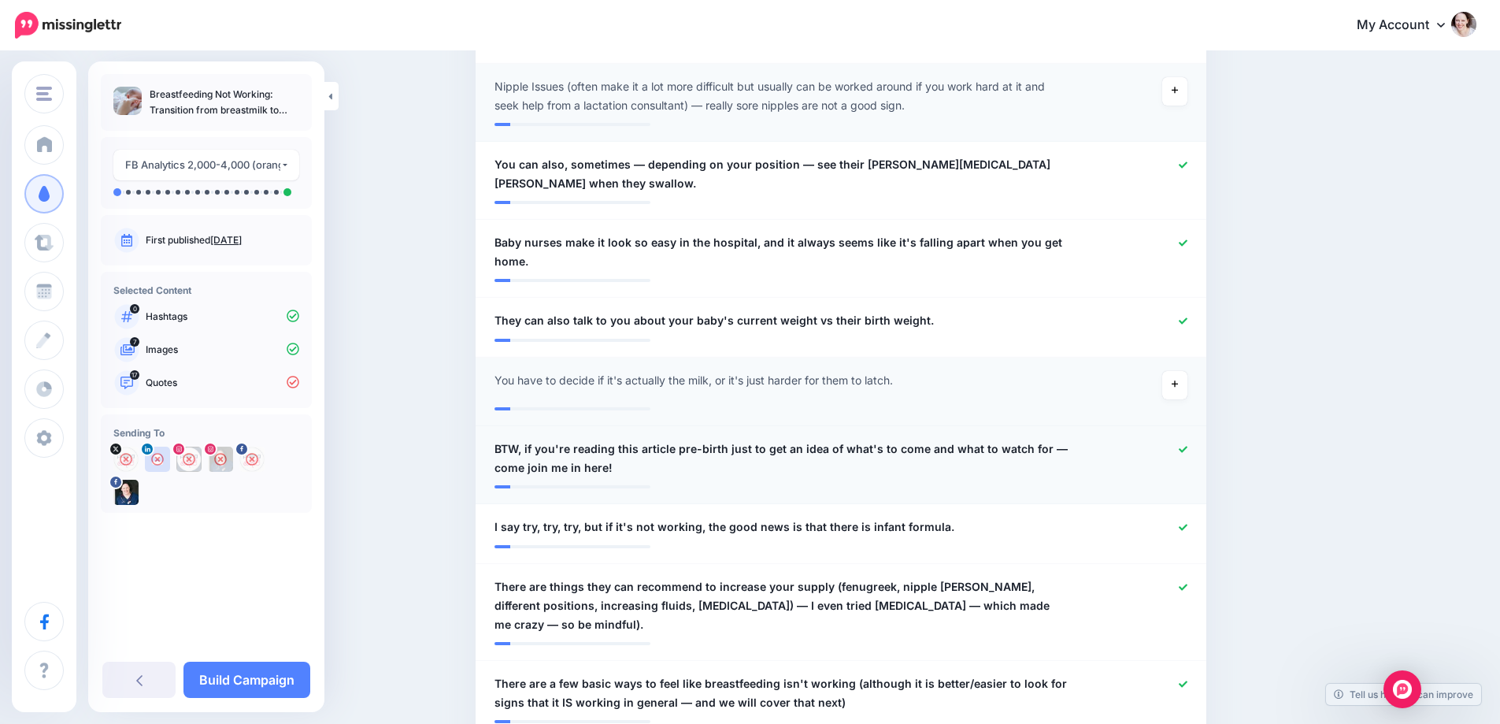
click at [1187, 445] on icon at bounding box center [1183, 449] width 9 height 9
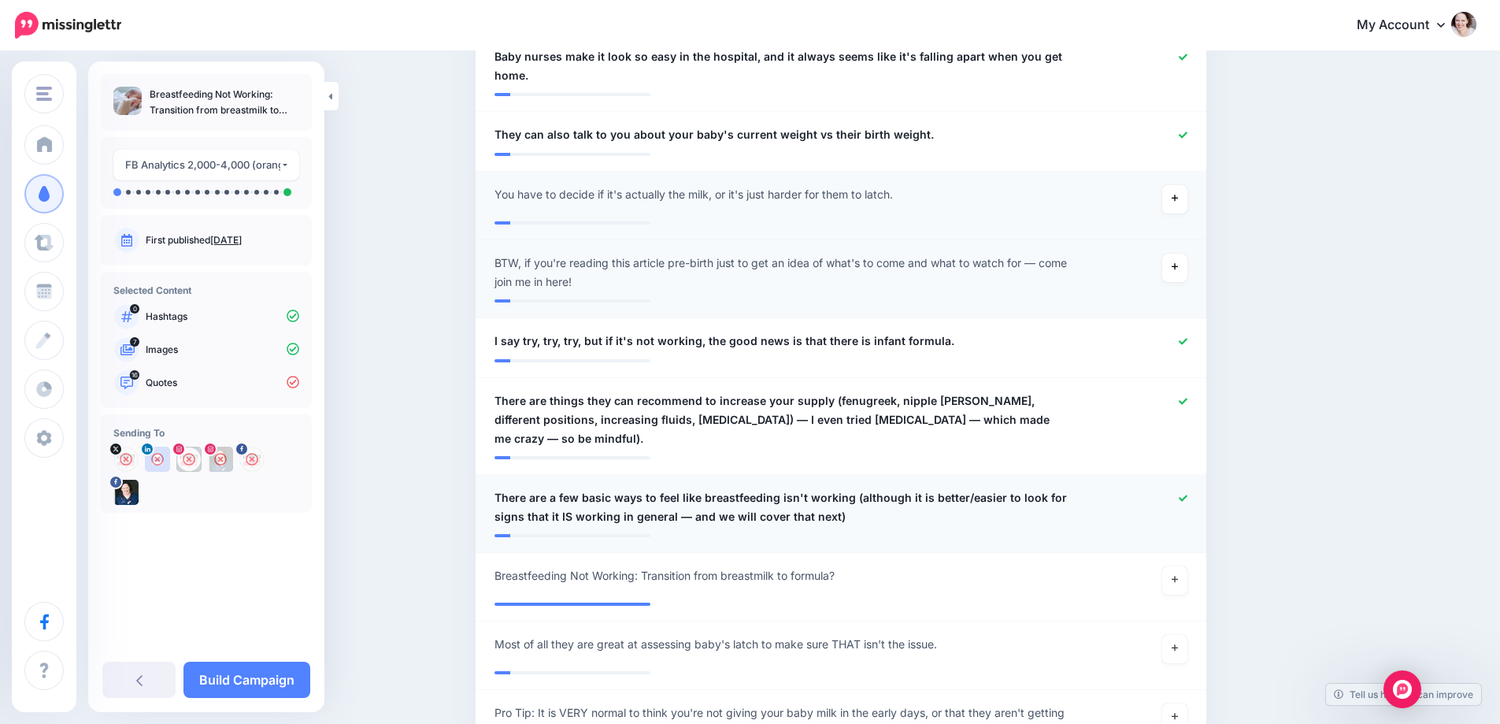
scroll to position [1732, 0]
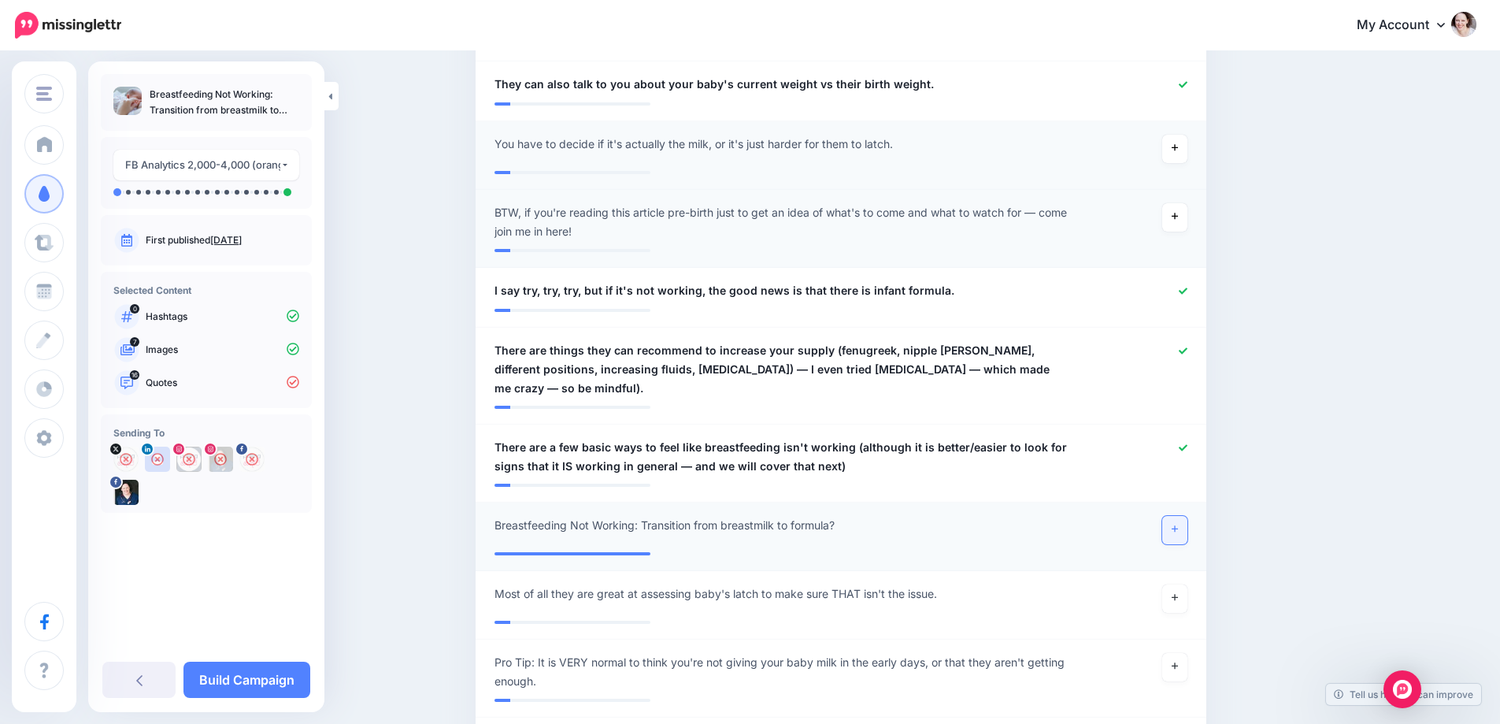
click at [1178, 524] on icon at bounding box center [1175, 528] width 6 height 9
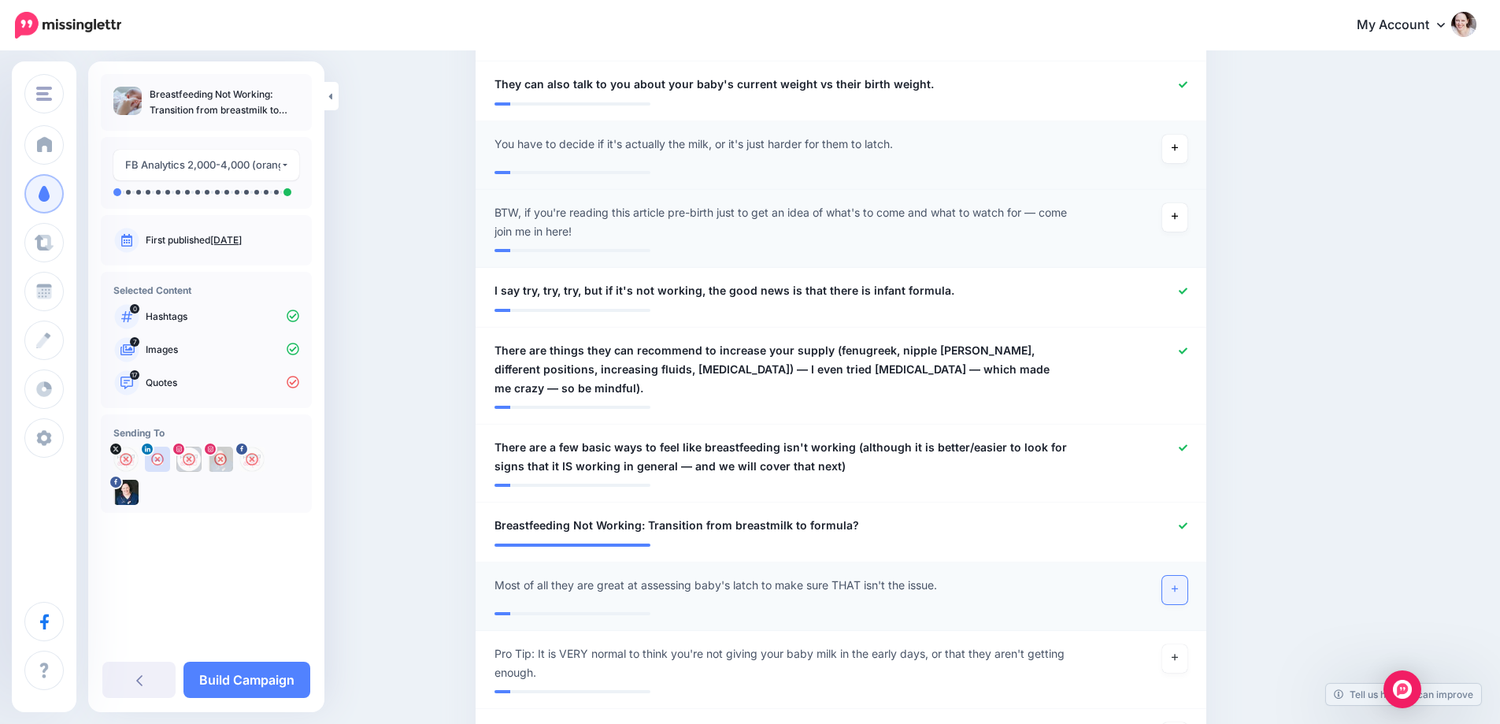
click at [1176, 576] on link at bounding box center [1174, 590] width 25 height 28
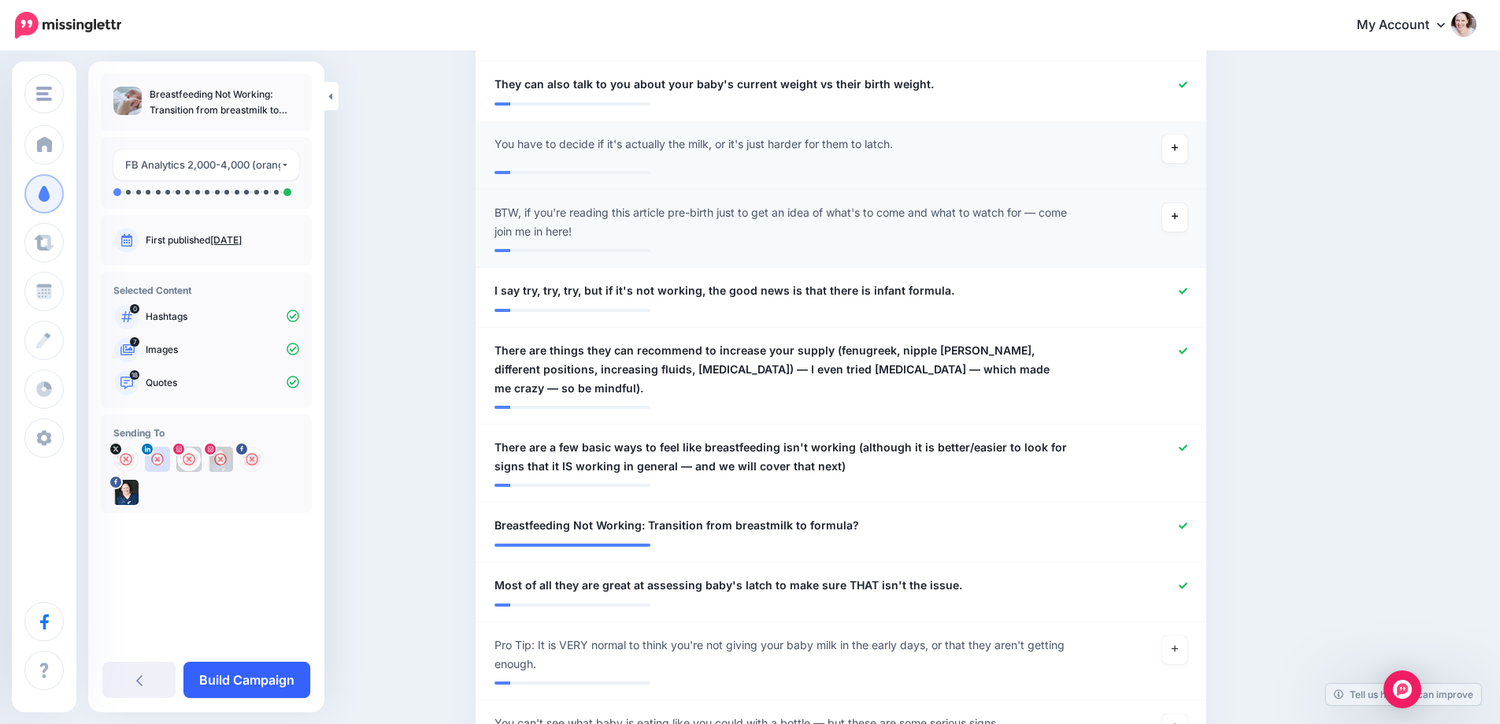
click at [242, 683] on link "Build Campaign" at bounding box center [246, 679] width 127 height 36
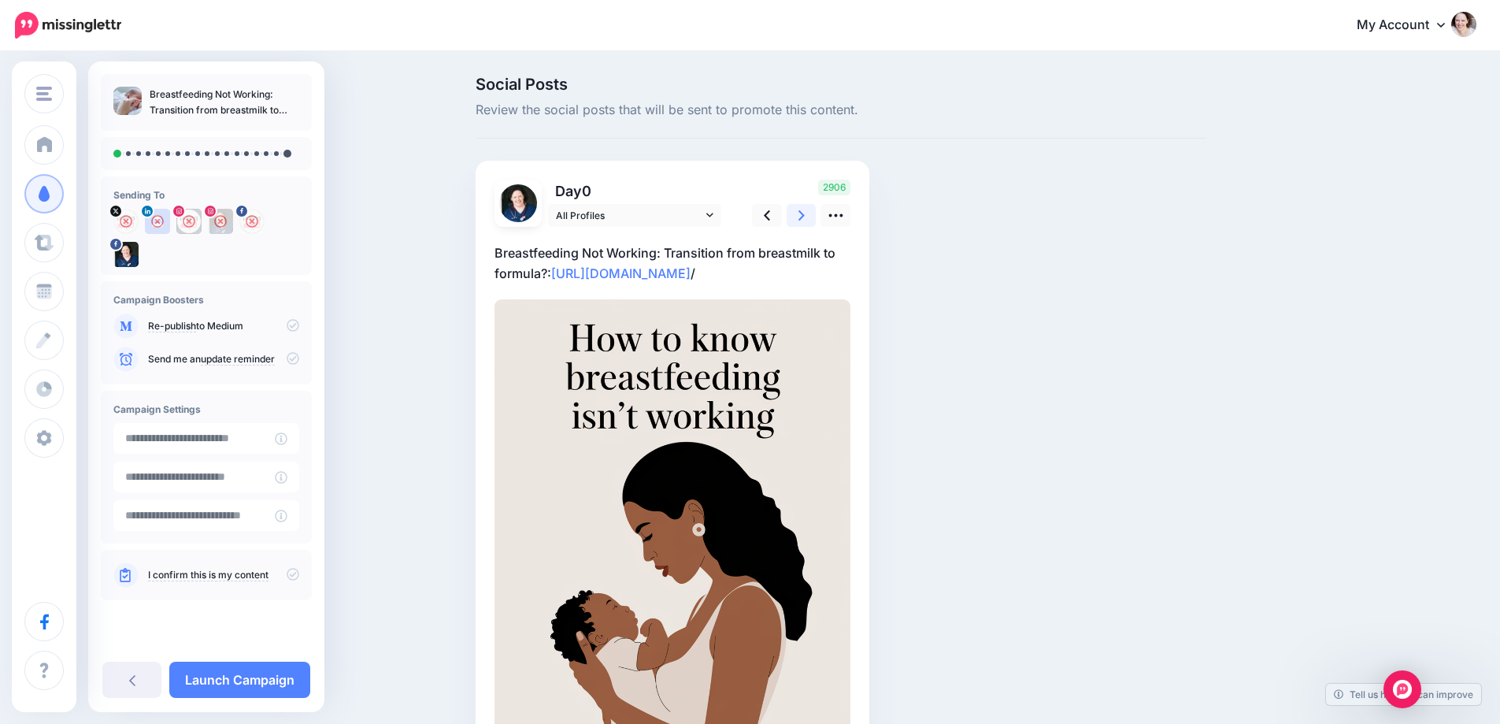
click at [805, 222] on icon at bounding box center [801, 215] width 6 height 17
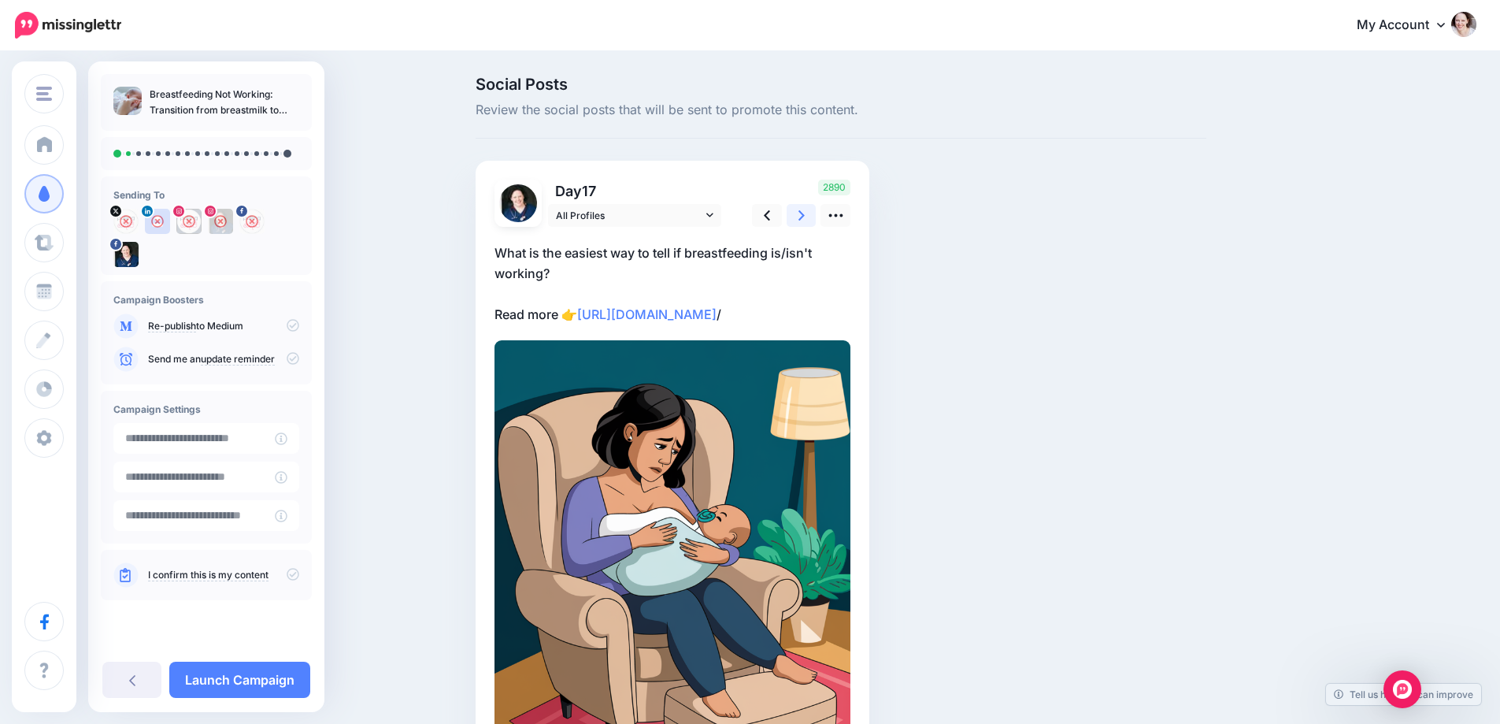
click at [805, 211] on icon at bounding box center [801, 215] width 6 height 17
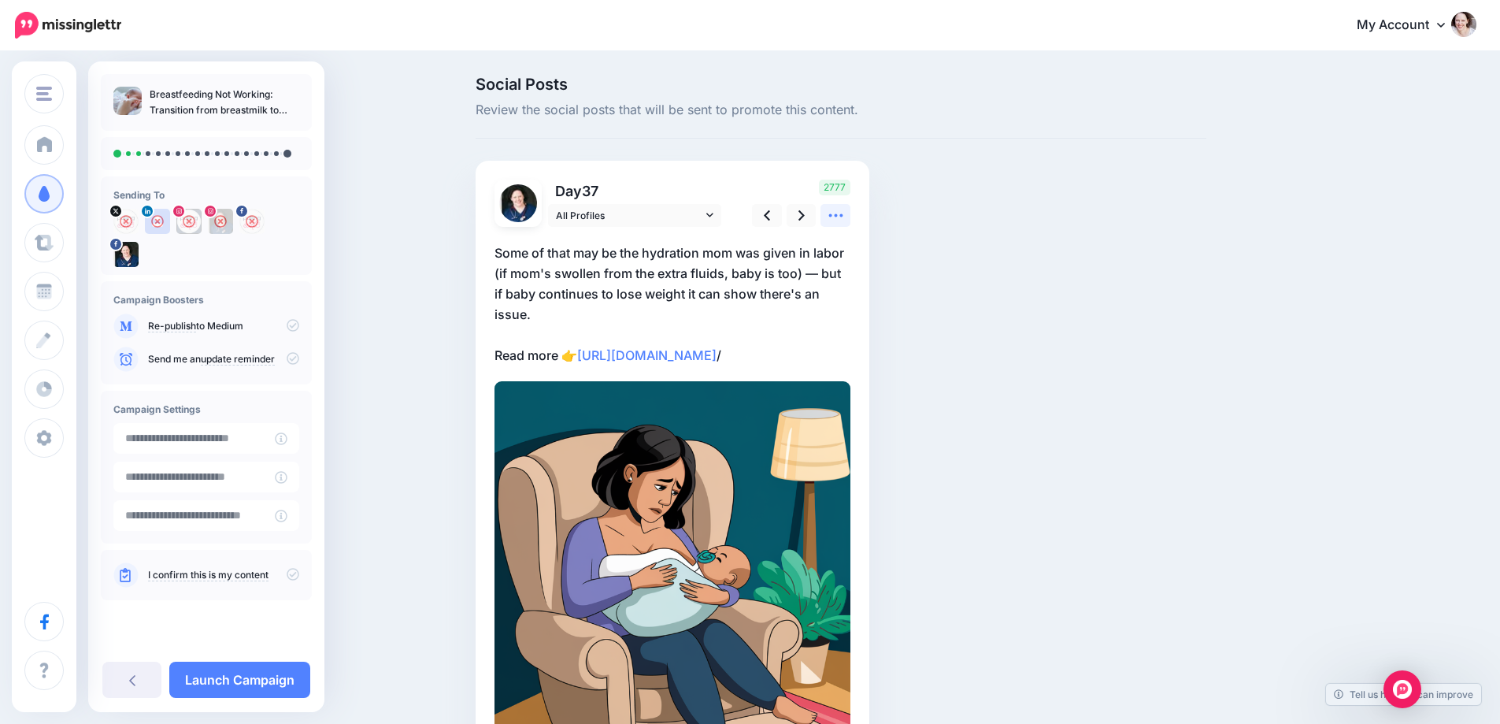
click at [842, 207] on icon at bounding box center [836, 215] width 17 height 17
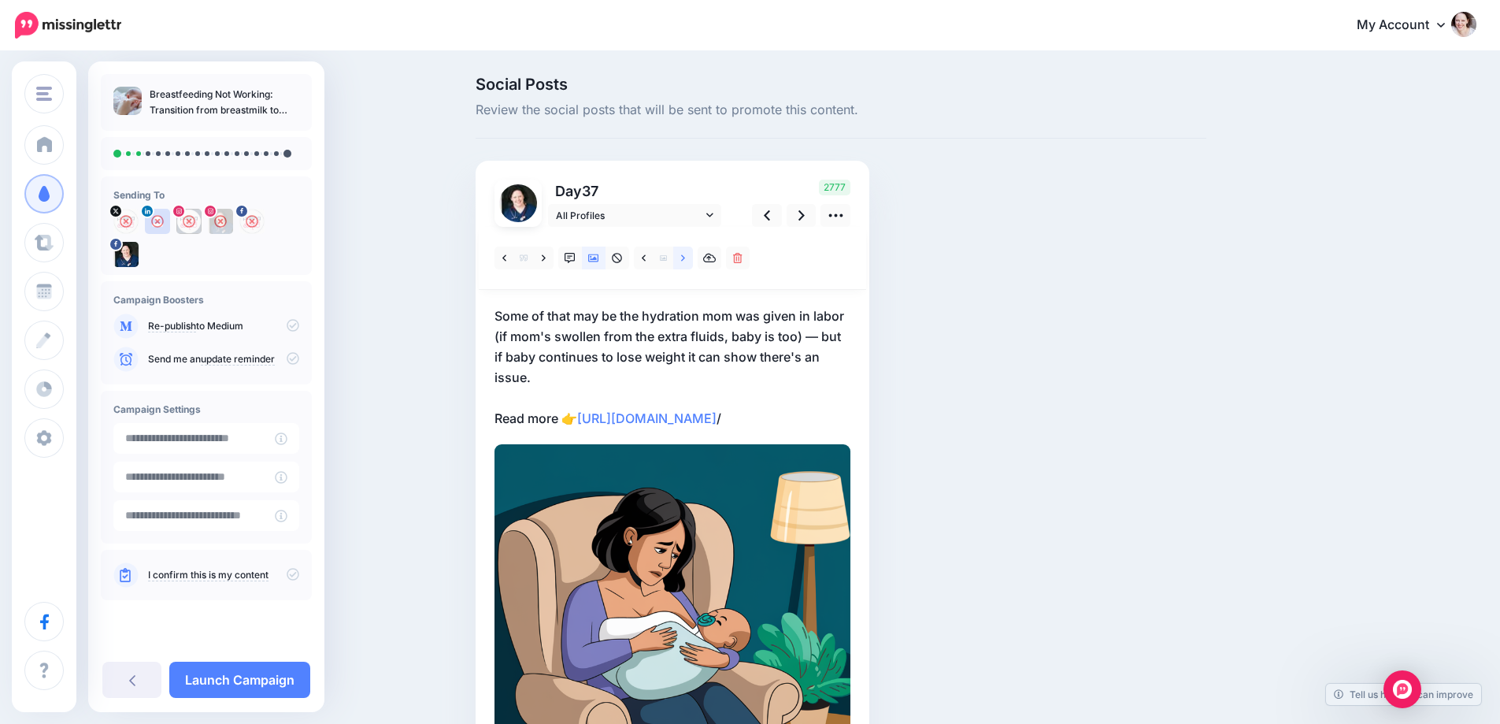
click at [680, 257] on link at bounding box center [683, 257] width 20 height 23
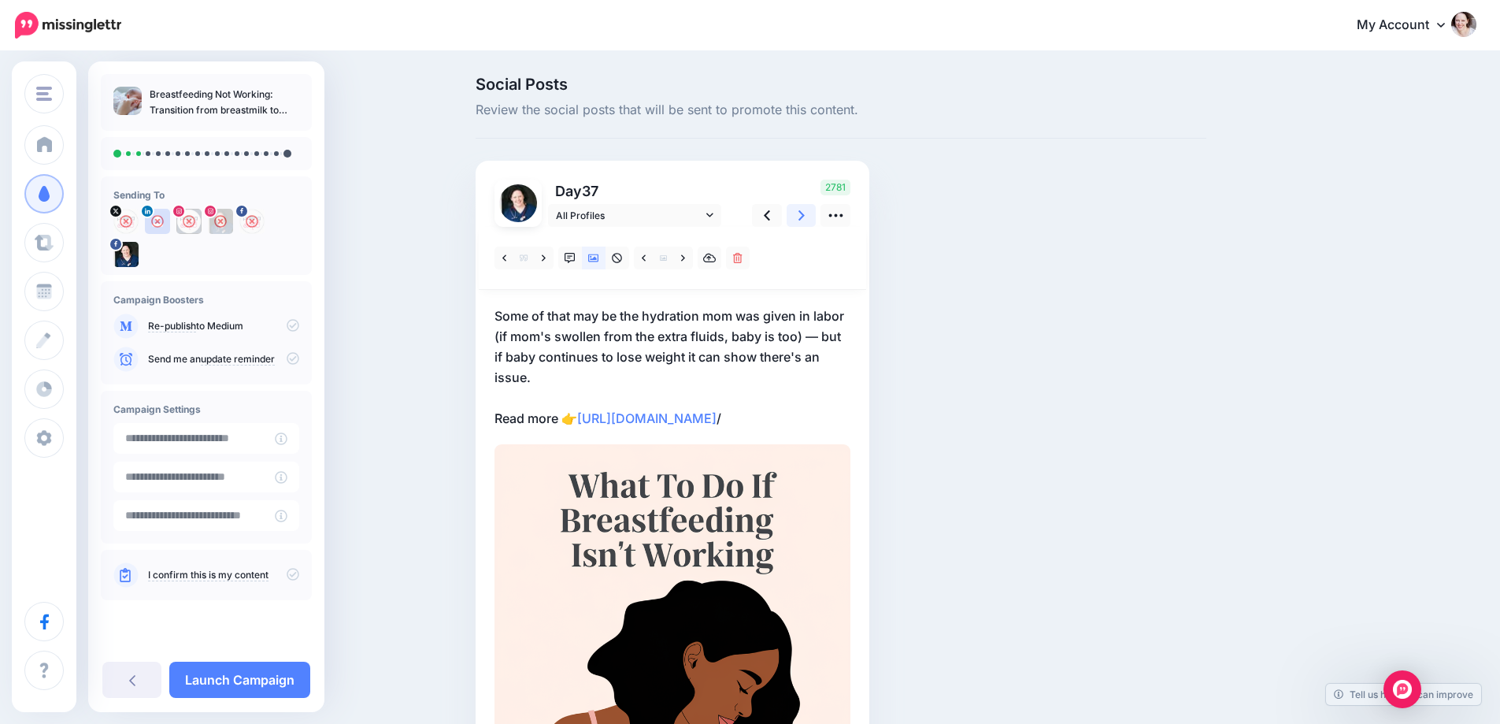
click at [805, 209] on icon at bounding box center [801, 215] width 6 height 17
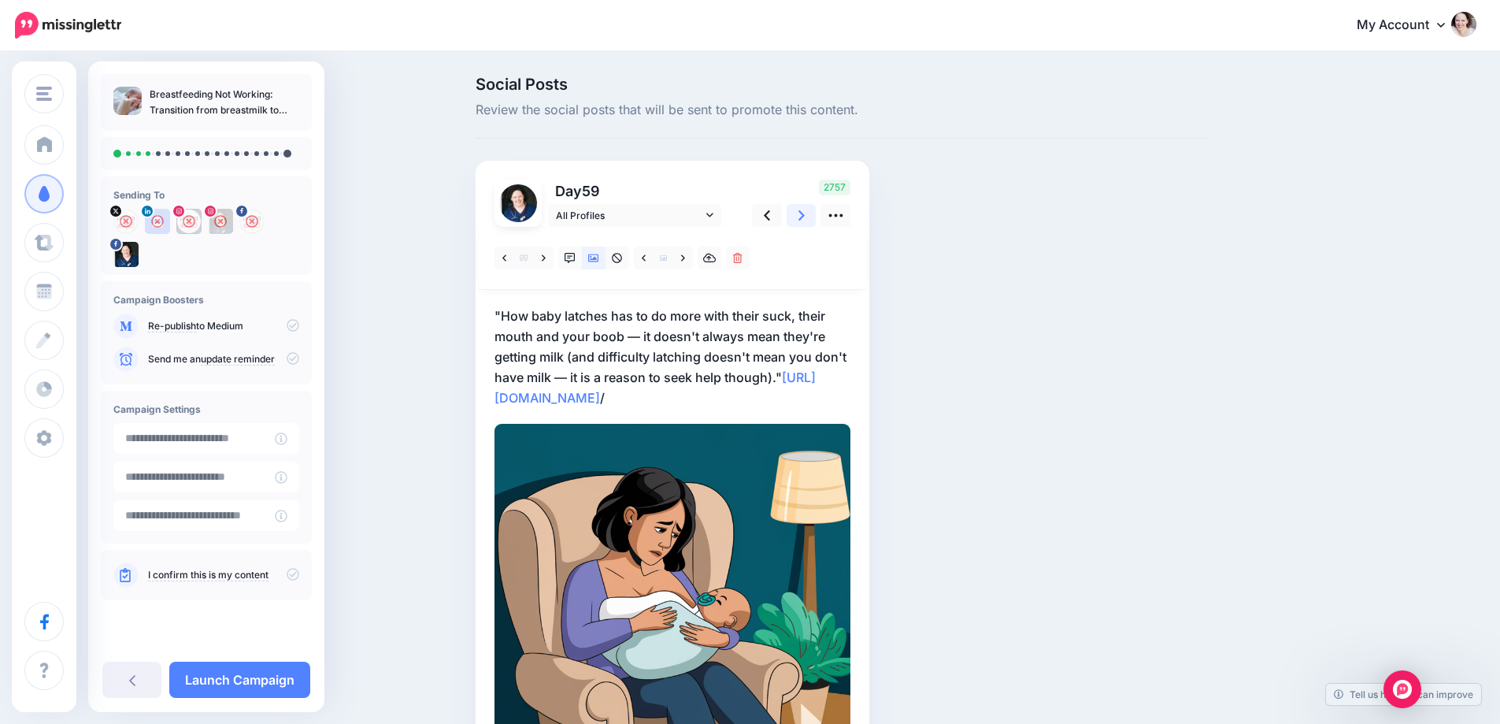
click at [805, 209] on icon at bounding box center [801, 215] width 6 height 17
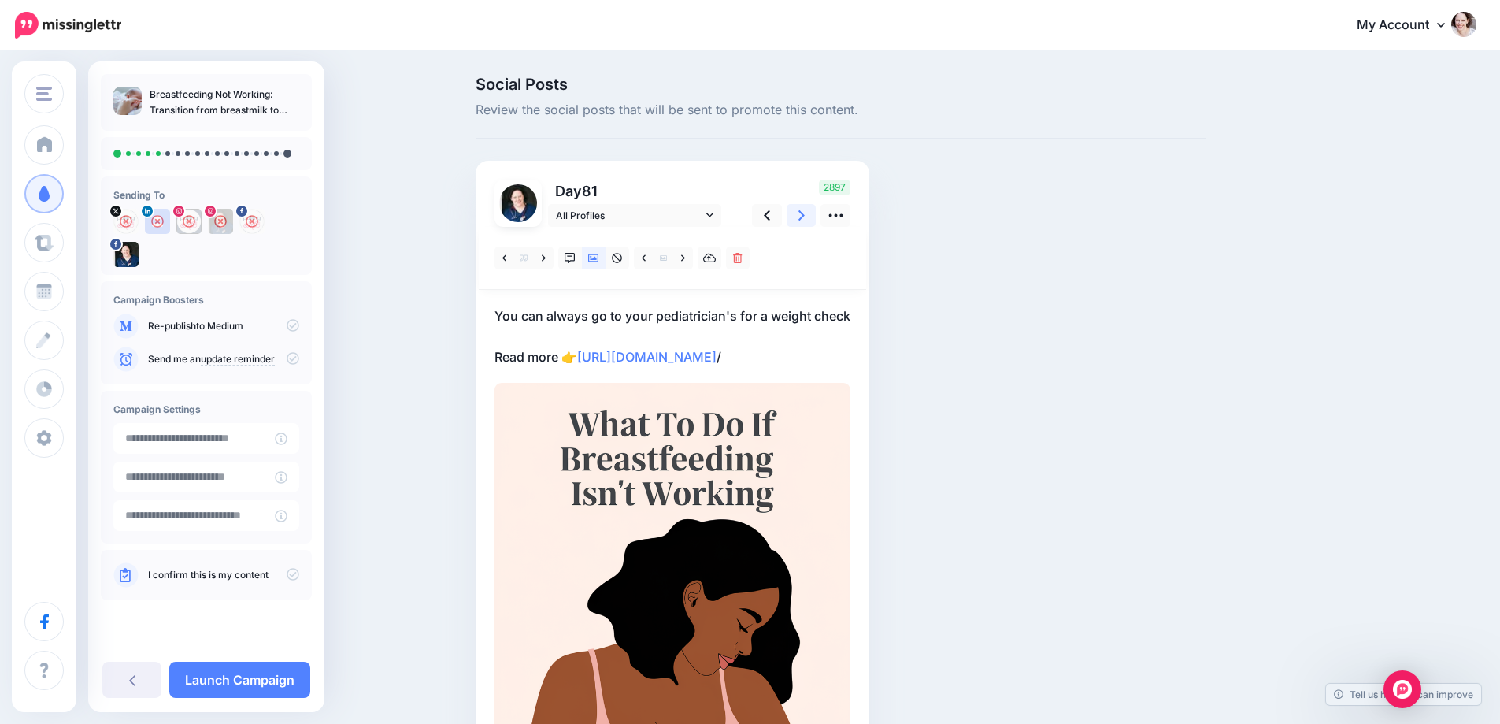
click at [805, 209] on icon at bounding box center [801, 215] width 6 height 17
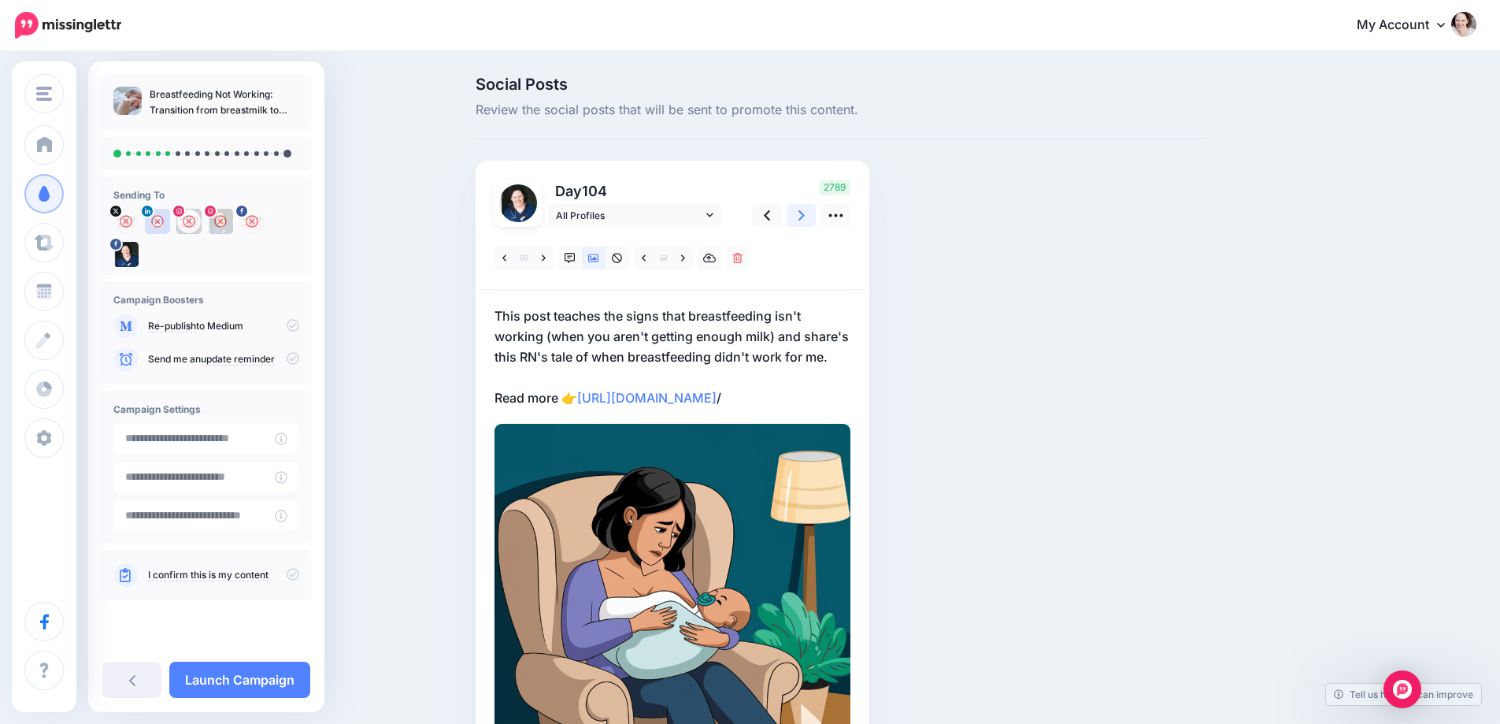
click at [805, 209] on icon at bounding box center [801, 215] width 6 height 17
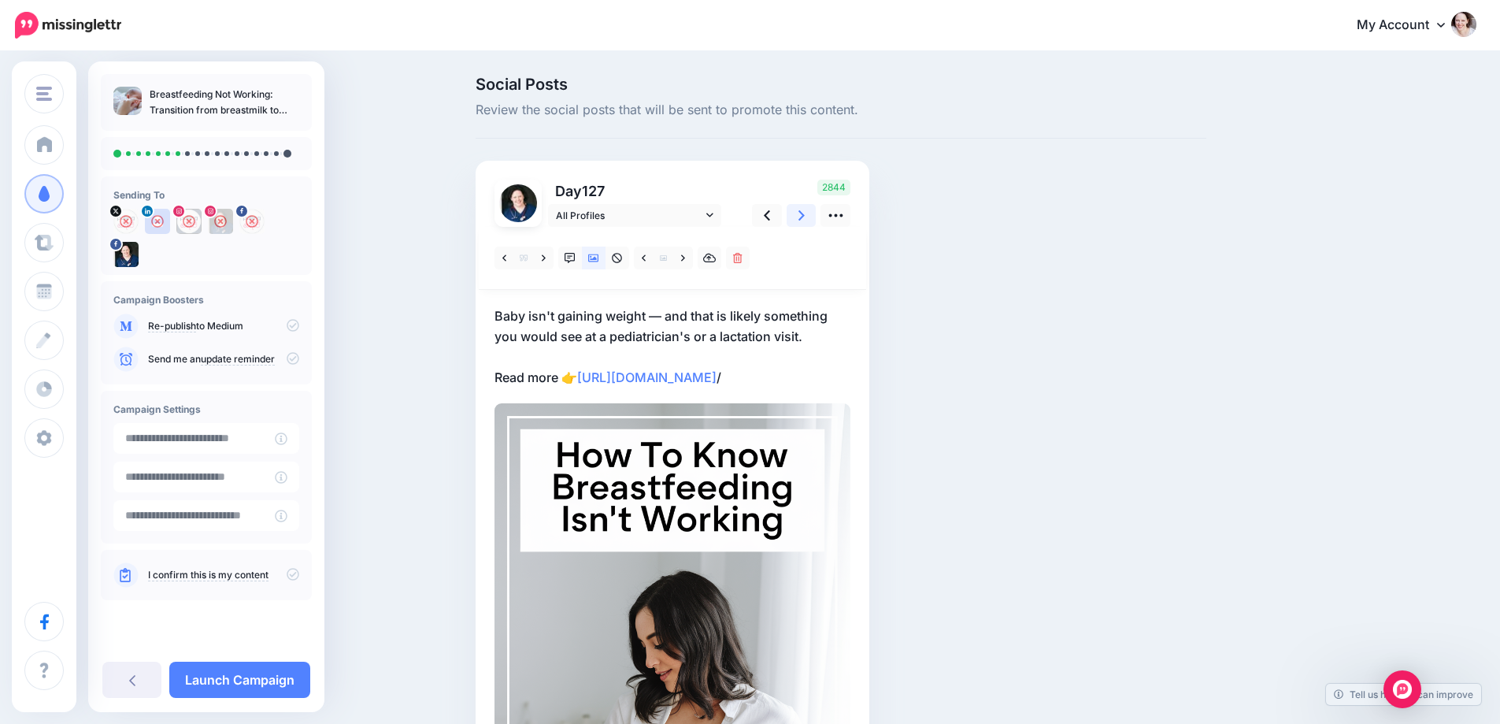
click at [805, 209] on icon at bounding box center [801, 215] width 6 height 17
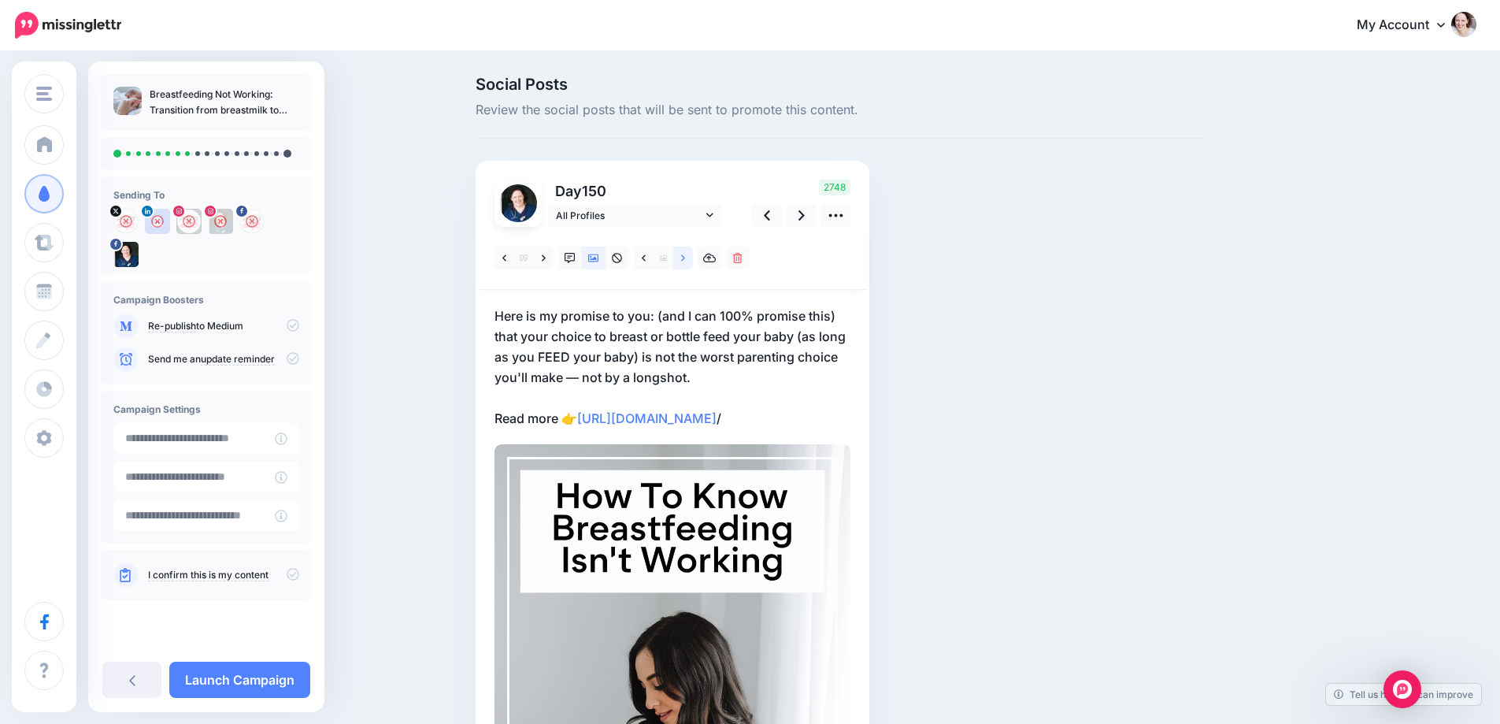
click at [685, 252] on link at bounding box center [683, 257] width 20 height 23
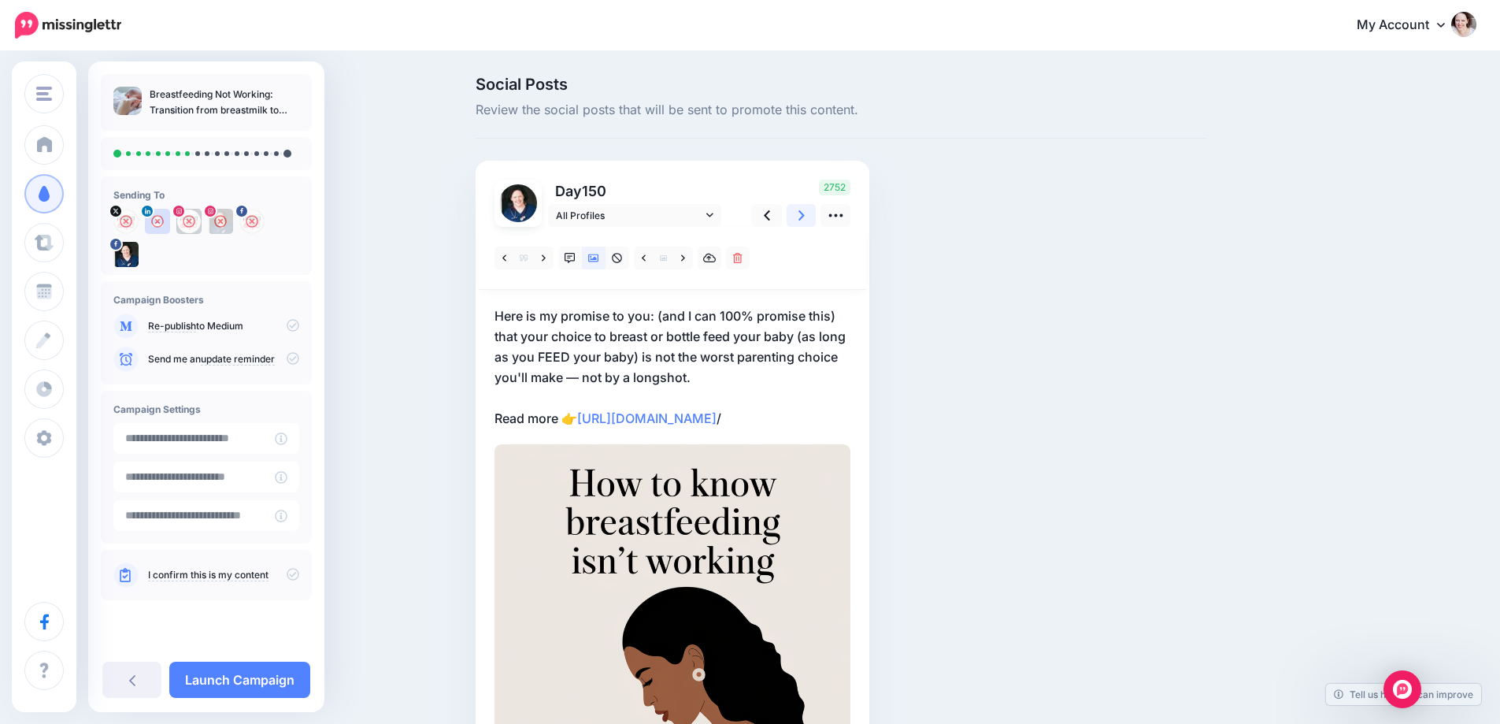
click at [805, 220] on icon at bounding box center [801, 215] width 6 height 17
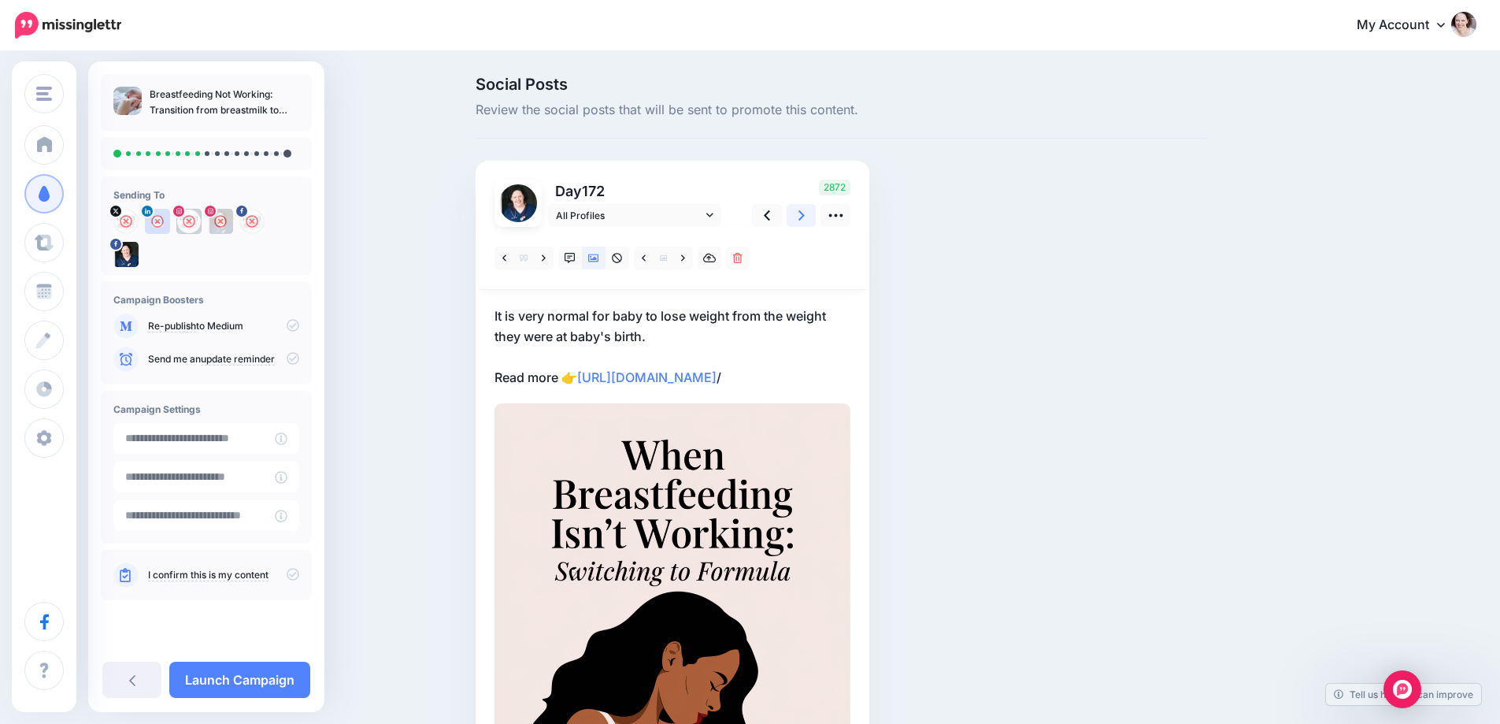
click at [805, 220] on icon at bounding box center [801, 215] width 6 height 17
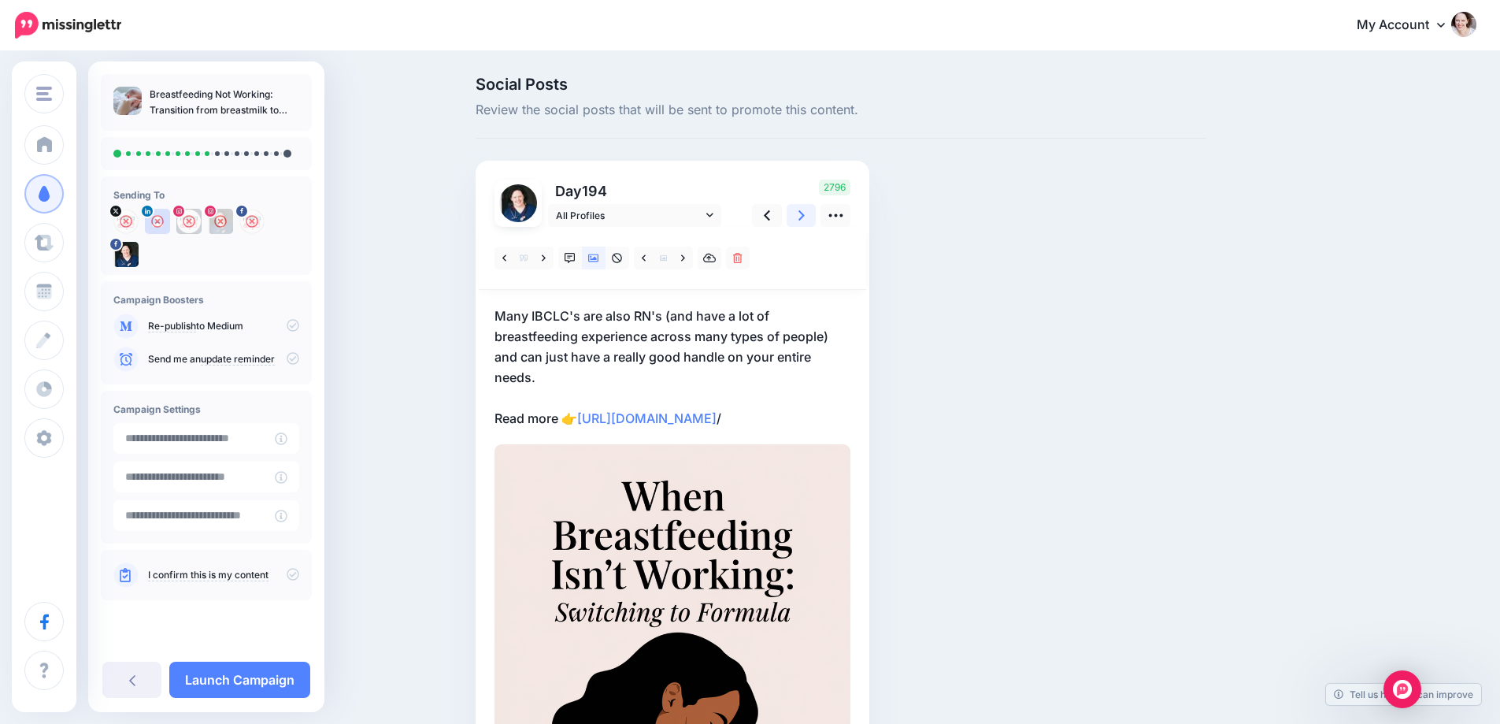
click at [805, 220] on icon at bounding box center [801, 215] width 6 height 17
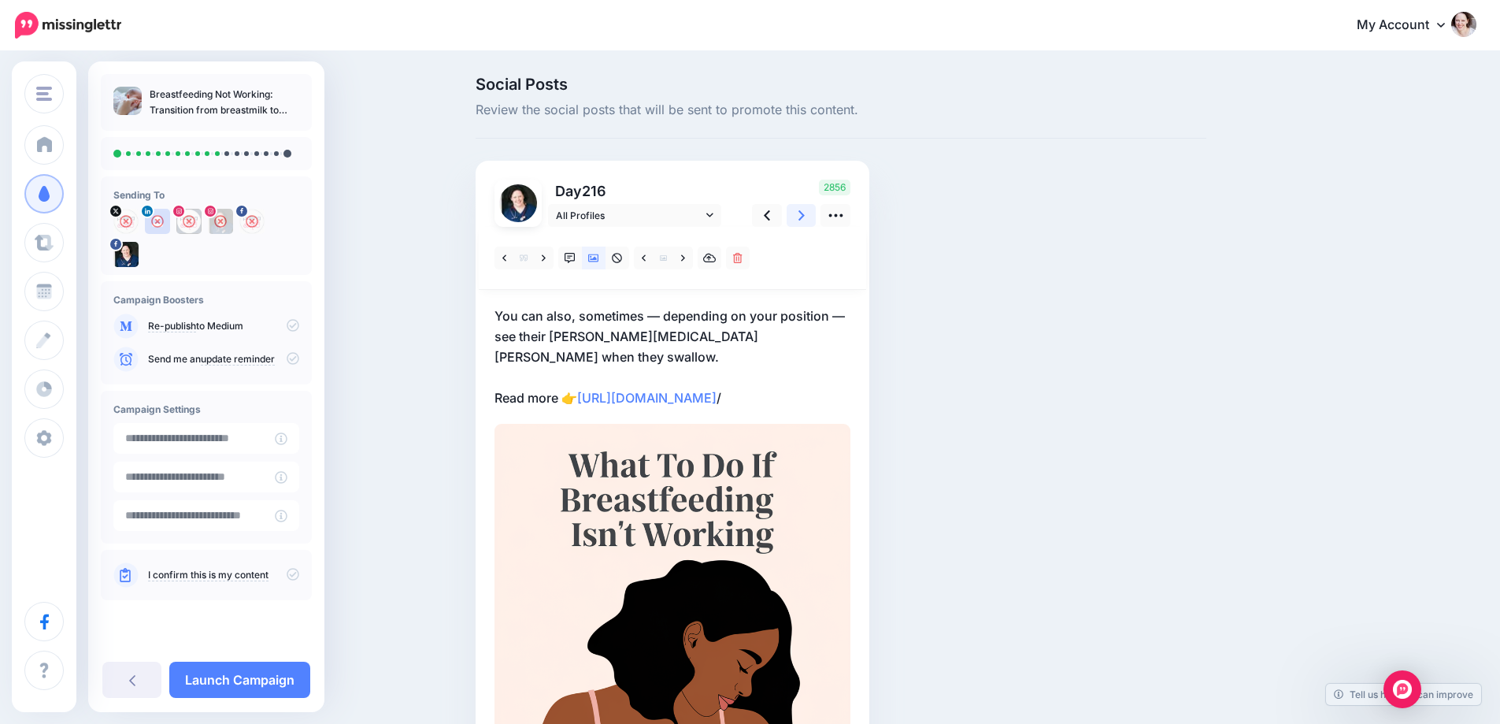
click at [805, 220] on icon at bounding box center [801, 215] width 6 height 17
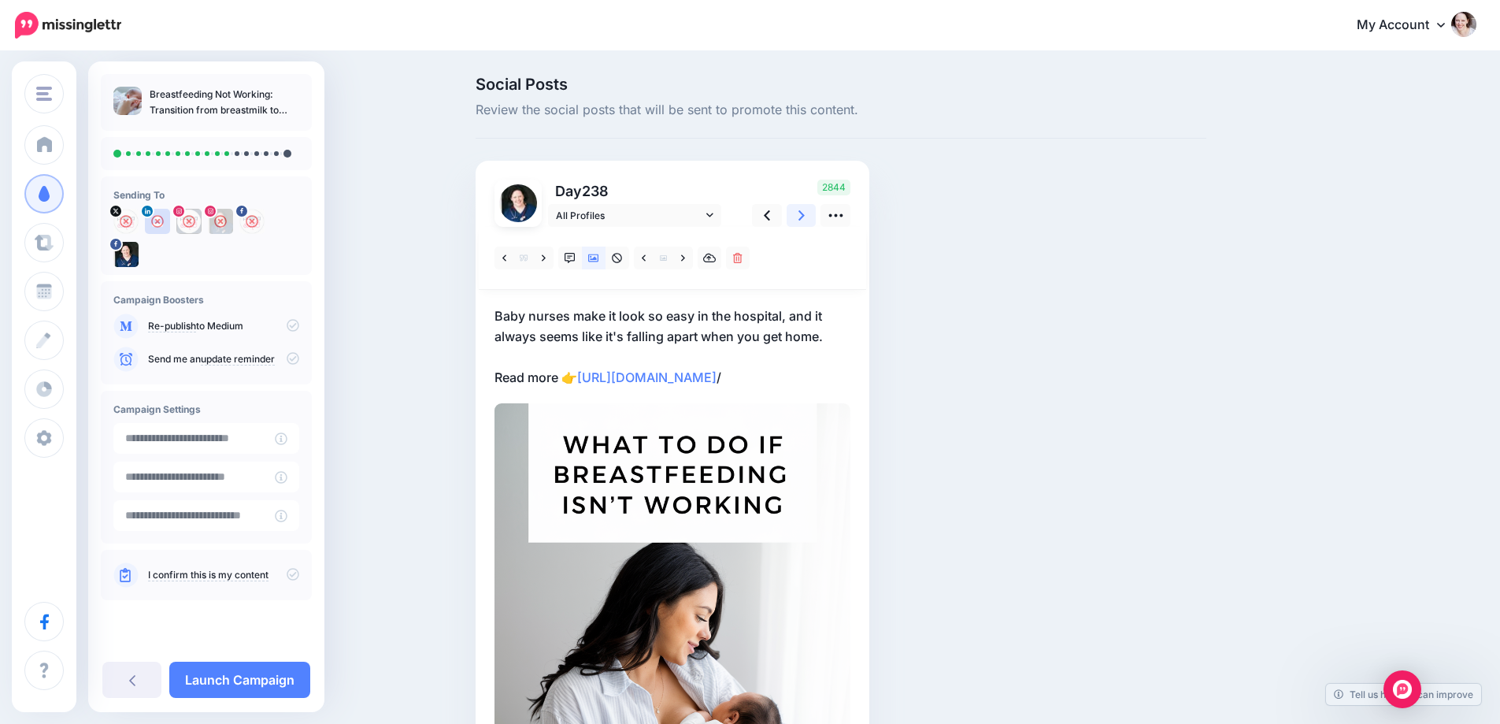
click at [805, 220] on icon at bounding box center [801, 215] width 6 height 17
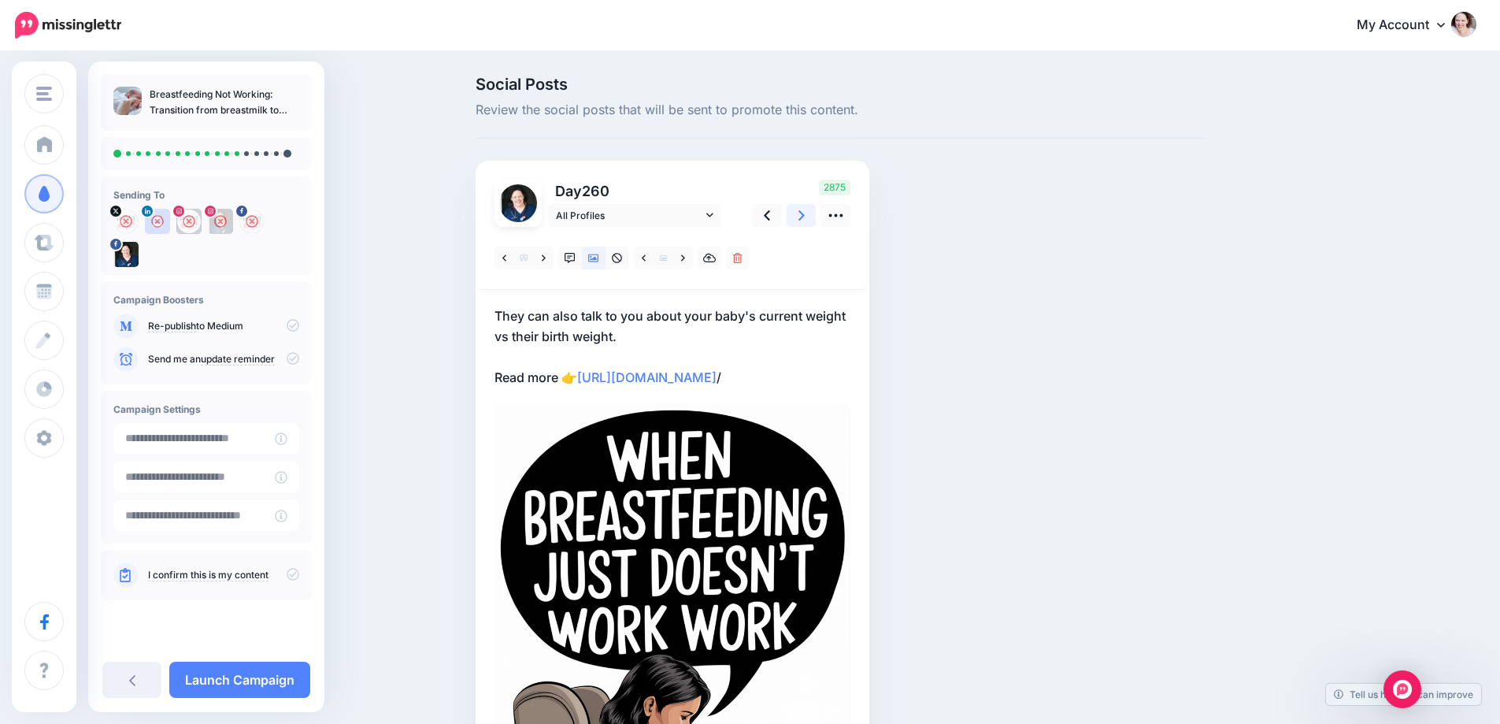
click at [805, 220] on icon at bounding box center [801, 215] width 6 height 17
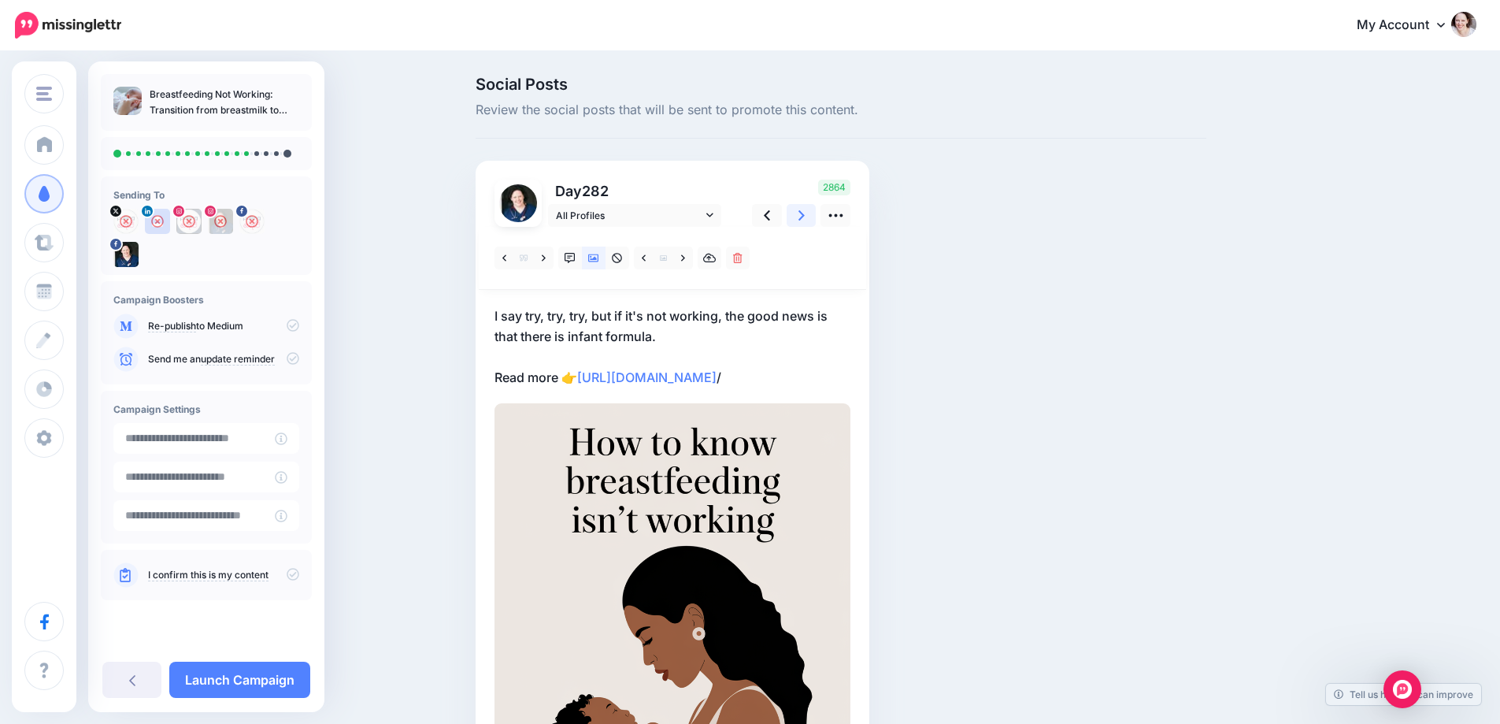
click at [805, 220] on icon at bounding box center [801, 215] width 6 height 17
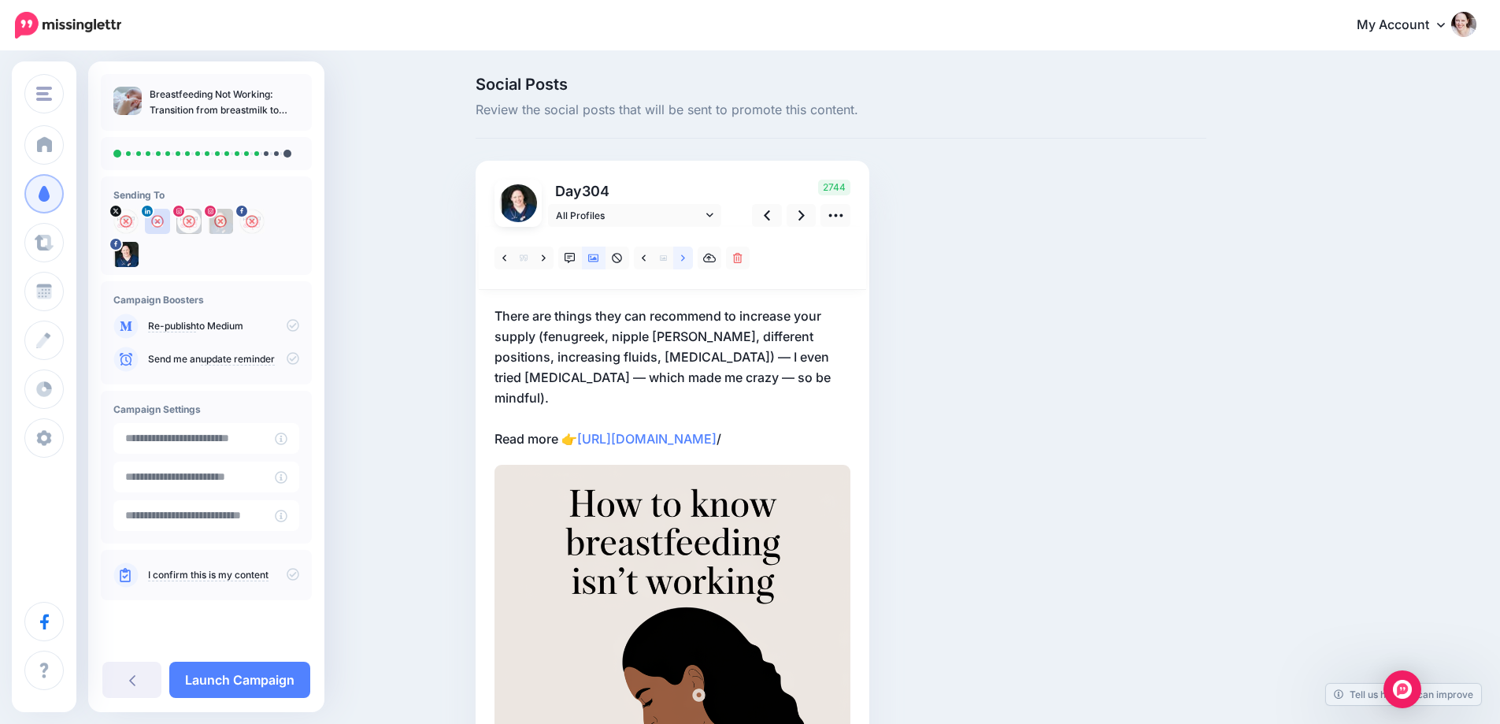
click at [693, 263] on link at bounding box center [683, 257] width 20 height 23
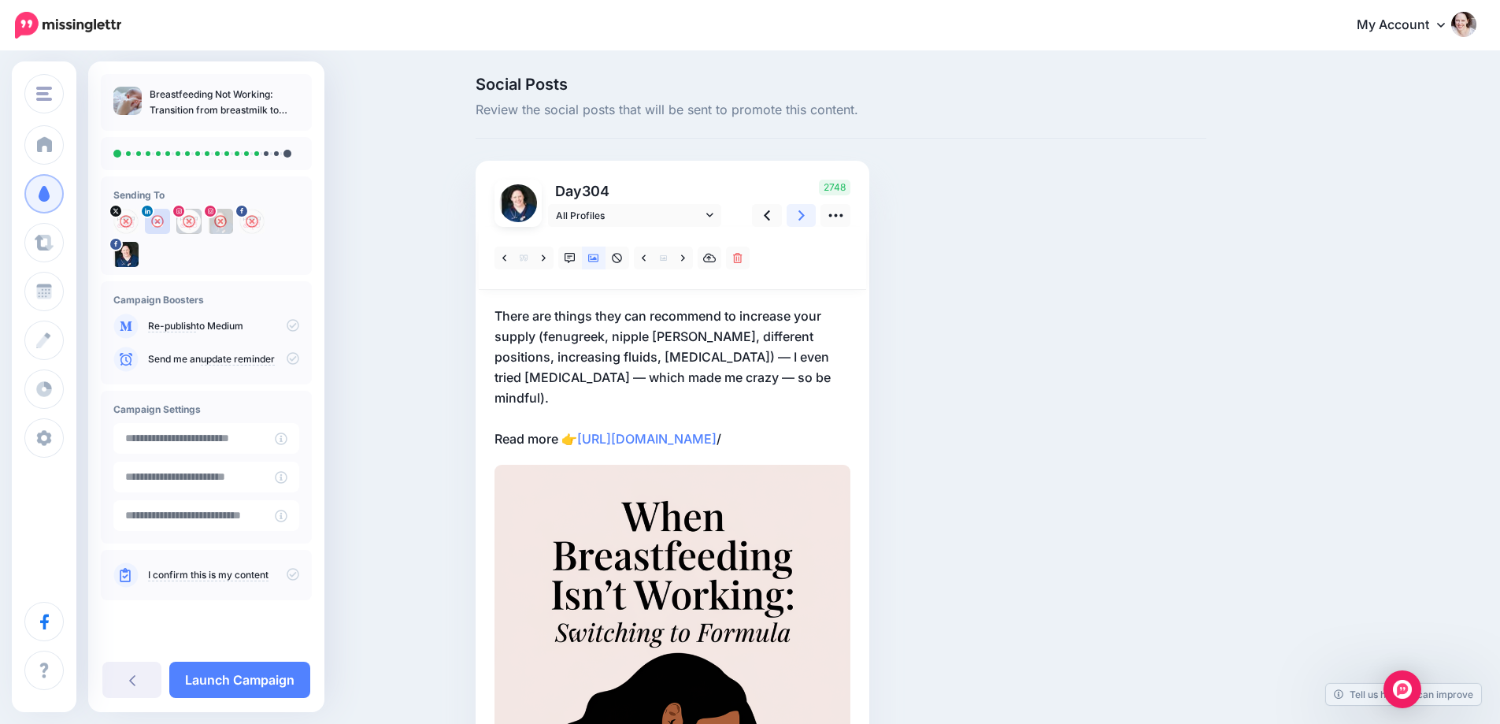
click at [805, 220] on icon at bounding box center [801, 215] width 6 height 17
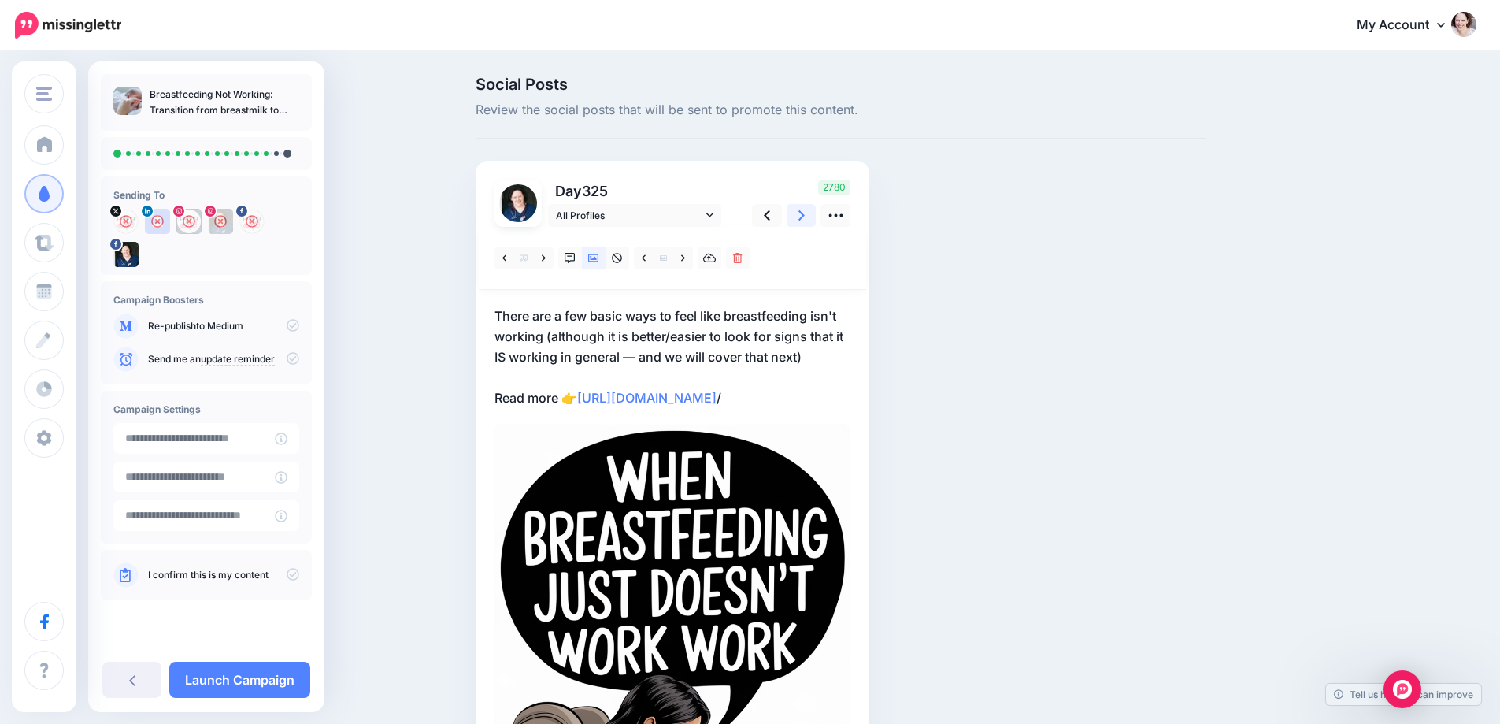
click at [805, 220] on icon at bounding box center [801, 215] width 6 height 17
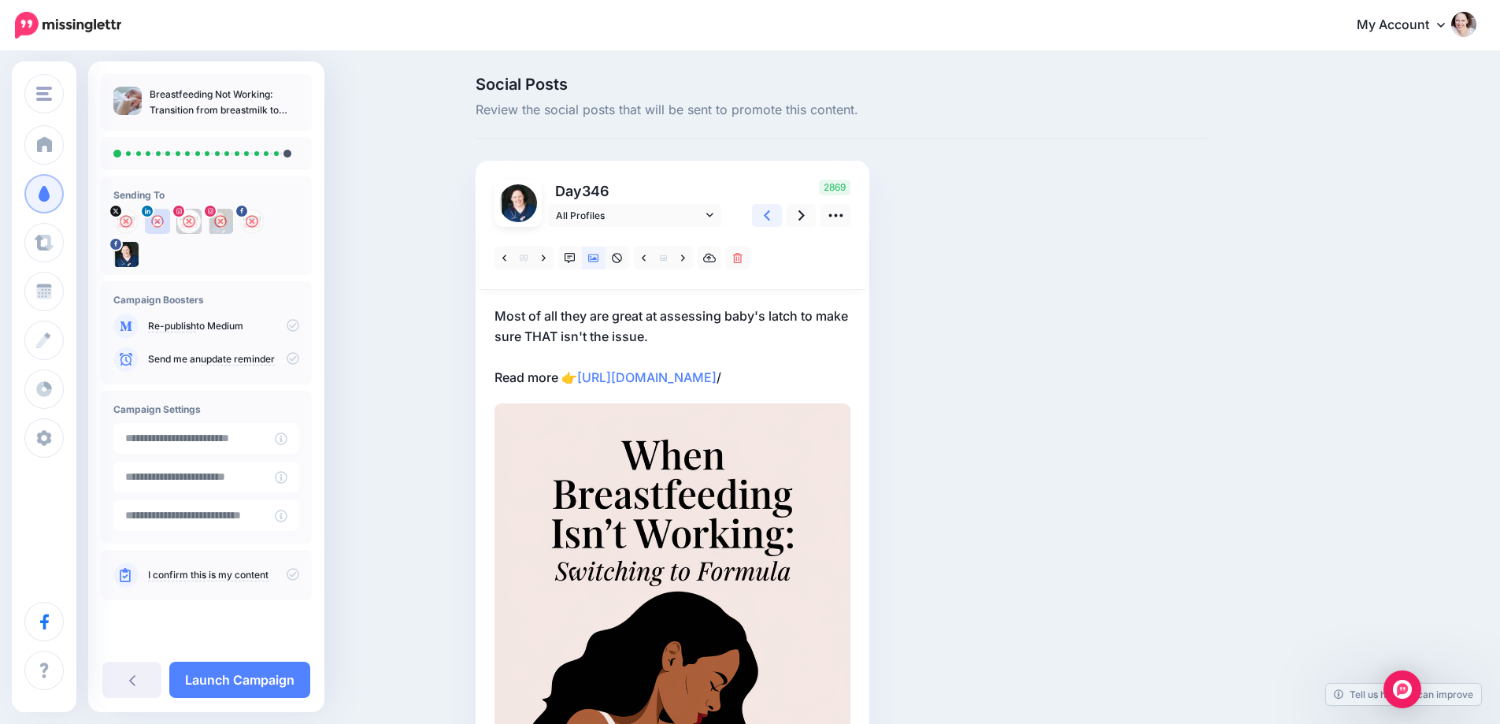
click at [774, 224] on link at bounding box center [767, 215] width 30 height 23
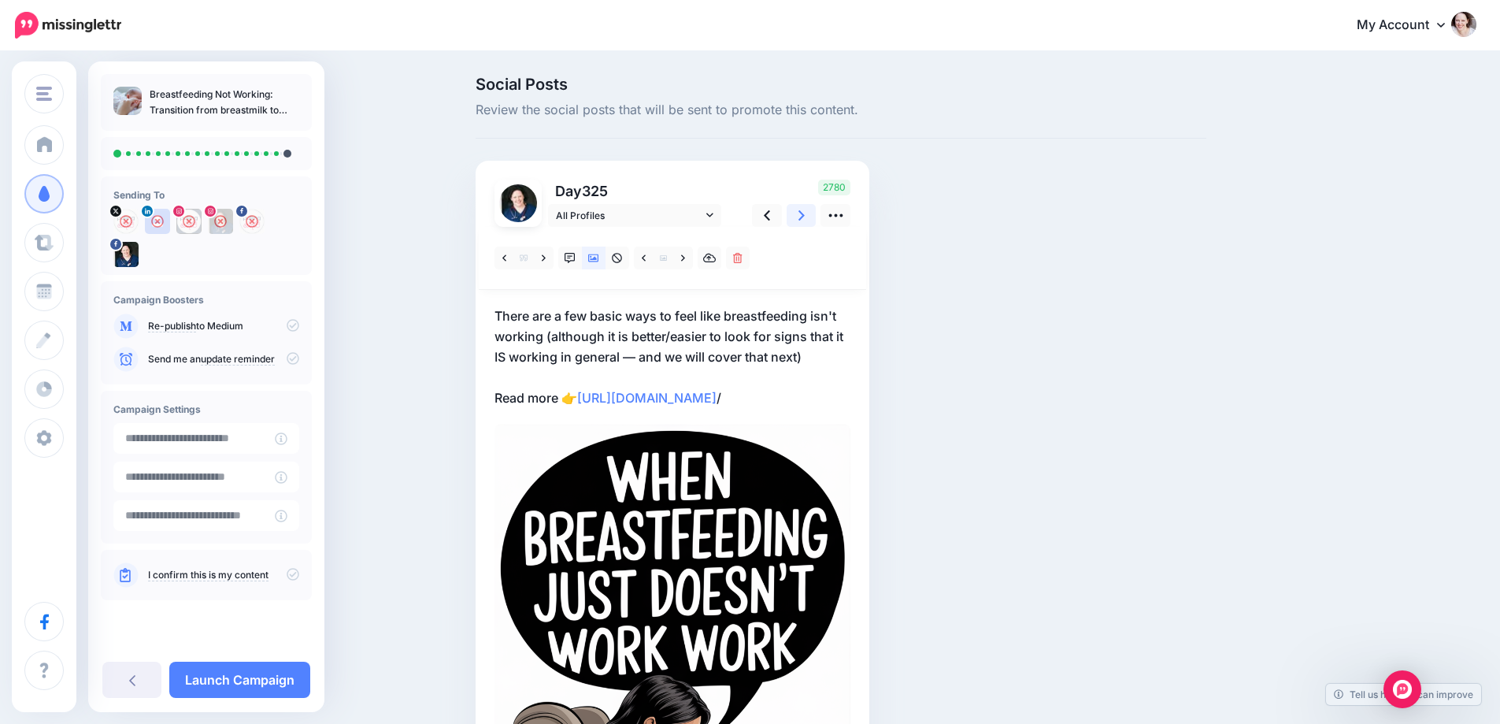
click at [815, 222] on link at bounding box center [802, 215] width 30 height 23
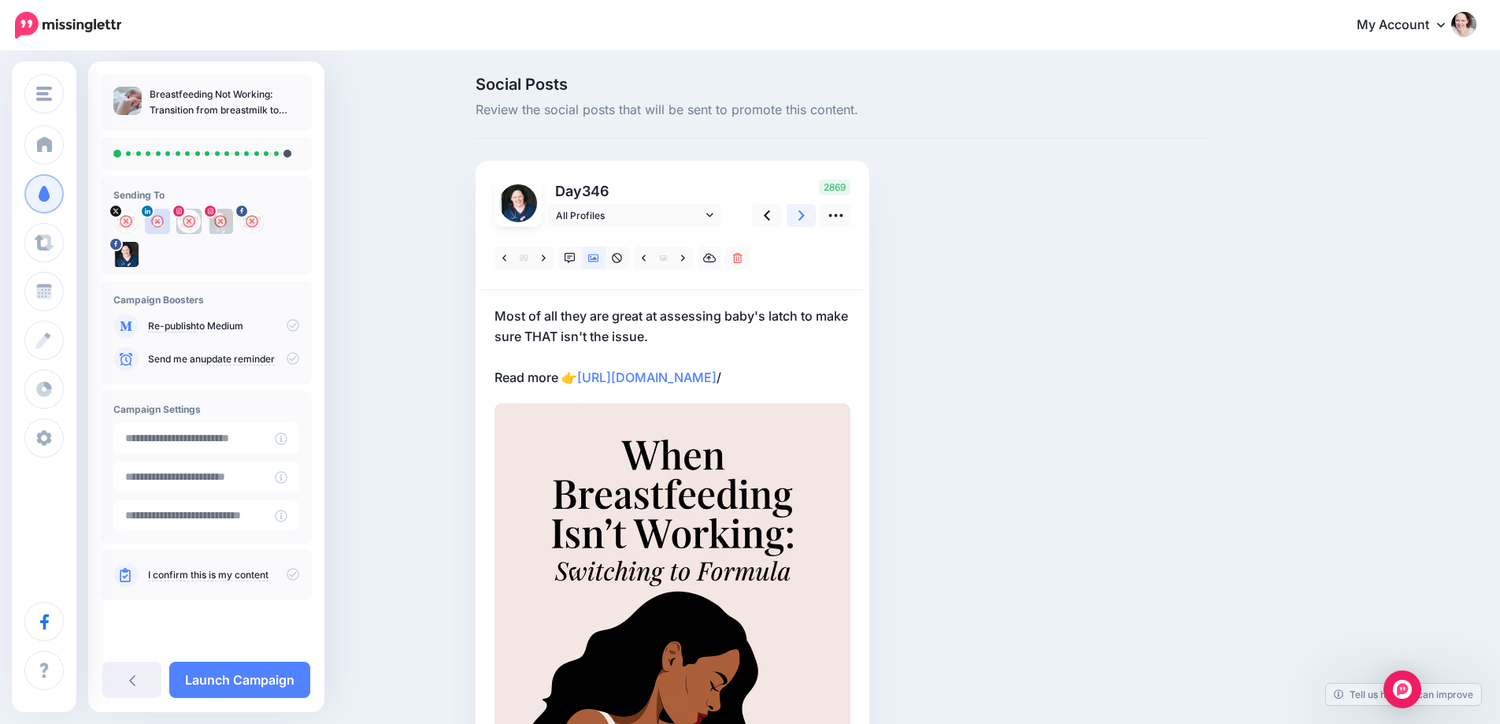
click at [815, 222] on link at bounding box center [802, 215] width 30 height 23
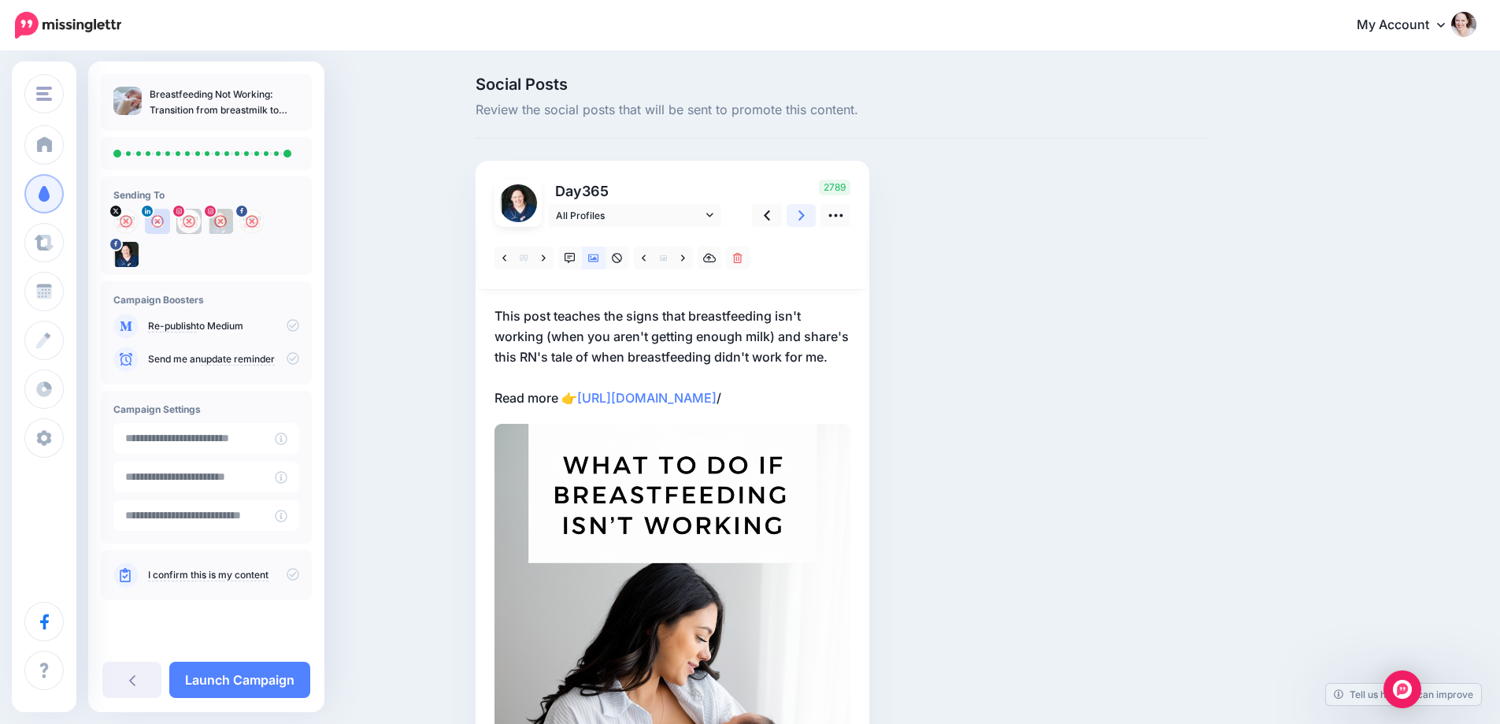
click at [815, 223] on link at bounding box center [802, 215] width 30 height 23
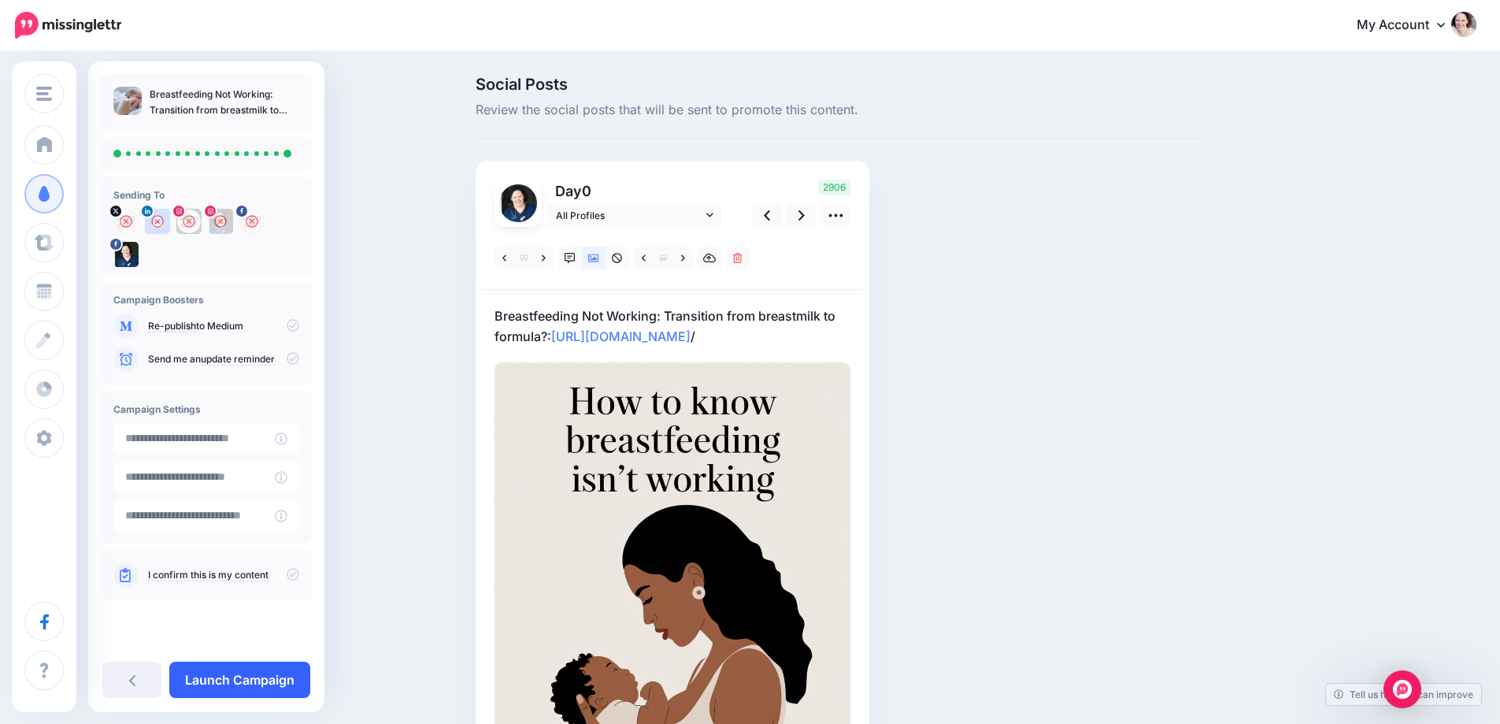
click at [226, 684] on link "Launch Campaign" at bounding box center [239, 679] width 141 height 36
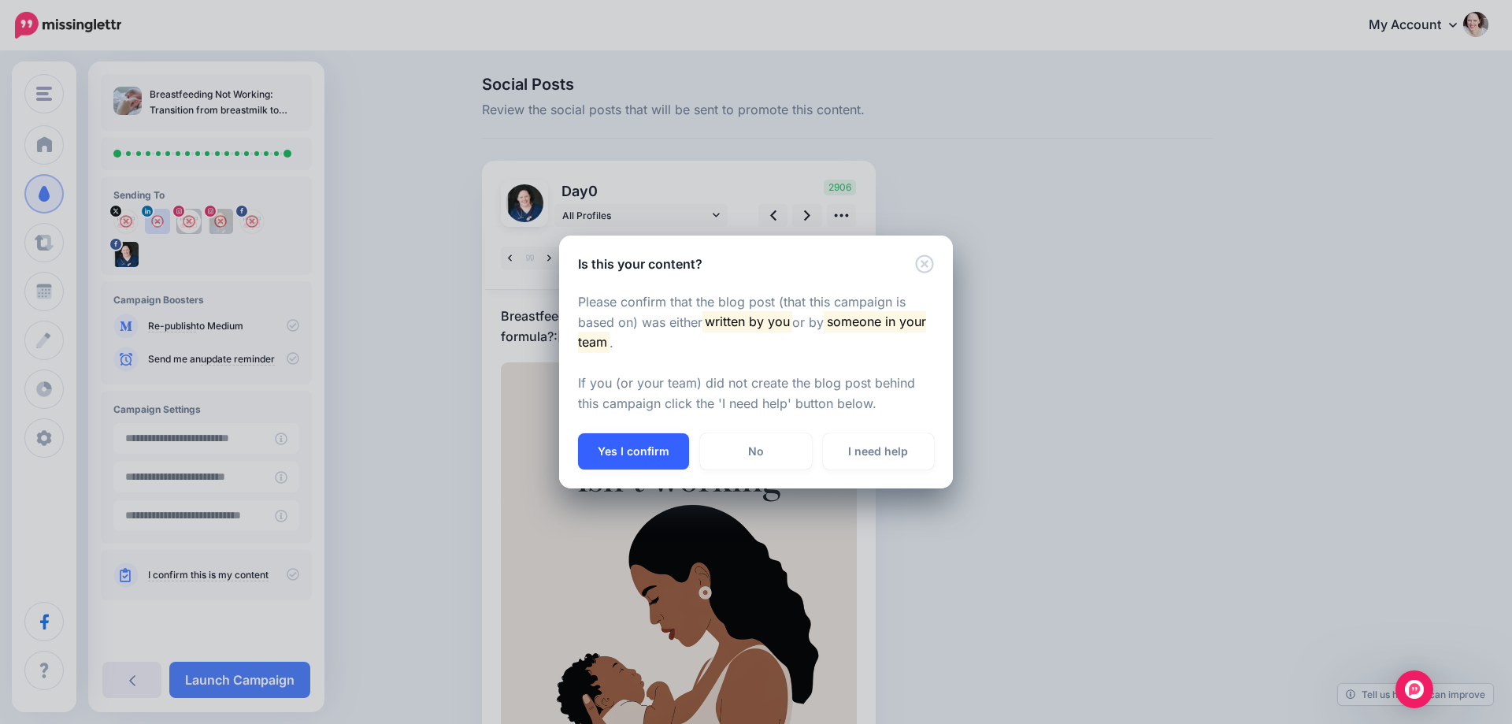
click at [607, 453] on button "Yes I confirm" at bounding box center [633, 451] width 111 height 36
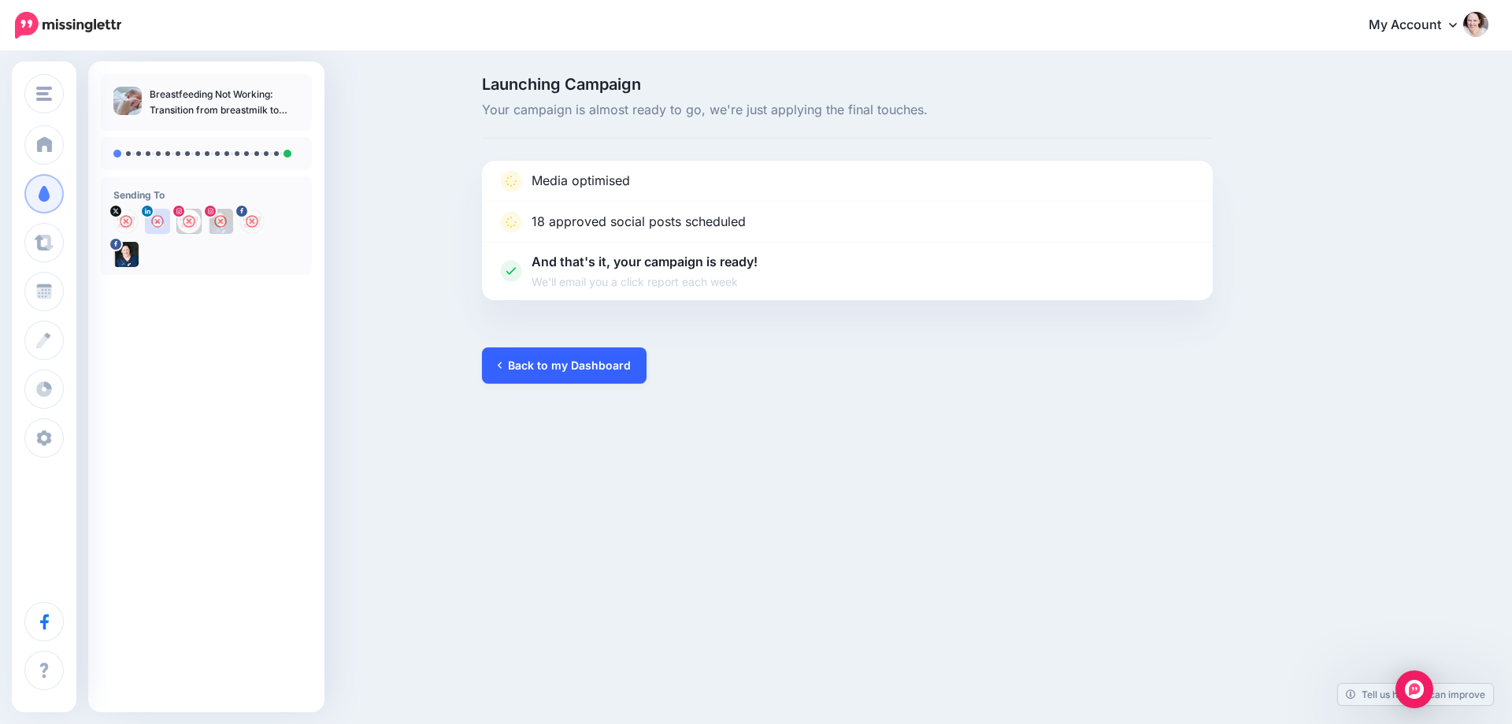
click at [565, 377] on link "Back to my Dashboard" at bounding box center [564, 365] width 165 height 36
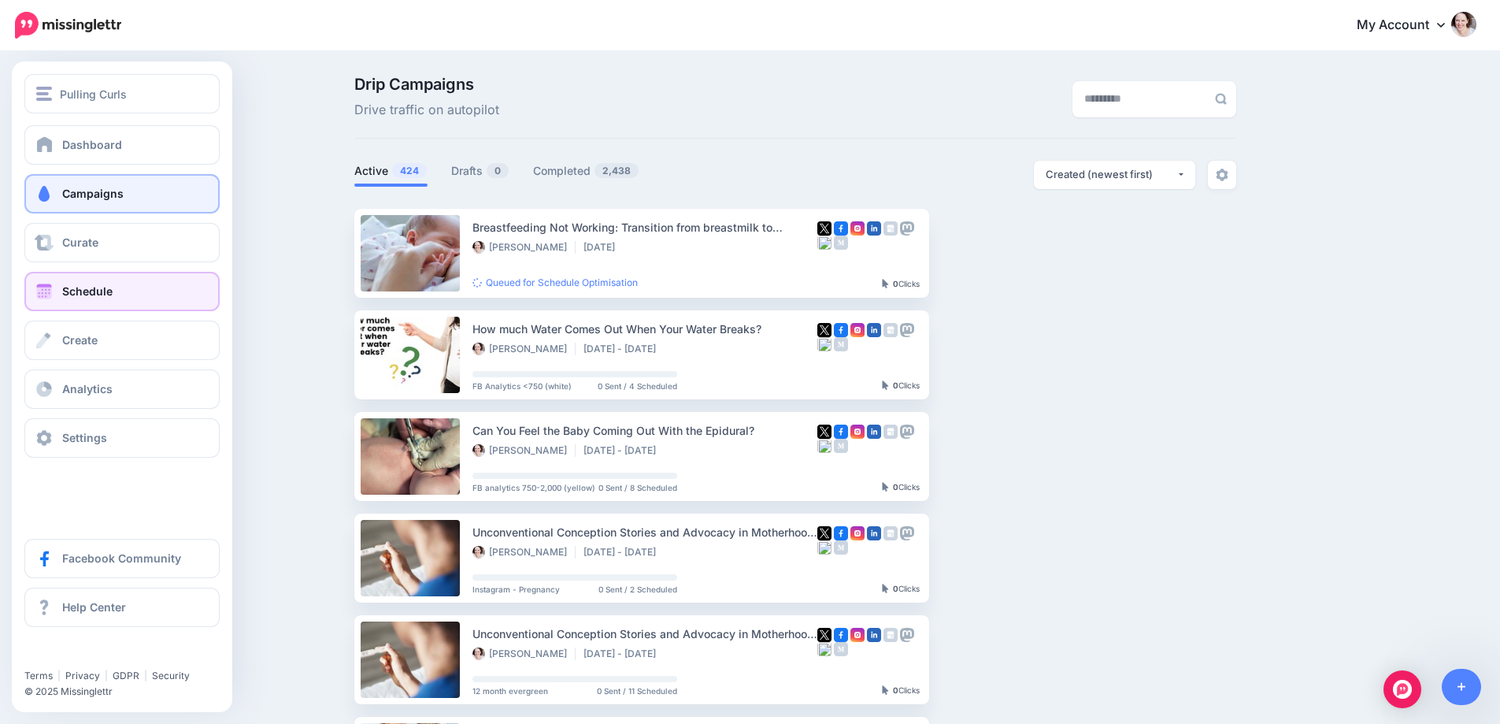
click at [74, 293] on span "Schedule" at bounding box center [87, 290] width 50 height 13
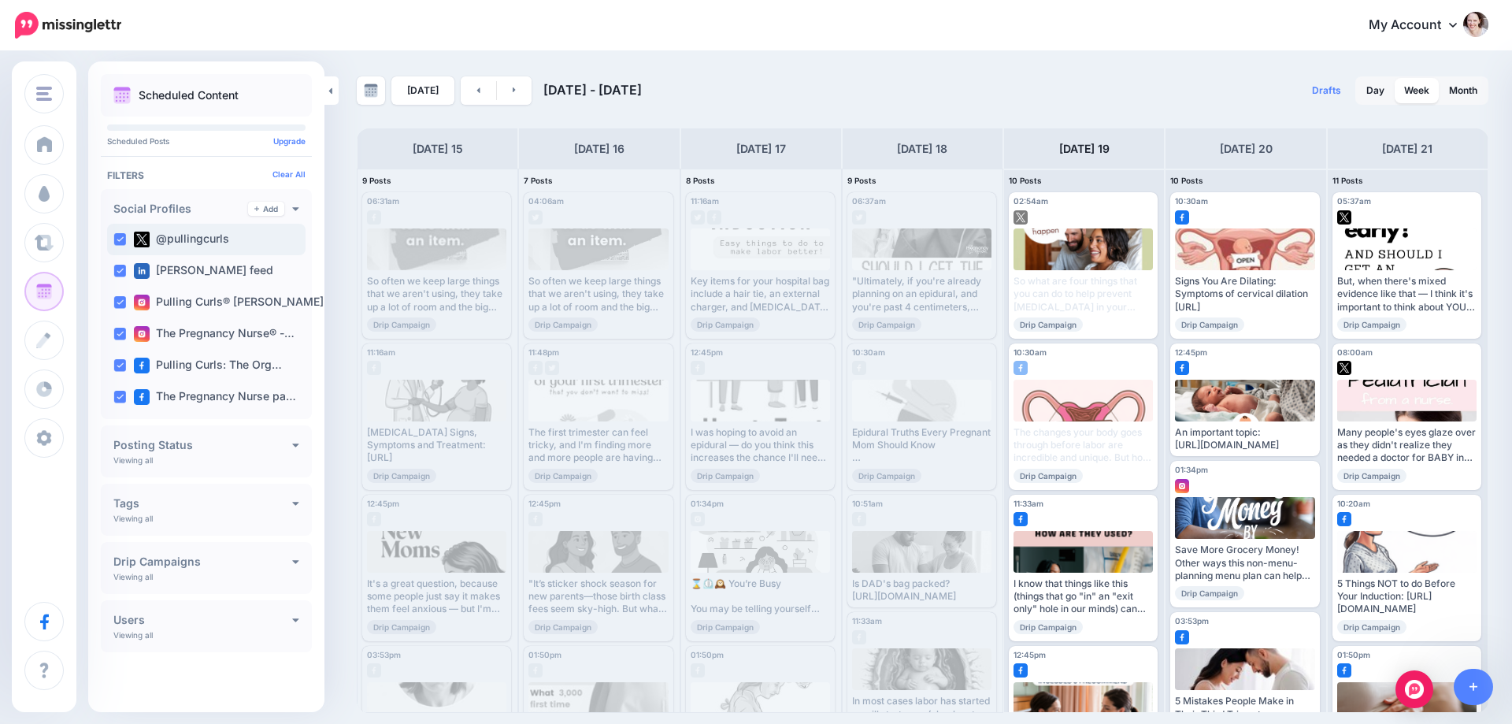
click at [120, 235] on ins at bounding box center [119, 239] width 13 height 13
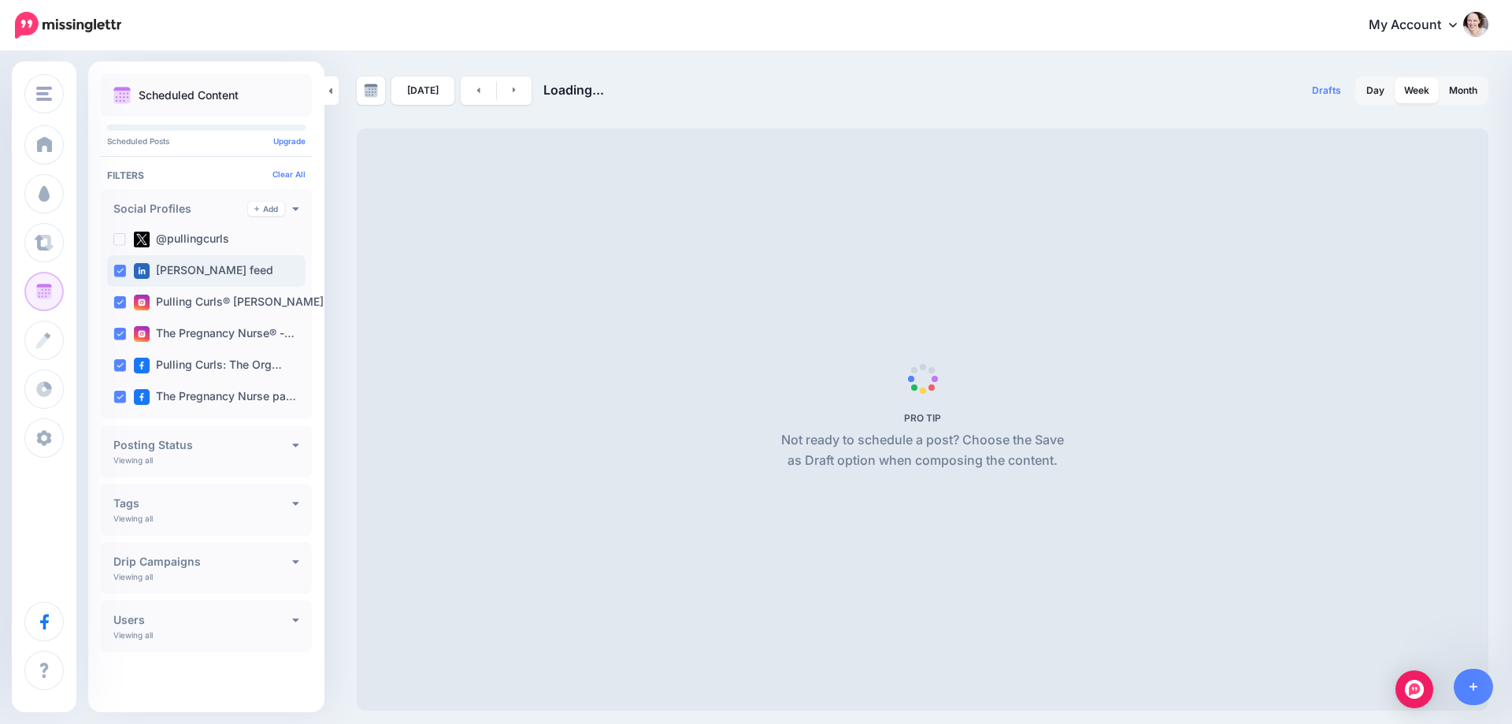
click at [121, 276] on ins at bounding box center [119, 271] width 13 height 13
click at [117, 299] on ins at bounding box center [119, 302] width 13 height 13
click at [124, 335] on ins at bounding box center [119, 334] width 13 height 13
click at [123, 371] on ins at bounding box center [119, 365] width 13 height 13
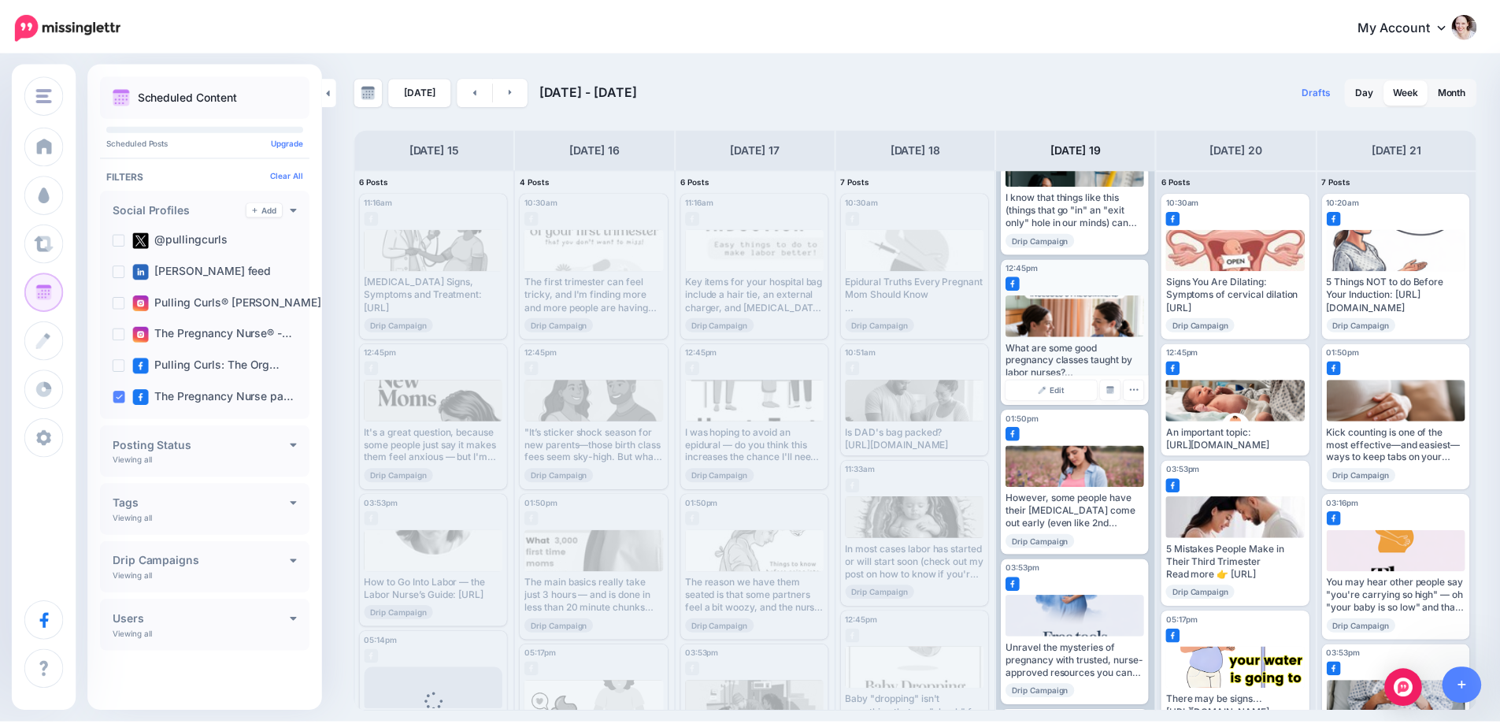
scroll to position [315, 0]
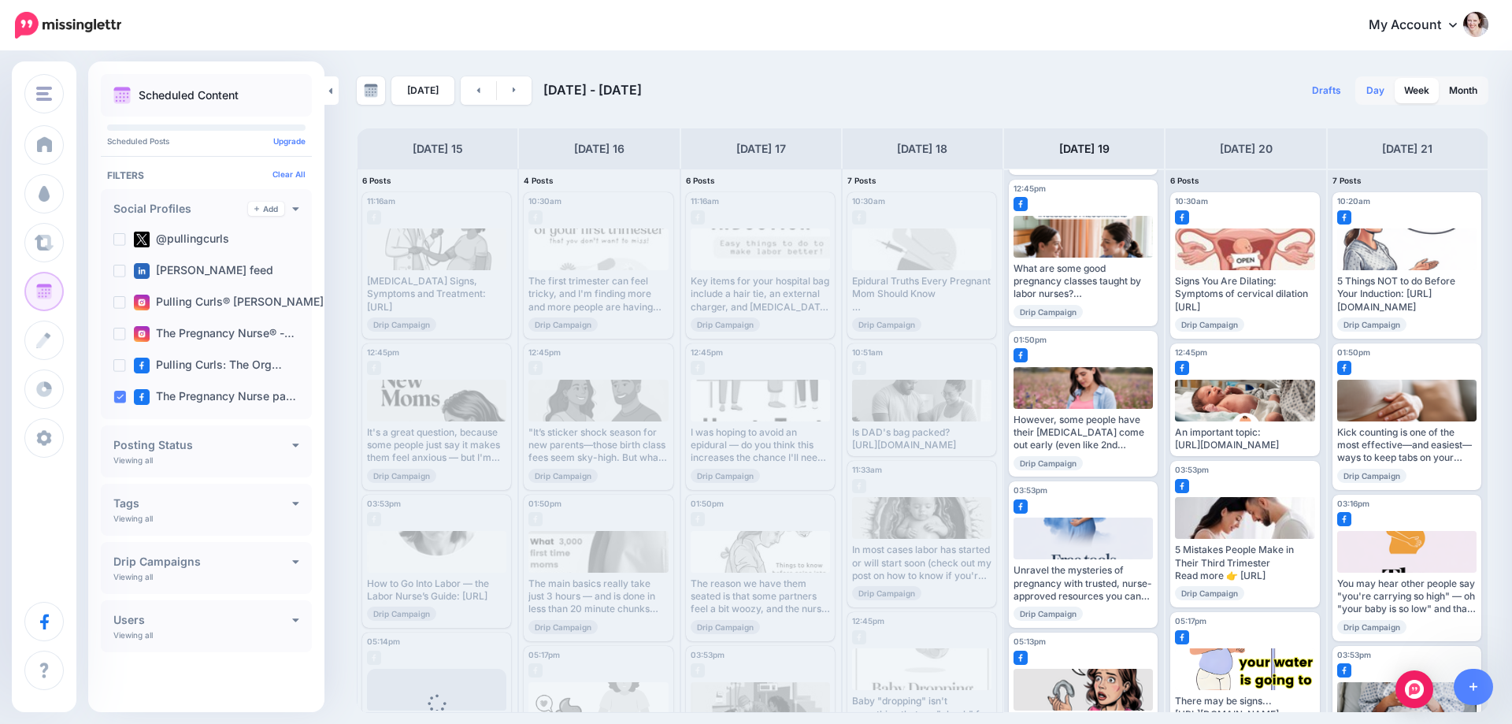
click at [1384, 87] on link "Day" at bounding box center [1375, 90] width 37 height 25
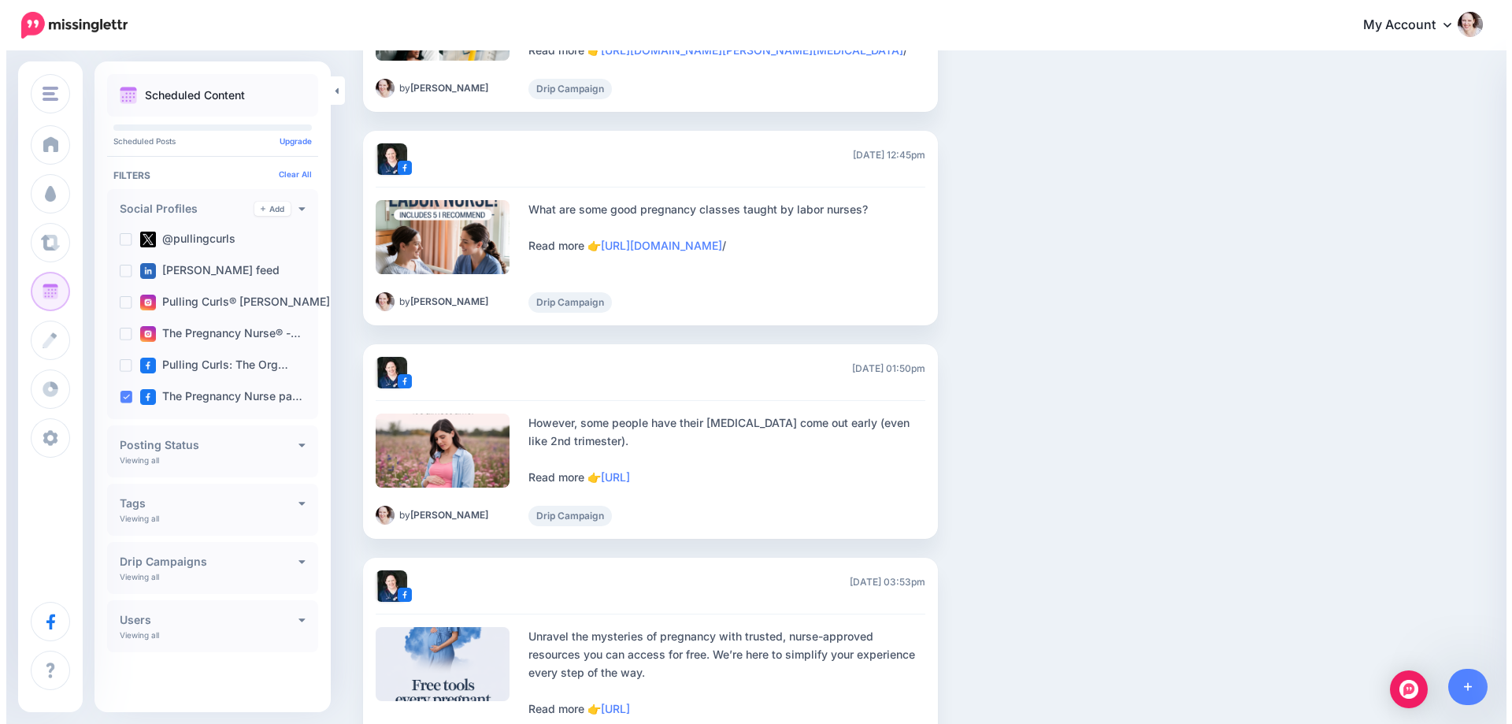
scroll to position [551, 0]
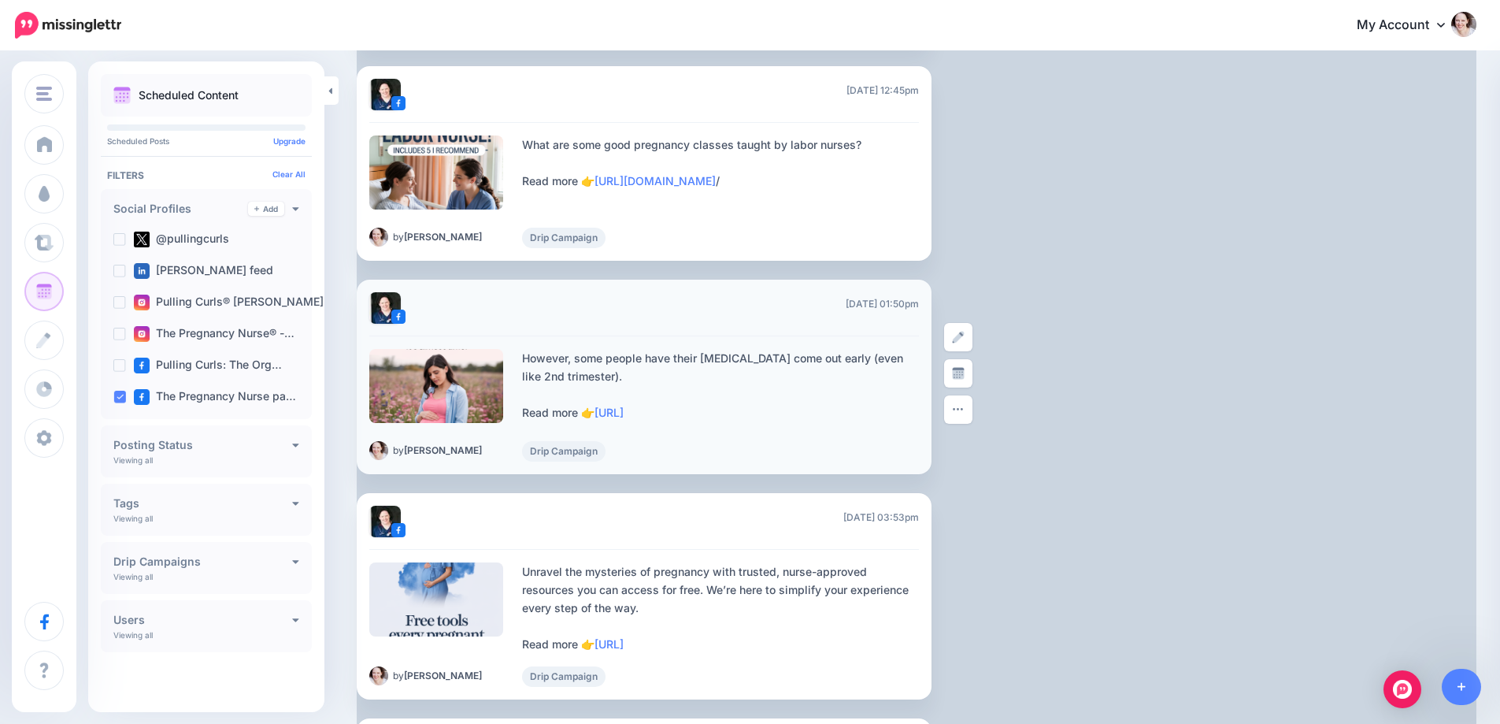
click at [501, 381] on div at bounding box center [436, 386] width 135 height 74
click at [962, 341] on img at bounding box center [958, 337] width 13 height 13
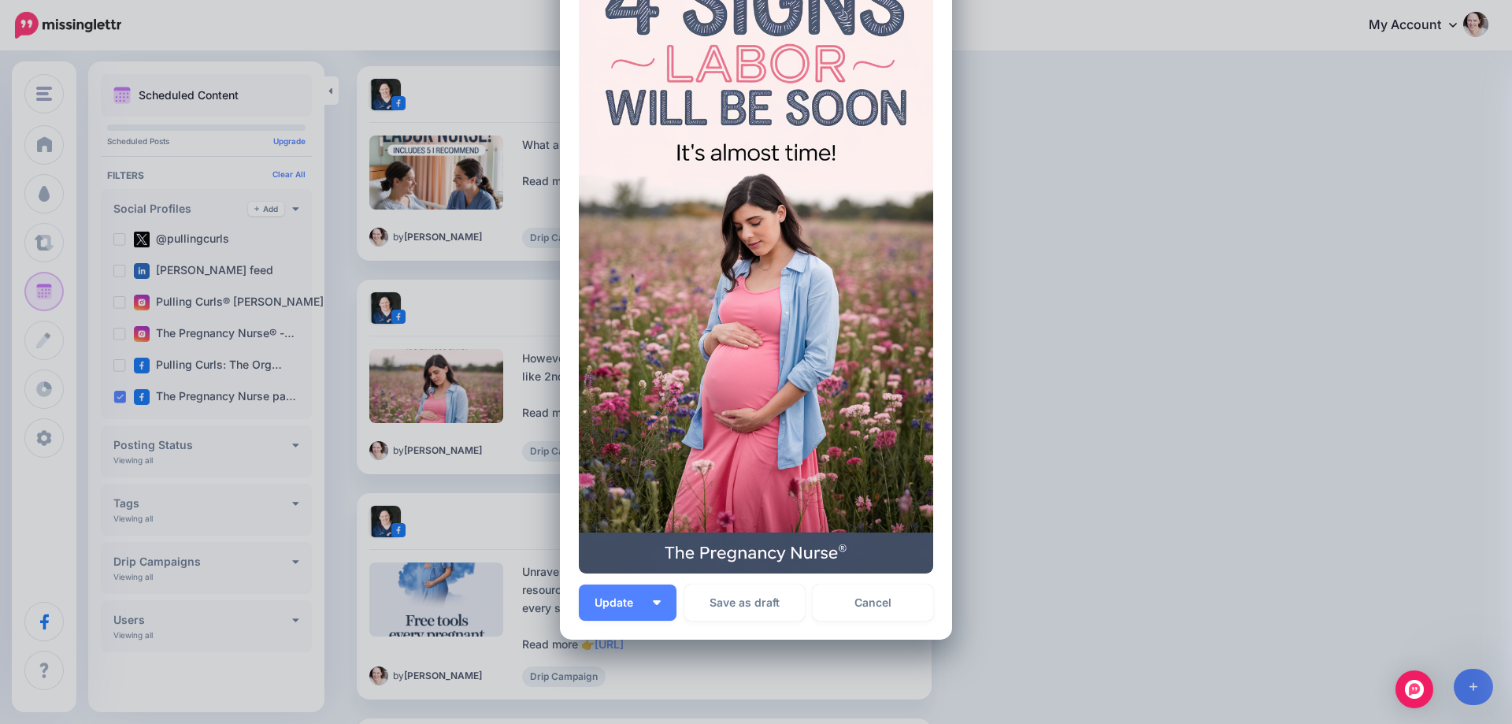
scroll to position [315, 0]
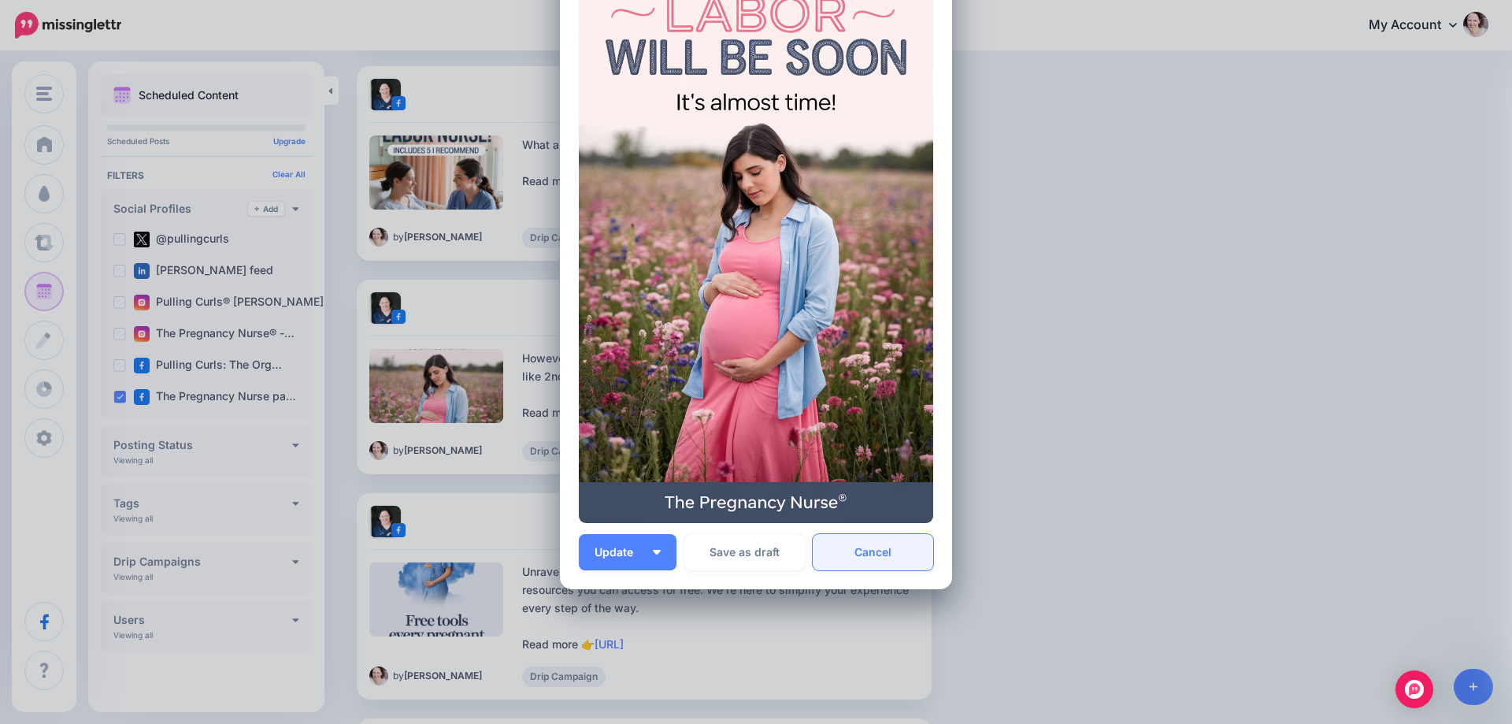
click at [884, 555] on link "Cancel" at bounding box center [873, 552] width 120 height 36
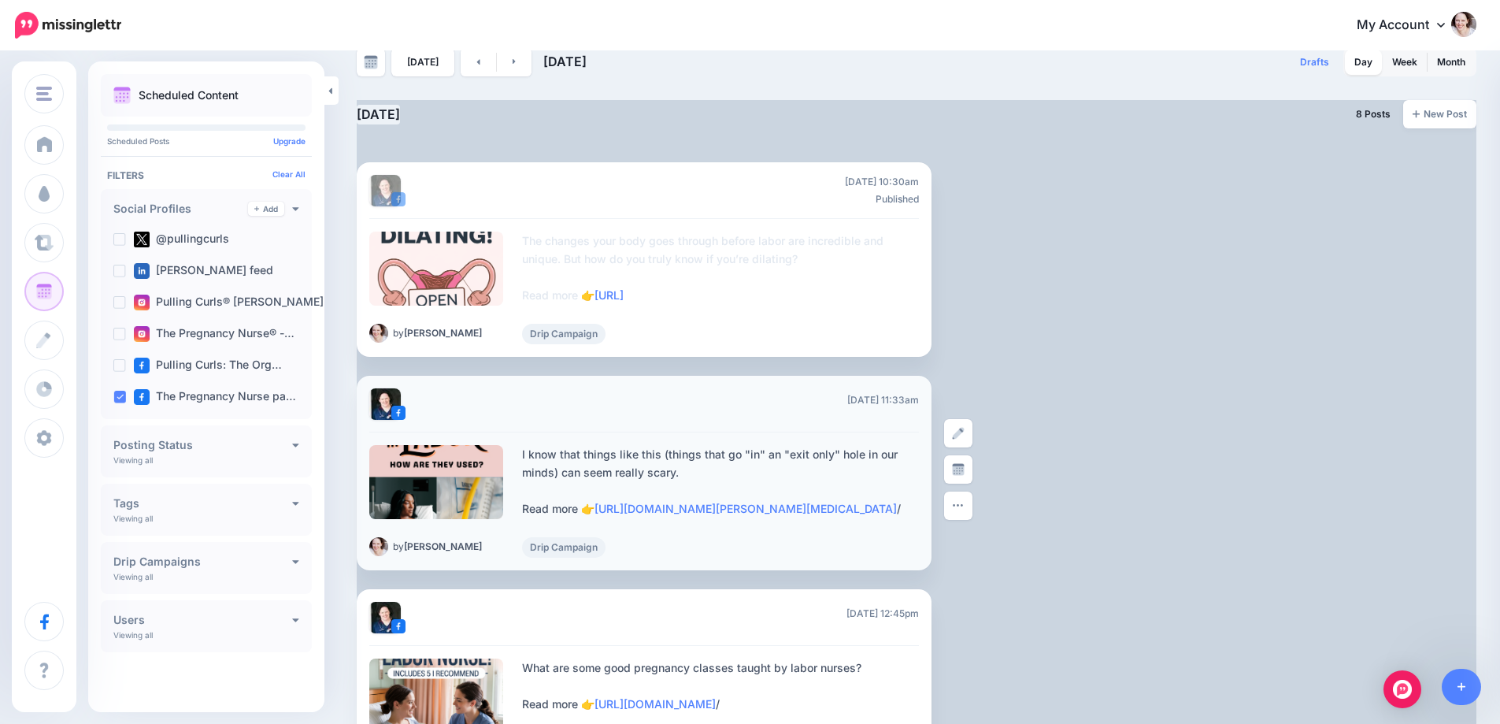
scroll to position [0, 0]
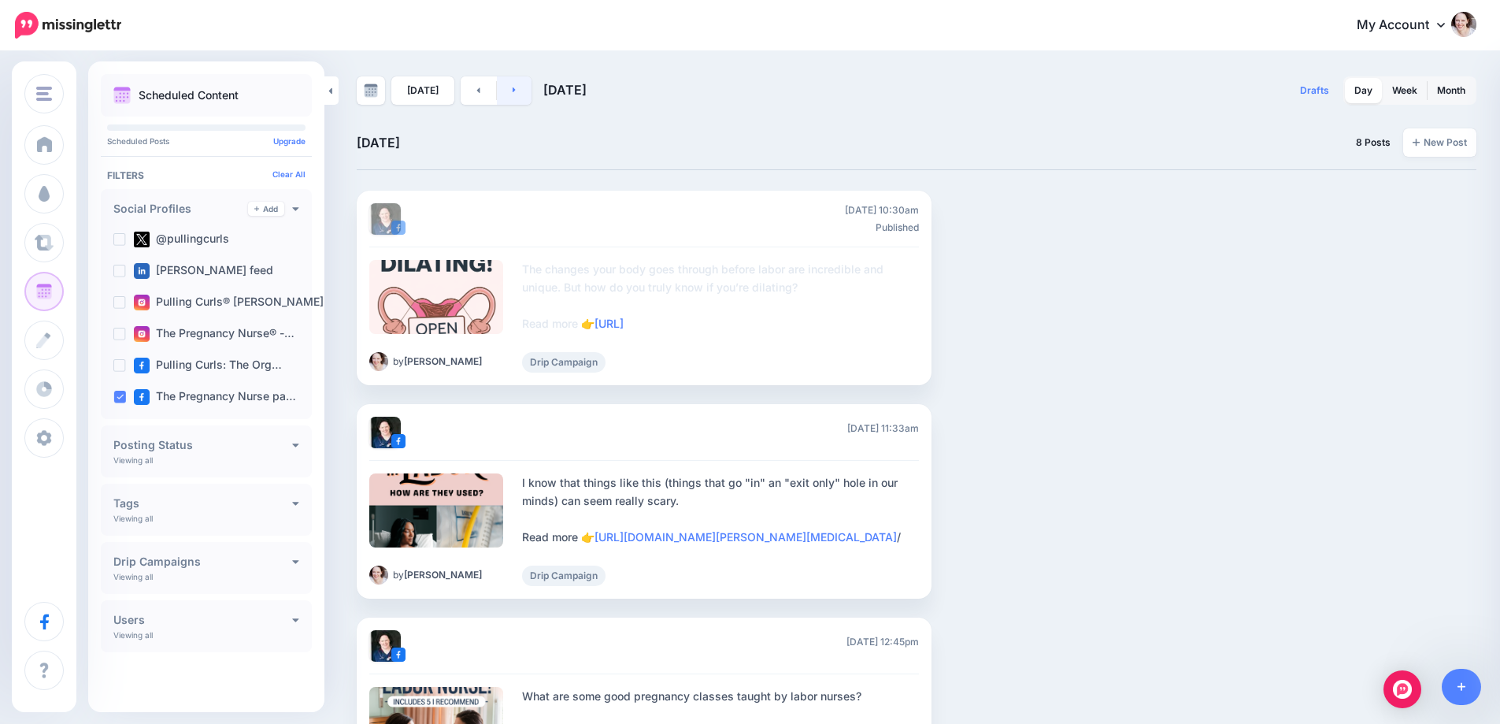
click at [520, 90] on link at bounding box center [514, 90] width 35 height 28
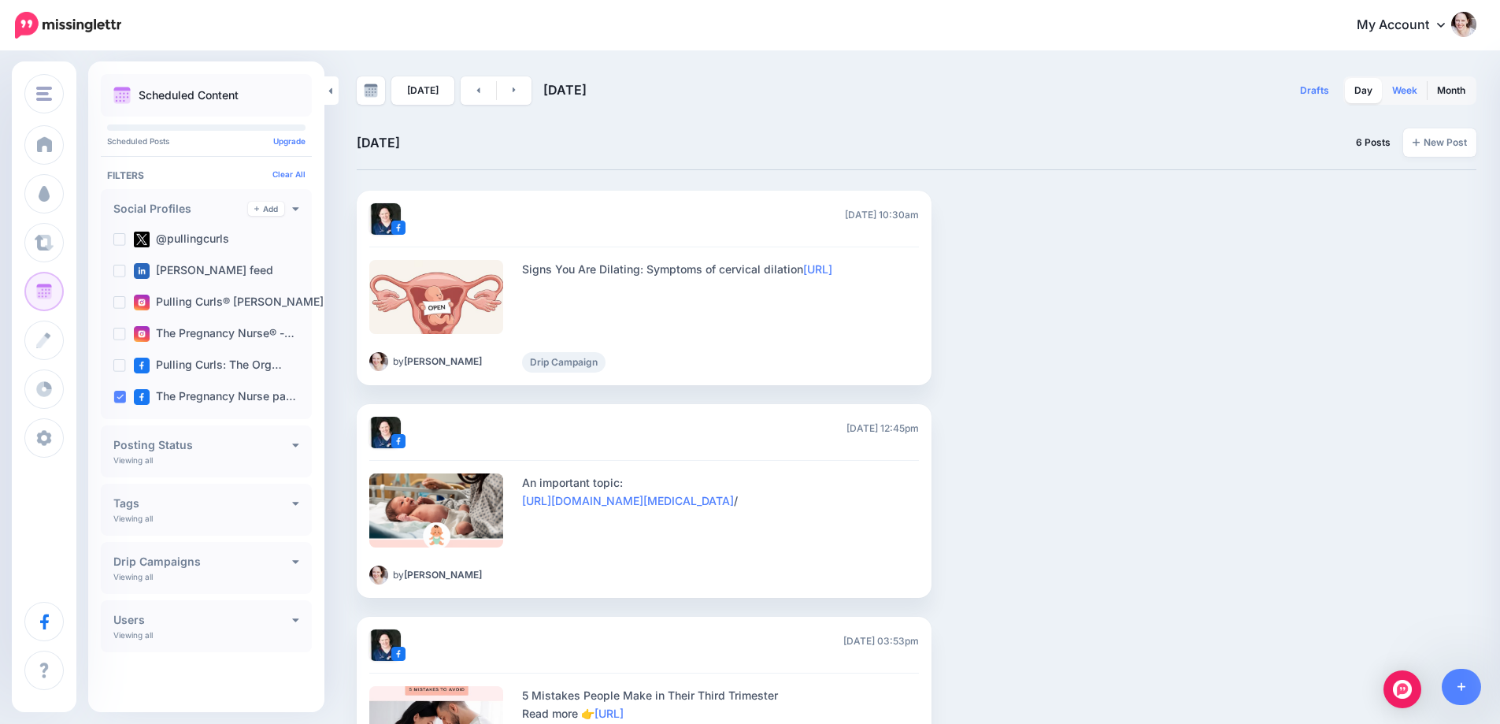
click at [1426, 92] on link "Week" at bounding box center [1405, 90] width 44 height 25
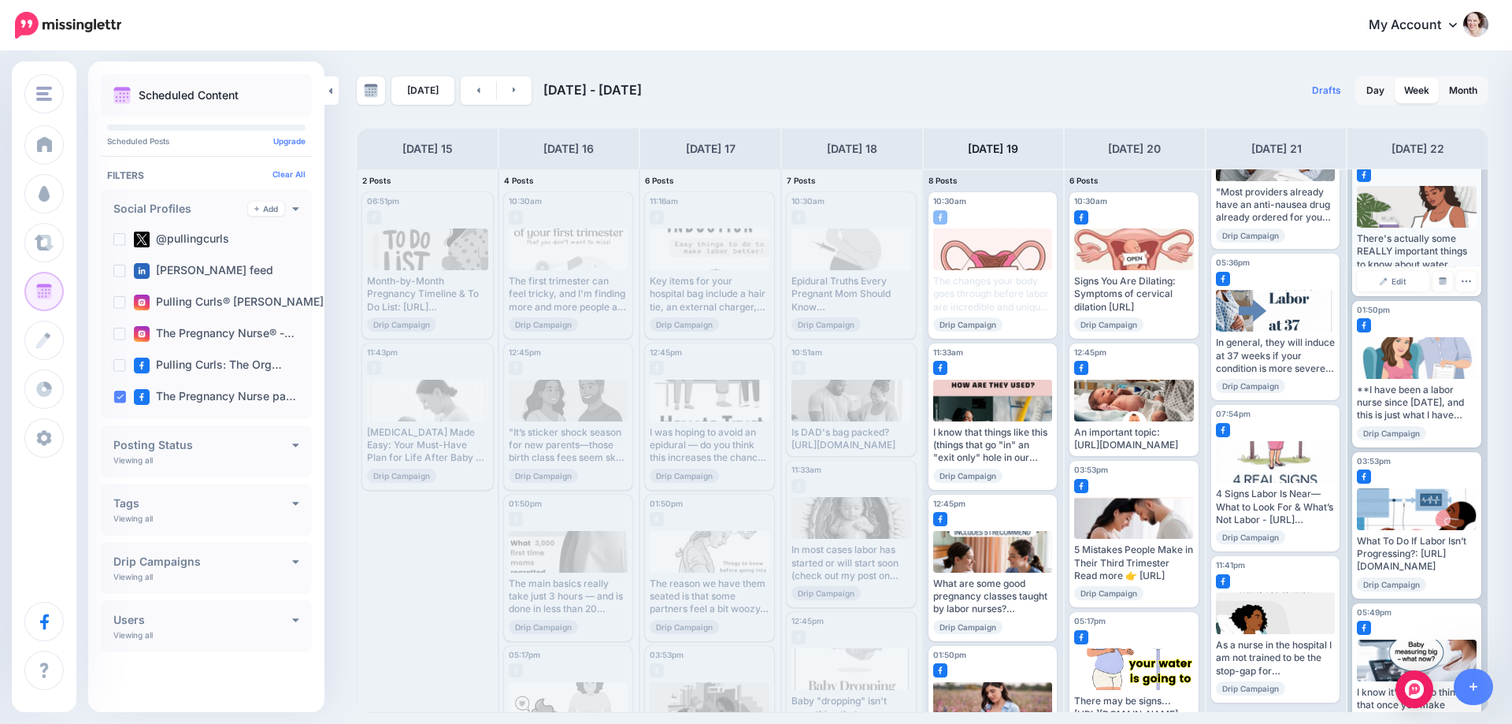
scroll to position [89, 0]
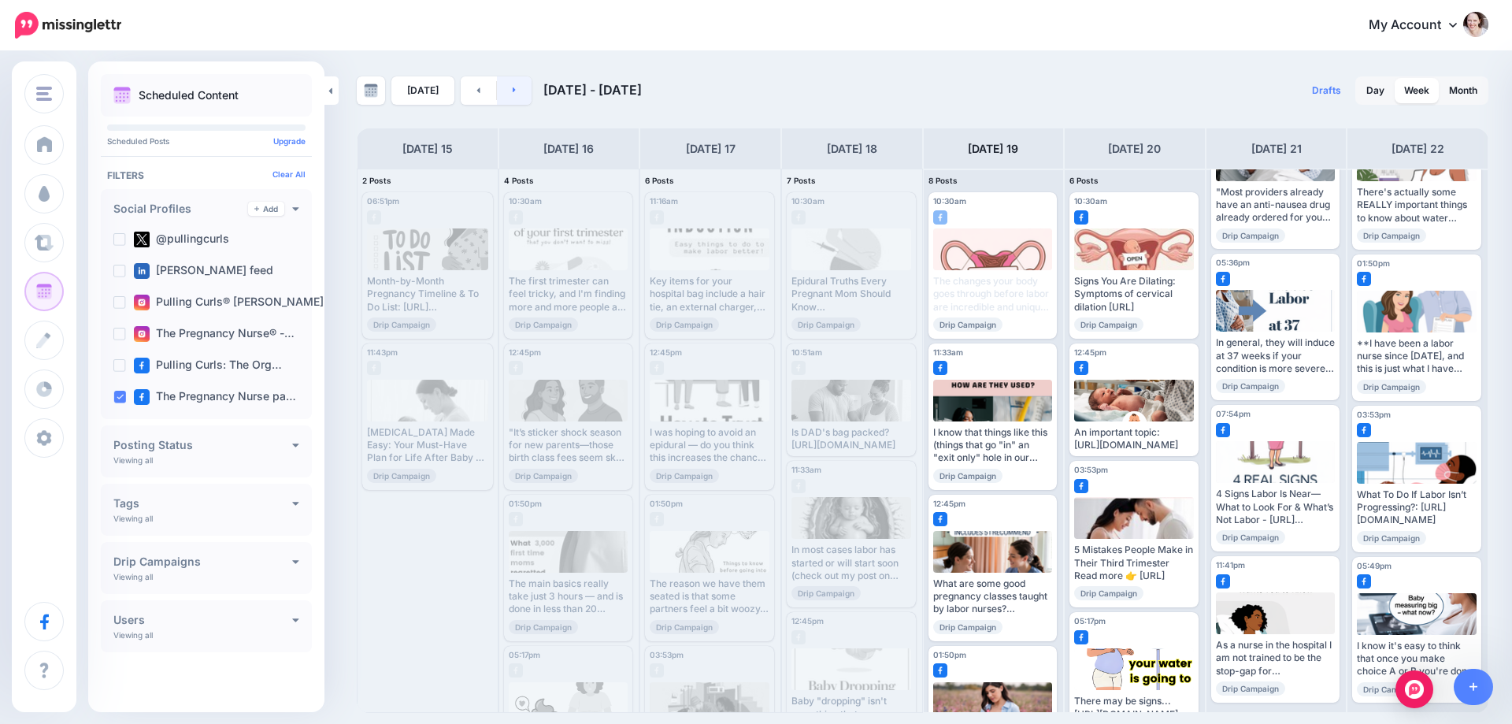
click at [507, 97] on link at bounding box center [514, 90] width 35 height 28
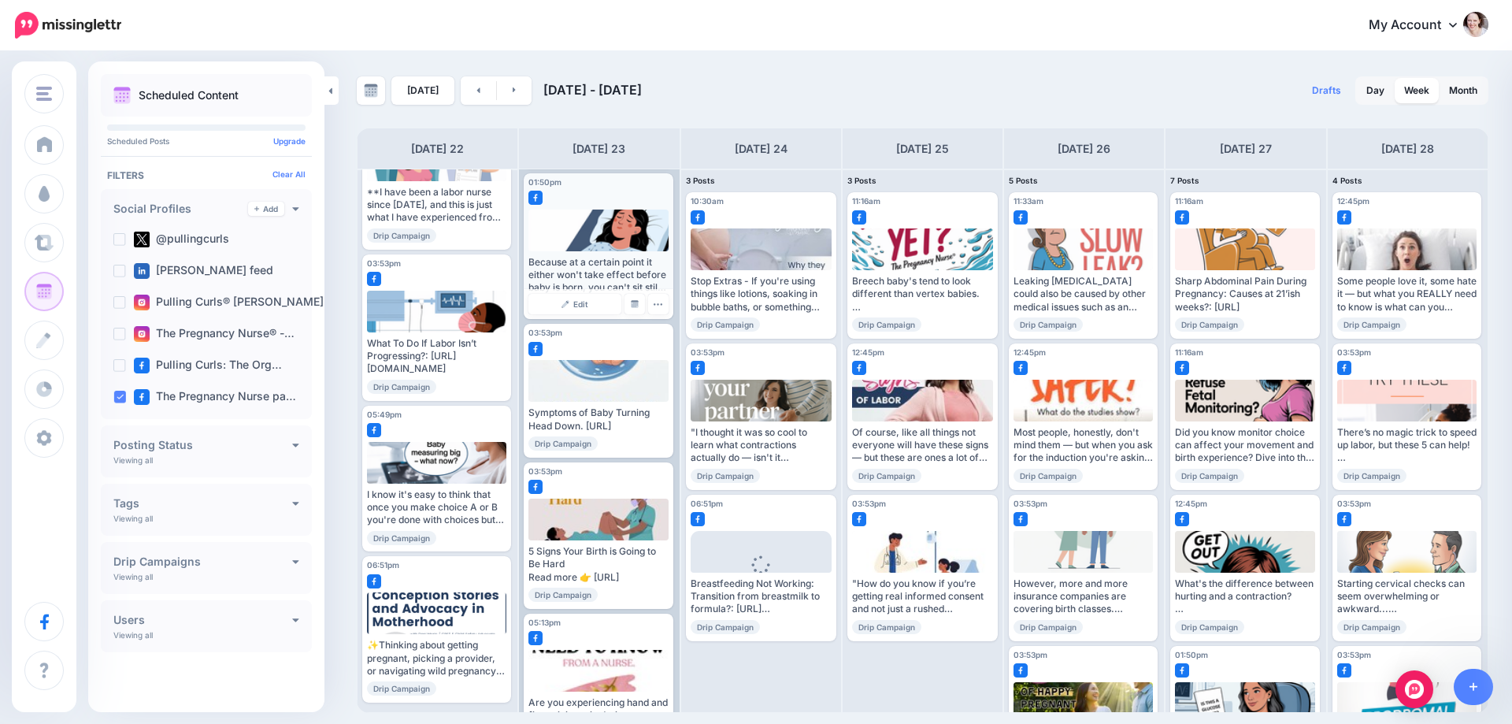
scroll to position [236, 0]
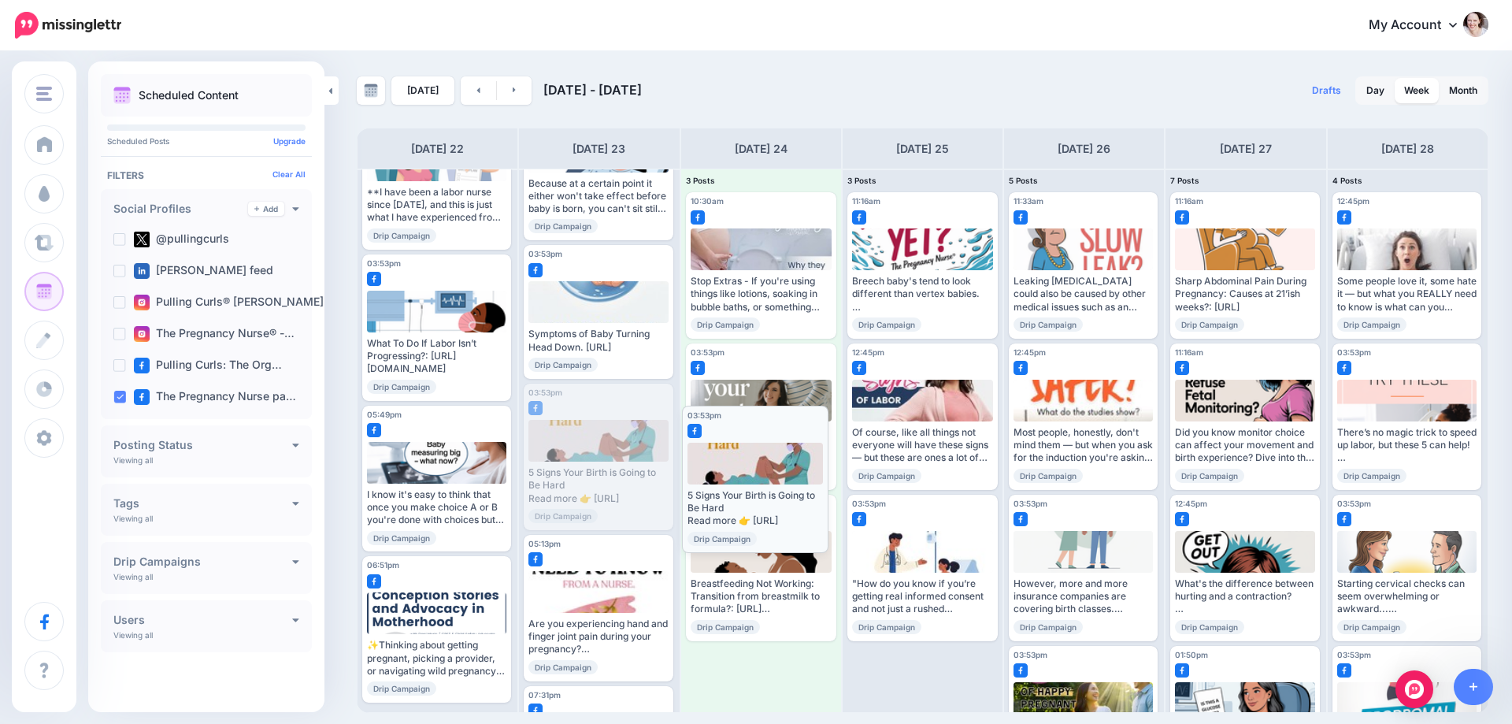
drag, startPoint x: 584, startPoint y: 450, endPoint x: 743, endPoint y: 446, distance: 158.3
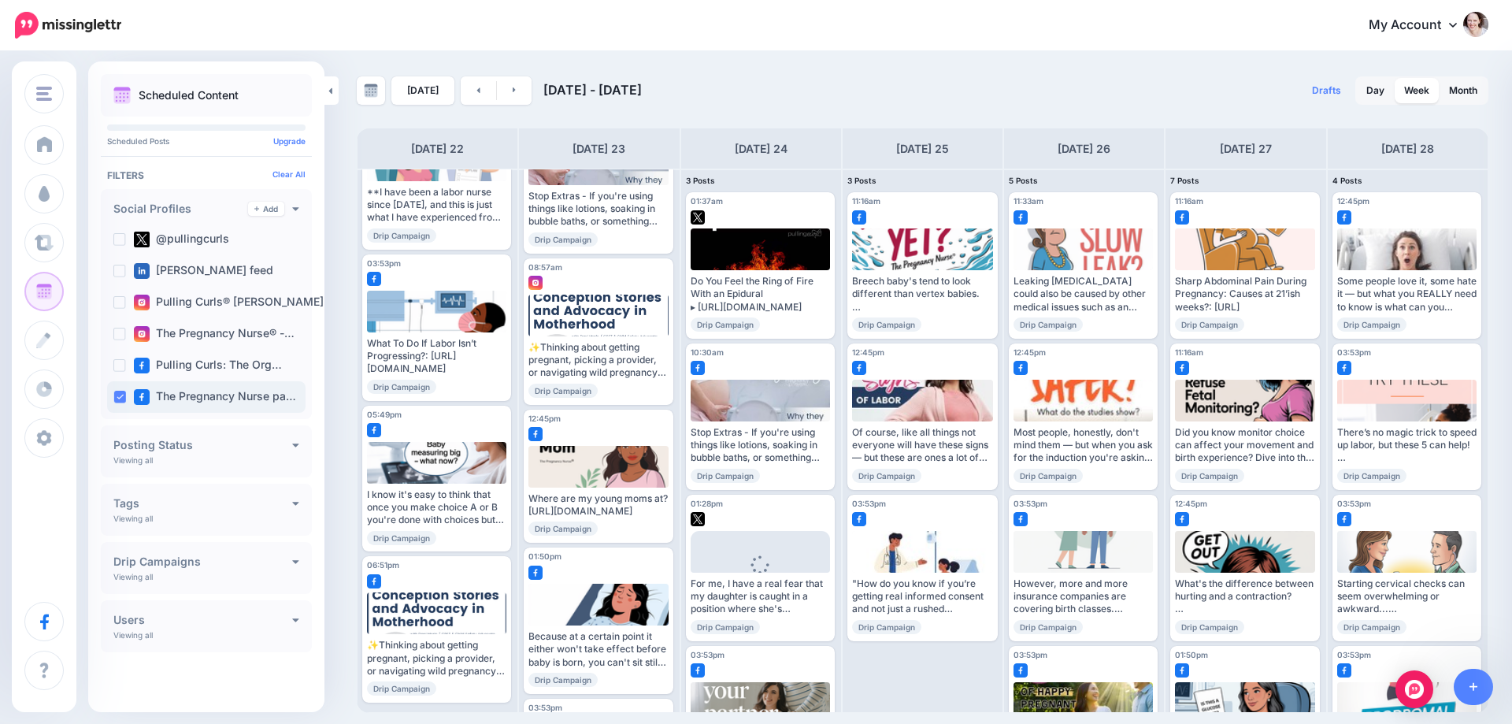
click at [114, 401] on ins at bounding box center [119, 397] width 13 height 13
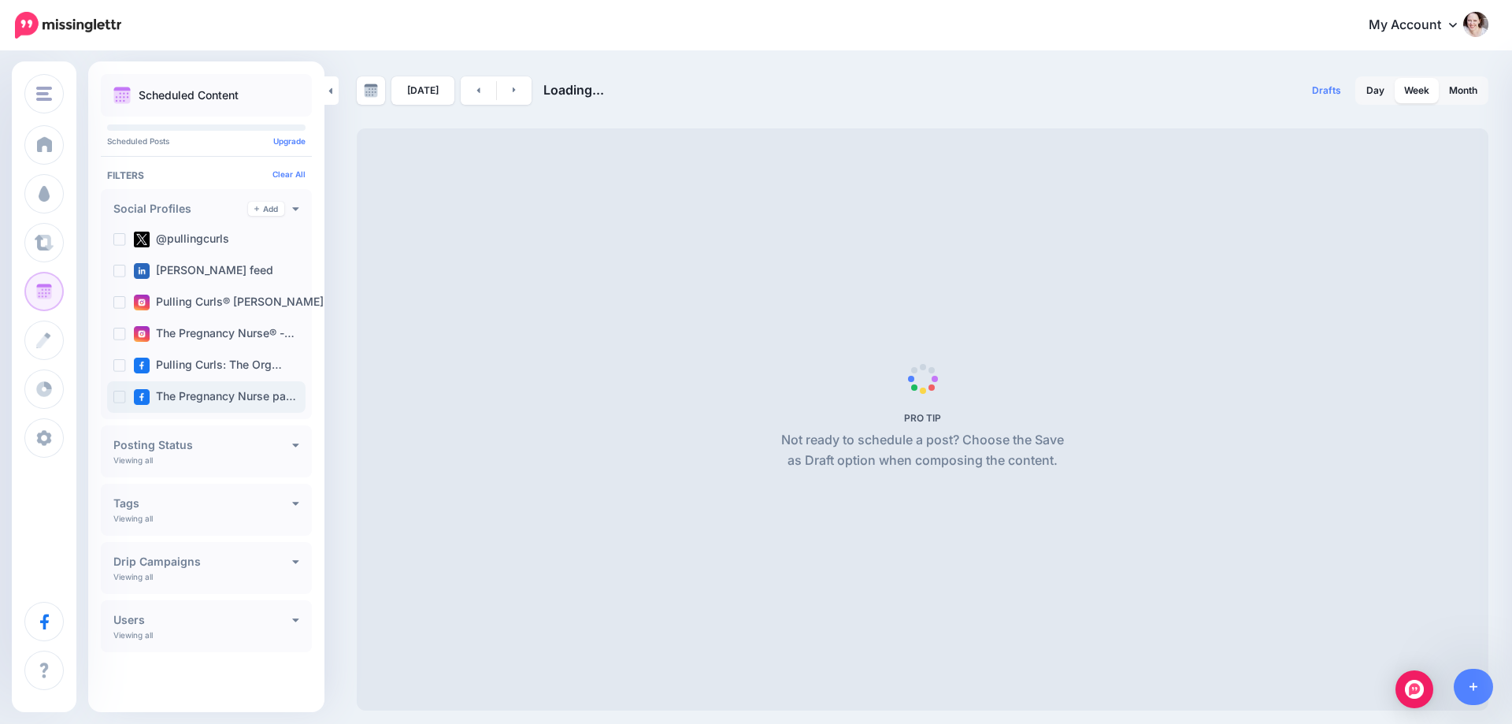
click at [115, 399] on ins at bounding box center [119, 397] width 13 height 13
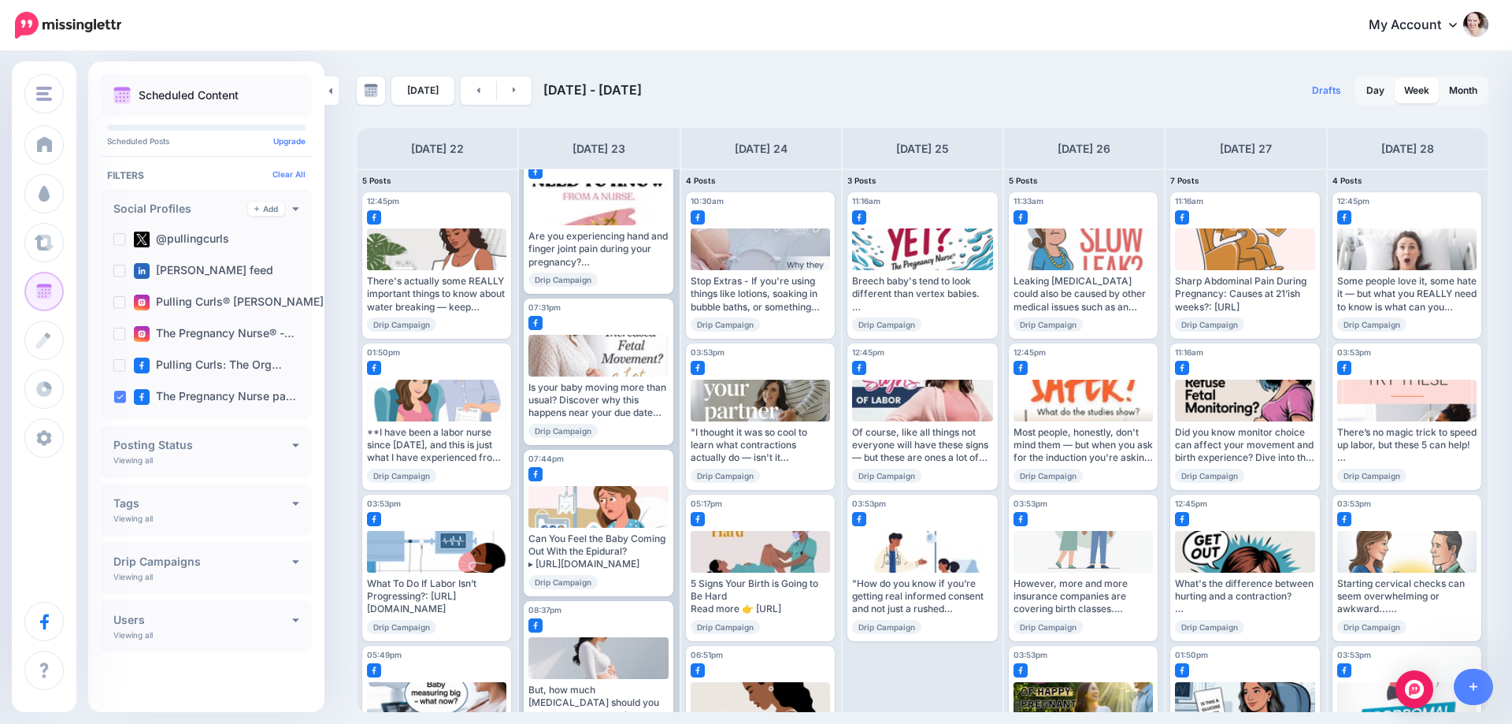
scroll to position [543, 0]
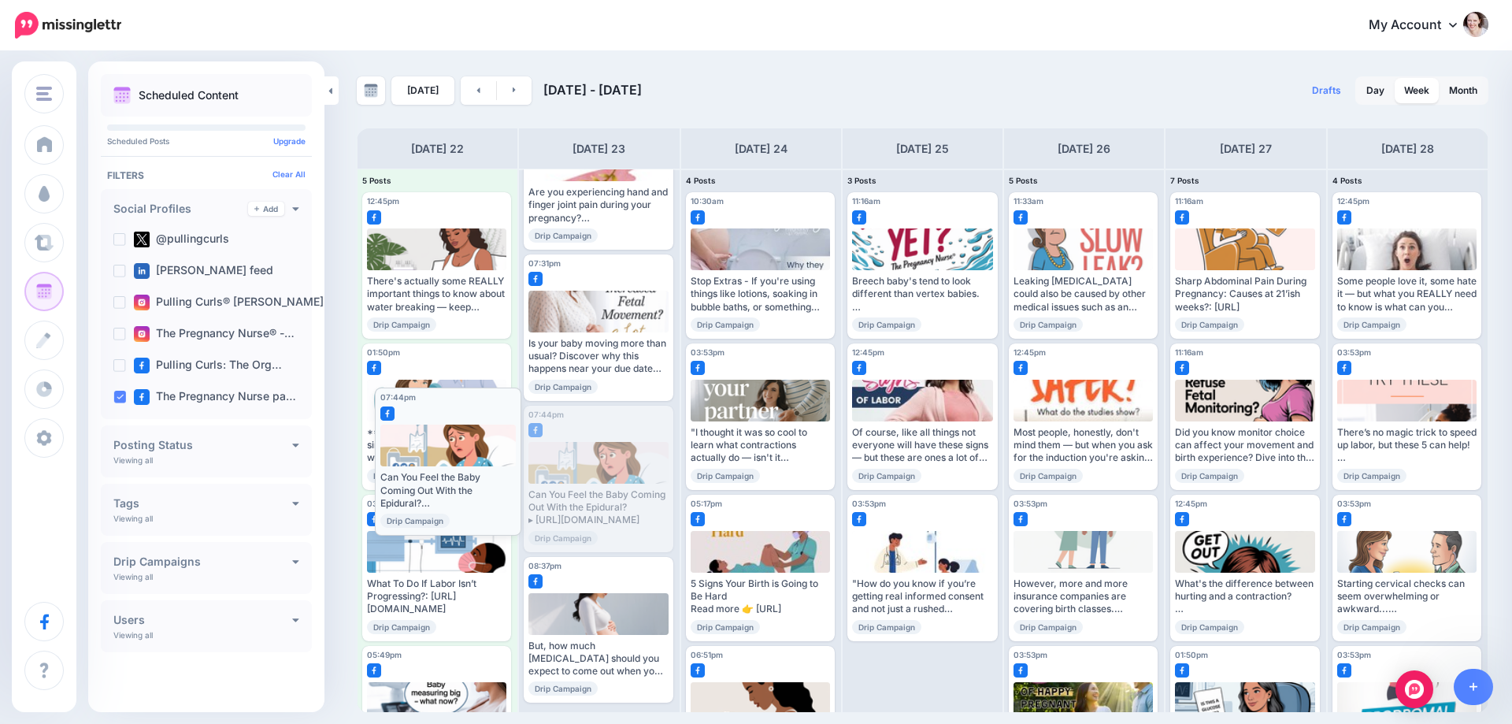
drag, startPoint x: 578, startPoint y: 441, endPoint x: 429, endPoint y: 424, distance: 149.8
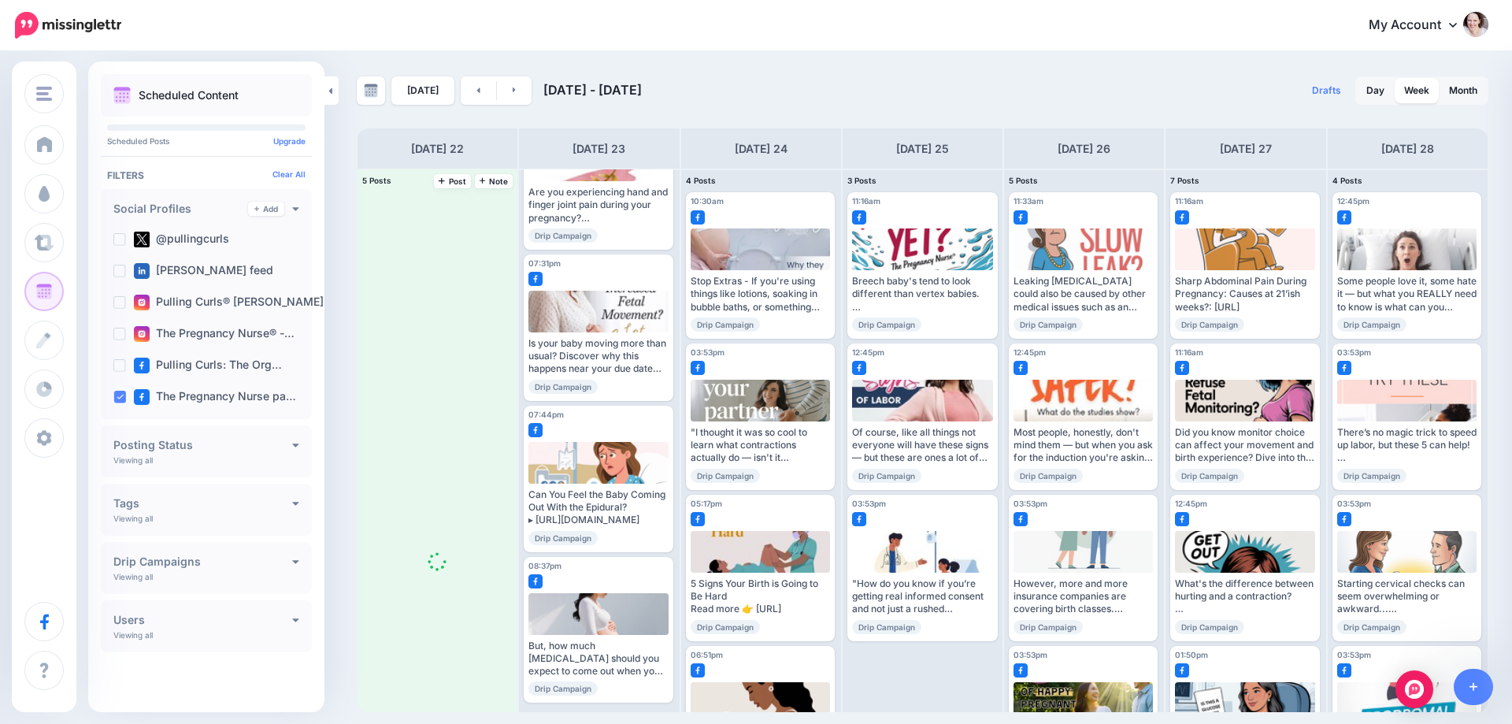
scroll to position [0, 0]
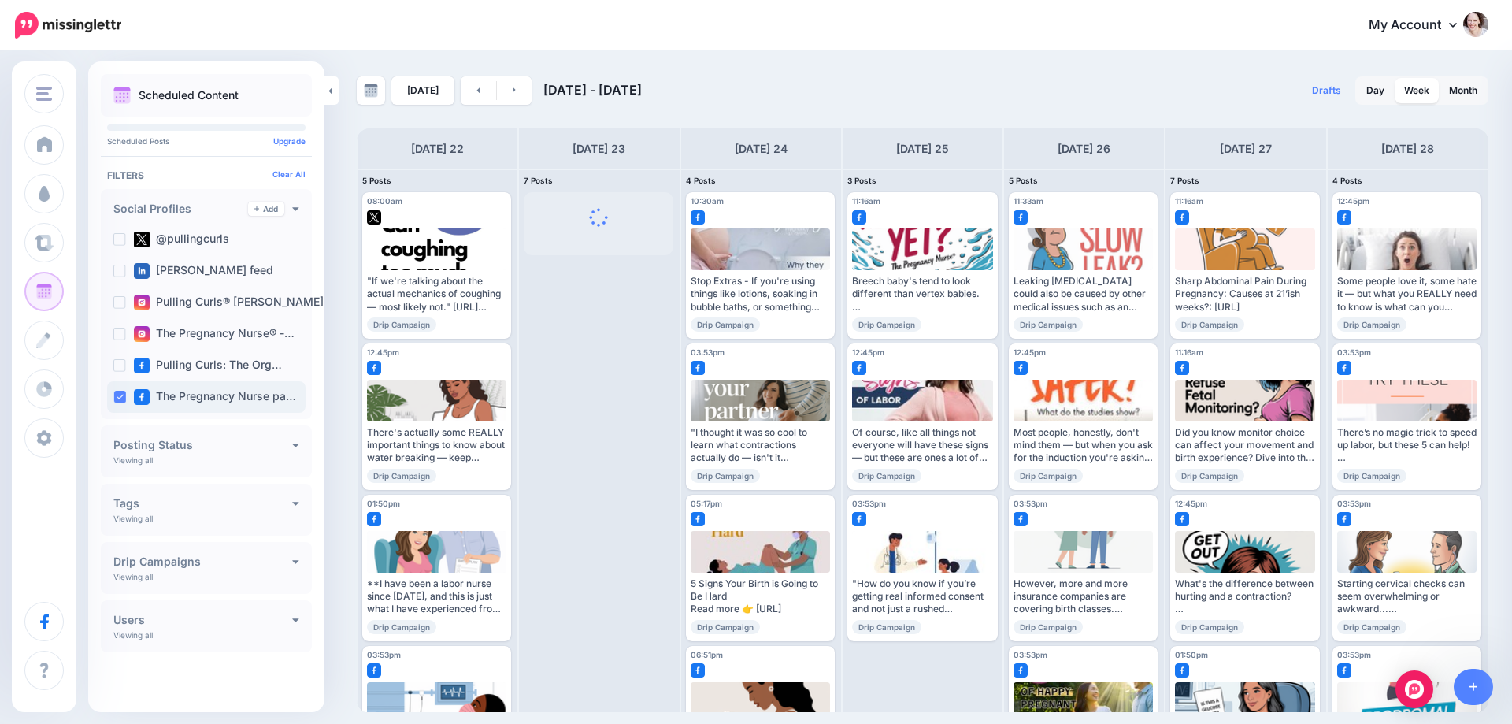
click at [124, 400] on ins at bounding box center [119, 397] width 13 height 13
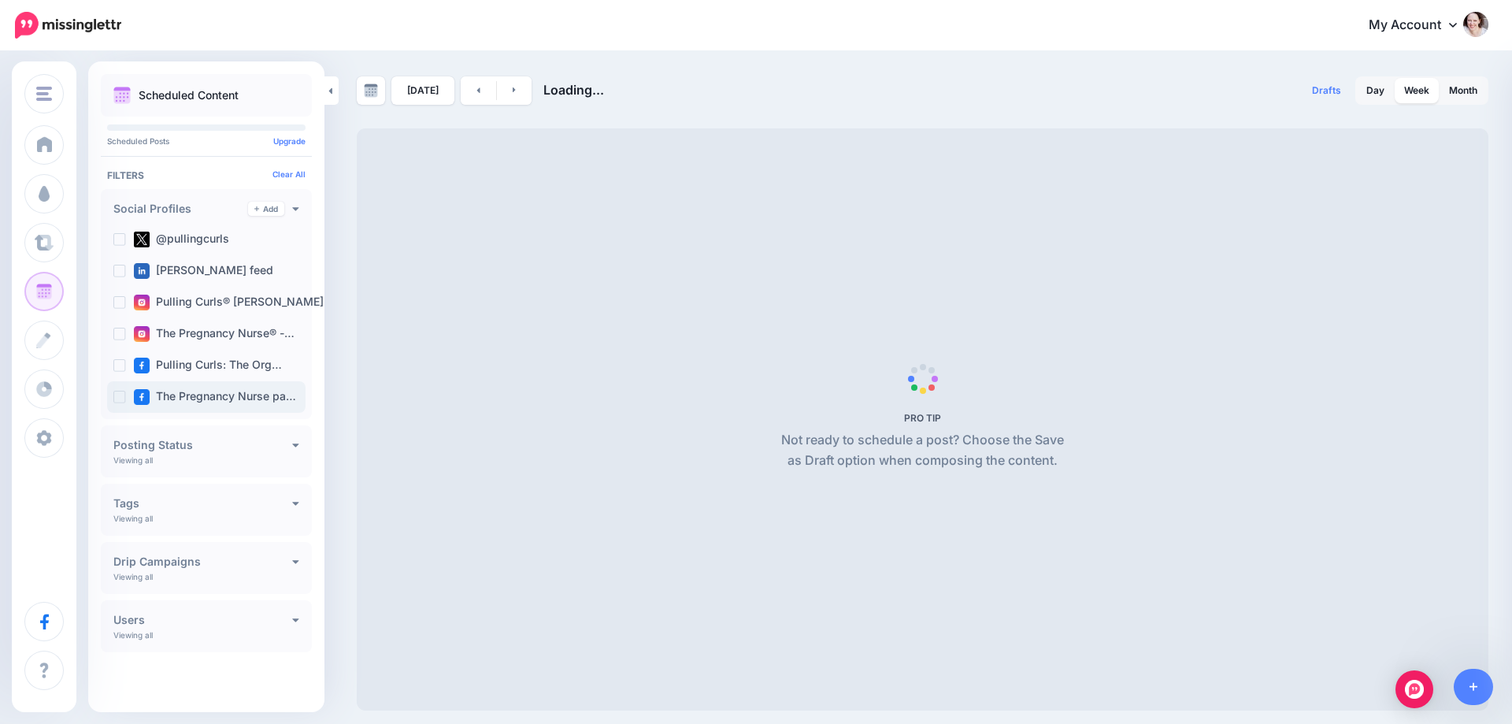
click at [118, 395] on ins at bounding box center [119, 397] width 13 height 13
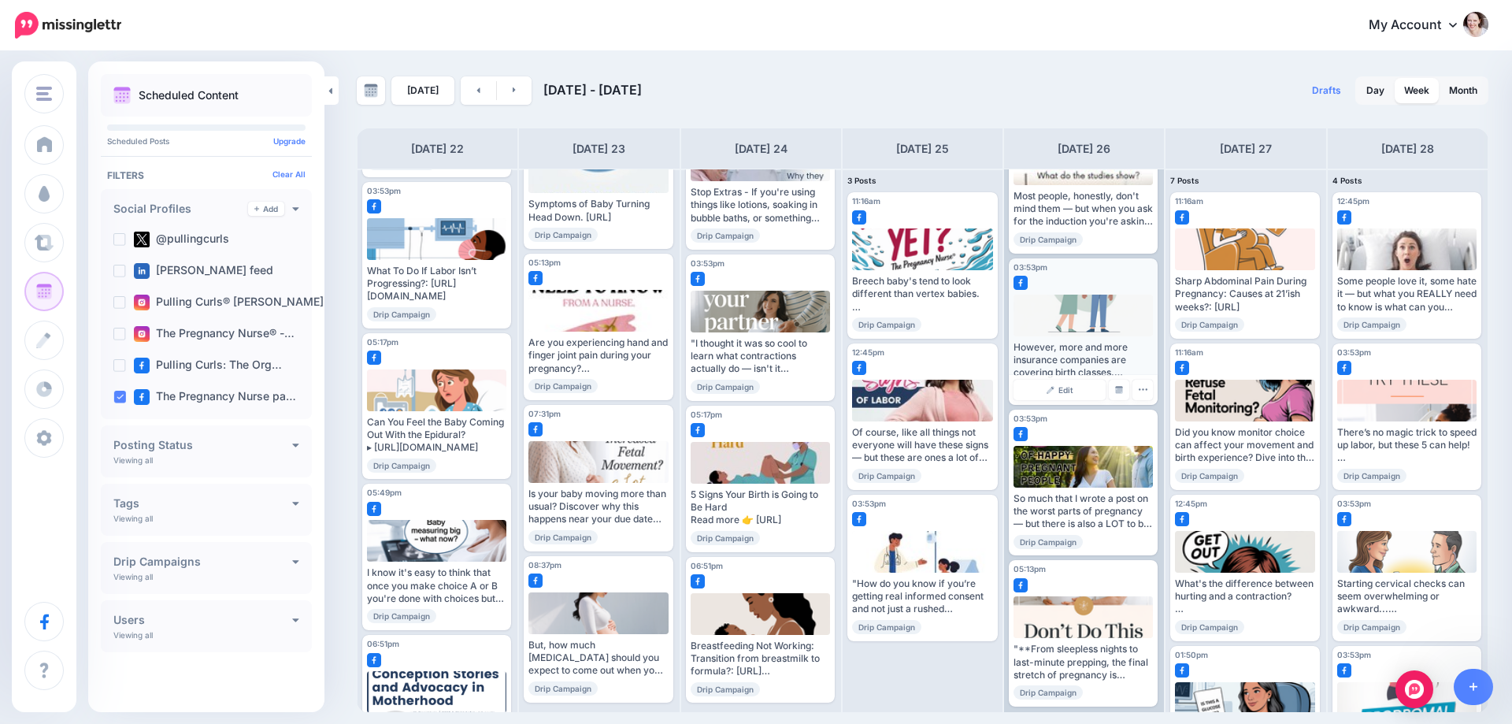
scroll to position [240, 0]
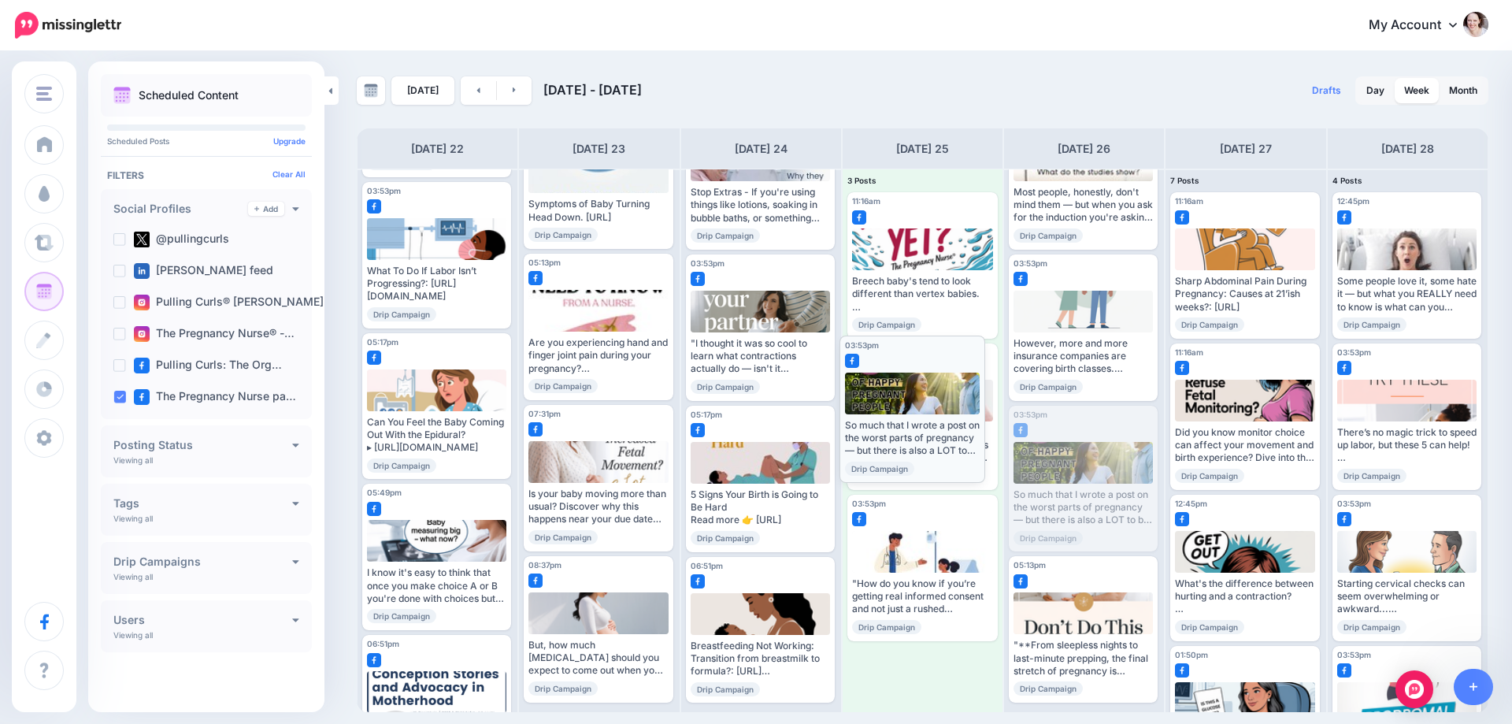
drag, startPoint x: 1037, startPoint y: 468, endPoint x: 868, endPoint y: 398, distance: 183.2
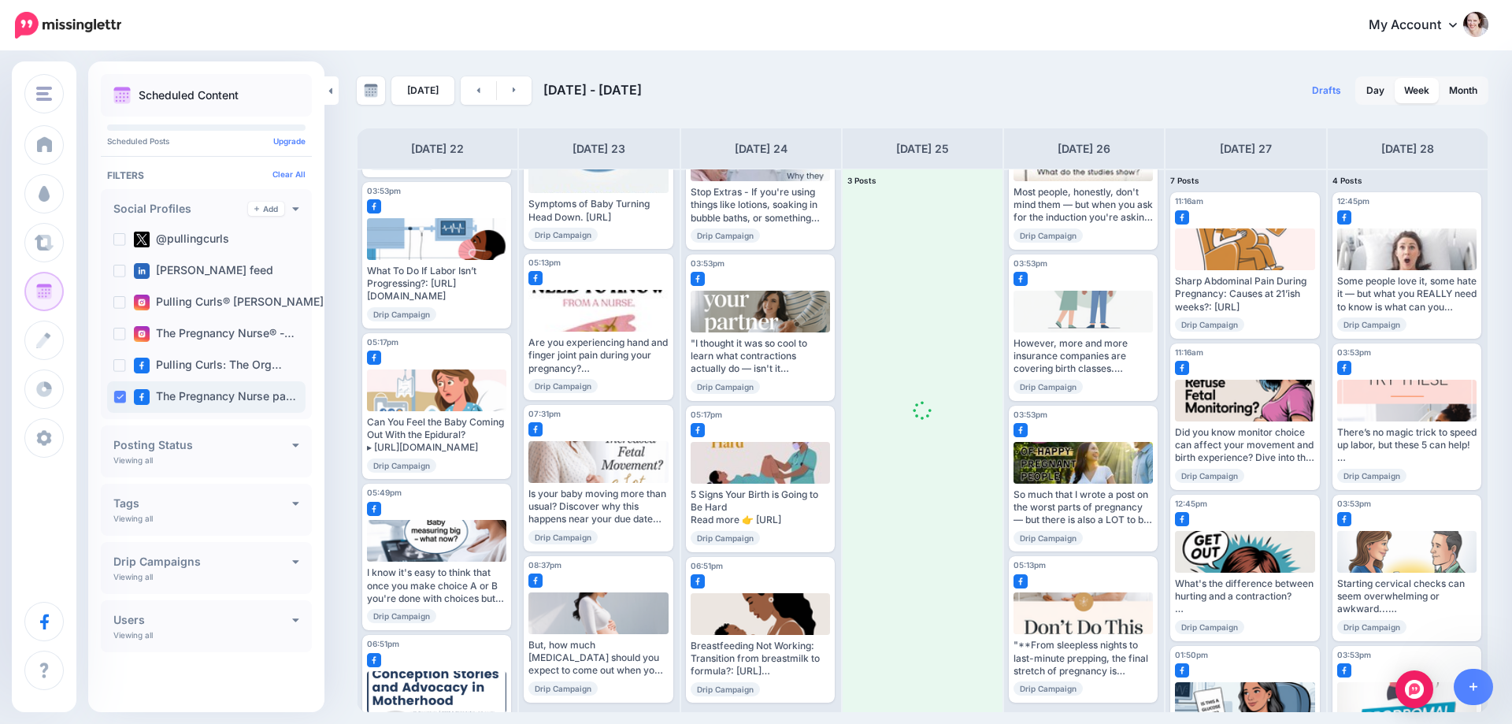
scroll to position [0, 0]
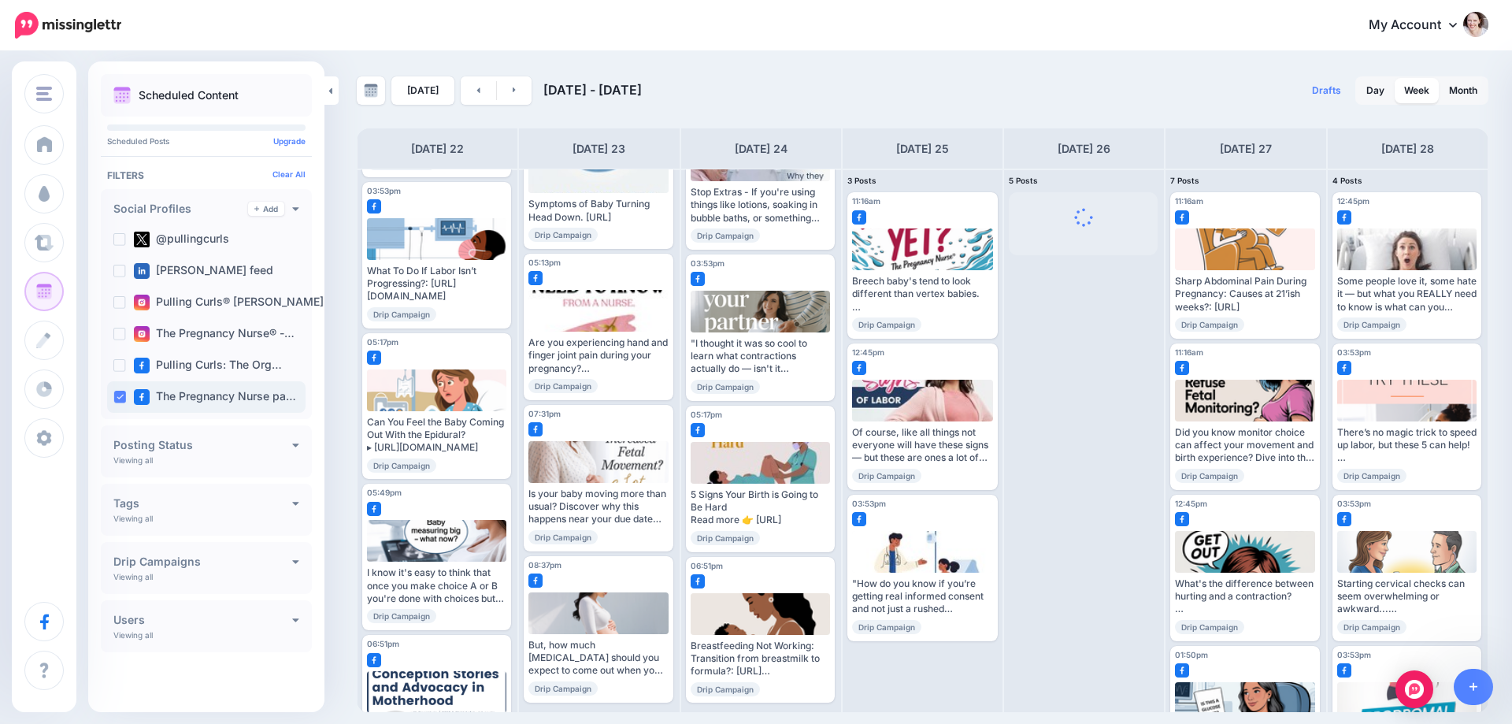
click at [117, 398] on ins at bounding box center [119, 397] width 13 height 13
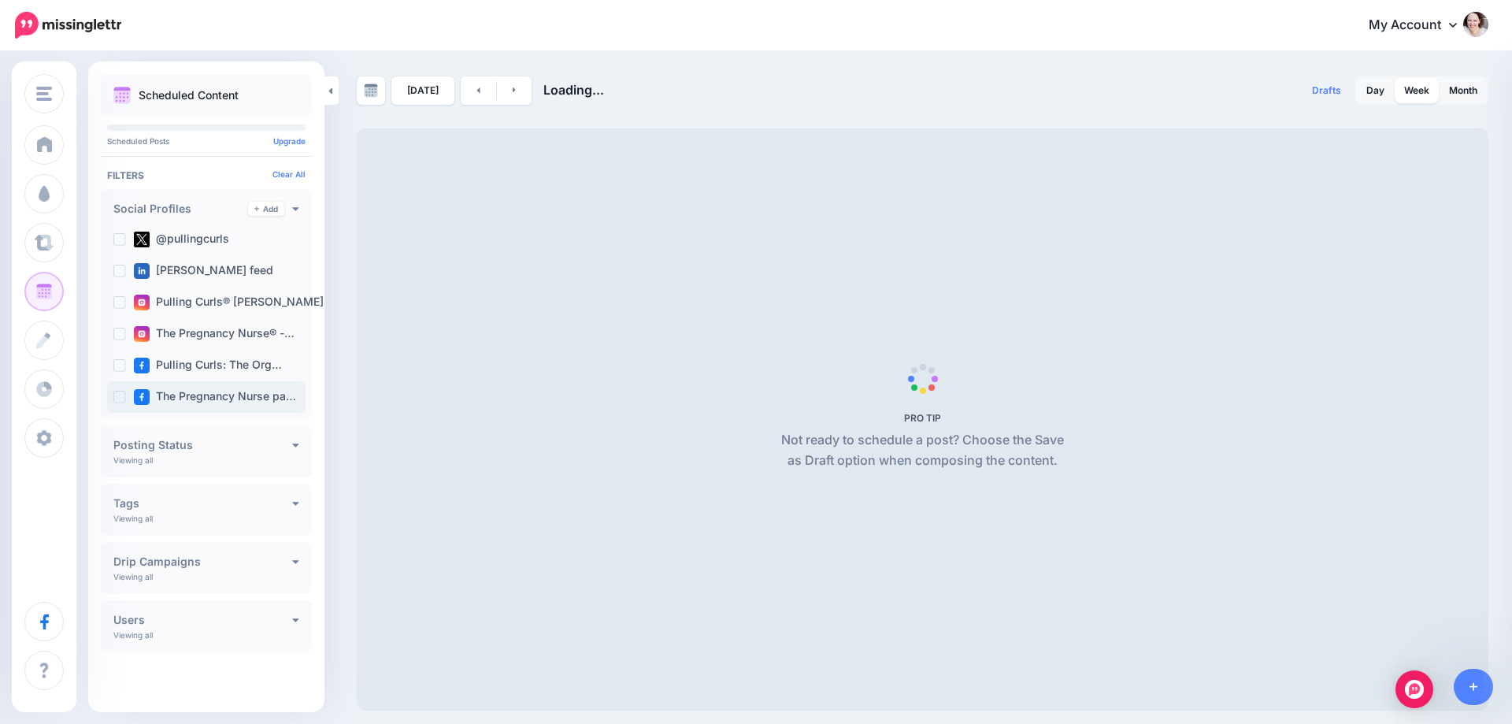
click at [119, 397] on ins at bounding box center [119, 397] width 13 height 13
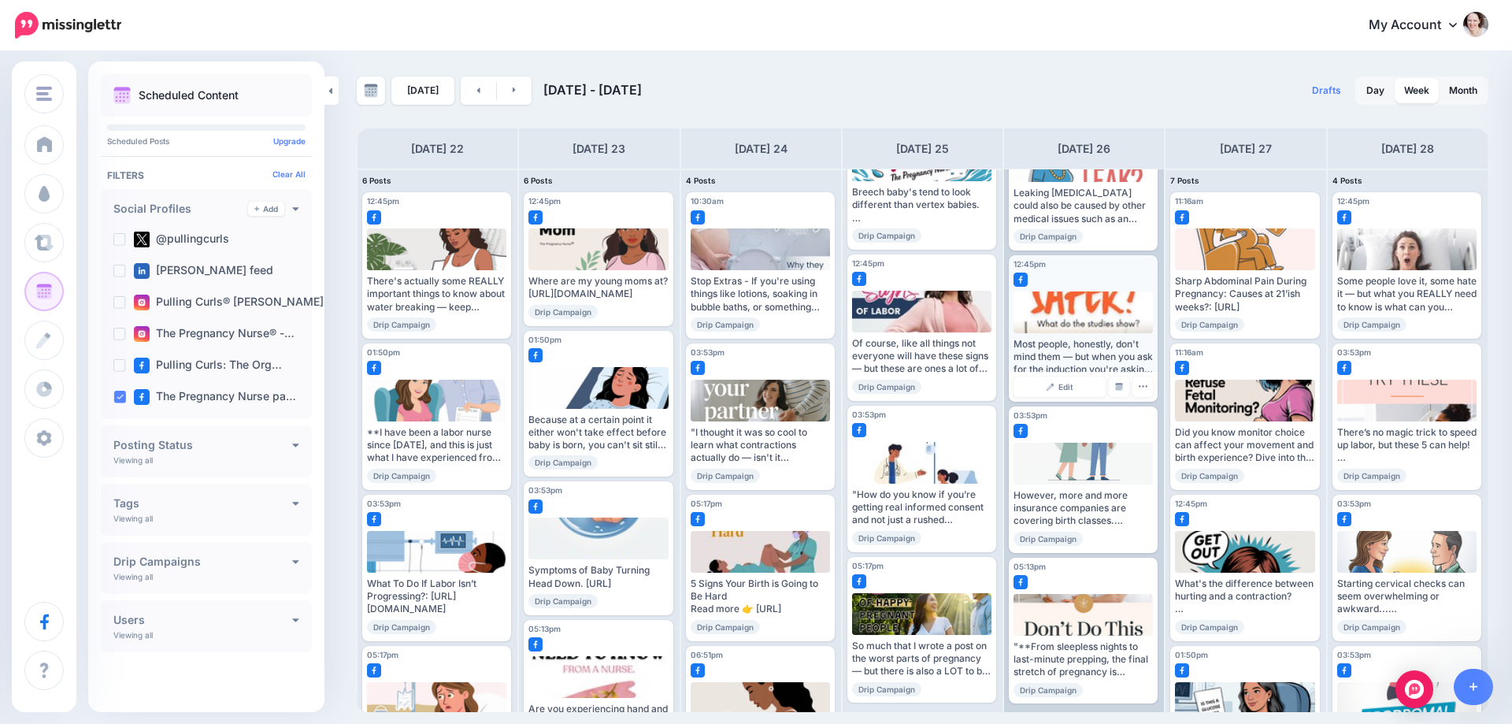
scroll to position [89, 0]
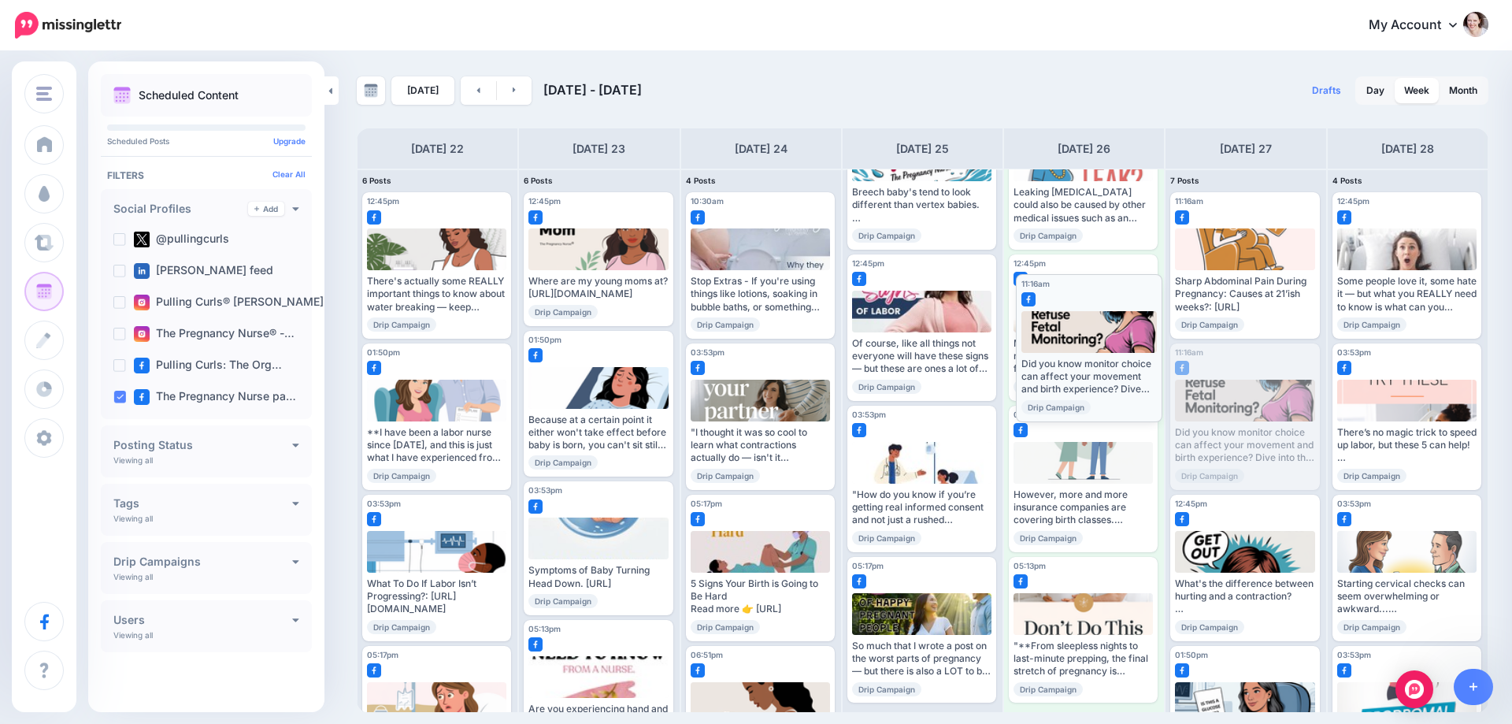
drag, startPoint x: 1254, startPoint y: 417, endPoint x: 1099, endPoint y: 347, distance: 169.2
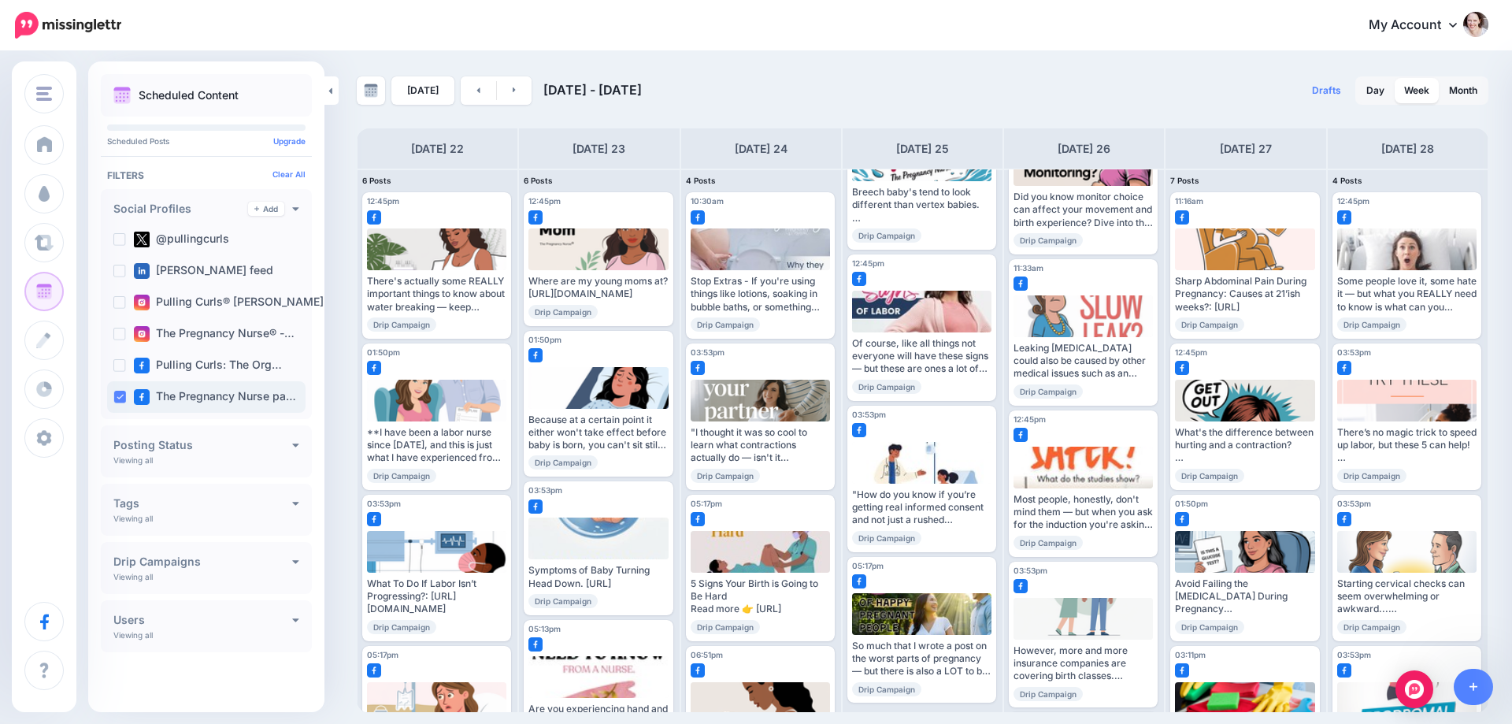
click at [117, 396] on ins at bounding box center [119, 397] width 13 height 13
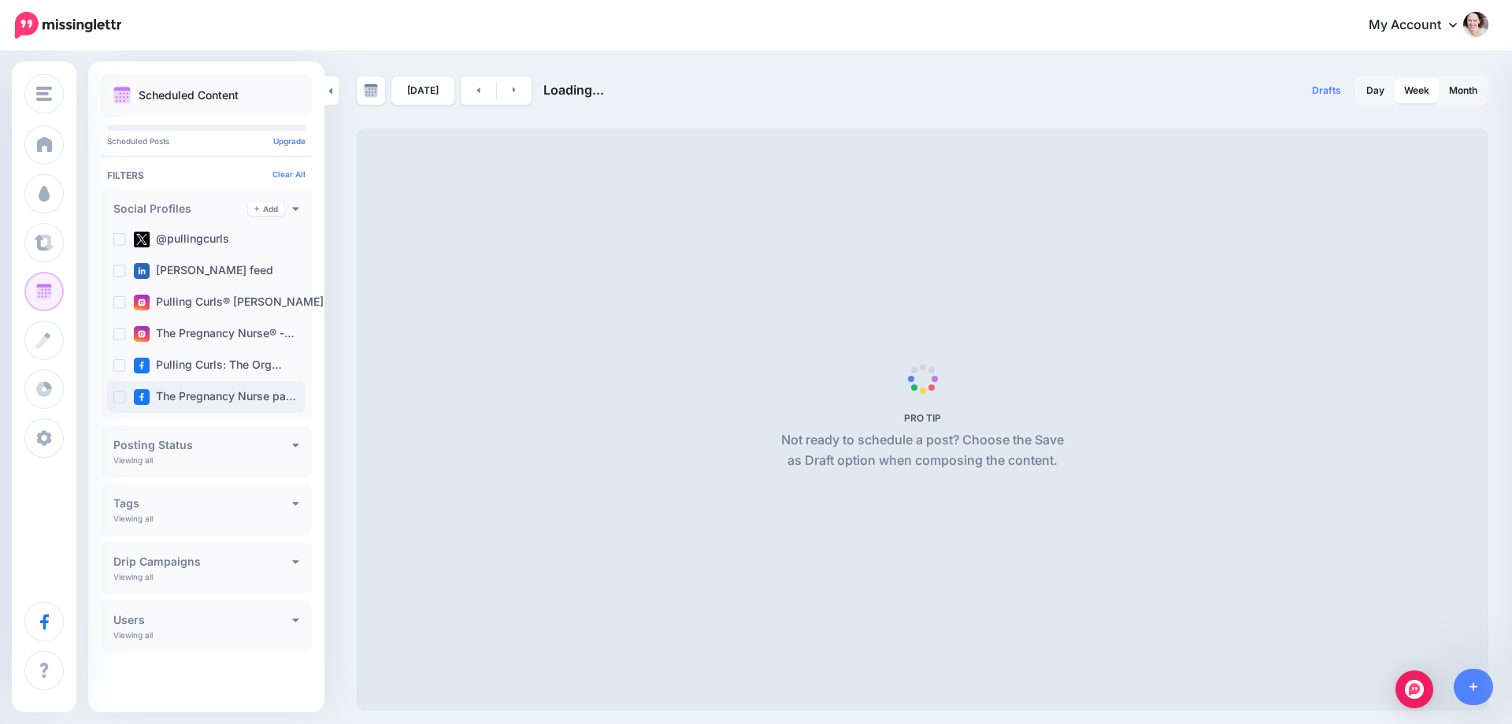
click at [117, 396] on ins at bounding box center [119, 397] width 13 height 13
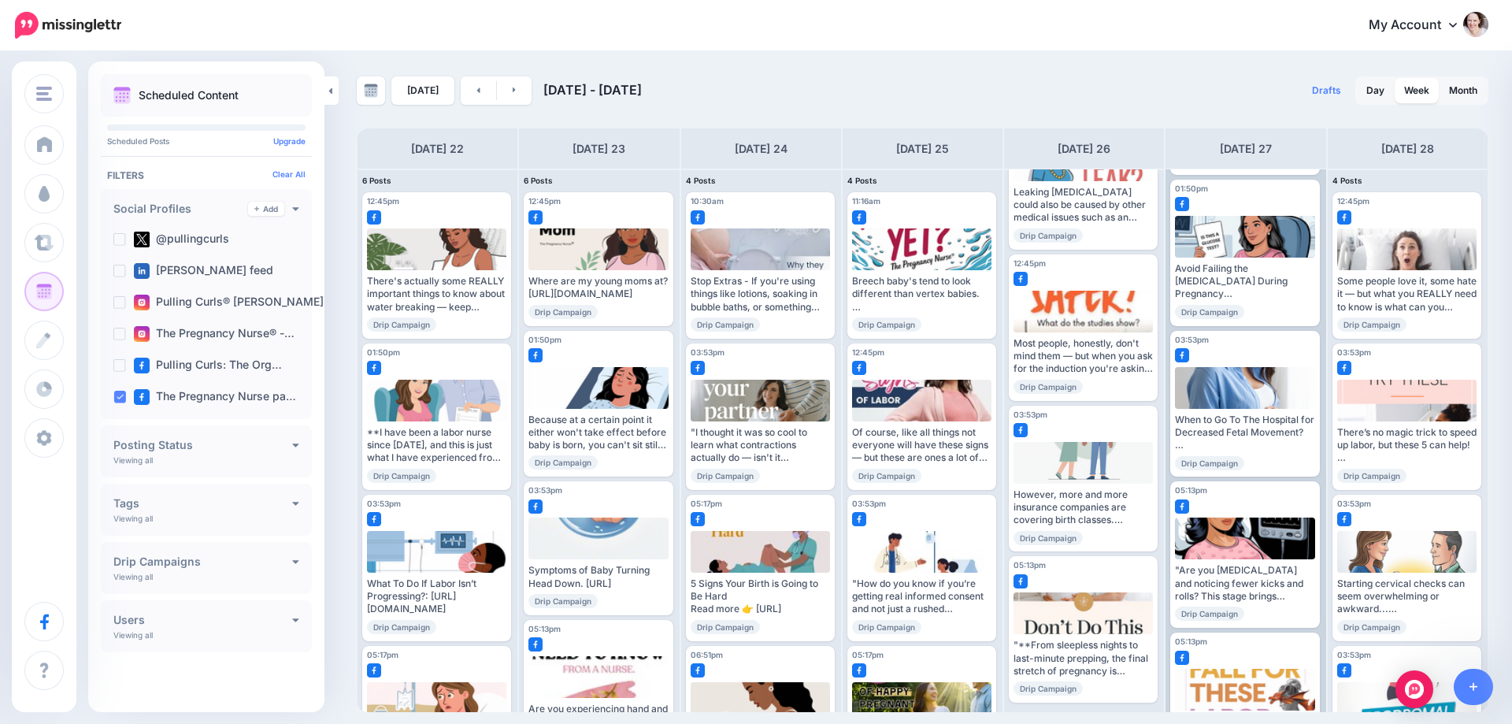
scroll to position [391, 0]
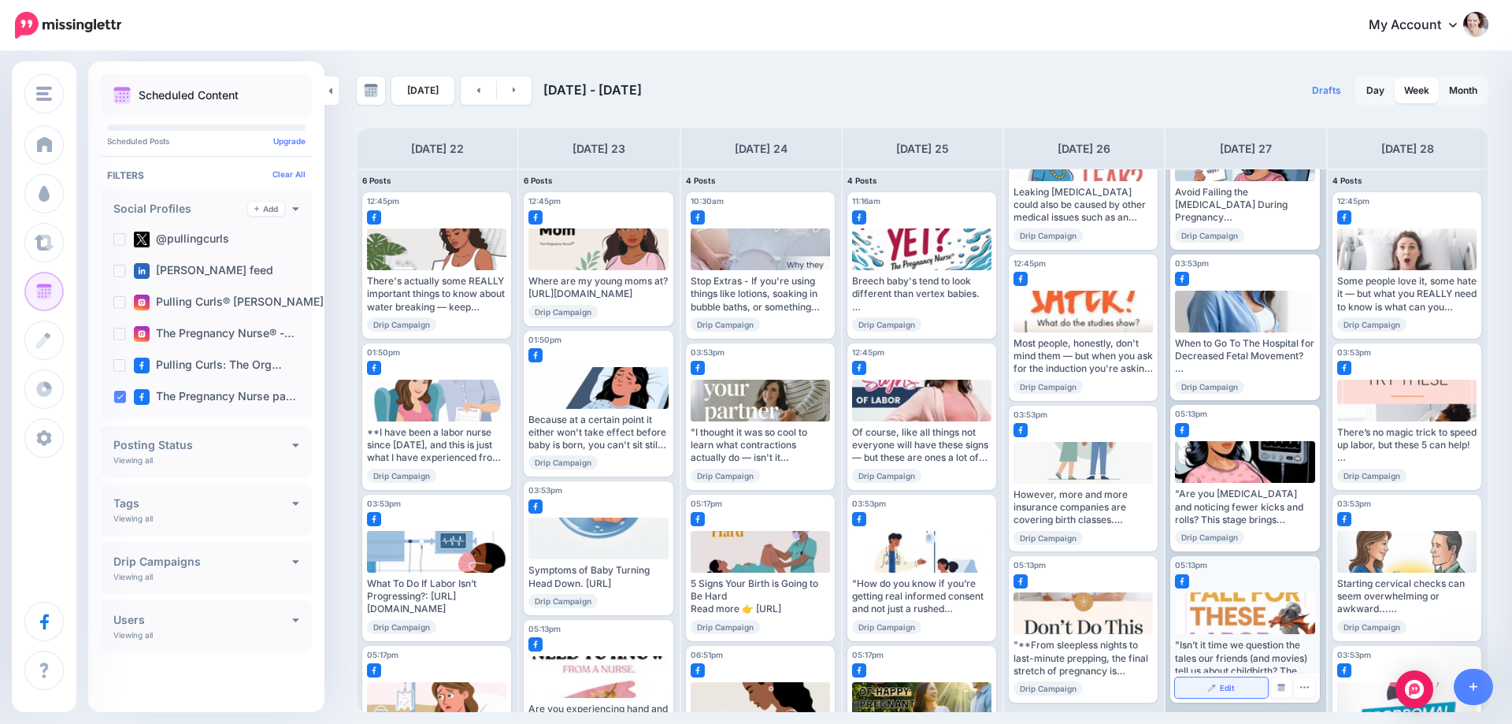
click at [1210, 687] on img at bounding box center [1212, 687] width 8 height 8
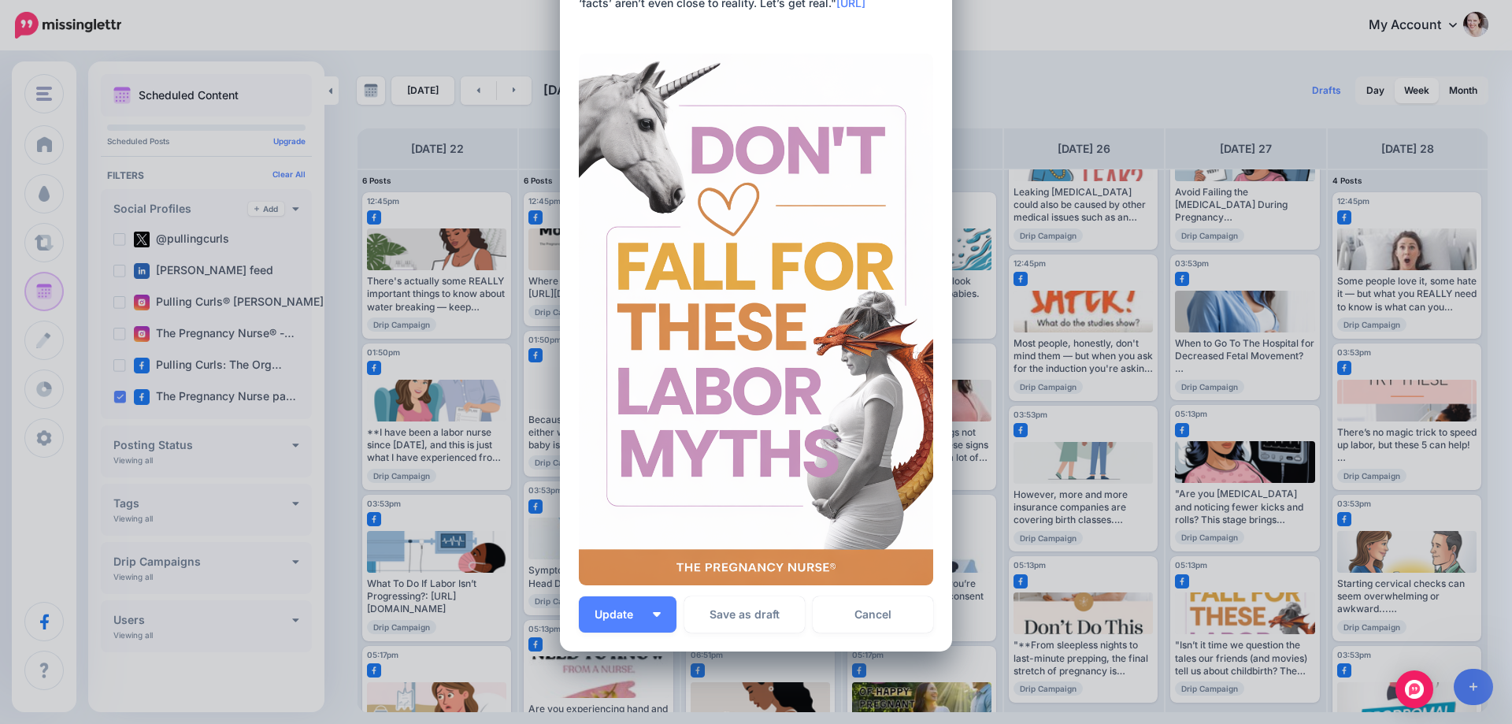
scroll to position [236, 0]
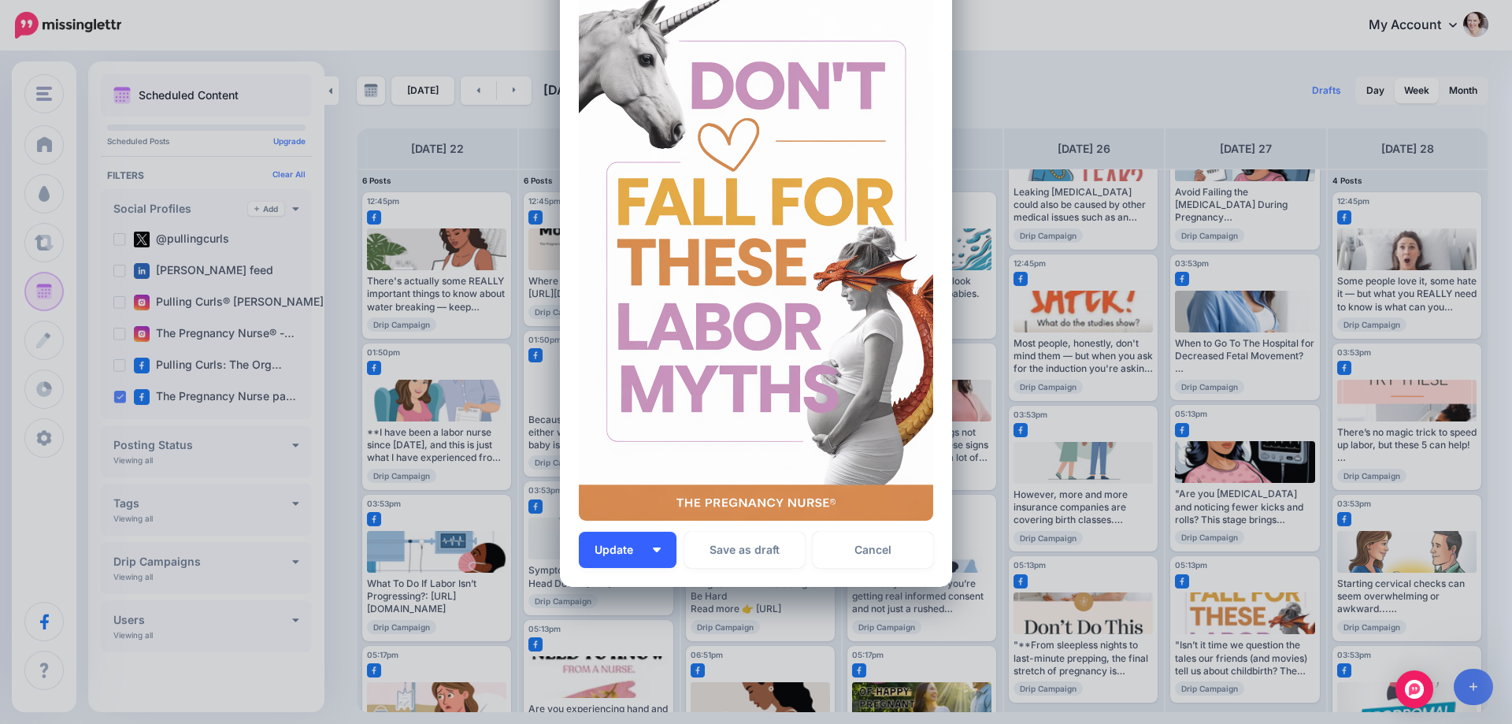
click at [637, 549] on span "Update" at bounding box center [620, 549] width 50 height 11
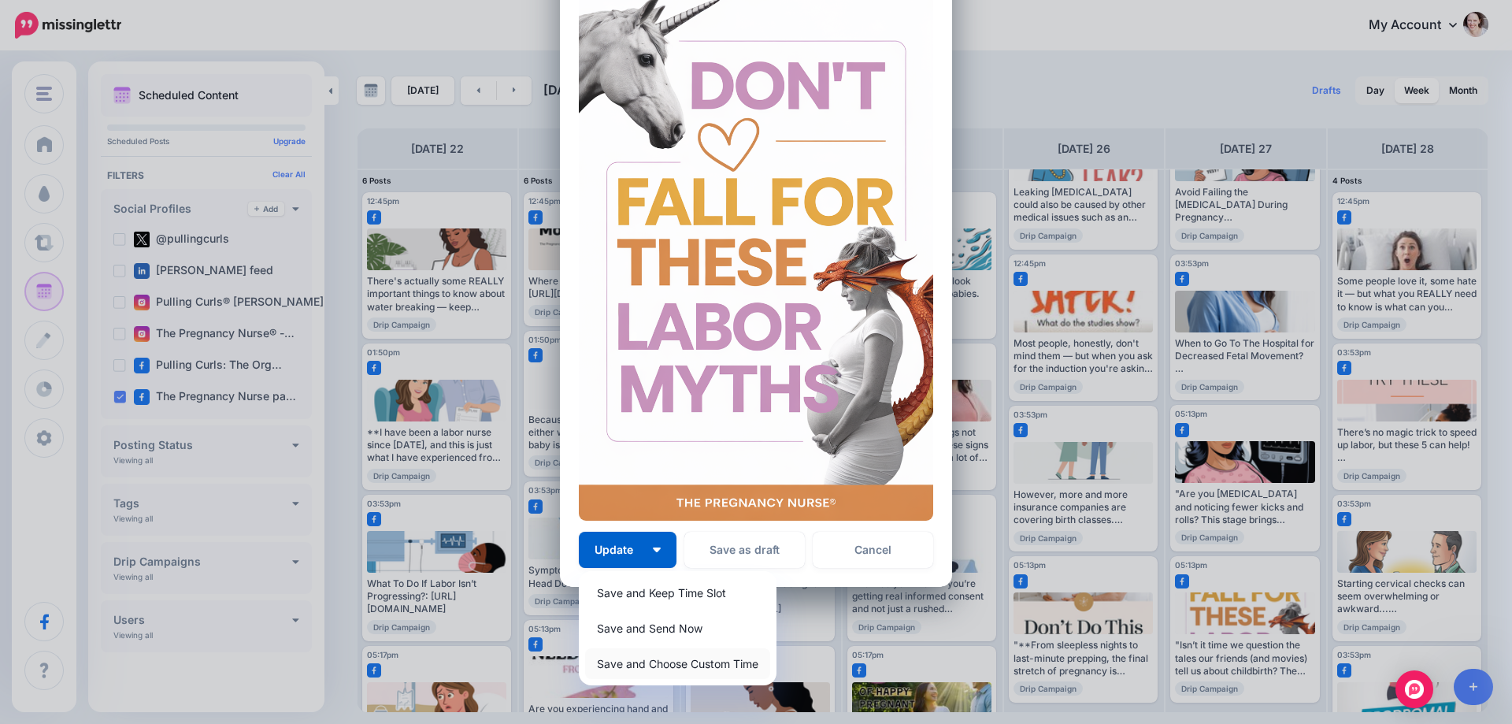
click at [669, 670] on link "Save and Choose Custom Time" at bounding box center [677, 663] width 185 height 31
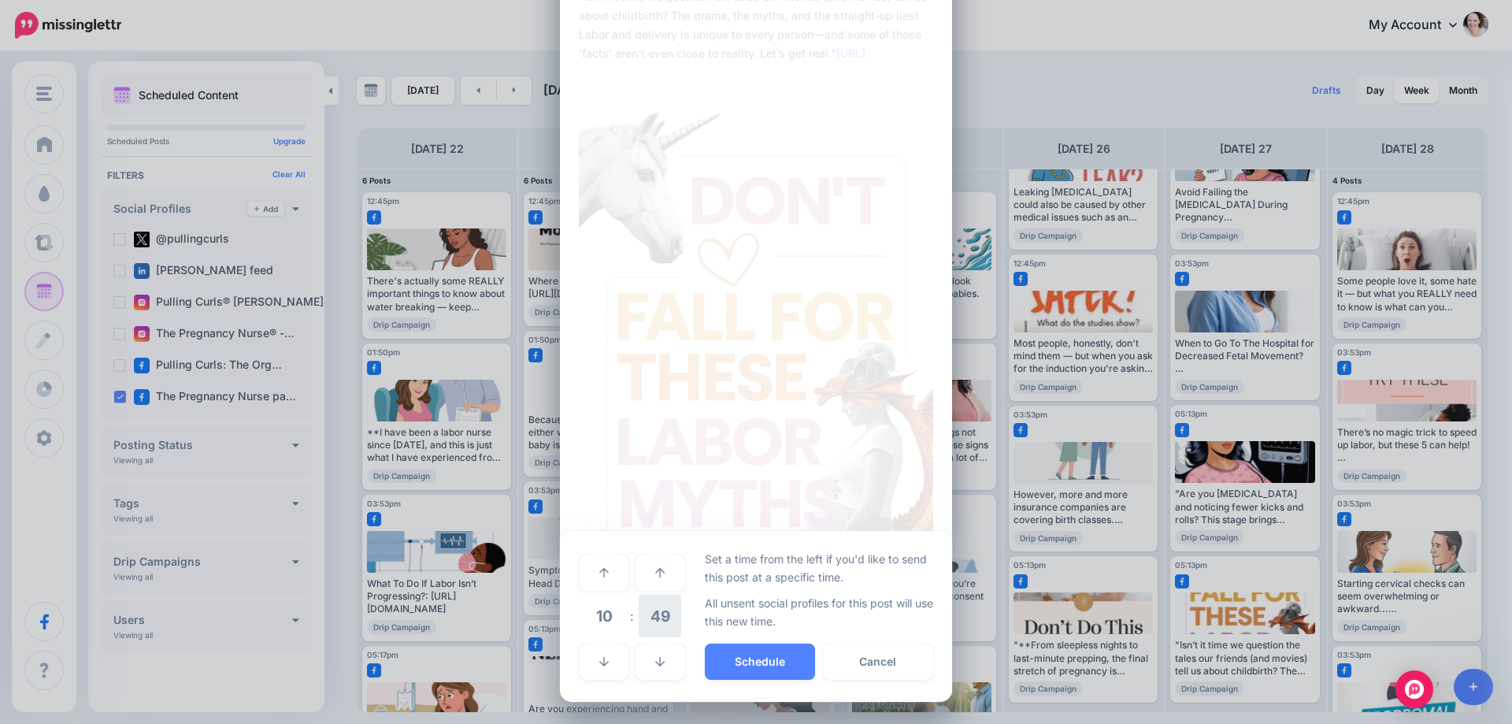
scroll to position [121, 0]
click at [600, 576] on icon at bounding box center [603, 572] width 9 height 11
click at [602, 622] on span "11" at bounding box center [604, 616] width 43 height 43
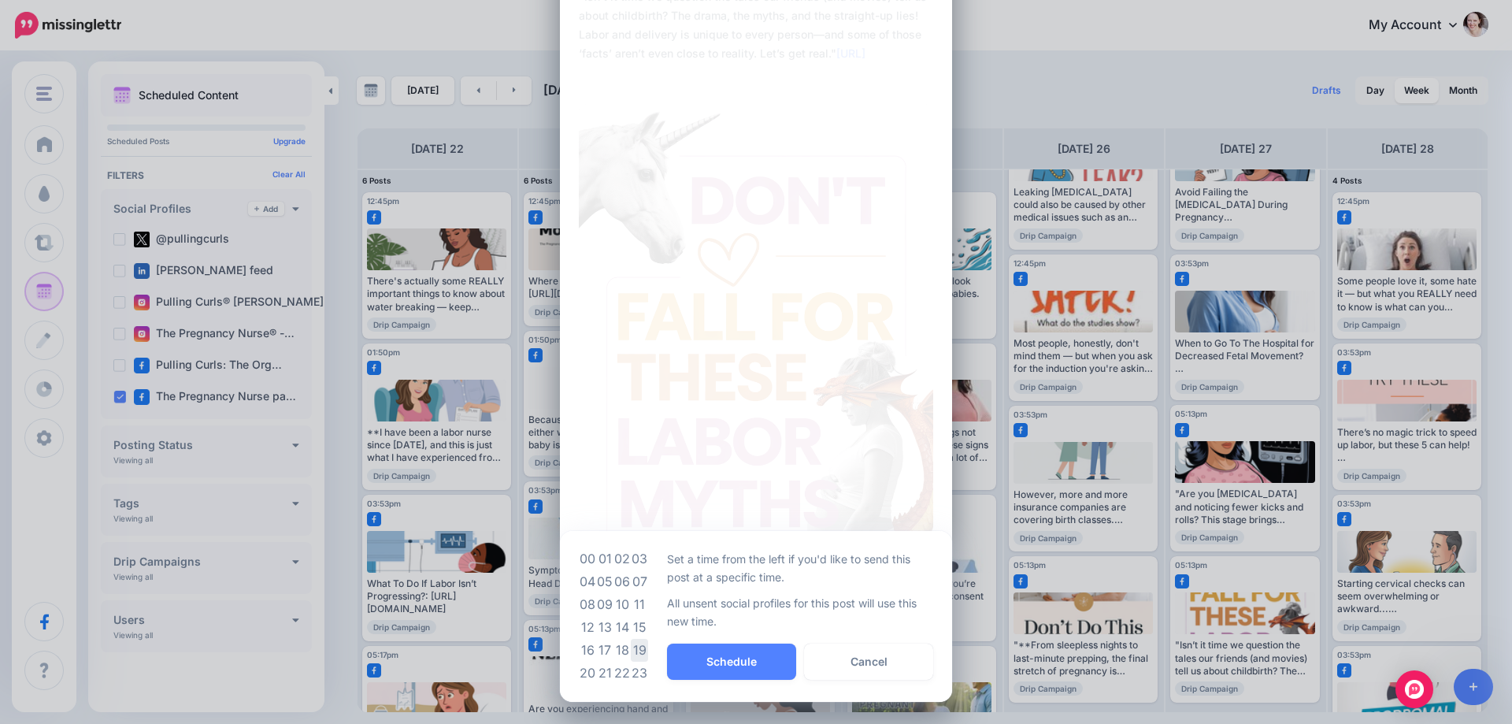
click at [635, 643] on td "19" at bounding box center [639, 650] width 17 height 23
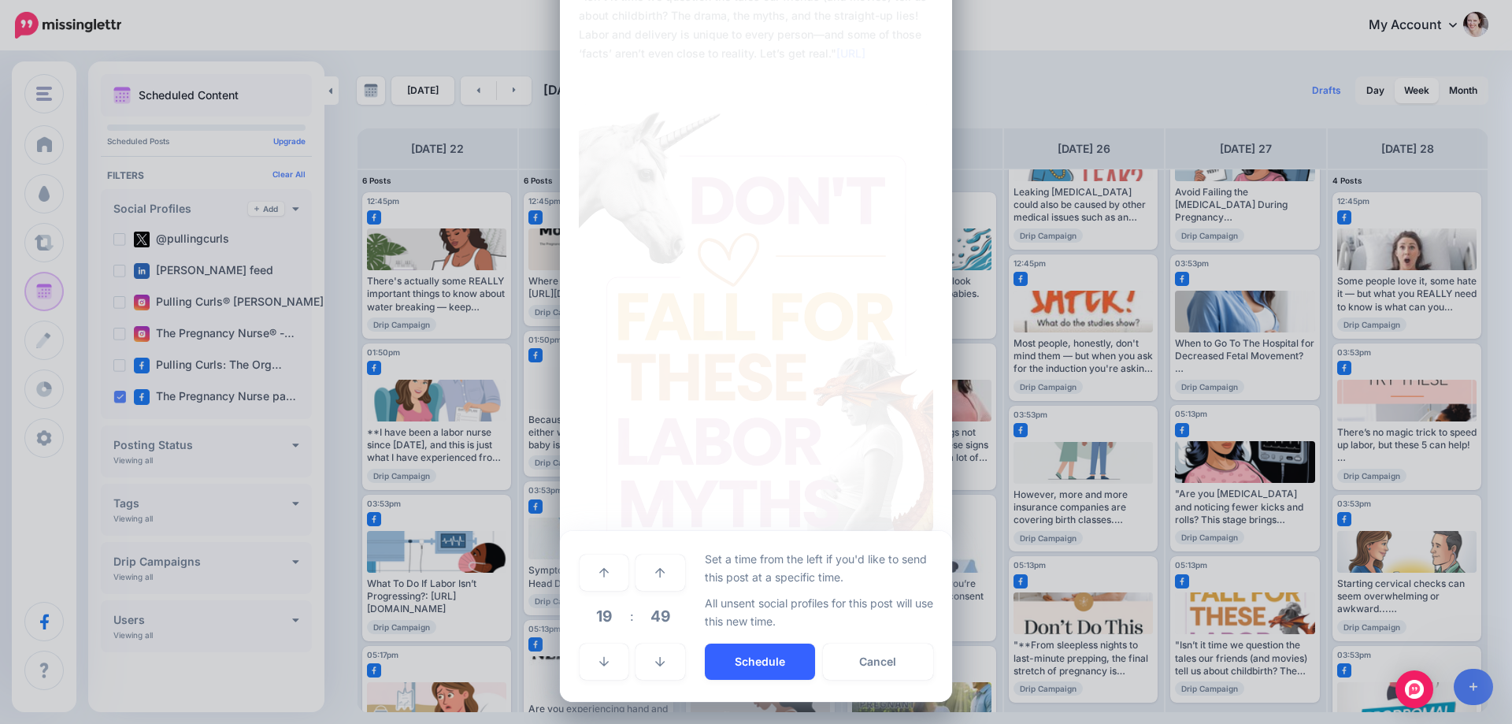
click at [741, 653] on button "Schedule" at bounding box center [760, 661] width 110 height 36
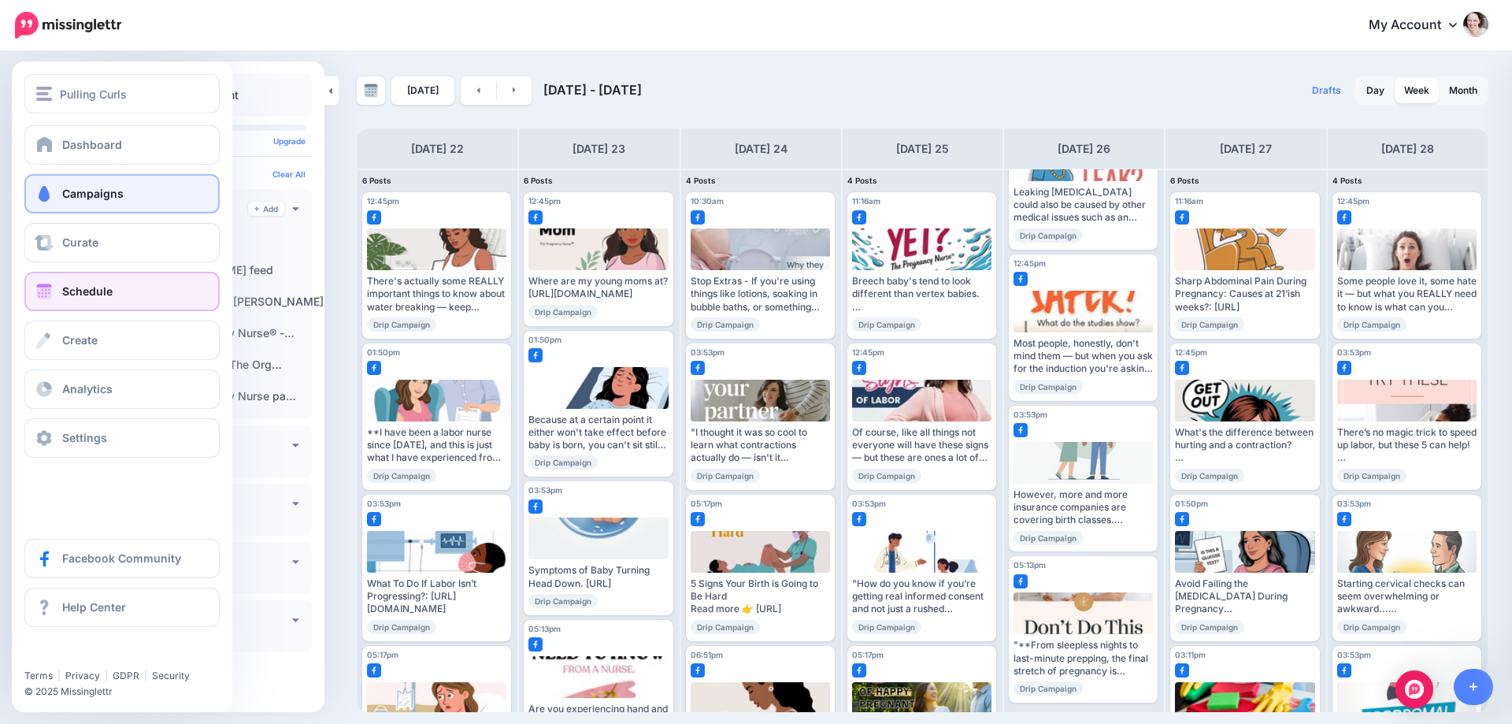
click at [59, 200] on link "Campaigns" at bounding box center [121, 193] width 195 height 39
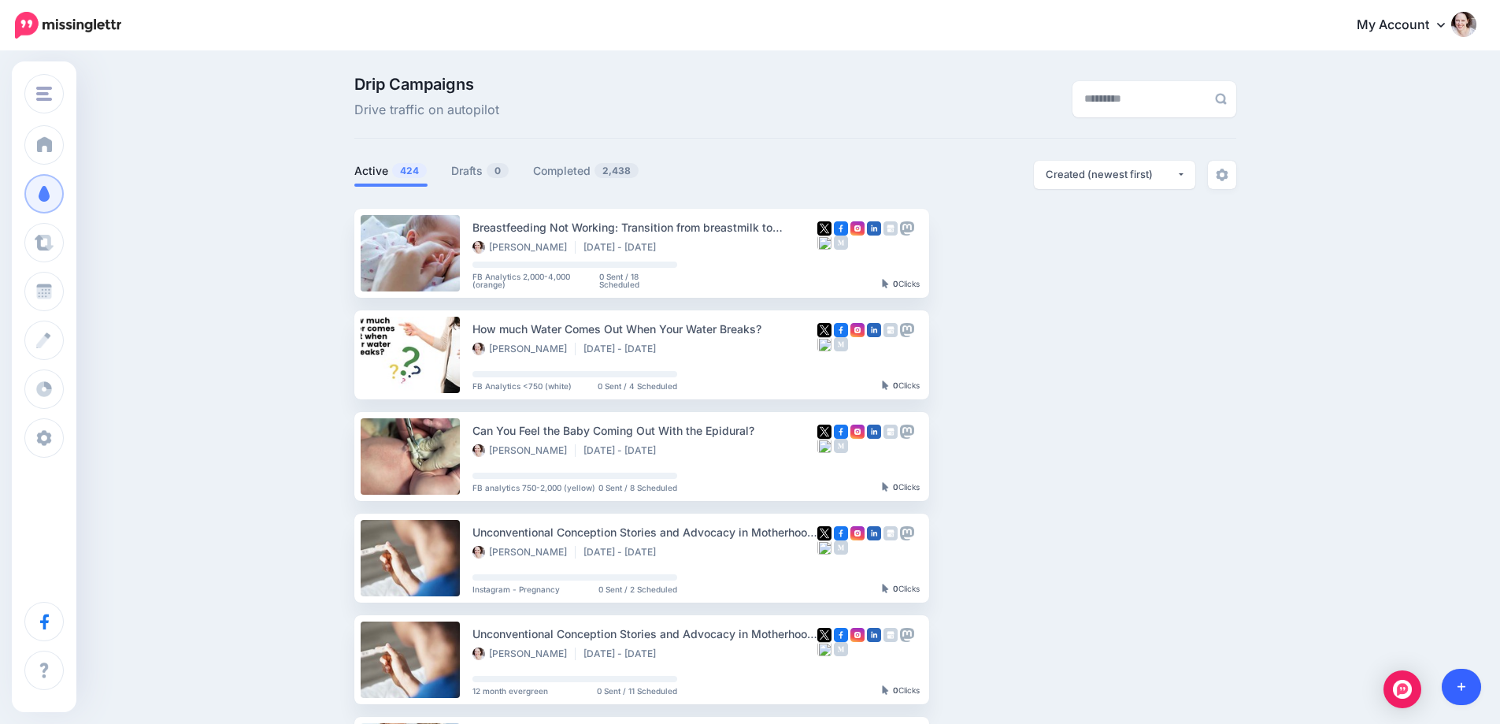
click at [1467, 687] on link at bounding box center [1462, 687] width 40 height 36
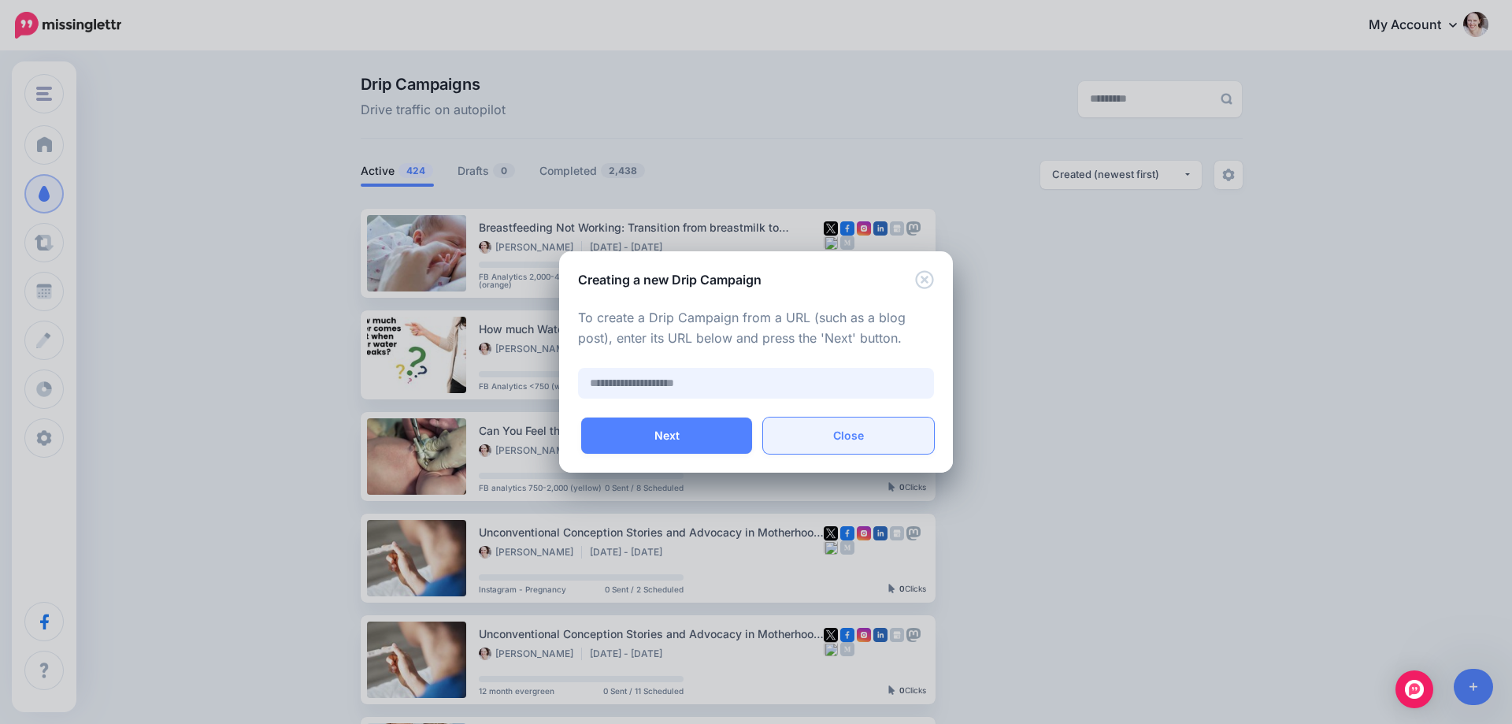
paste input "**********"
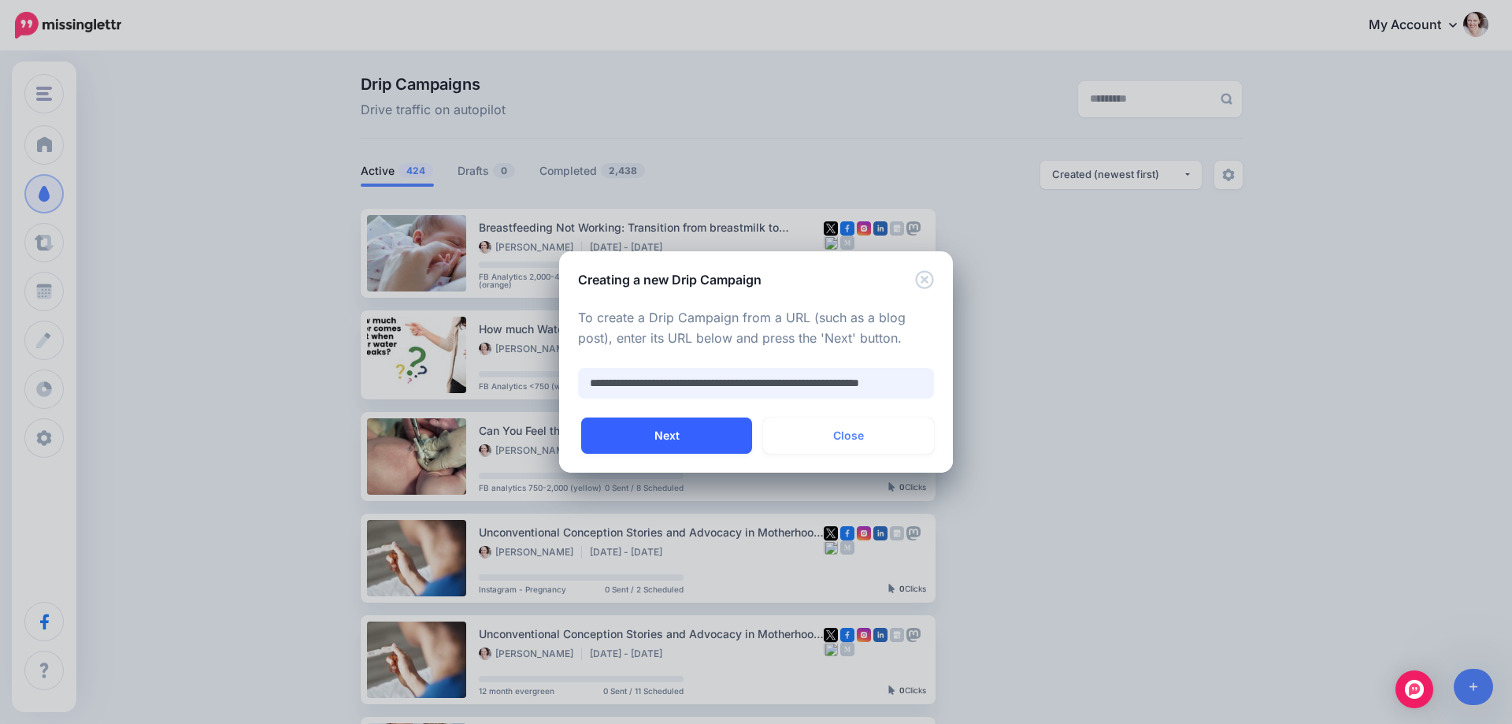
scroll to position [0, 81]
type input "**********"
click at [724, 444] on button "Next" at bounding box center [666, 435] width 171 height 36
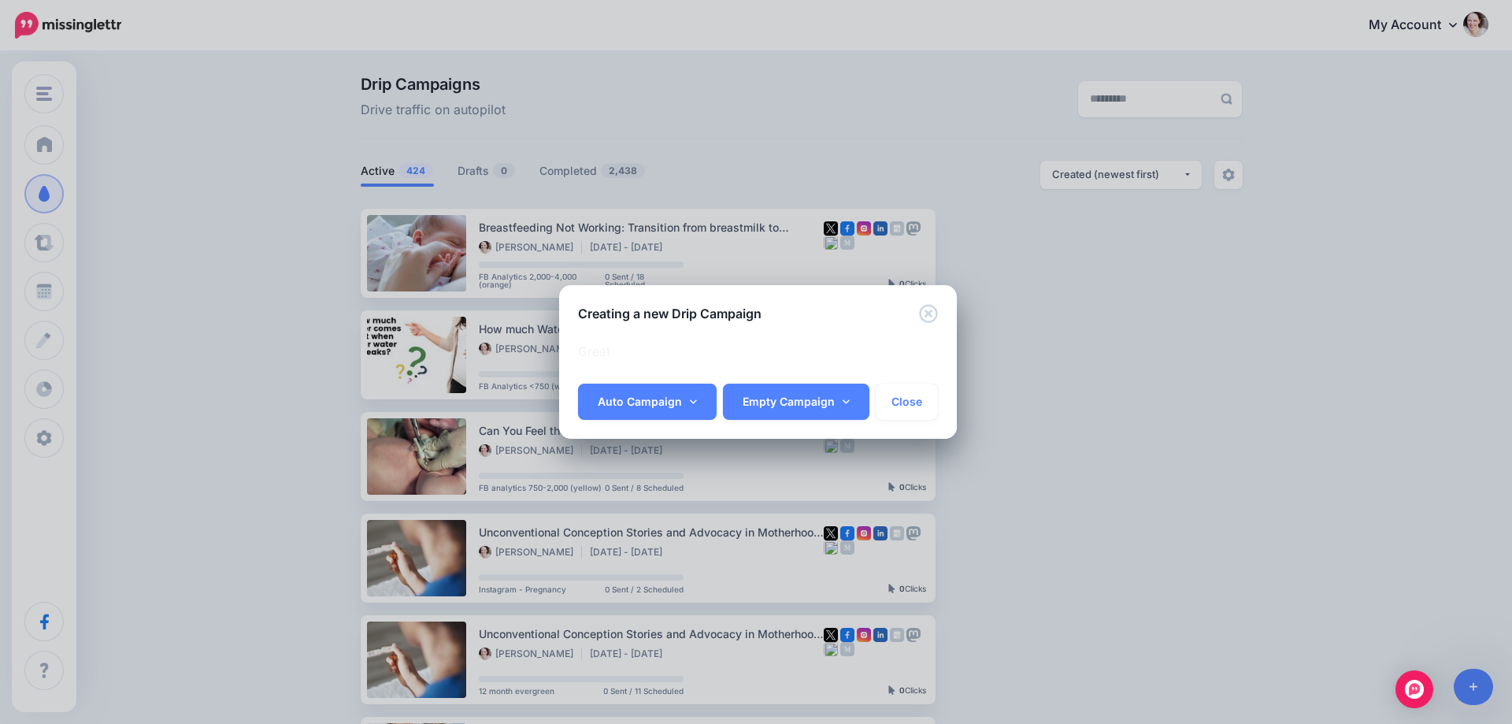
scroll to position [0, 114]
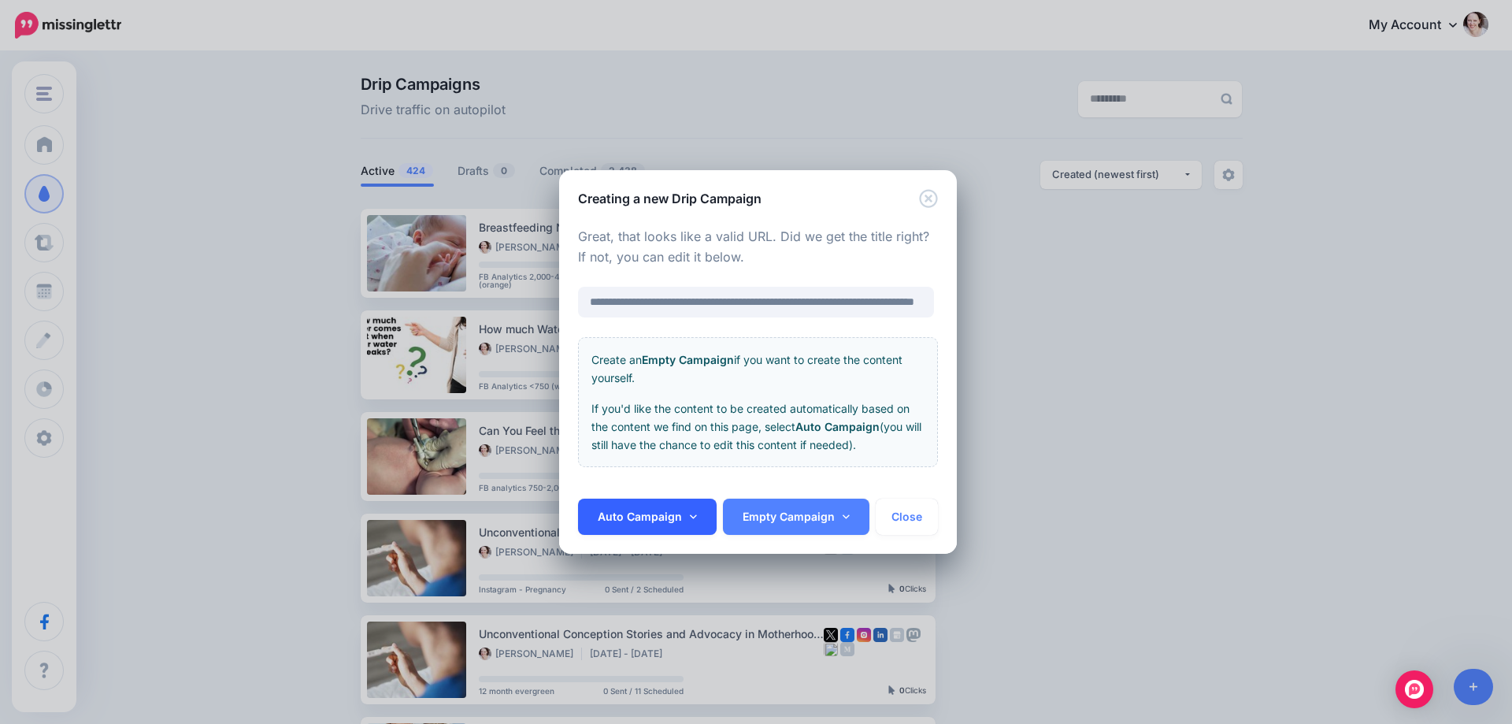
click at [632, 531] on link "Auto Campaign" at bounding box center [647, 516] width 139 height 36
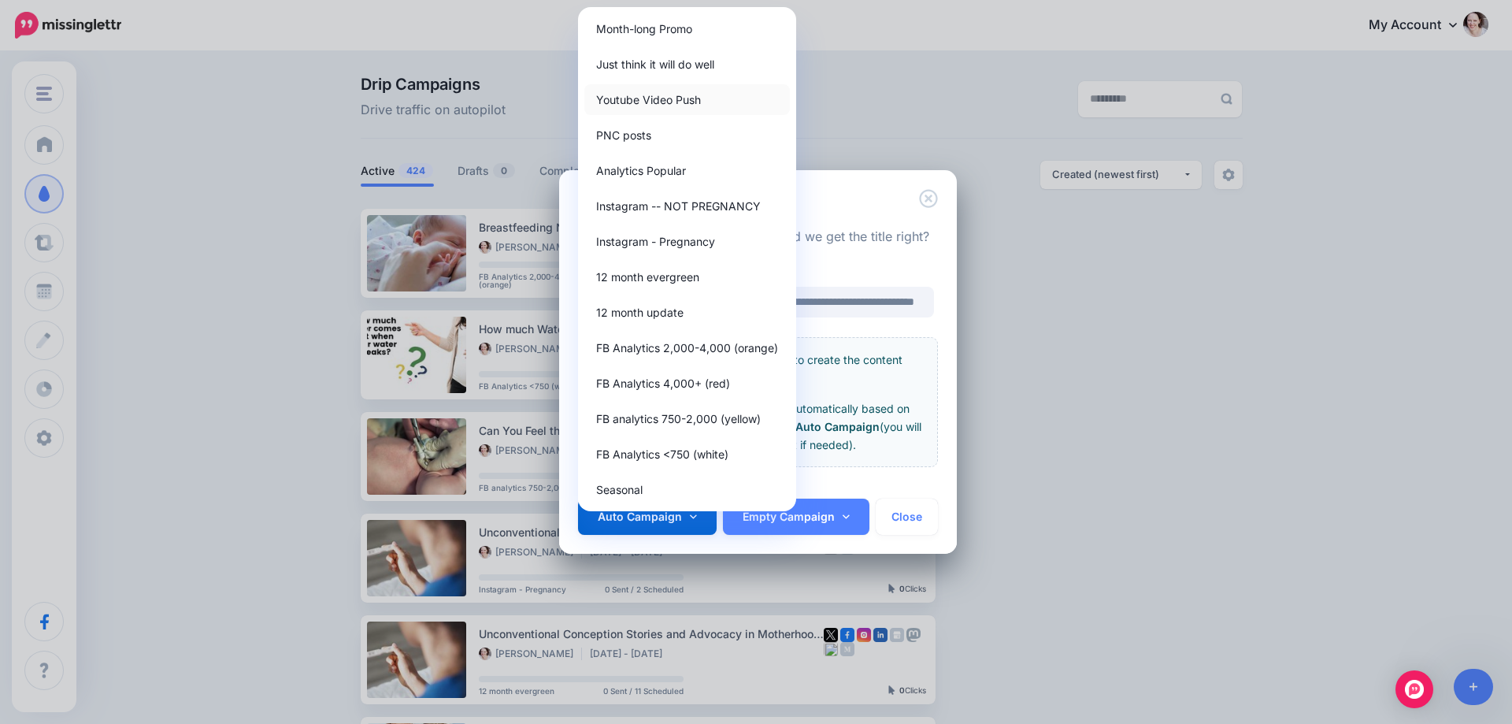
click at [654, 99] on link "Youtube Video Push" at bounding box center [687, 99] width 206 height 31
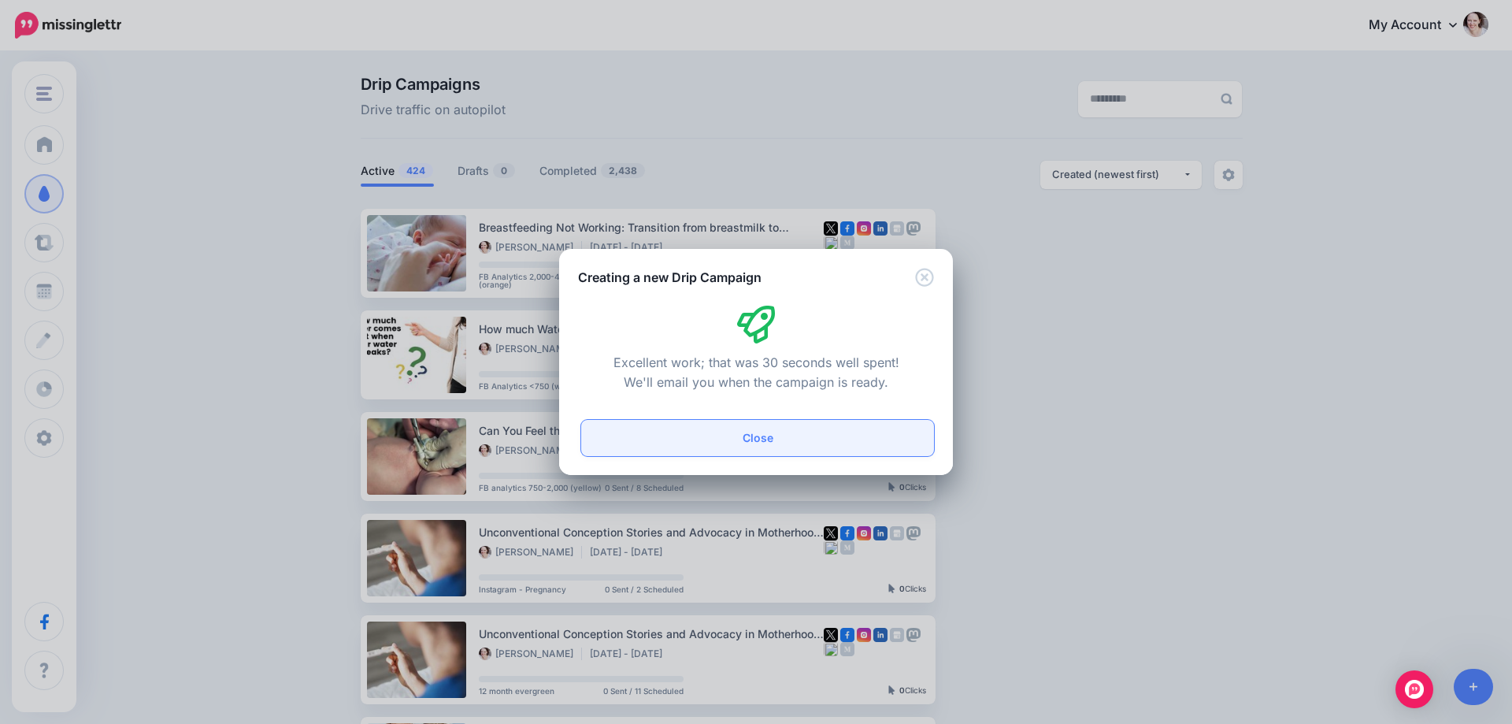
click at [764, 436] on button "Close" at bounding box center [757, 438] width 353 height 36
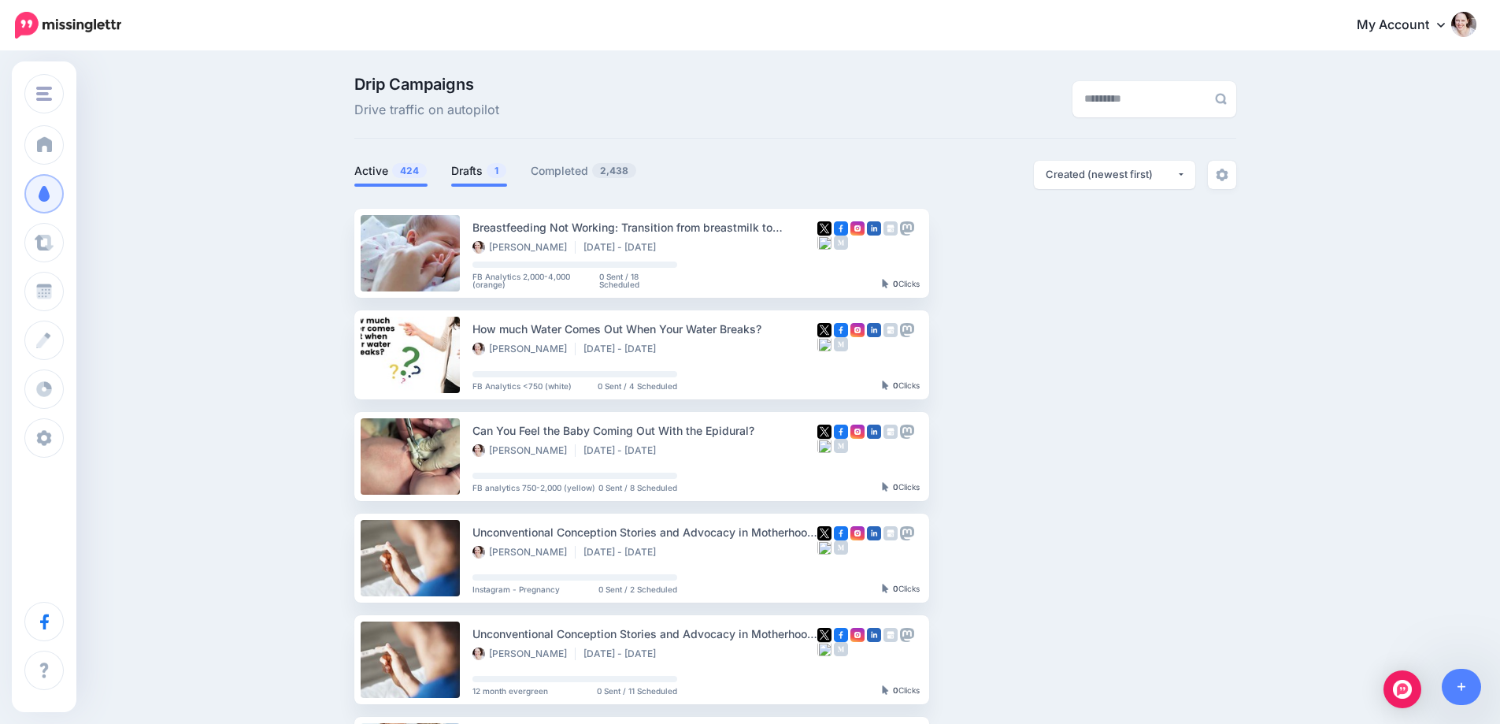
click at [473, 175] on link "Drafts 1" at bounding box center [479, 170] width 56 height 19
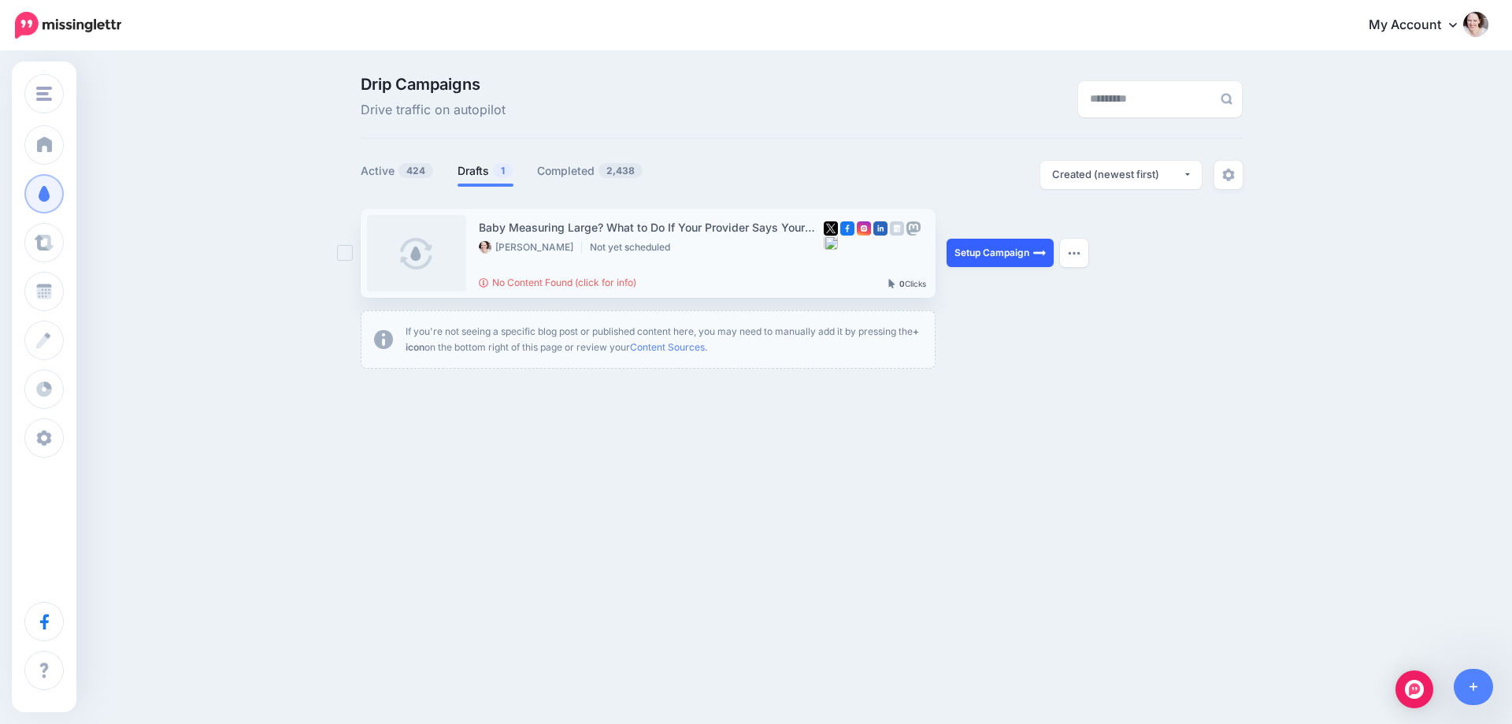
click at [993, 246] on link "Setup Campaign" at bounding box center [999, 253] width 107 height 28
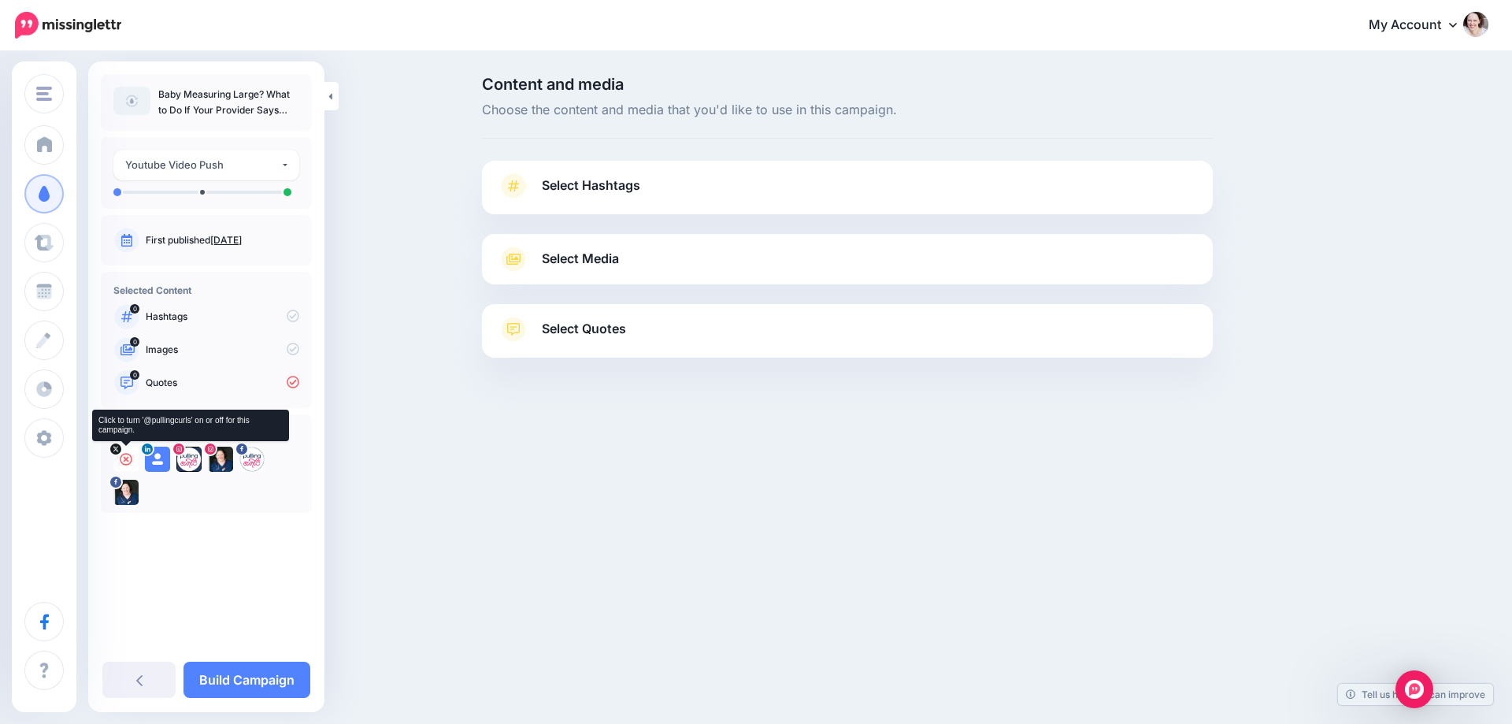
click at [125, 461] on icon at bounding box center [126, 459] width 13 height 13
click at [157, 458] on icon at bounding box center [157, 459] width 13 height 13
click at [187, 458] on icon at bounding box center [189, 459] width 13 height 13
click at [220, 458] on icon at bounding box center [220, 459] width 13 height 13
click at [256, 458] on icon at bounding box center [252, 459] width 13 height 13
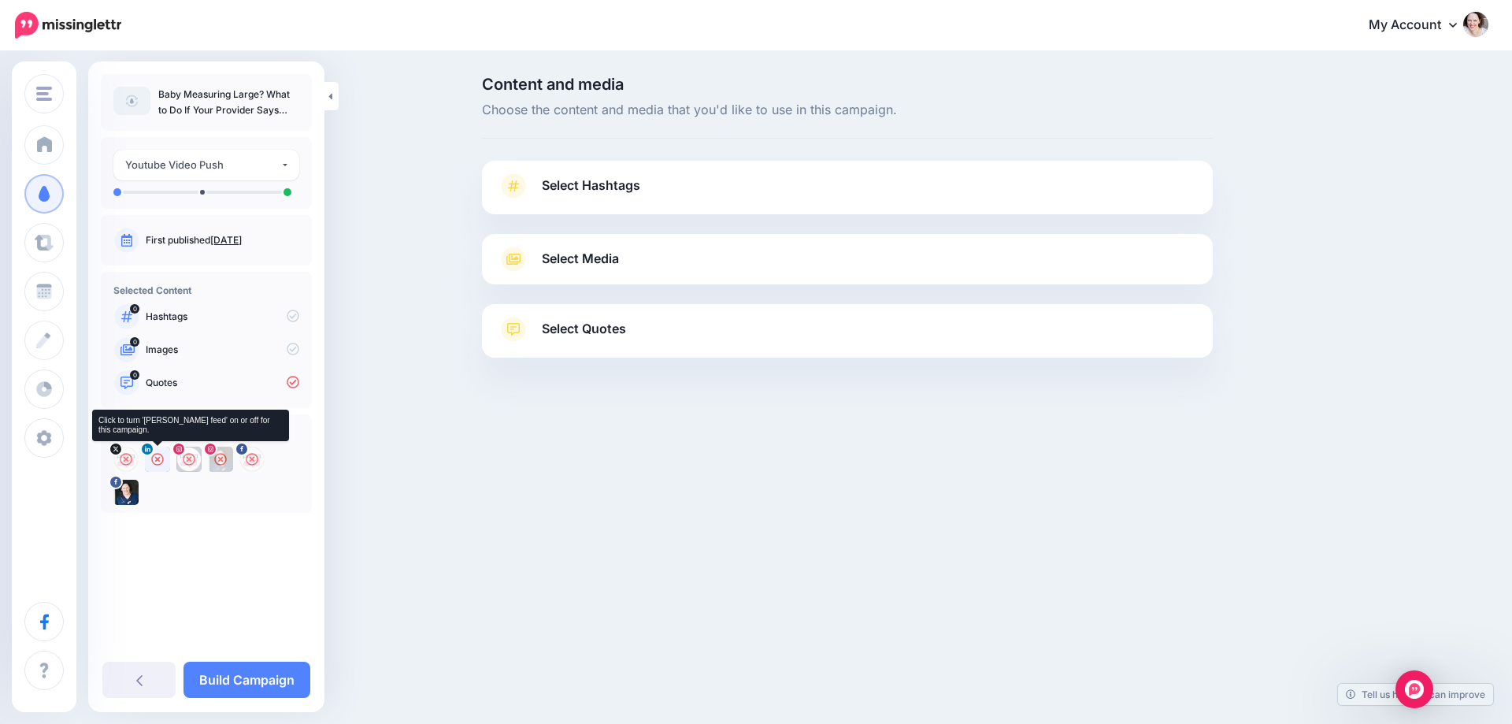
click at [161, 461] on icon at bounding box center [157, 459] width 13 height 13
click at [613, 180] on span "Select Hashtags" at bounding box center [591, 185] width 98 height 21
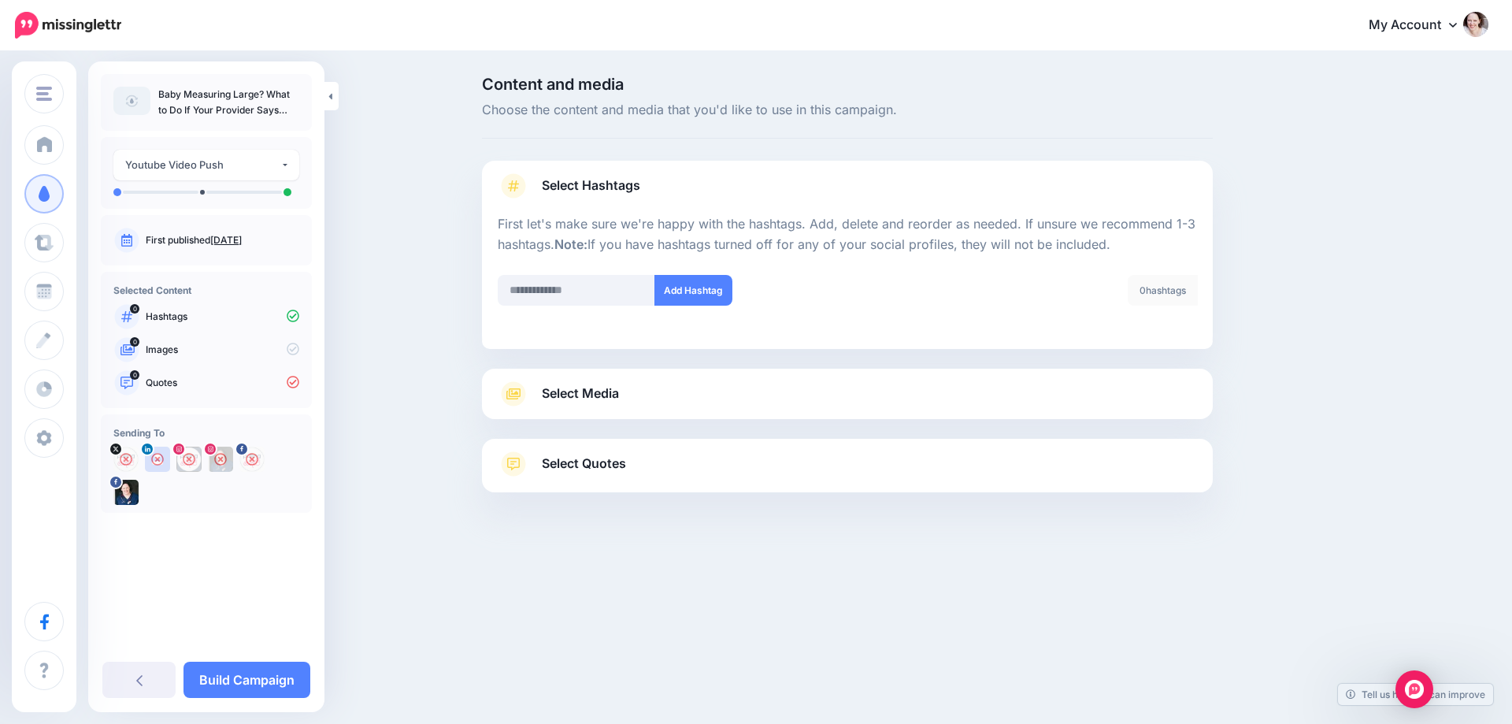
click at [653, 392] on link "Select Media" at bounding box center [847, 393] width 699 height 25
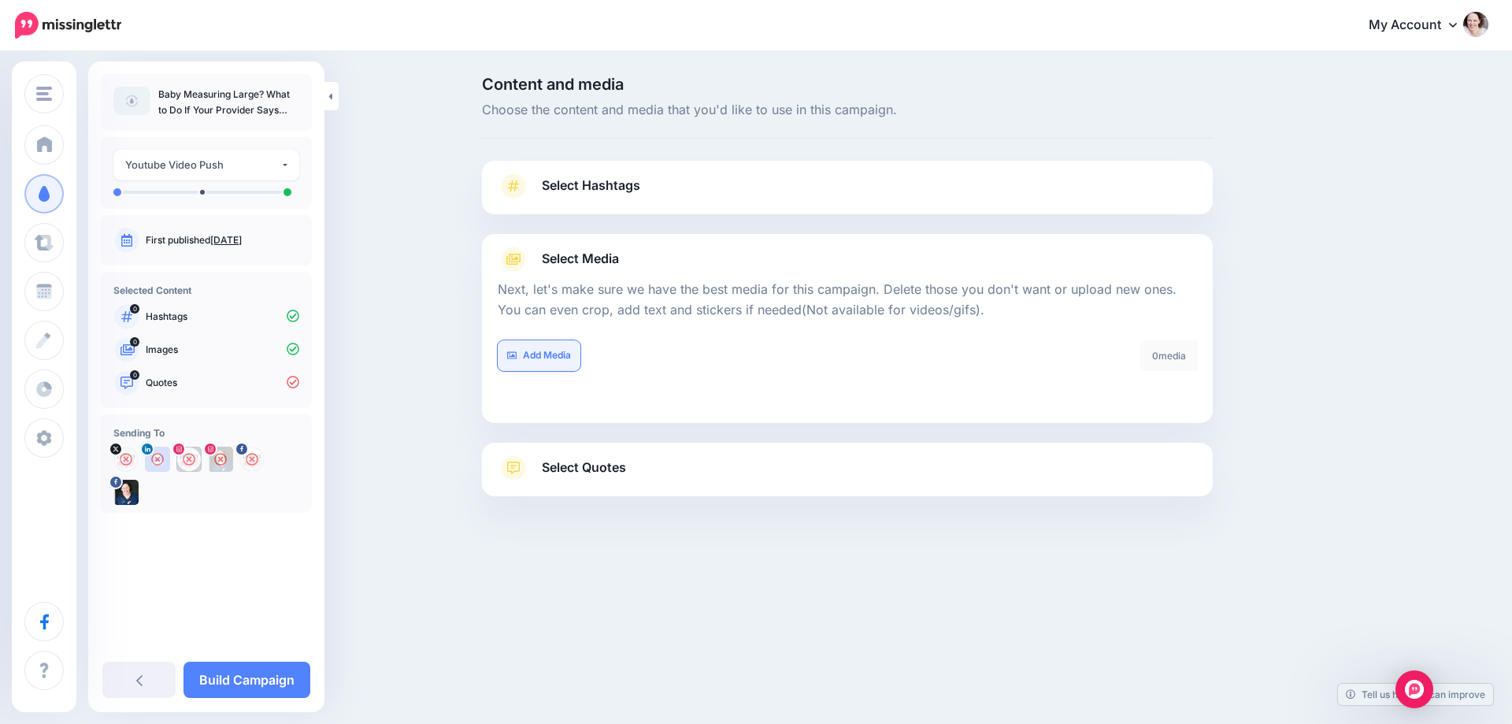
click at [561, 349] on link "Add Media" at bounding box center [539, 355] width 83 height 31
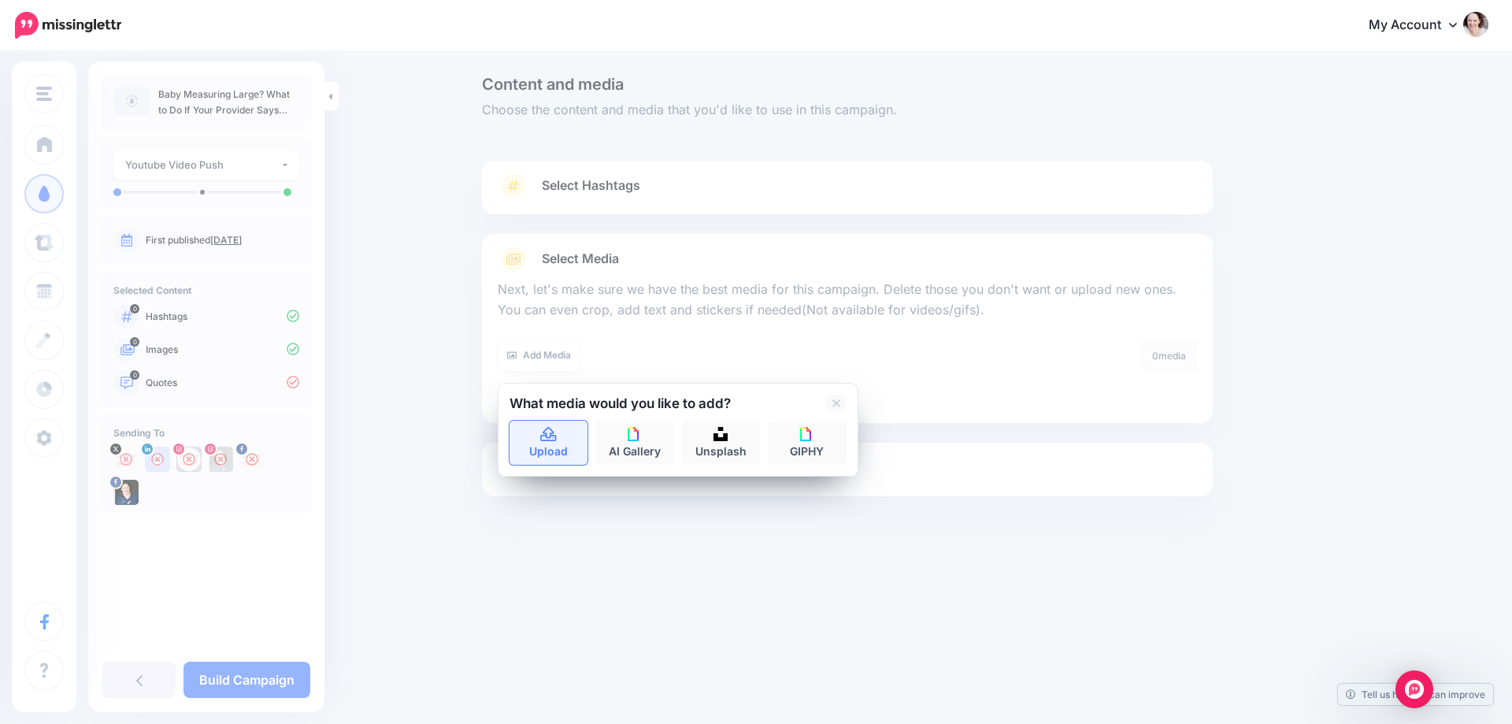
click at [523, 434] on link "Upload" at bounding box center [548, 442] width 79 height 44
click at [937, 474] on link "Select Quotes" at bounding box center [847, 475] width 699 height 41
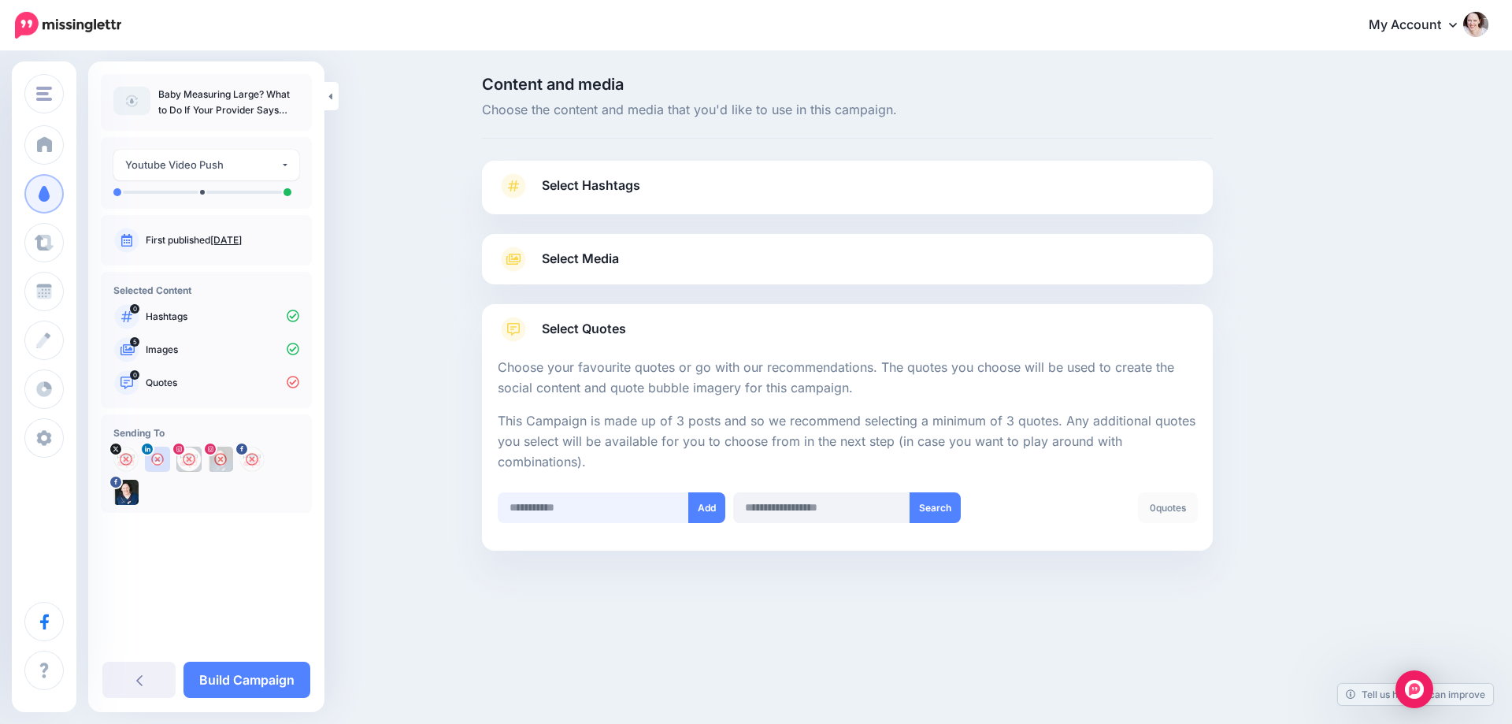
click at [596, 495] on input "text" at bounding box center [593, 507] width 191 height 31
paste input "**********"
type input "**********"
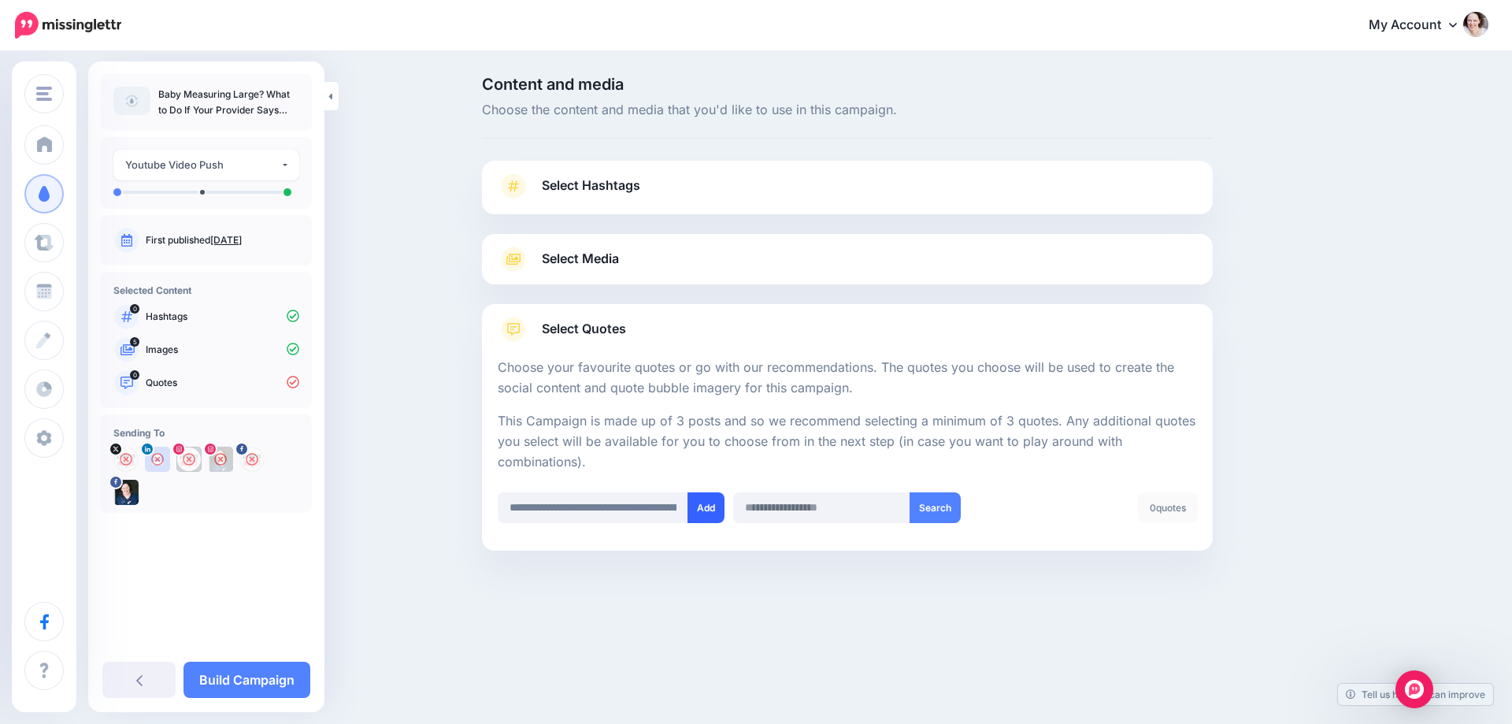
click at [711, 507] on button "Add" at bounding box center [705, 507] width 37 height 31
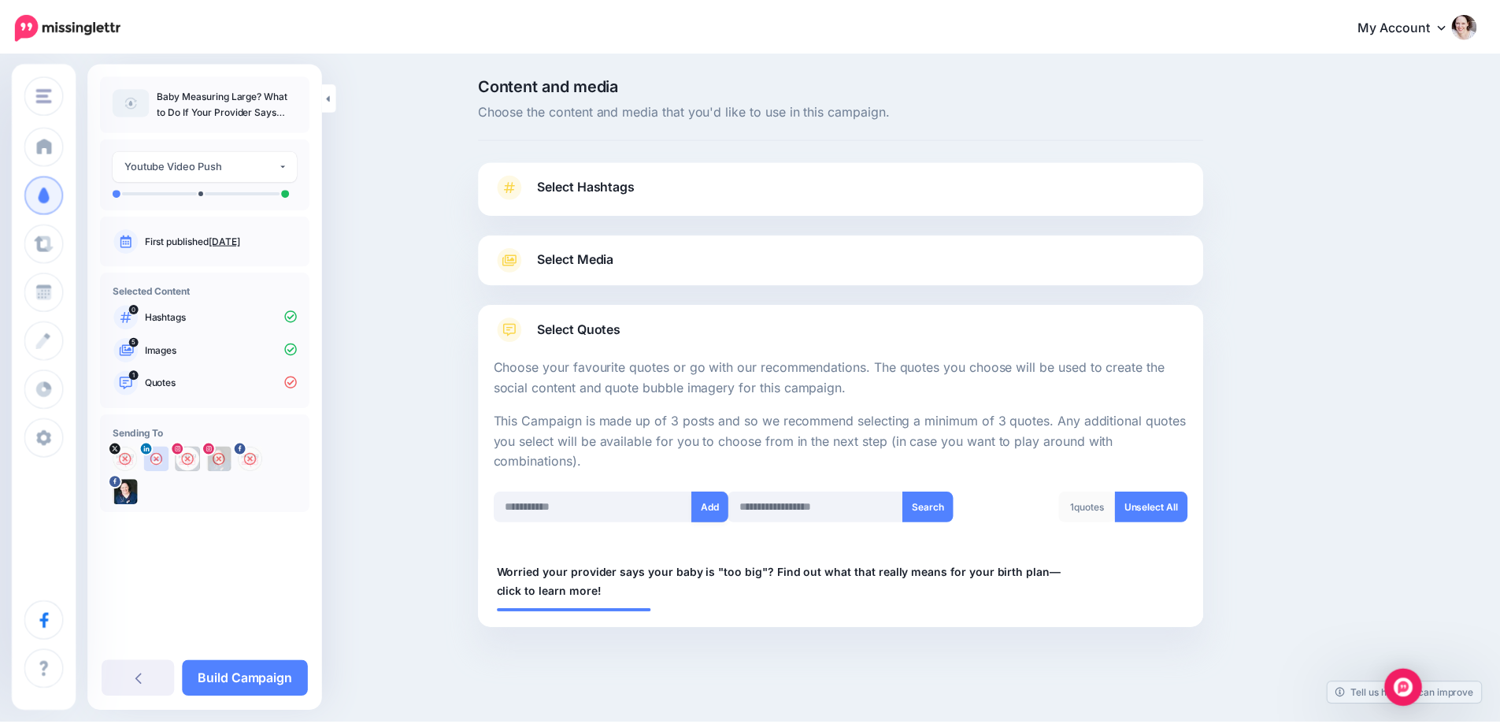
scroll to position [7, 0]
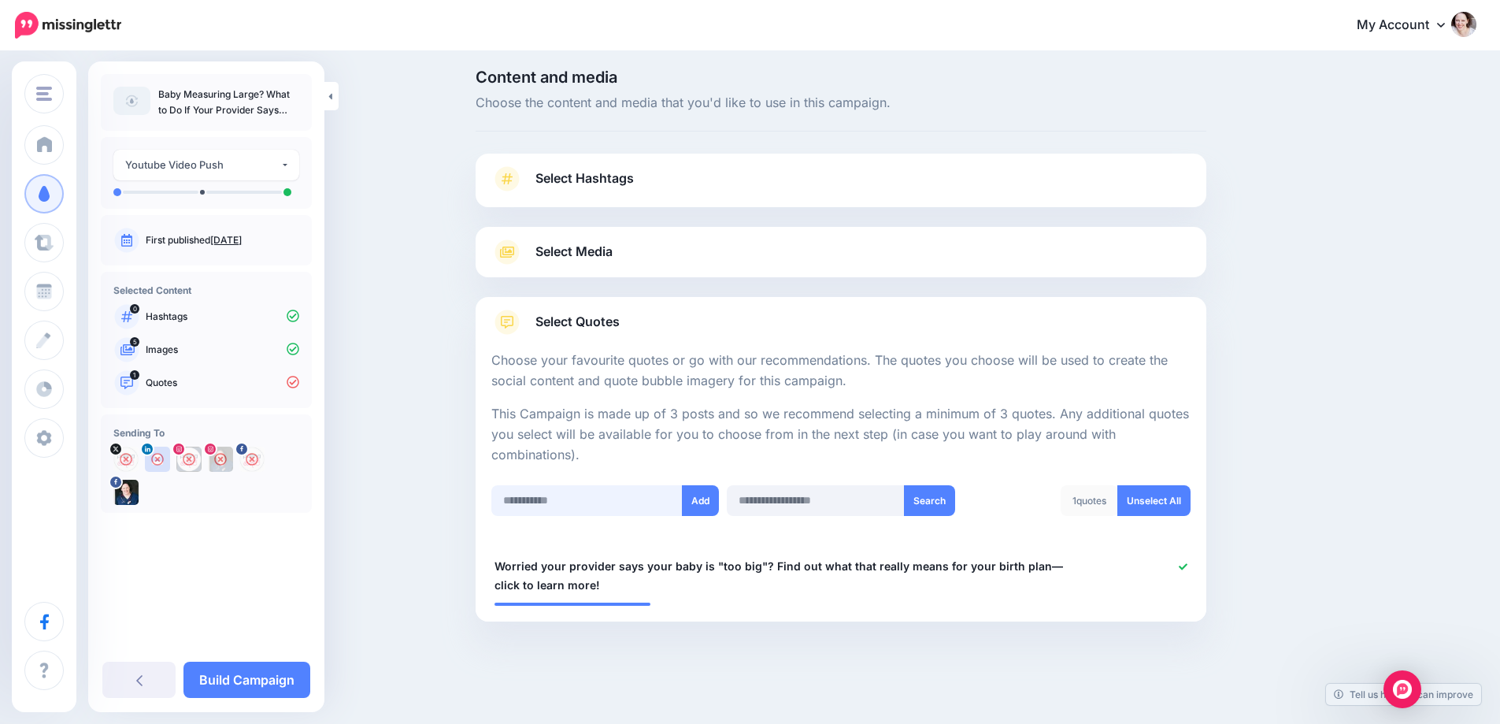
click at [584, 487] on input "text" at bounding box center [586, 500] width 191 height 31
paste input "**********"
type input "**********"
click at [705, 498] on button "Add" at bounding box center [700, 500] width 37 height 31
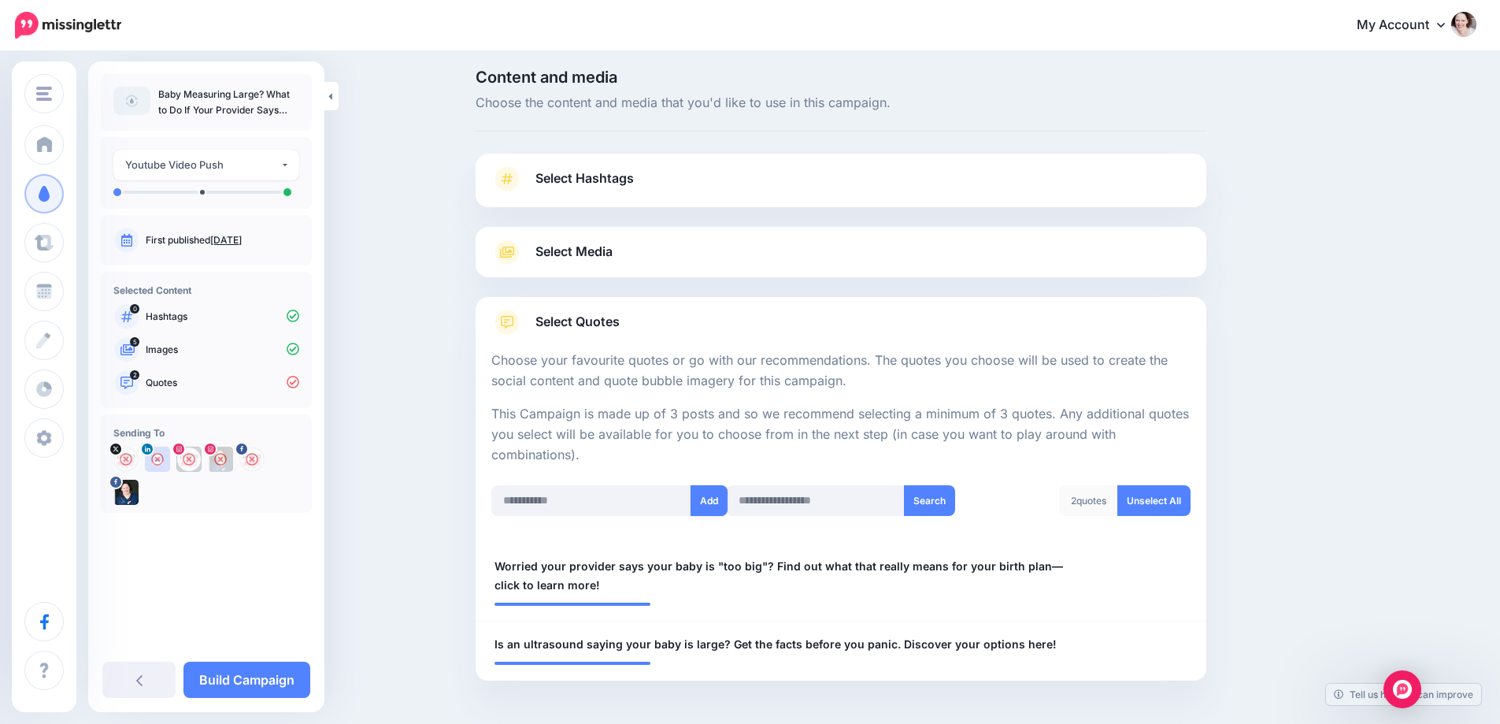
scroll to position [66, 0]
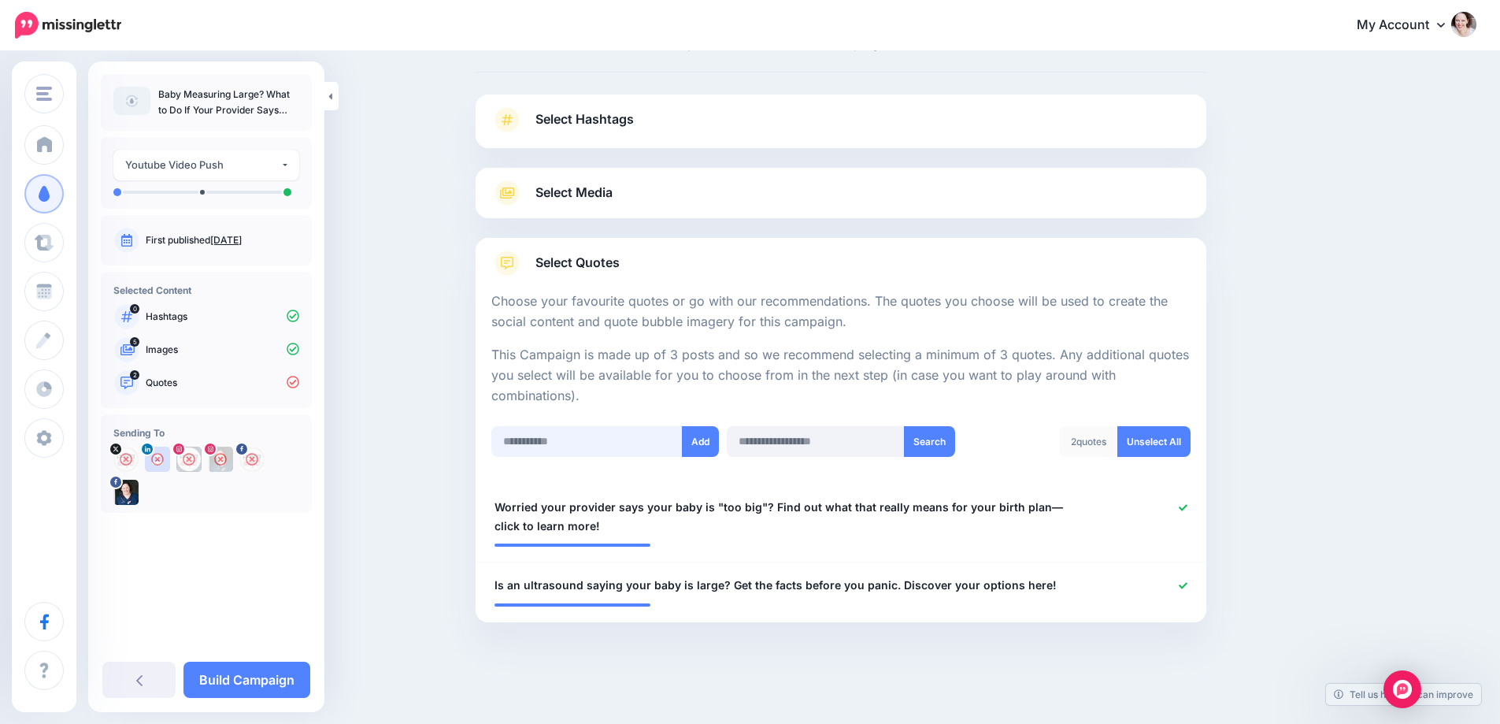
click at [565, 452] on input "text" at bounding box center [586, 441] width 191 height 31
paste input "**********"
type input "**********"
click at [739, 445] on input "text" at bounding box center [815, 441] width 177 height 31
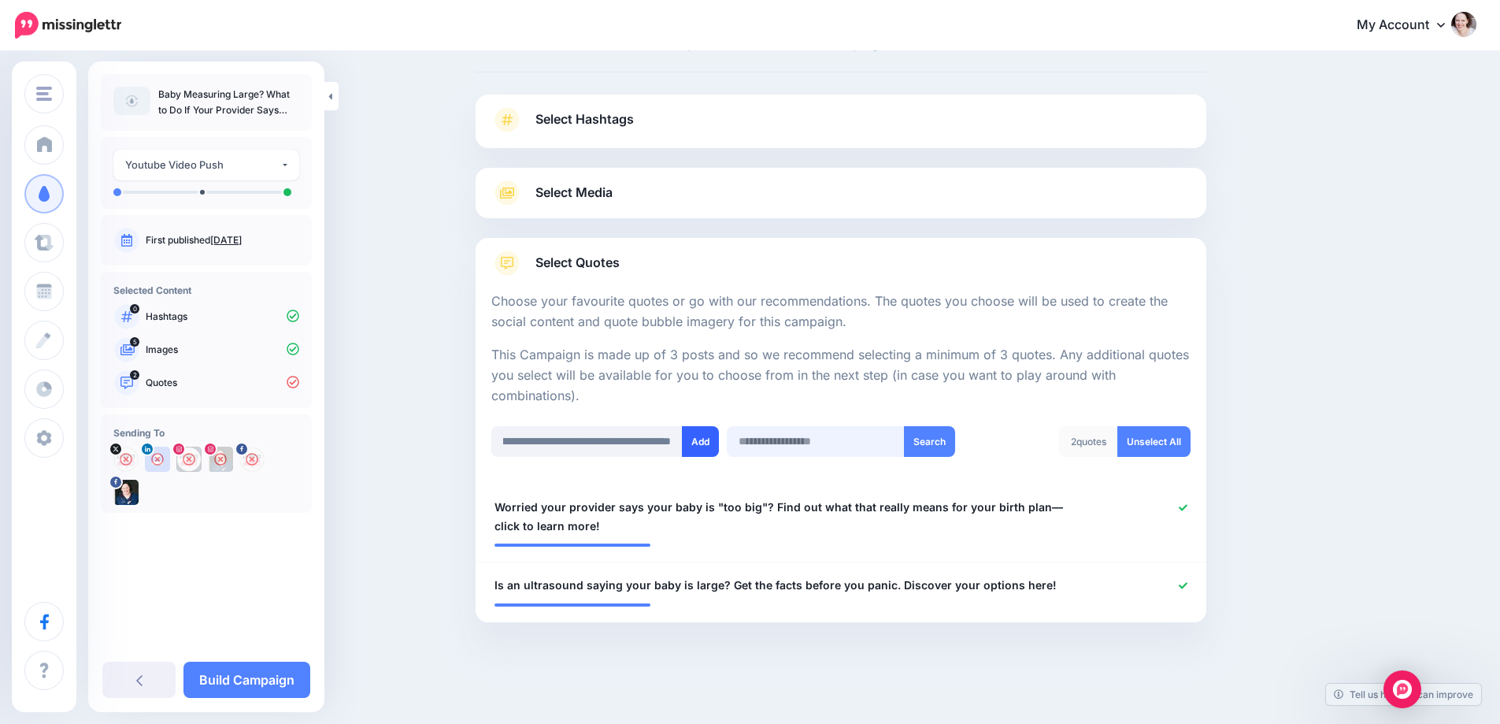
scroll to position [0, 0]
click at [683, 445] on input "**********" at bounding box center [586, 441] width 191 height 31
click at [701, 442] on button "Add" at bounding box center [700, 441] width 37 height 31
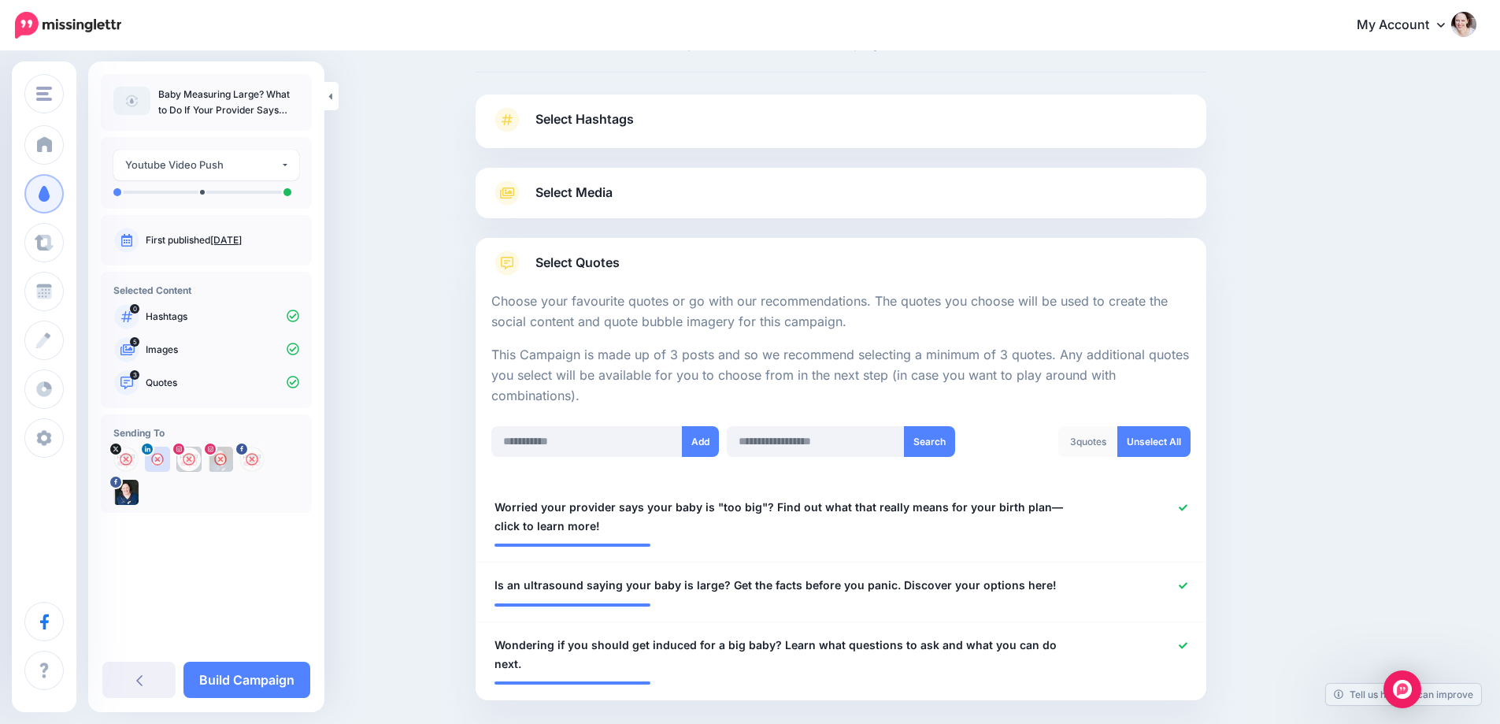
scroll to position [127, 0]
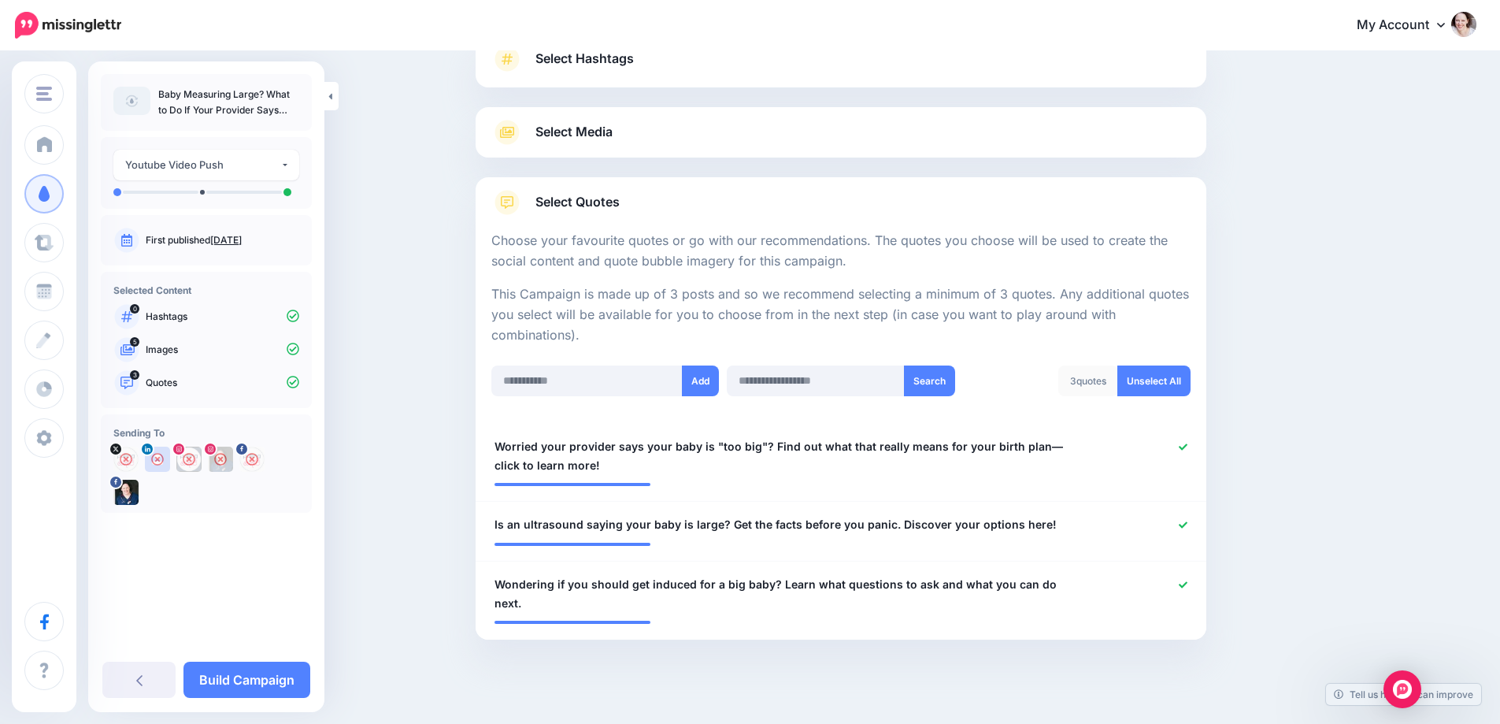
click at [730, 682] on div at bounding box center [841, 678] width 731 height 79
click at [255, 681] on link "Build Campaign" at bounding box center [246, 679] width 127 height 36
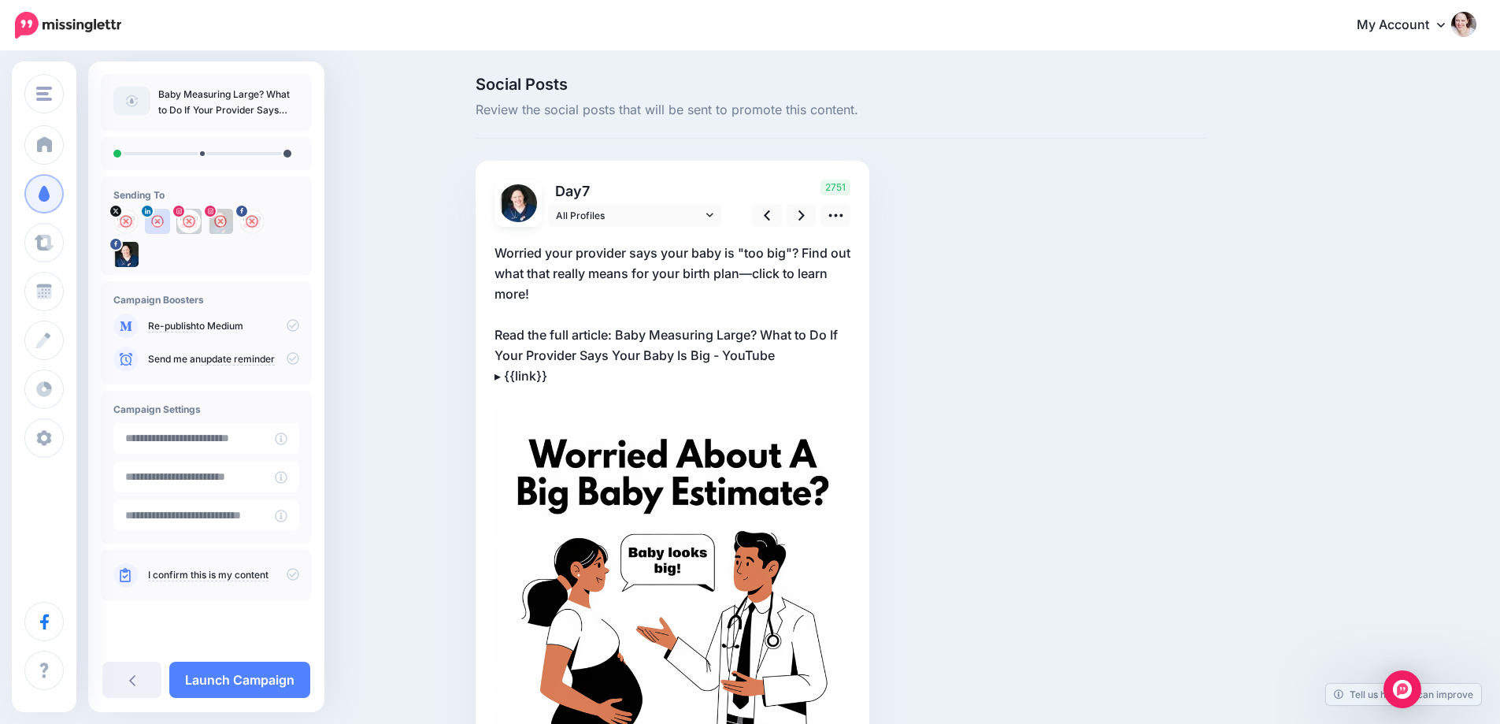
click at [733, 358] on p "Worried your provider says your baby is "too big"? Find out what that really me…" at bounding box center [673, 314] width 356 height 143
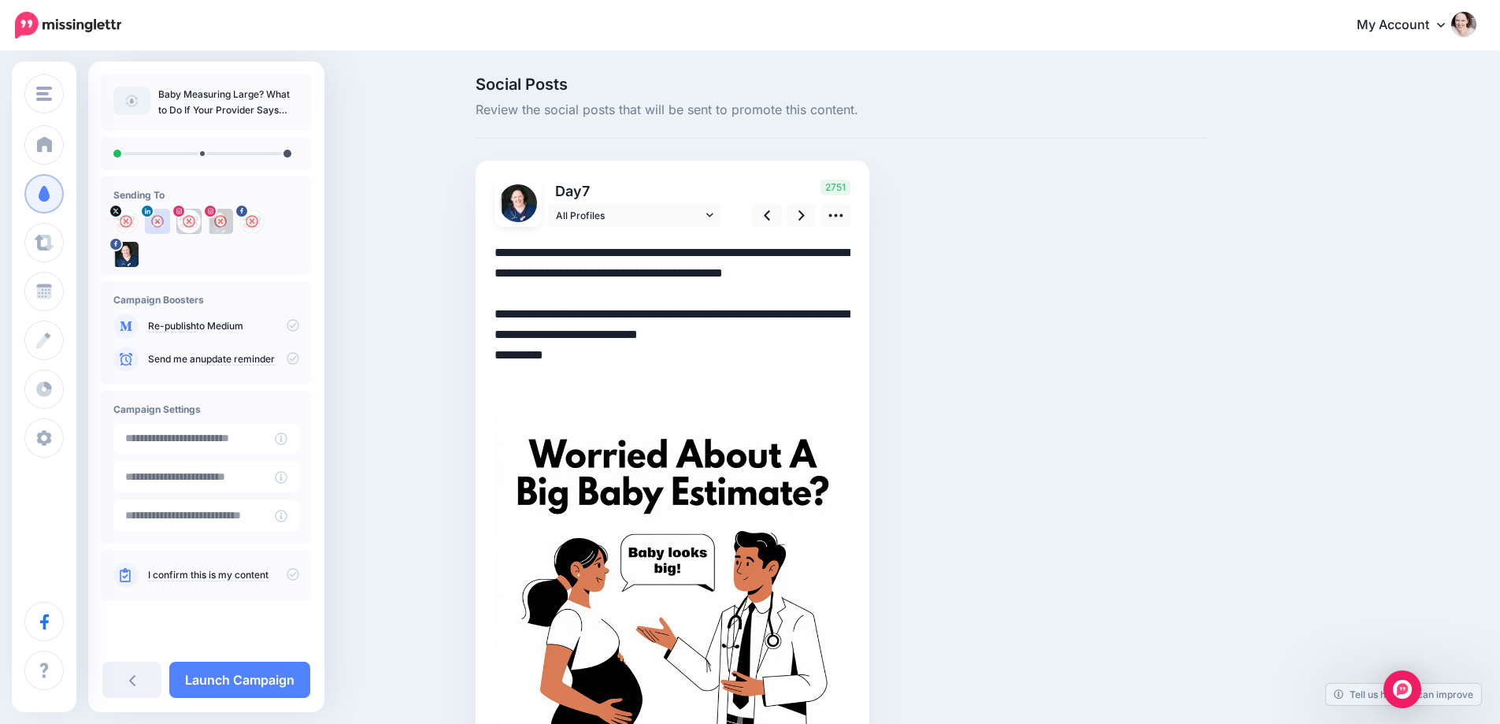
drag, startPoint x: 728, startPoint y: 354, endPoint x: 769, endPoint y: 384, distance: 51.2
click at [769, 384] on textarea "**********" at bounding box center [673, 314] width 356 height 143
paste textarea "**********"
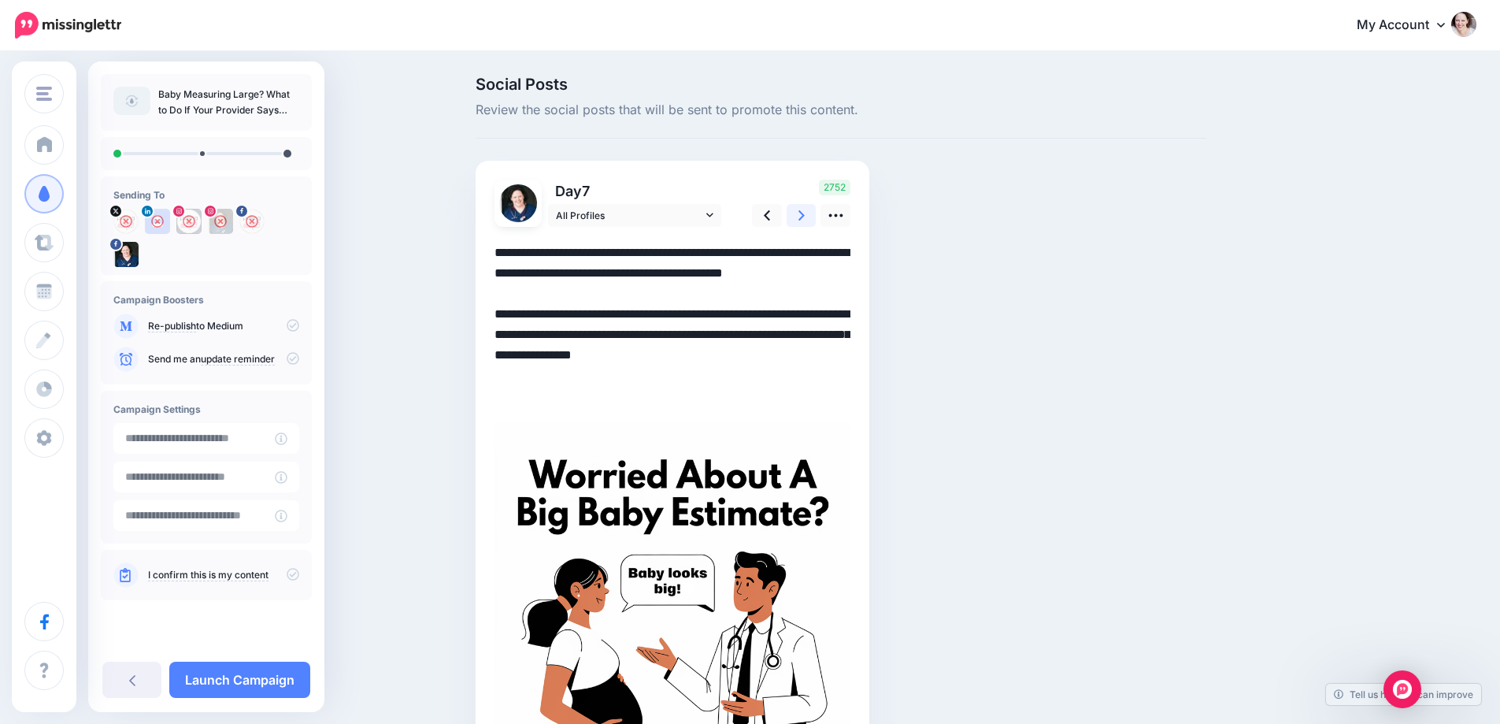
click at [804, 206] on link at bounding box center [802, 215] width 30 height 23
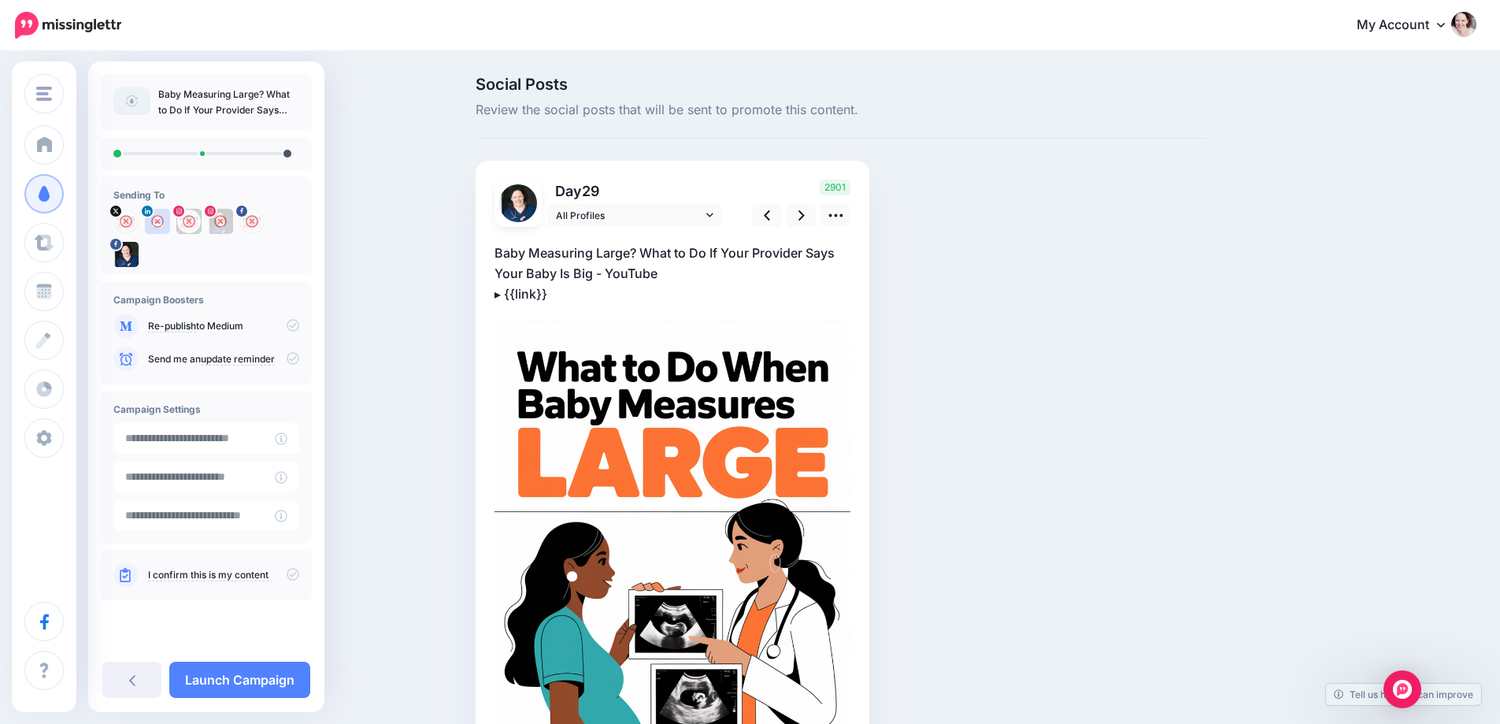
click at [550, 291] on p "Baby Measuring Large? What to Do If Your Provider Says Your Baby Is Big - YouTu…" at bounding box center [673, 273] width 356 height 61
drag, startPoint x: 514, startPoint y: 292, endPoint x: 710, endPoint y: 294, distance: 196.1
click at [710, 294] on textarea "**********" at bounding box center [673, 273] width 356 height 61
paste textarea "**********"
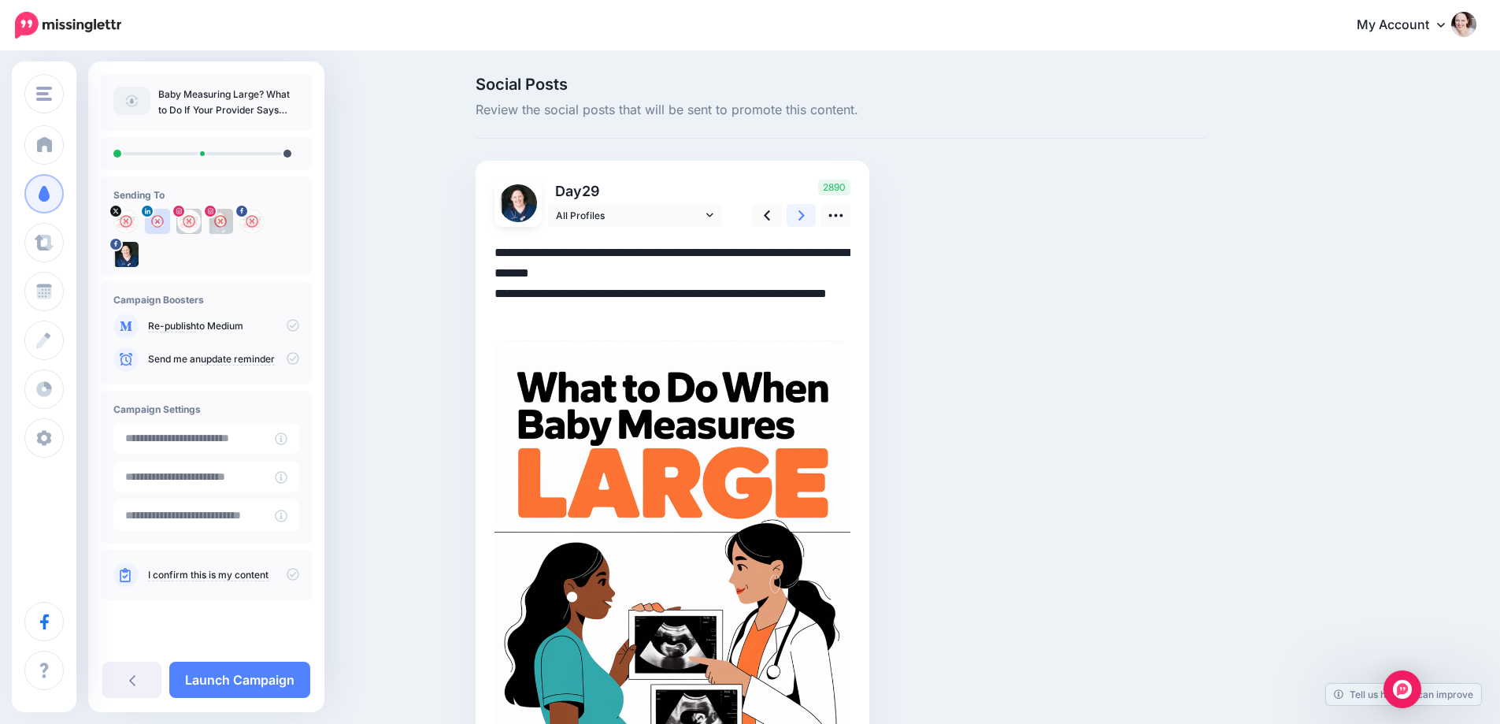
click at [805, 210] on icon at bounding box center [801, 215] width 6 height 17
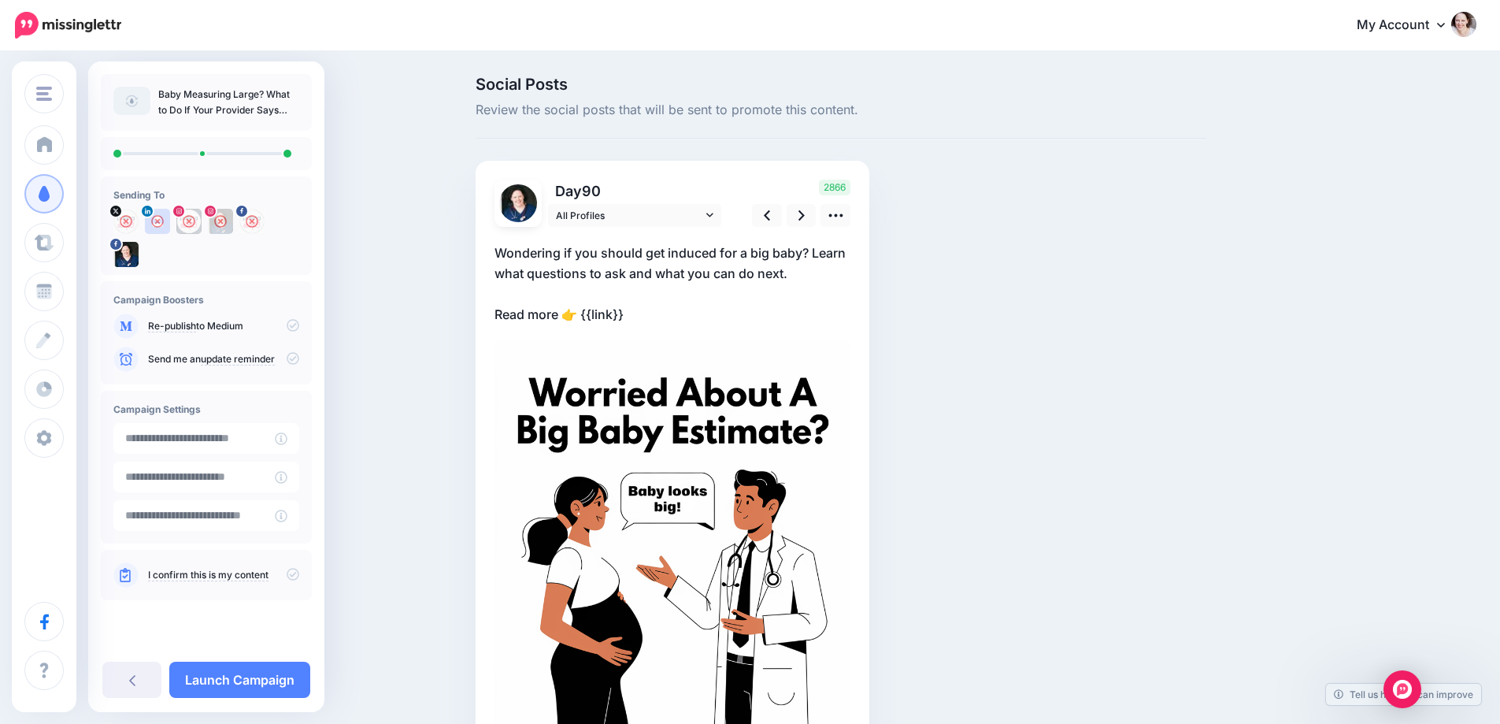
click at [589, 311] on p "Wondering if you should get induced for a big baby? Learn what questions to ask…" at bounding box center [673, 284] width 356 height 82
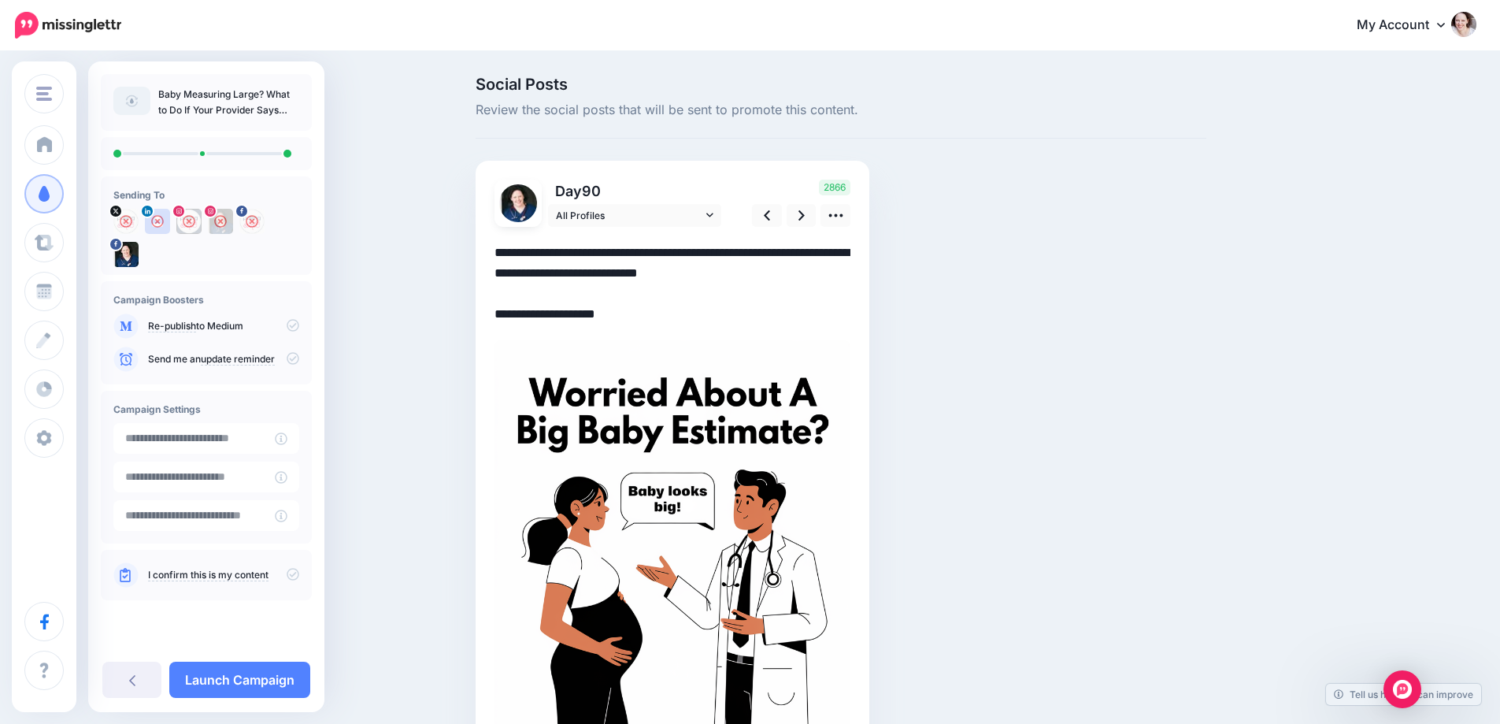
drag, startPoint x: 589, startPoint y: 313, endPoint x: 767, endPoint y: 320, distance: 178.1
click at [767, 320] on textarea "**********" at bounding box center [673, 284] width 356 height 82
paste textarea "**********"
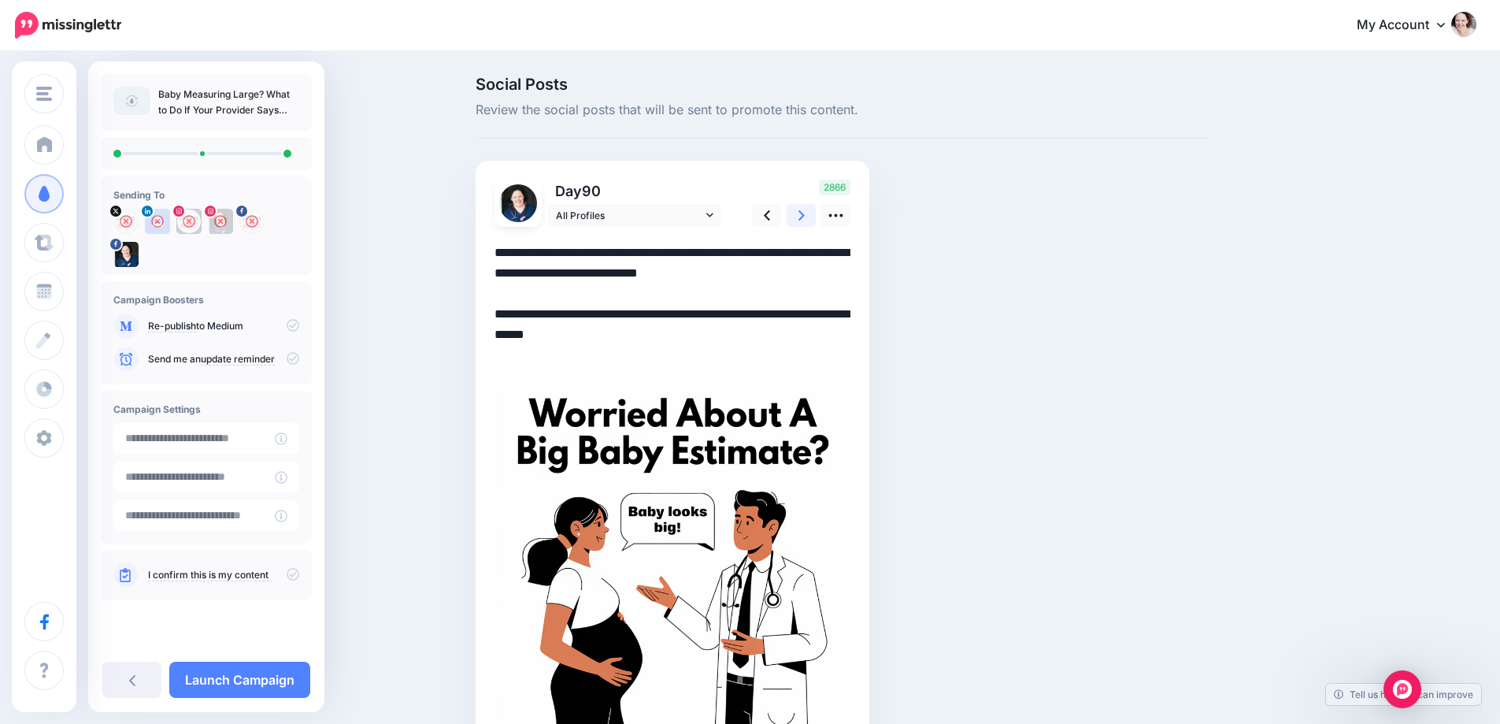
type textarea "**********"
click at [805, 215] on icon at bounding box center [801, 215] width 6 height 17
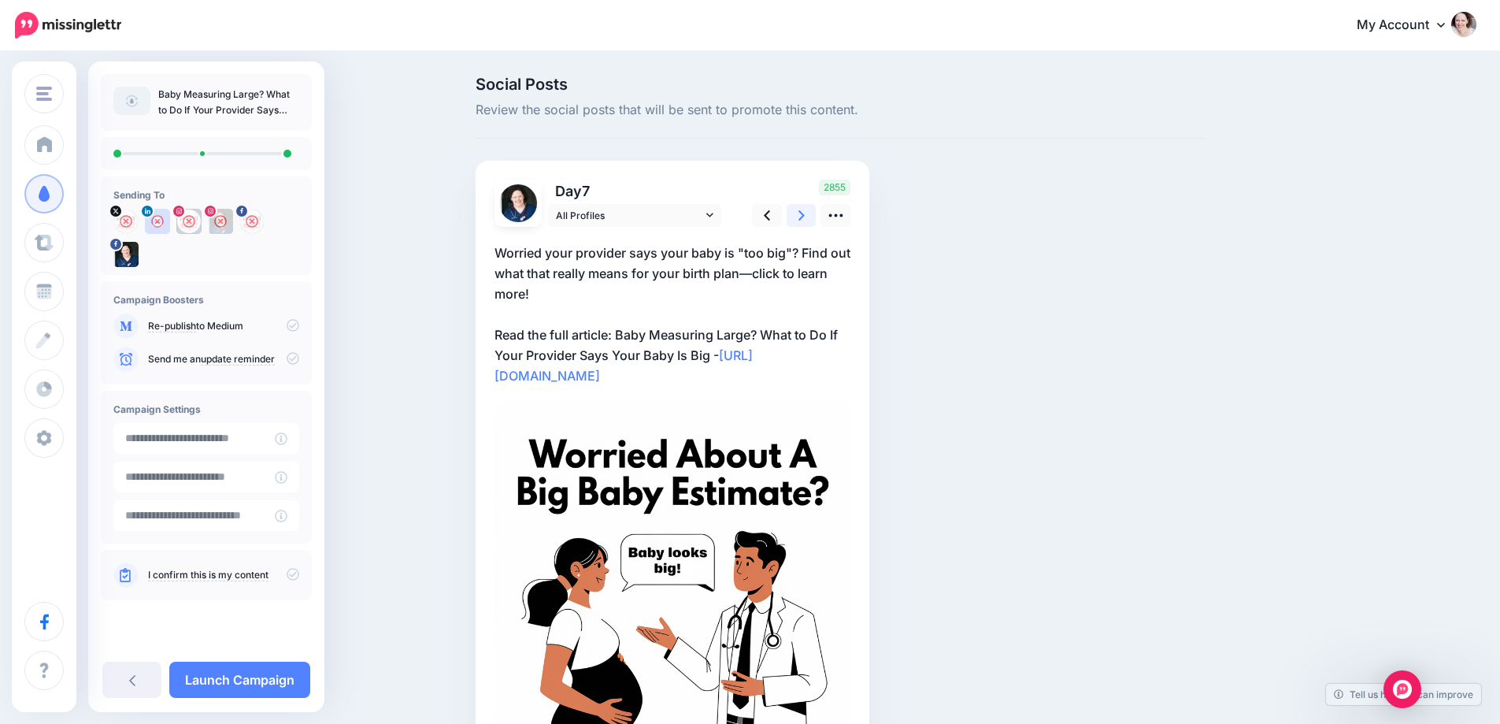
click at [805, 215] on icon at bounding box center [801, 215] width 6 height 17
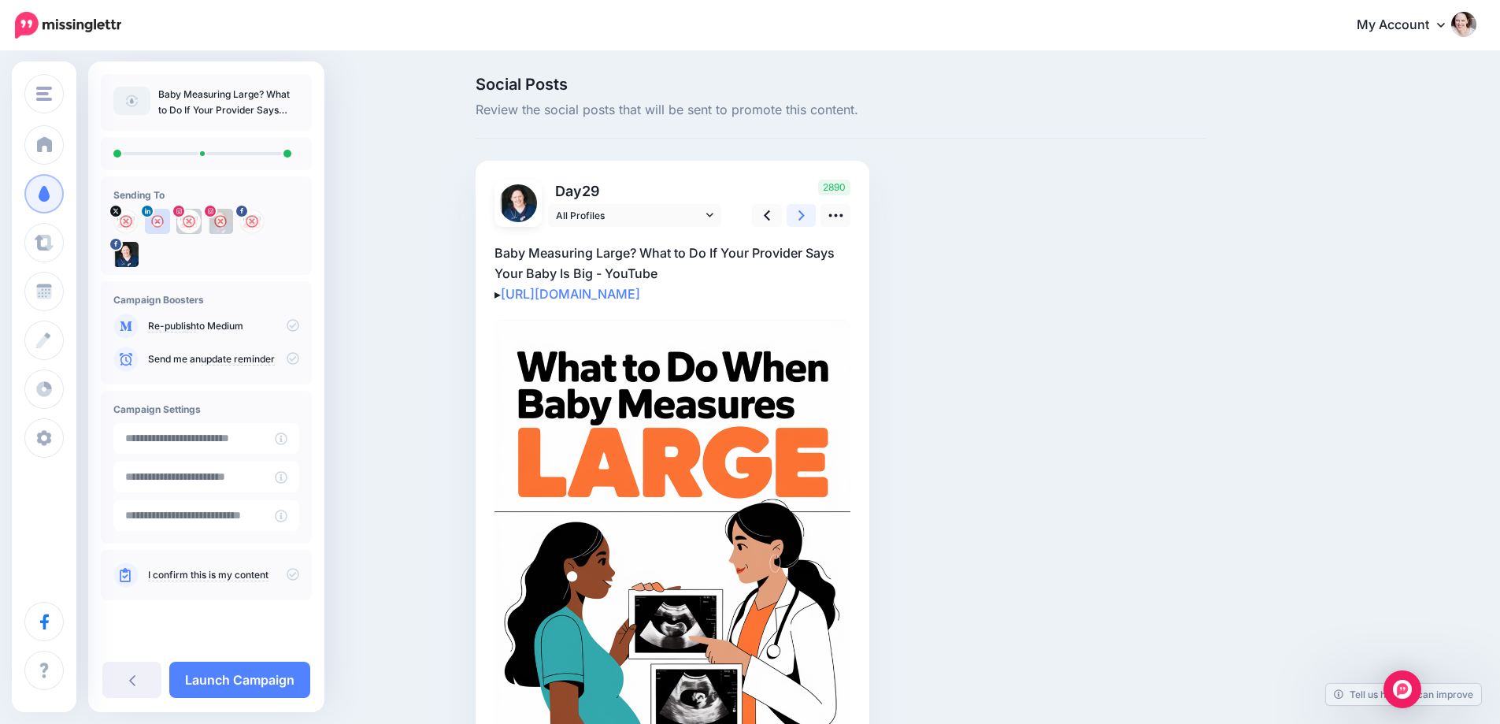
click at [805, 215] on icon at bounding box center [801, 215] width 6 height 17
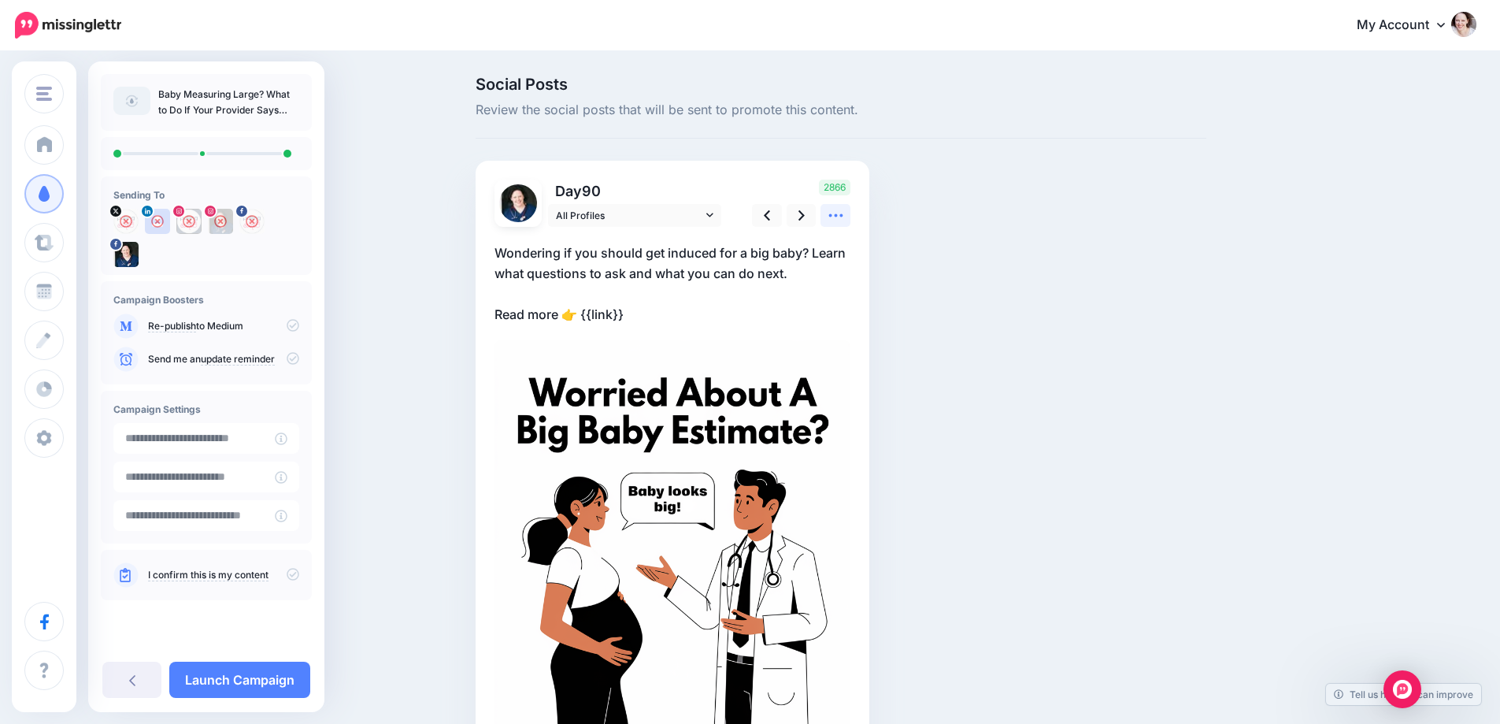
click at [844, 215] on icon at bounding box center [836, 215] width 17 height 17
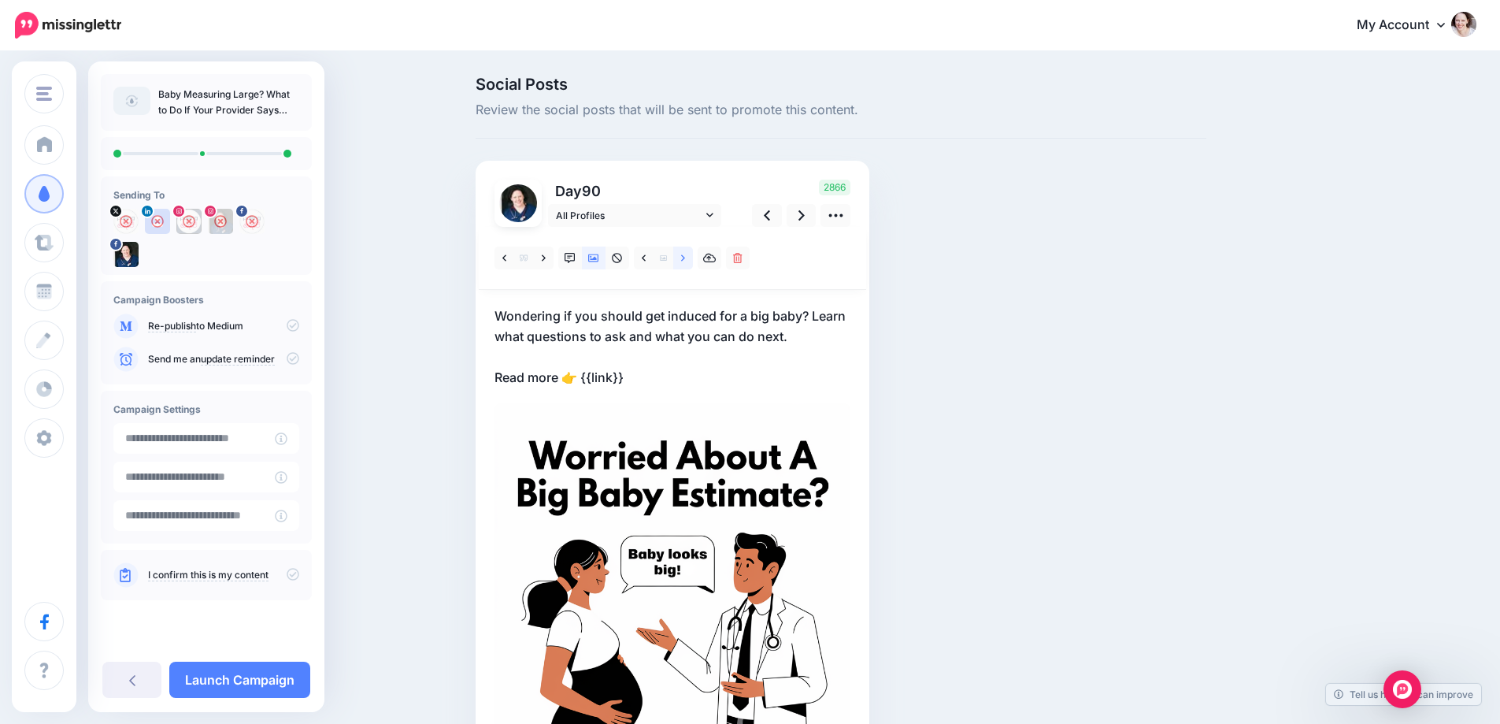
click at [685, 257] on icon at bounding box center [683, 257] width 4 height 6
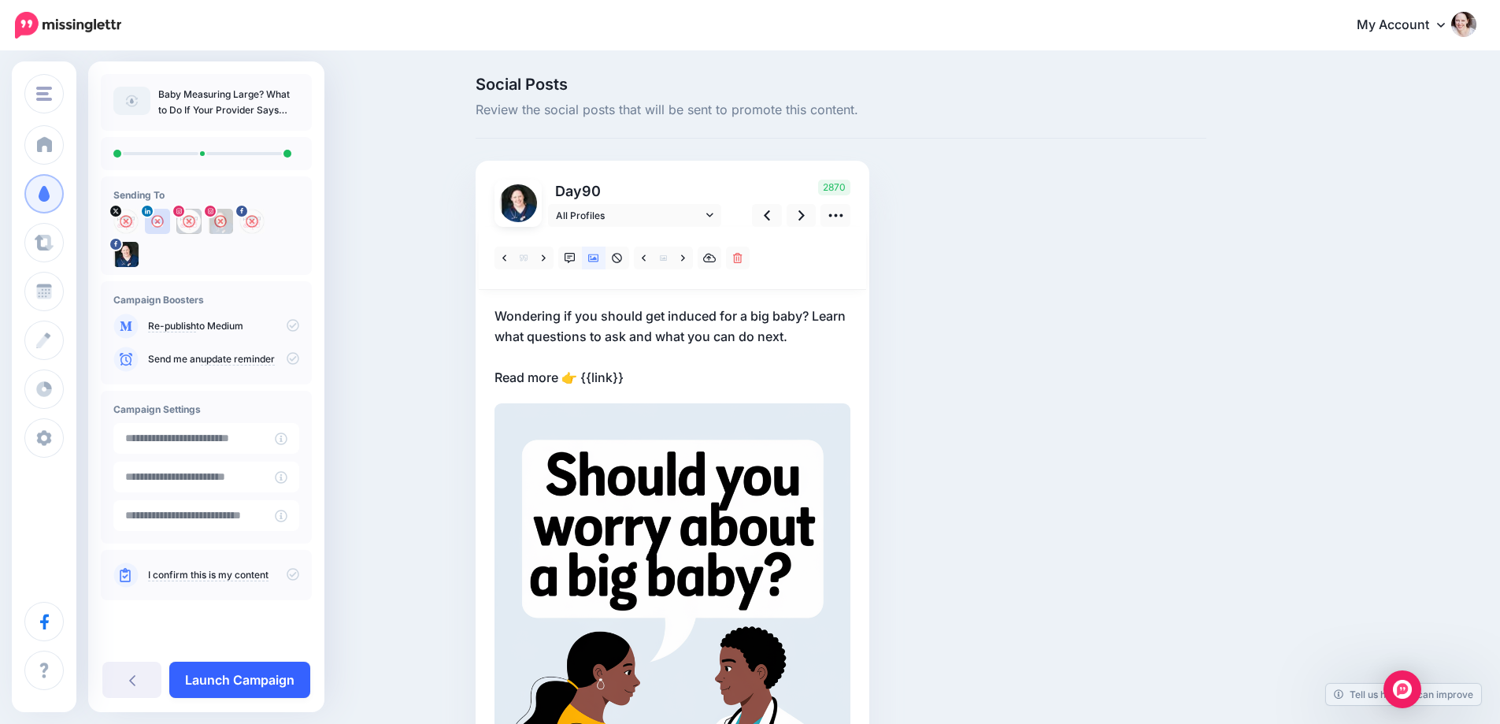
click at [251, 677] on link "Launch Campaign" at bounding box center [239, 679] width 141 height 36
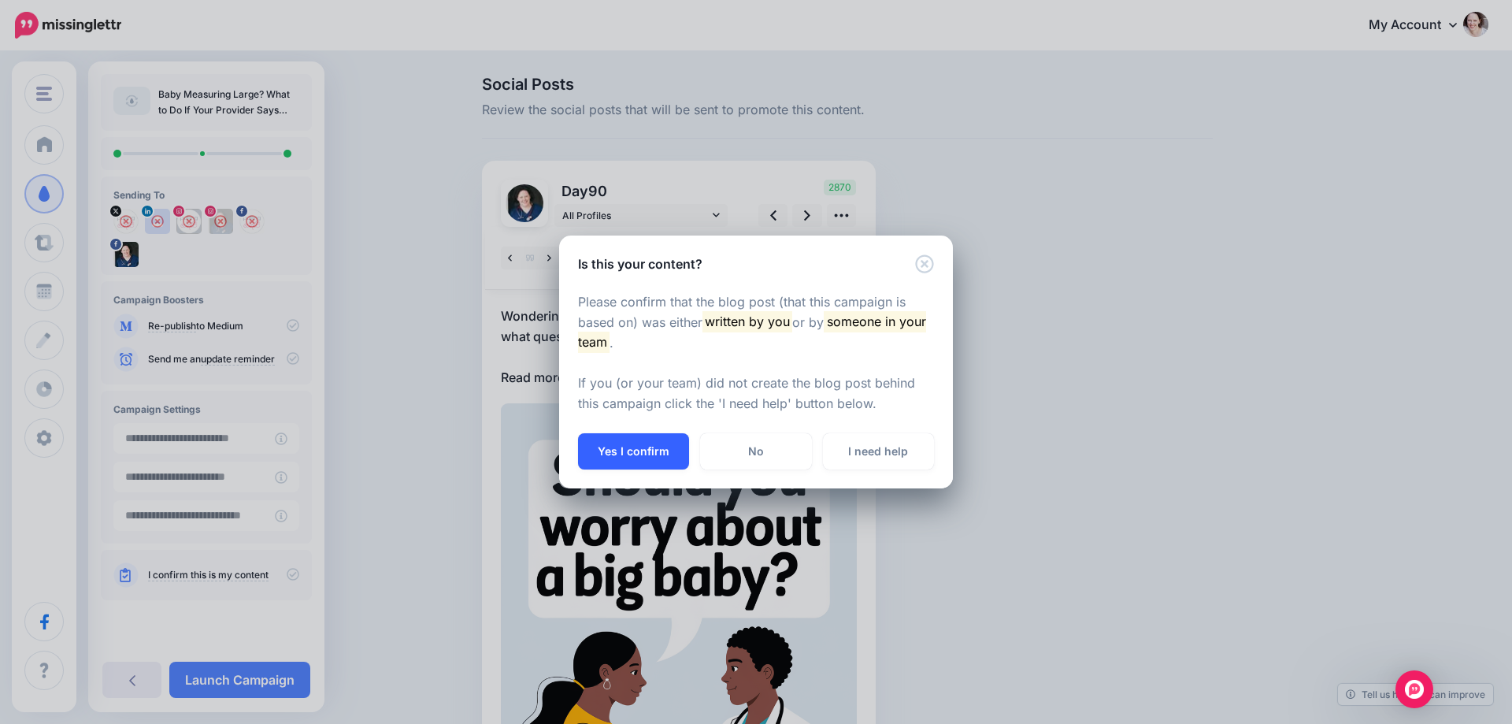
click at [631, 455] on button "Yes I confirm" at bounding box center [633, 451] width 111 height 36
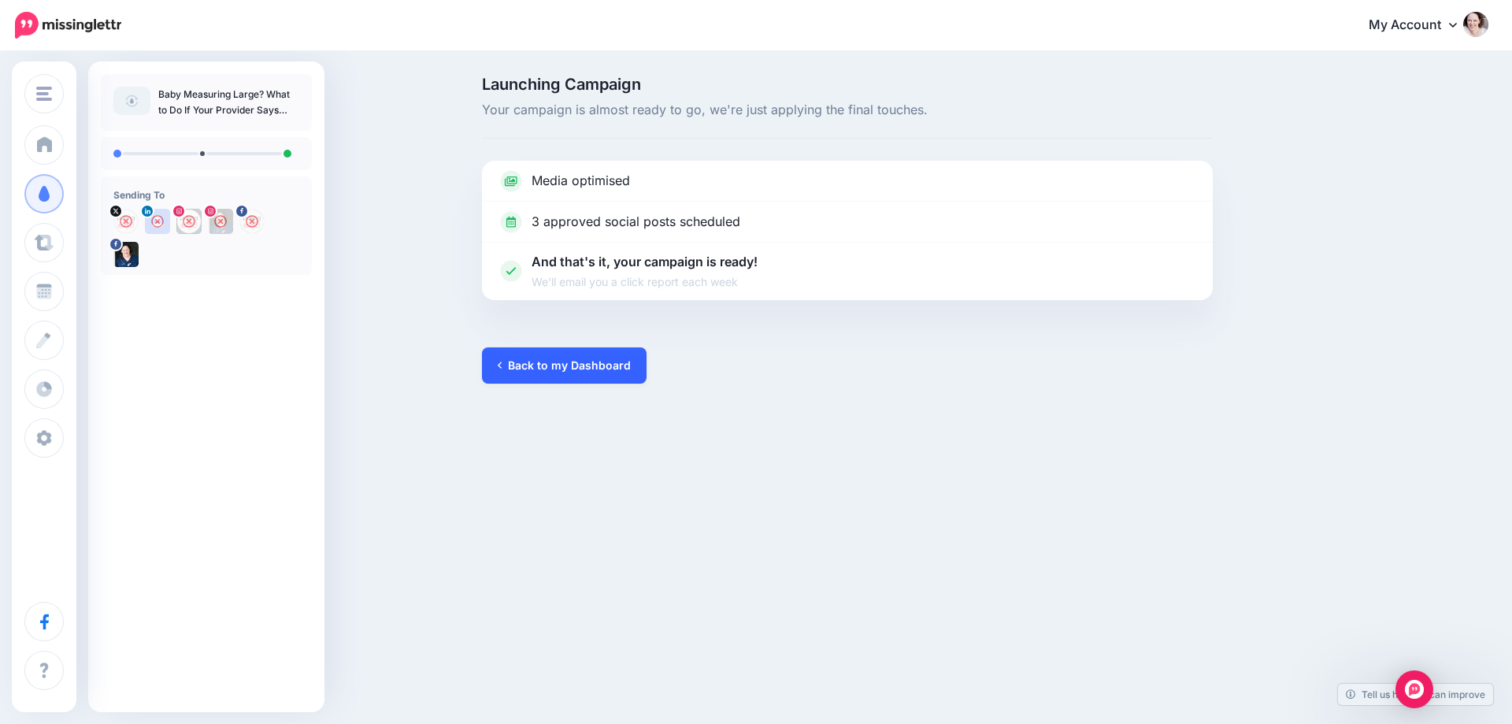
click at [530, 377] on link "Back to my Dashboard" at bounding box center [564, 365] width 165 height 36
click at [538, 359] on link "Back to my Dashboard" at bounding box center [564, 365] width 165 height 36
